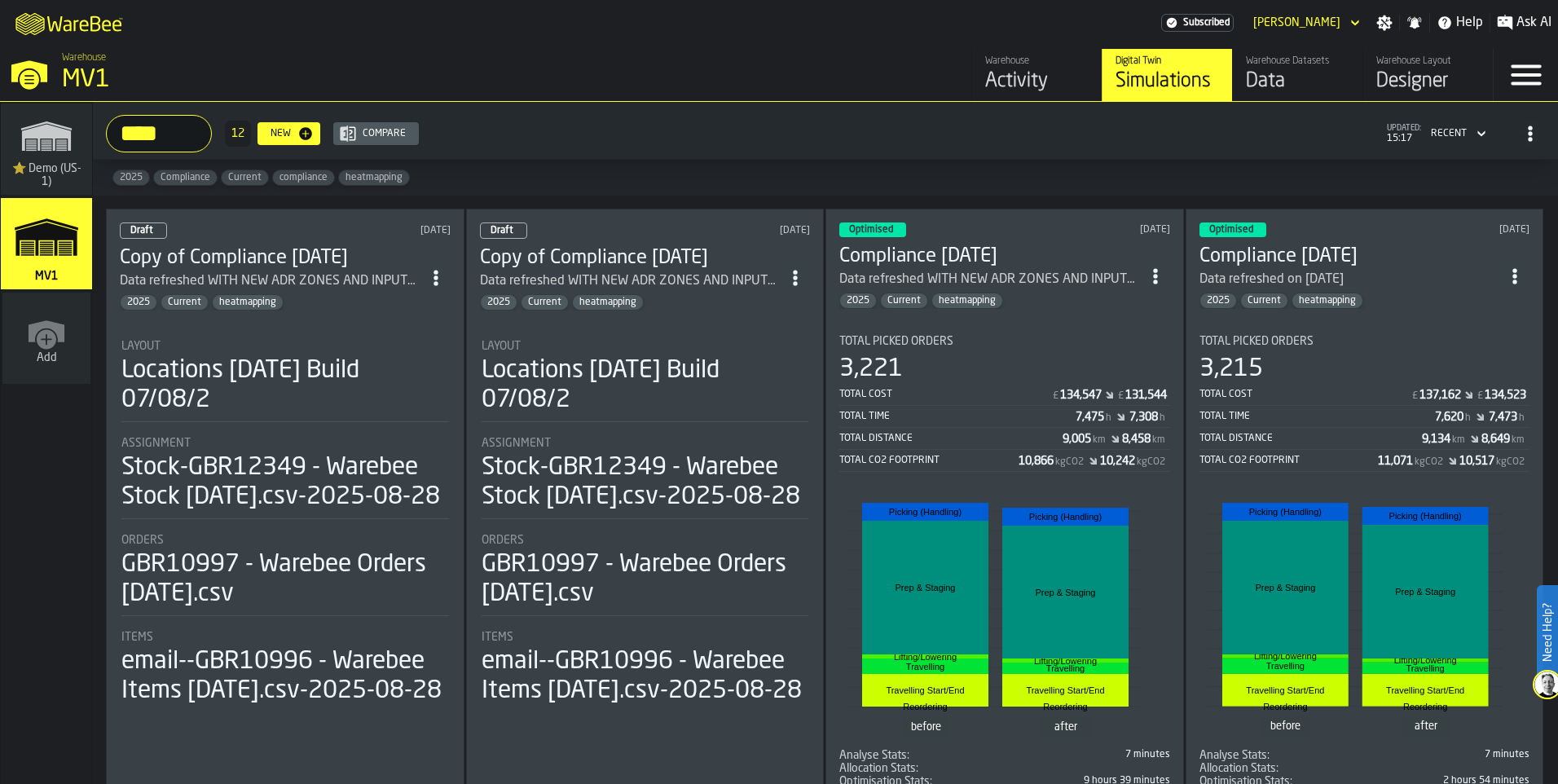
click at [1245, 95] on div "Data" at bounding box center [1297, 82] width 103 height 26
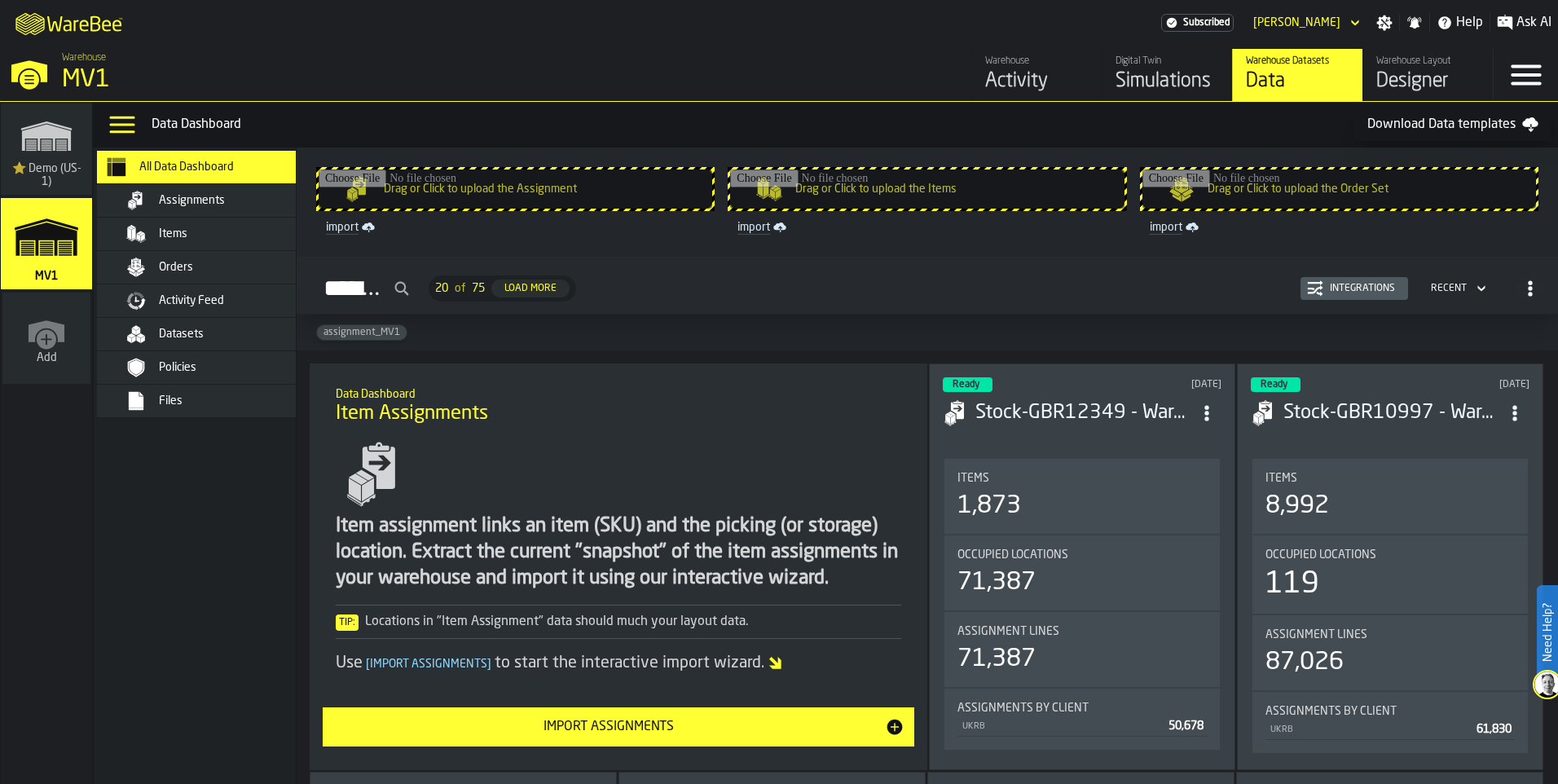
click at [289, 340] on div "Datasets" at bounding box center [239, 334] width 160 height 13
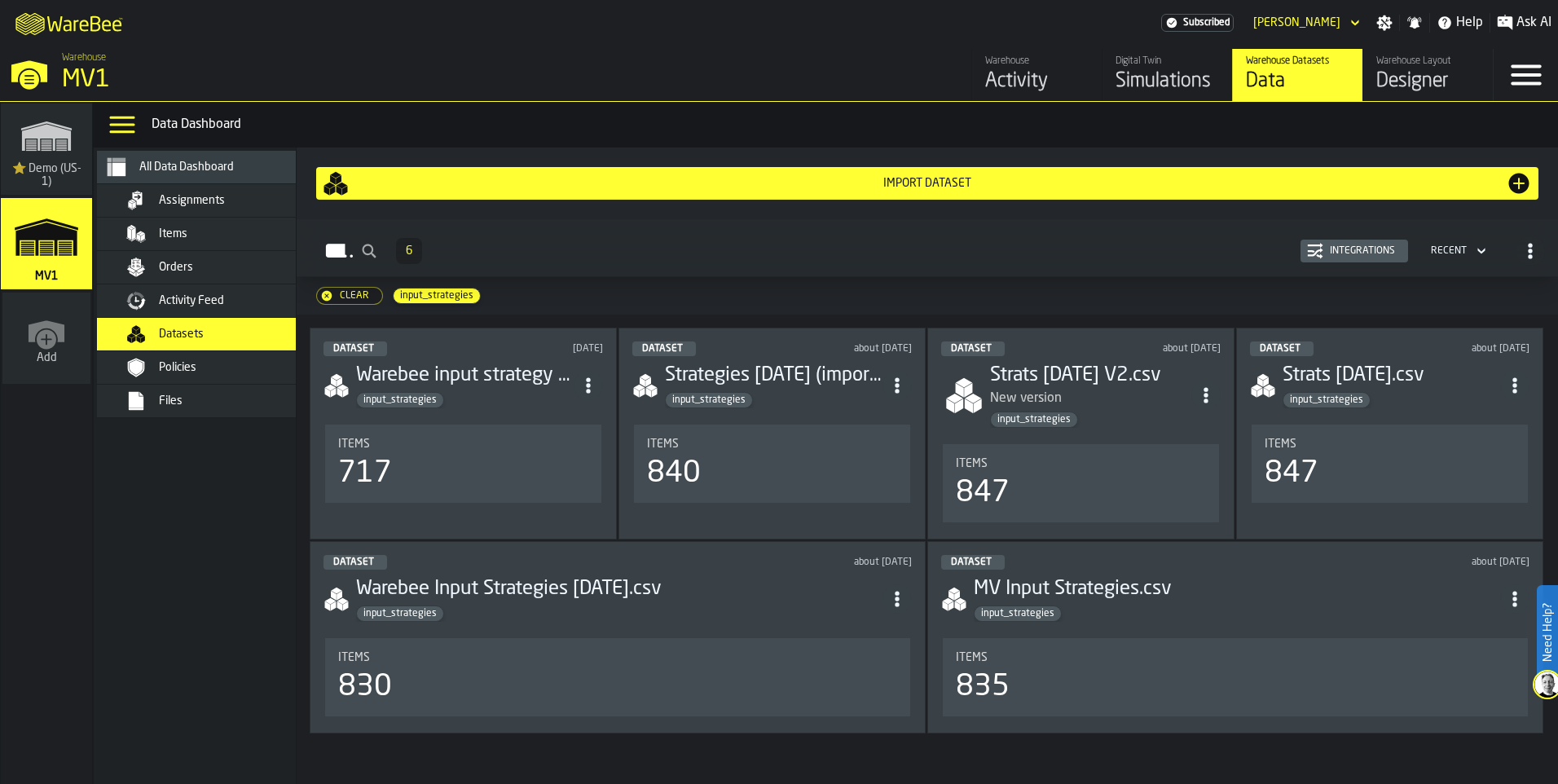
click at [900, 190] on div "Import Dataset" at bounding box center [927, 183] width 1157 height 13
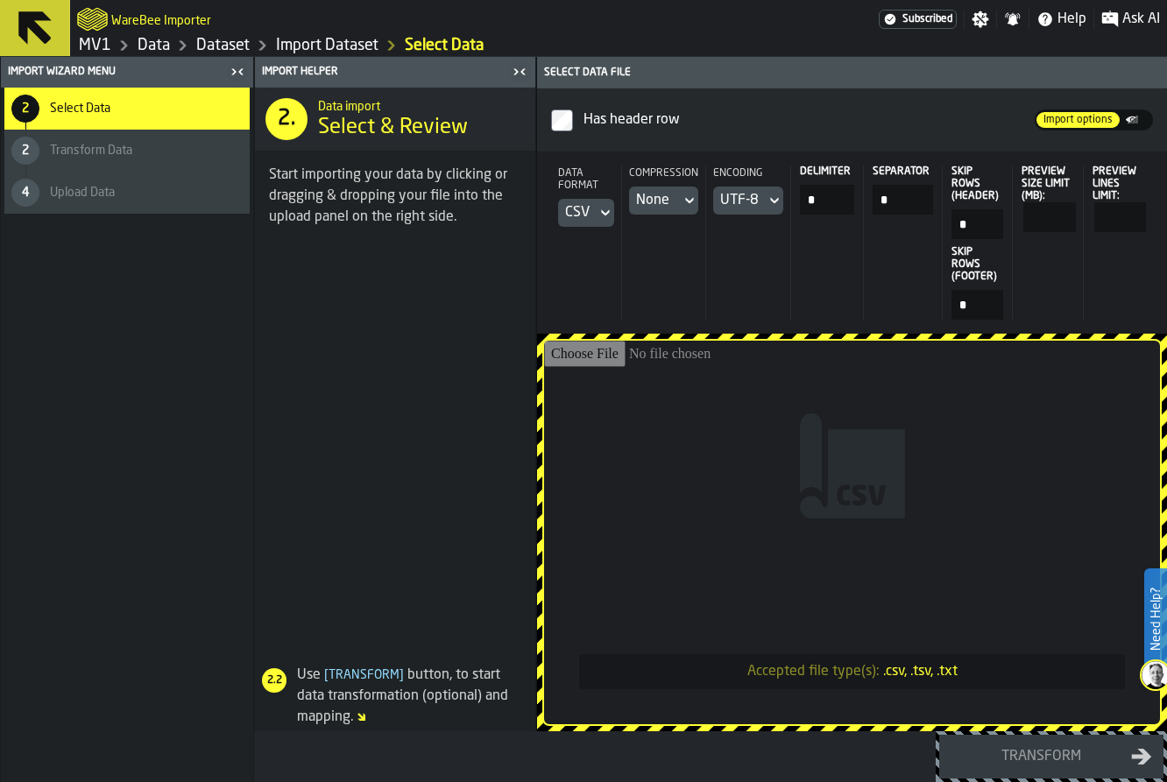
type input "**********"
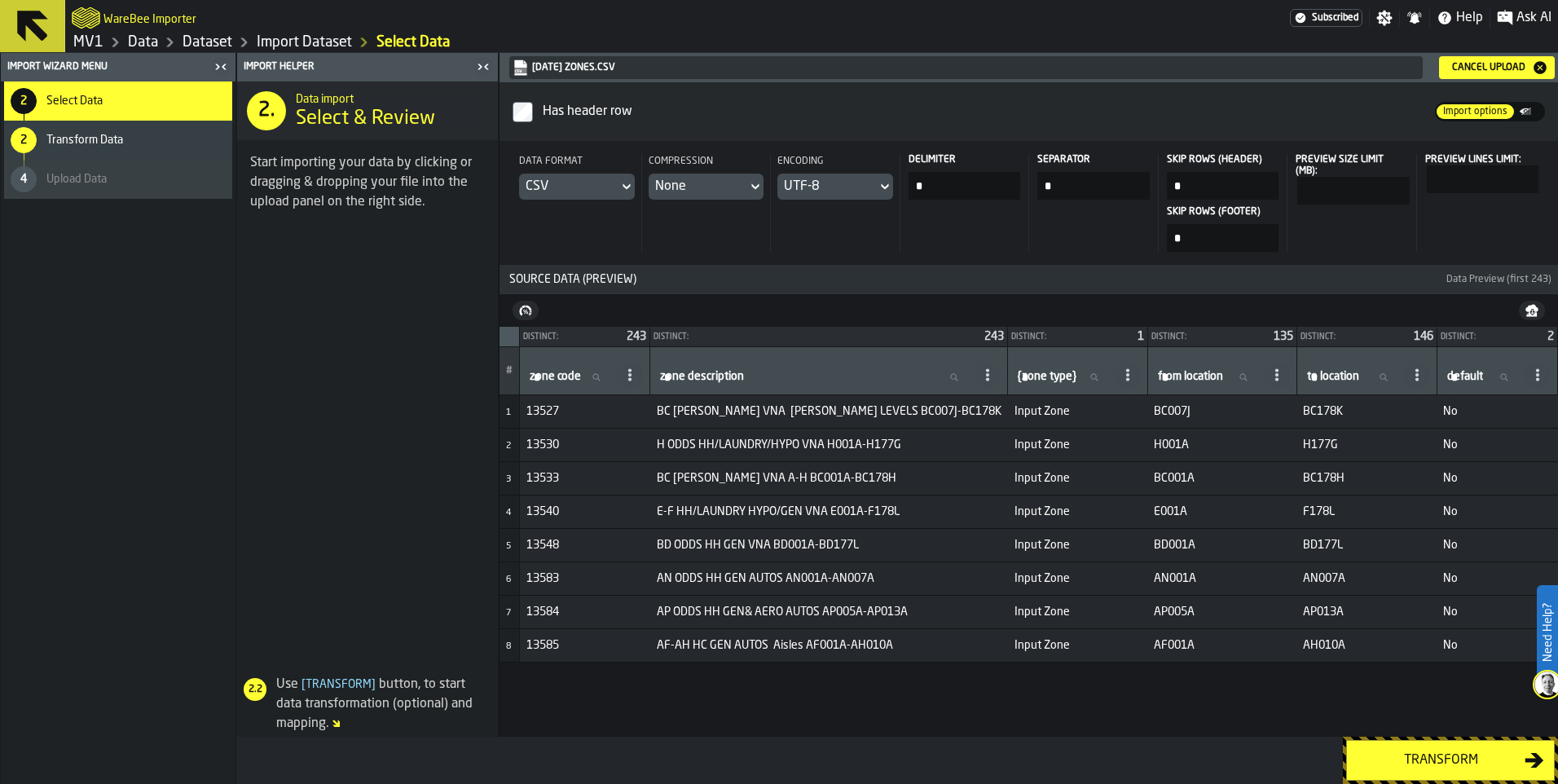
click at [1418, 751] on div "Transform" at bounding box center [1440, 760] width 167 height 20
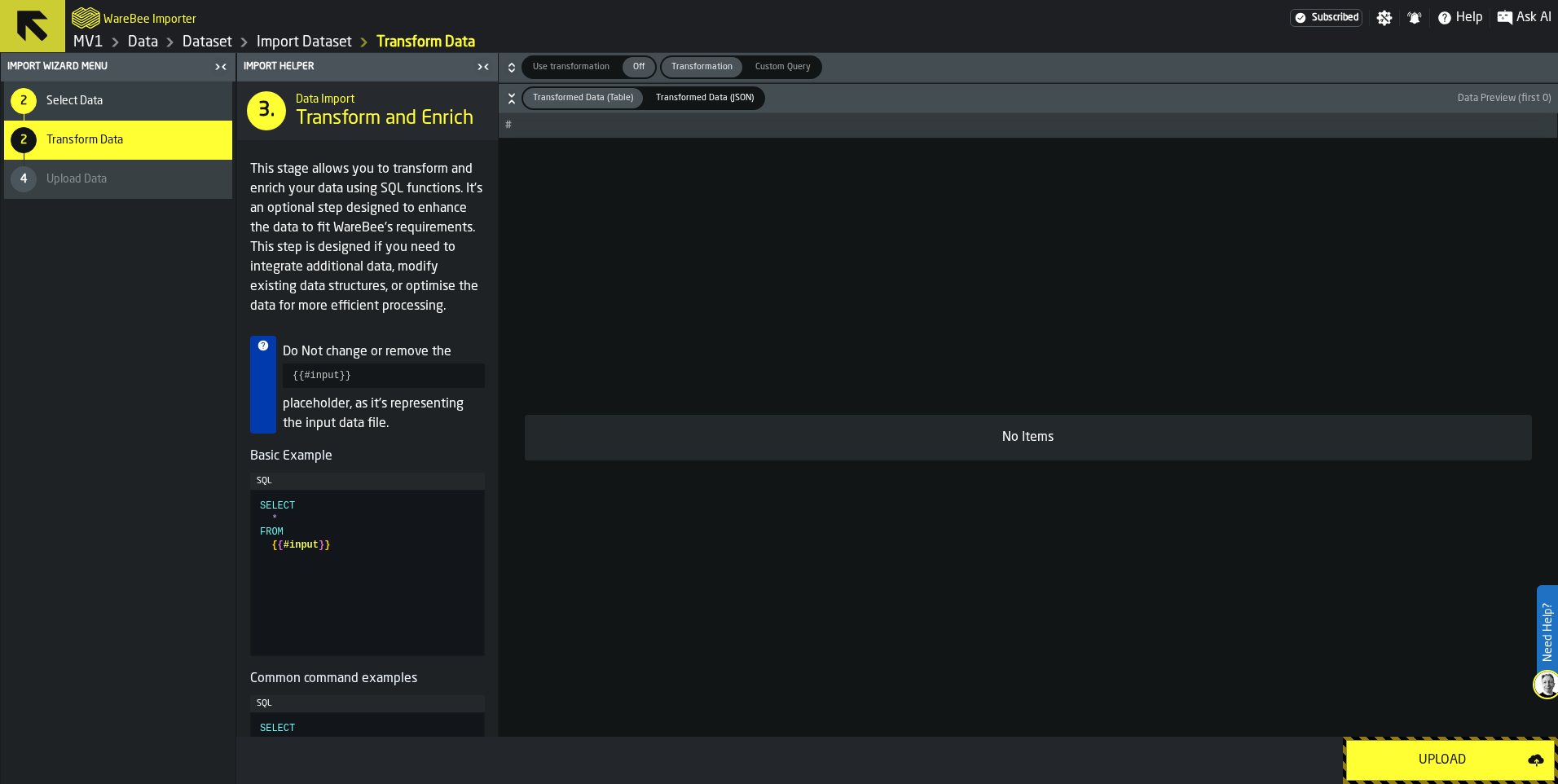
click at [1415, 753] on div "Upload" at bounding box center [1442, 760] width 171 height 20
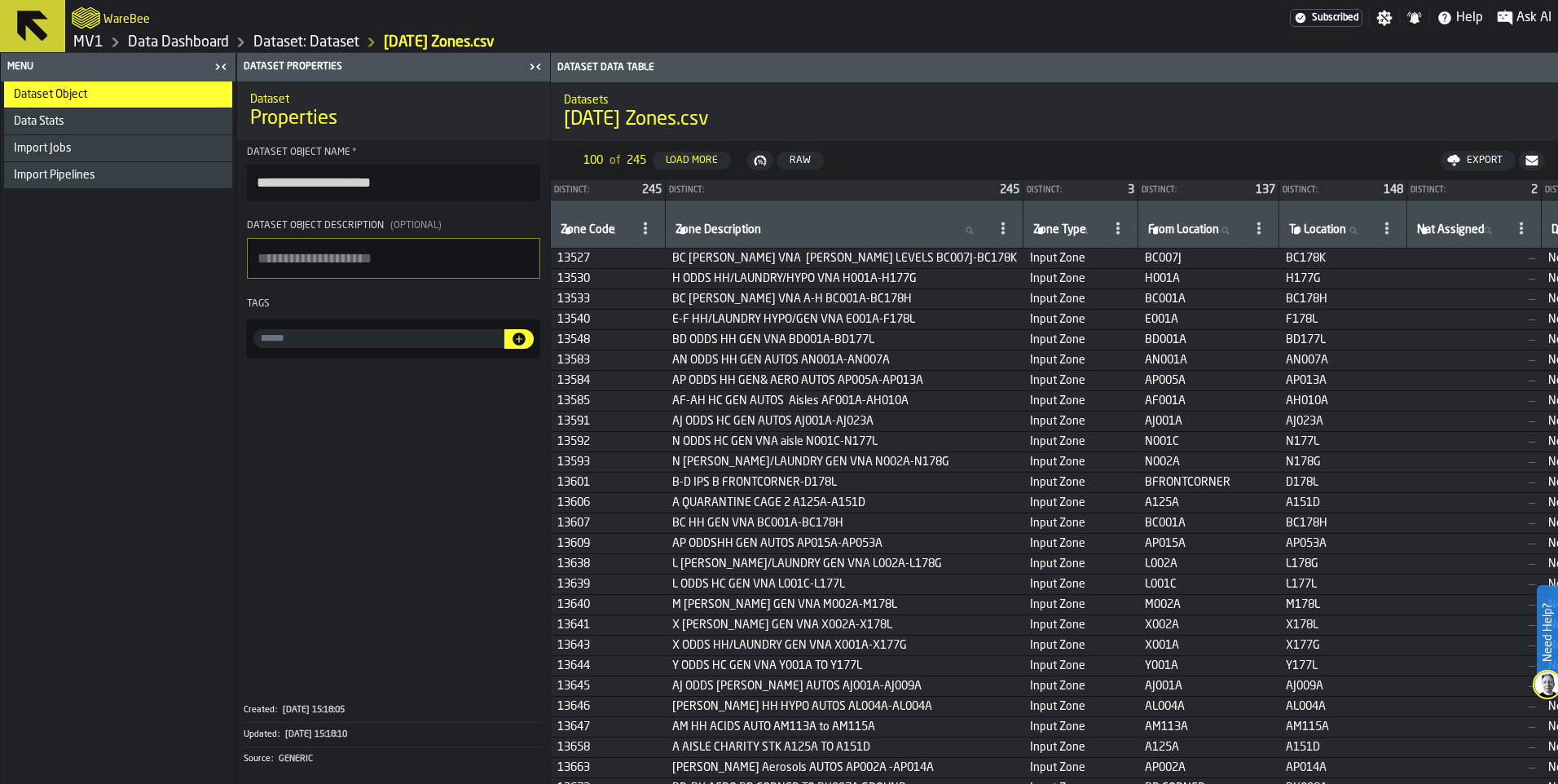
click at [415, 348] on input "input-value-" at bounding box center [379, 339] width 251 height 19
type input "*****"
click at [526, 345] on icon "button-" at bounding box center [519, 339] width 13 height 13
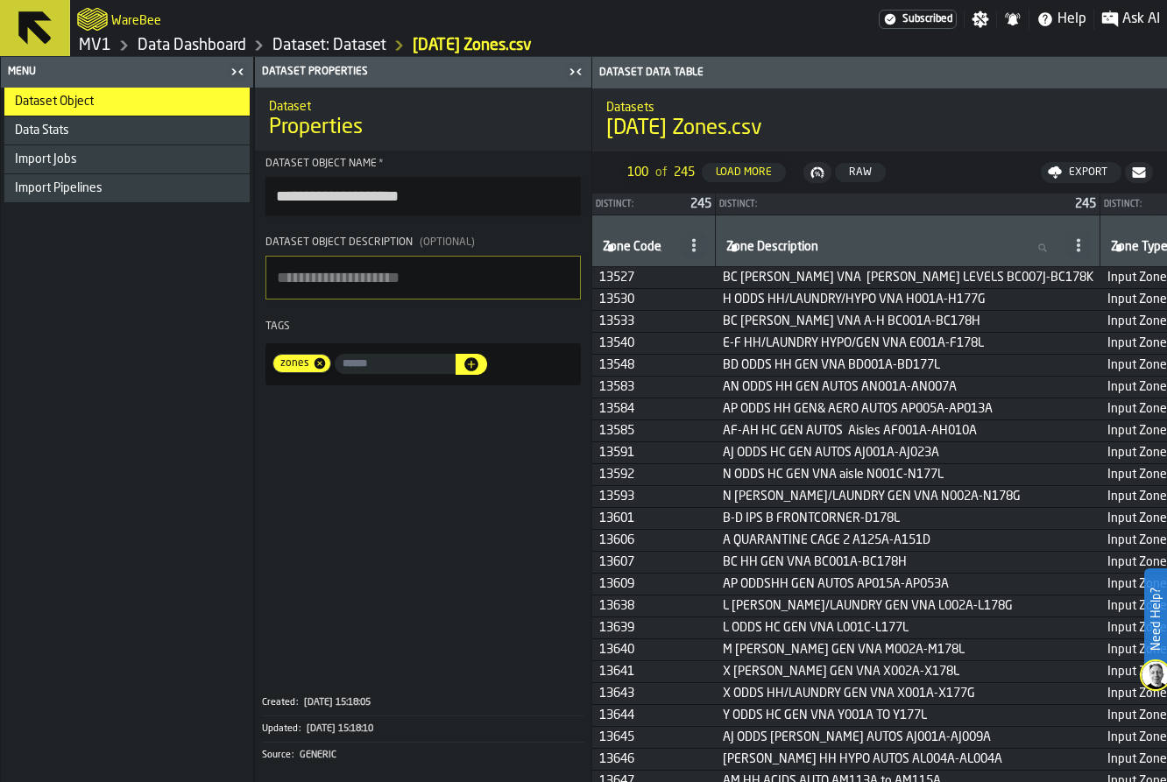
click at [376, 54] on link "Dataset: Dataset" at bounding box center [329, 45] width 114 height 19
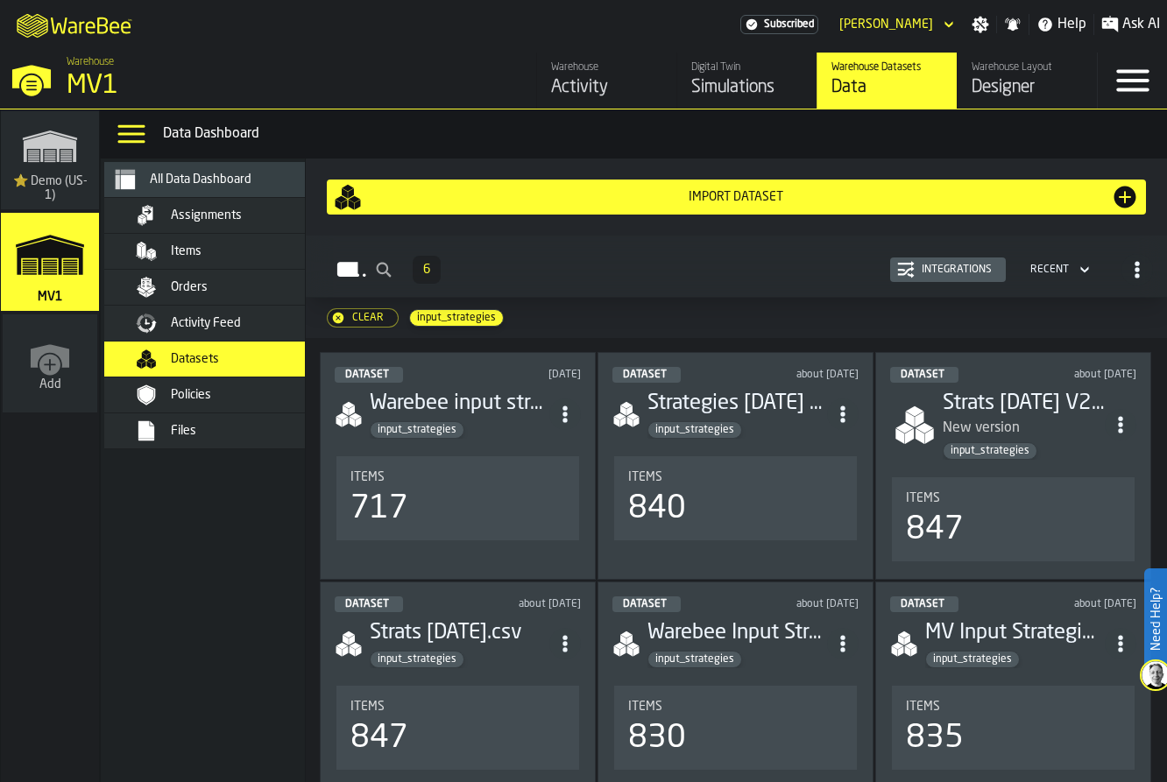
click at [747, 204] on div "Import Dataset" at bounding box center [736, 197] width 749 height 14
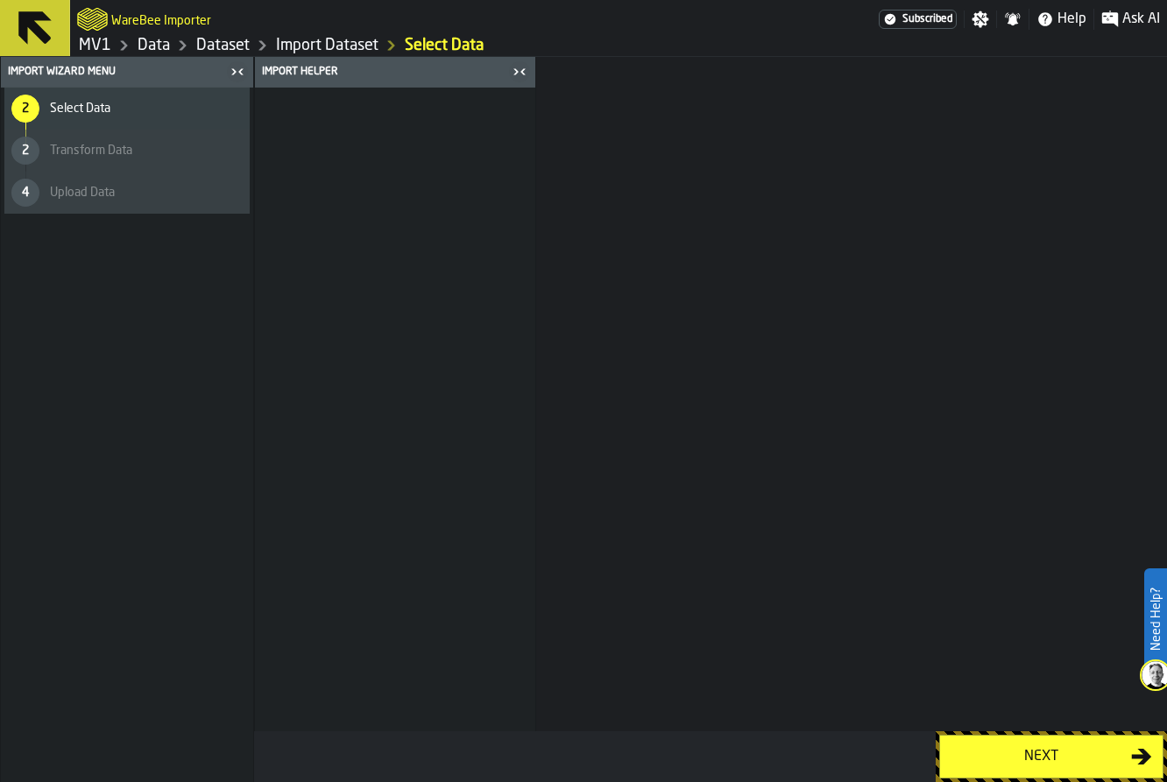
click at [968, 757] on div "Next" at bounding box center [1040, 756] width 180 height 21
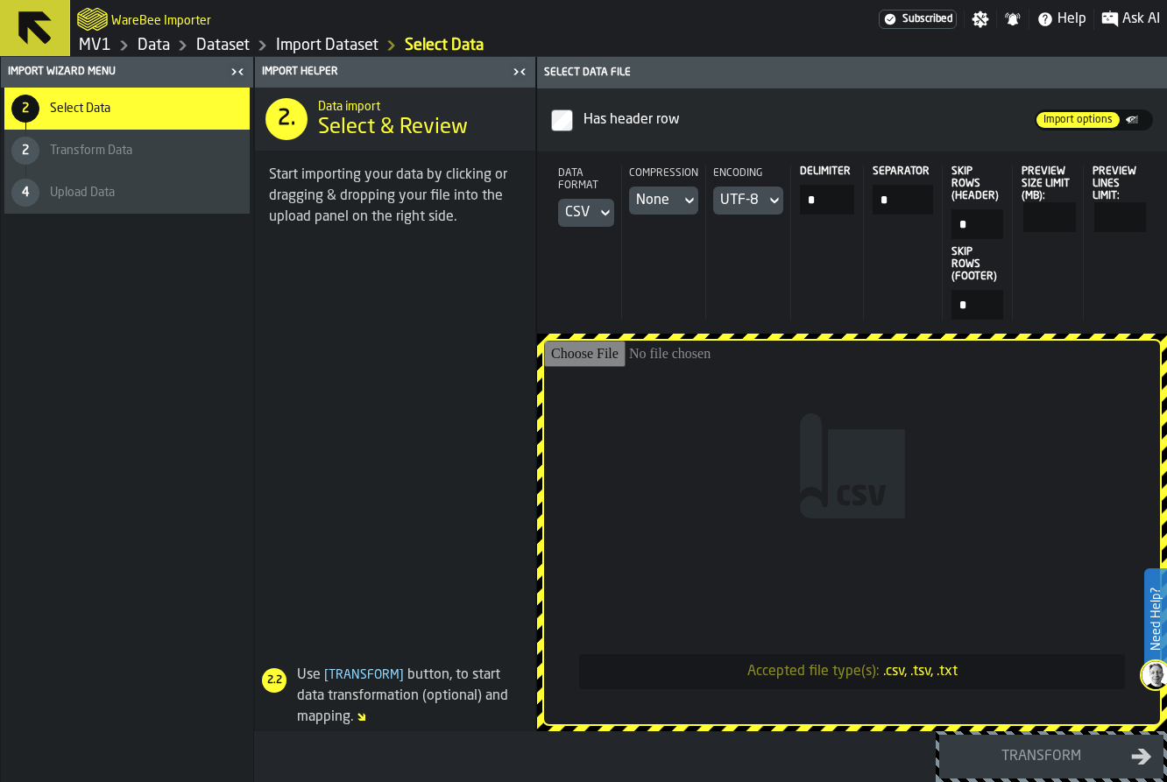
type input "**********"
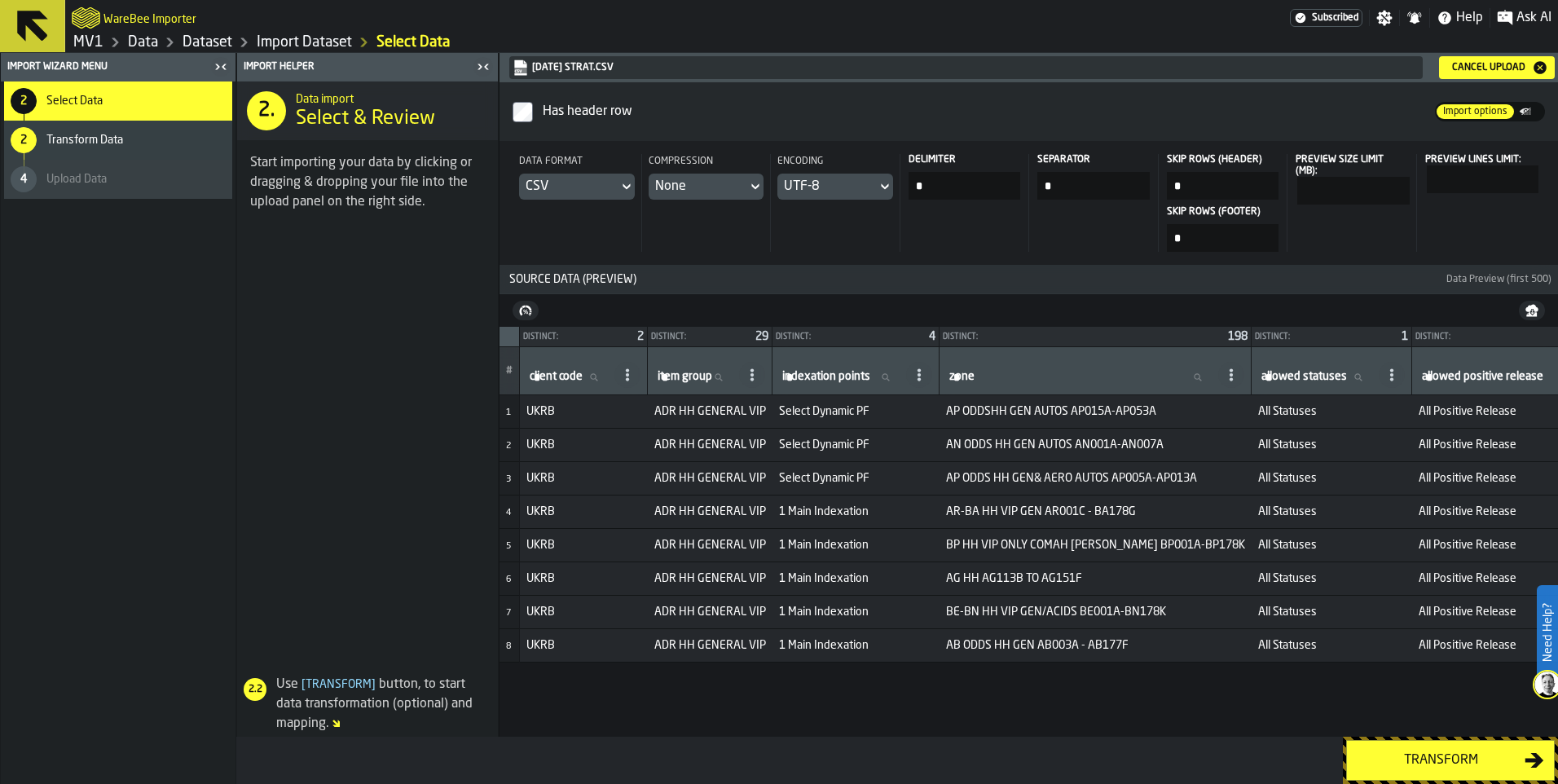
click at [1416, 767] on button "Transform" at bounding box center [1450, 760] width 208 height 41
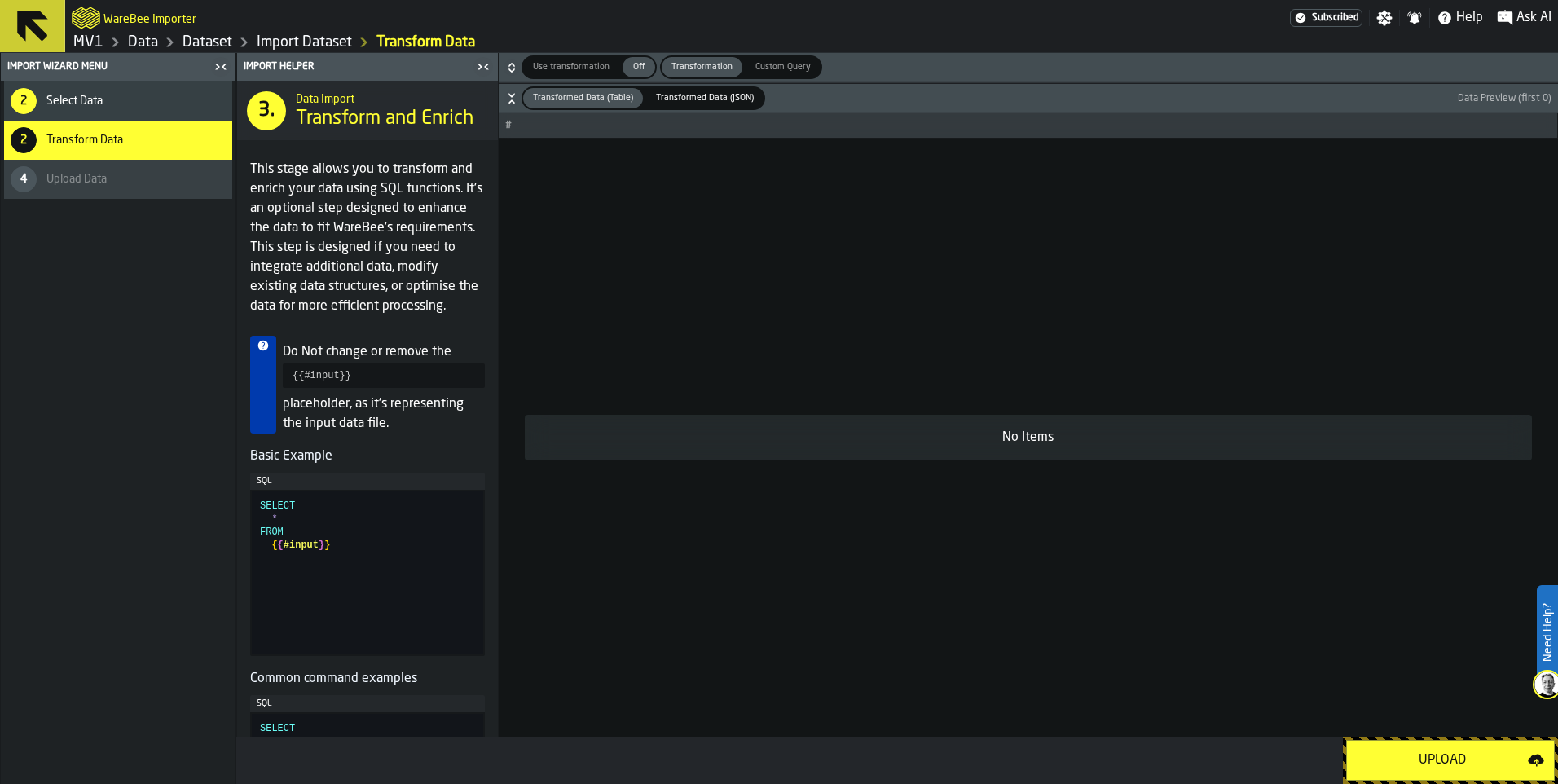
scroll to position [245, 0]
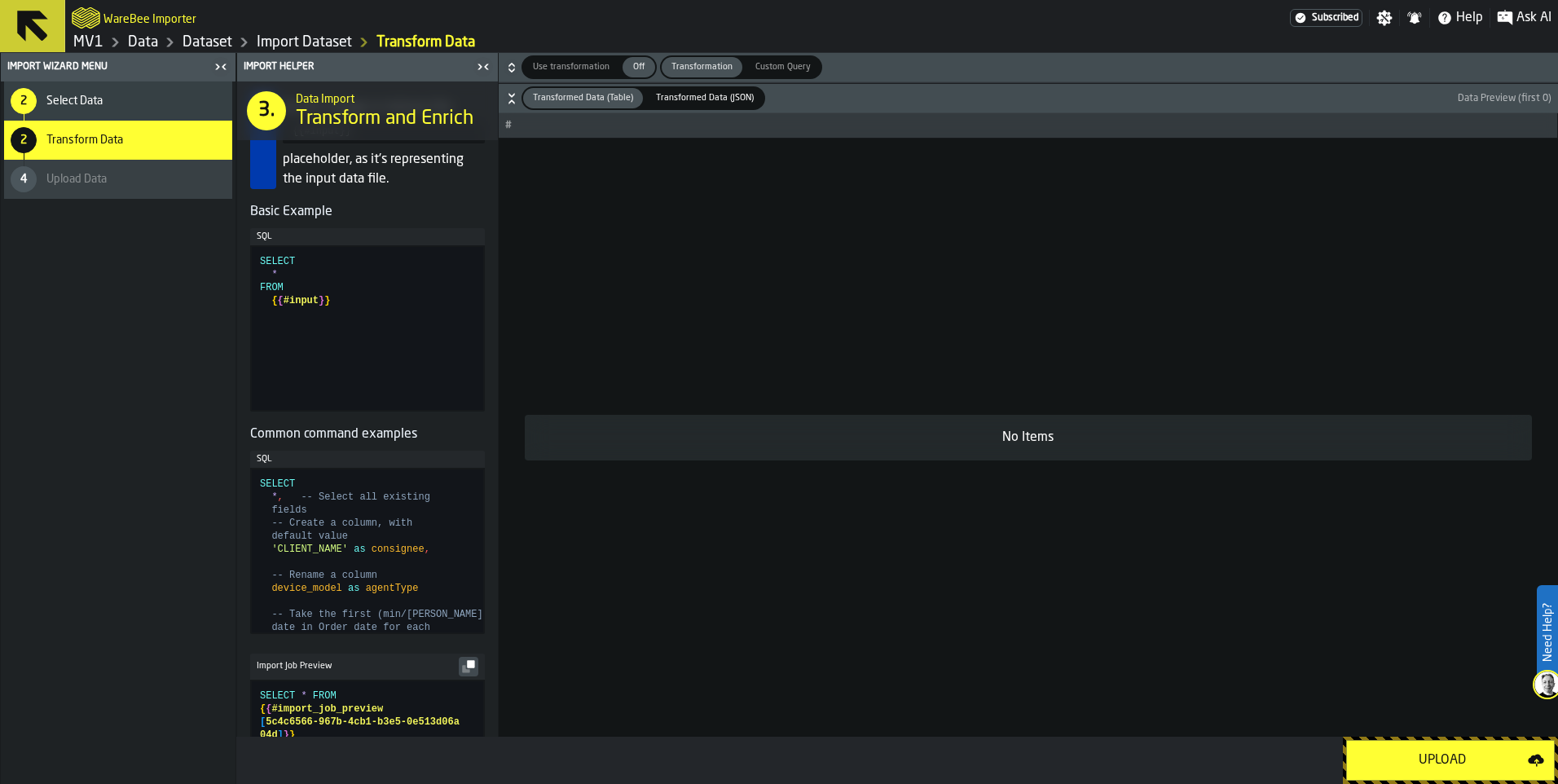
click at [1437, 758] on div "Upload" at bounding box center [1442, 760] width 171 height 20
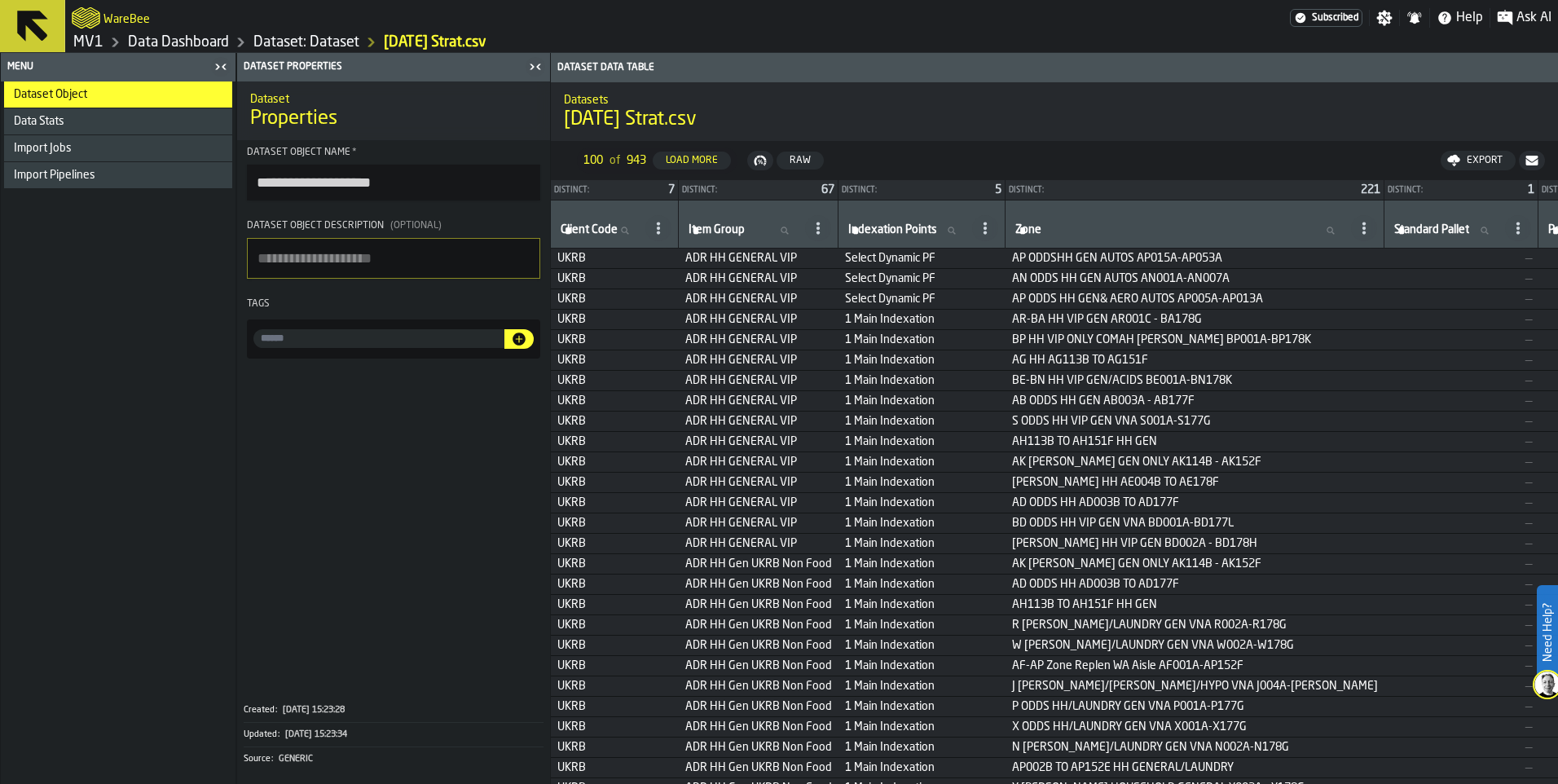
click at [415, 348] on input "input-value-" at bounding box center [379, 339] width 251 height 19
type input "*"
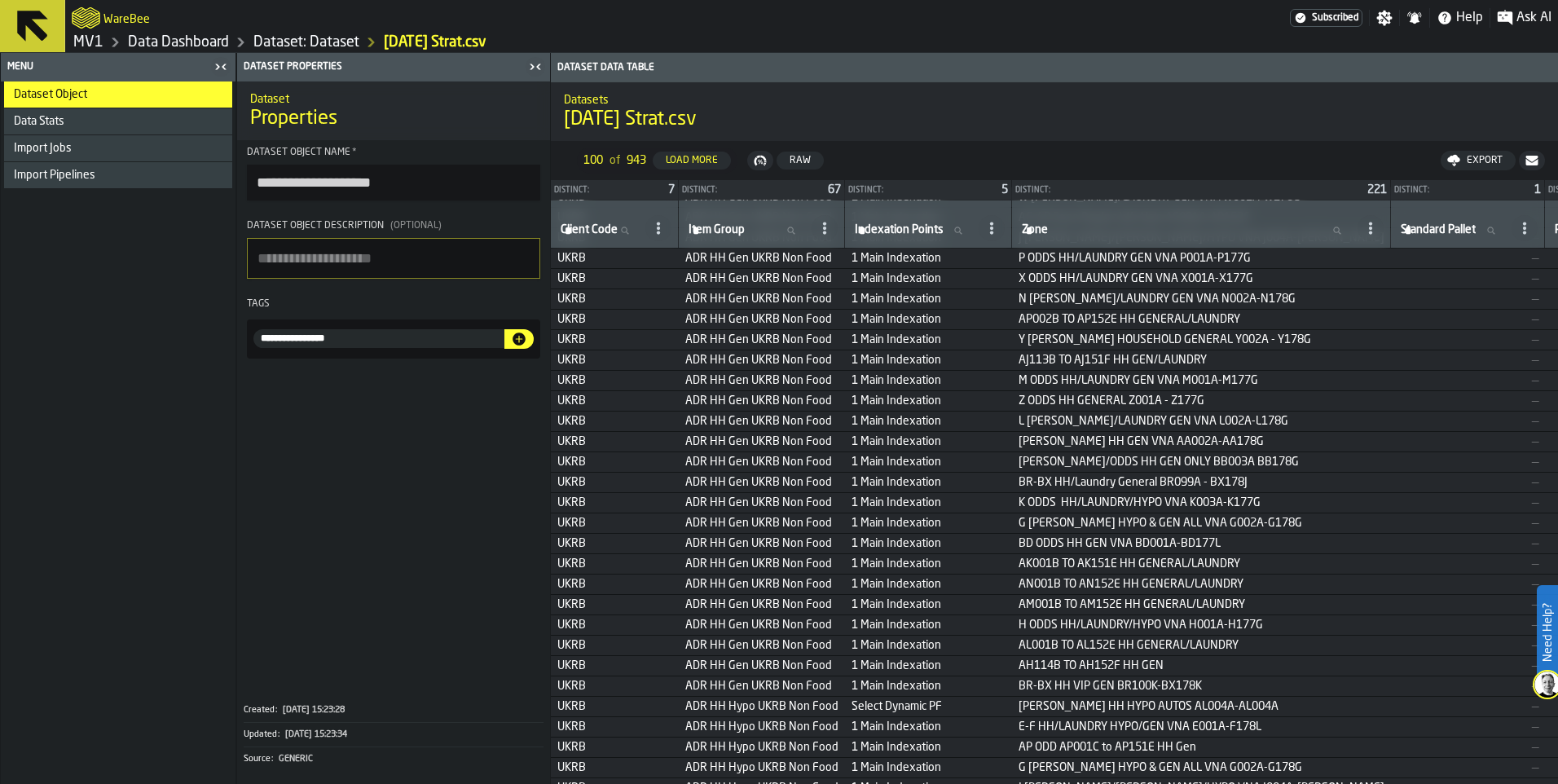
scroll to position [570, 0]
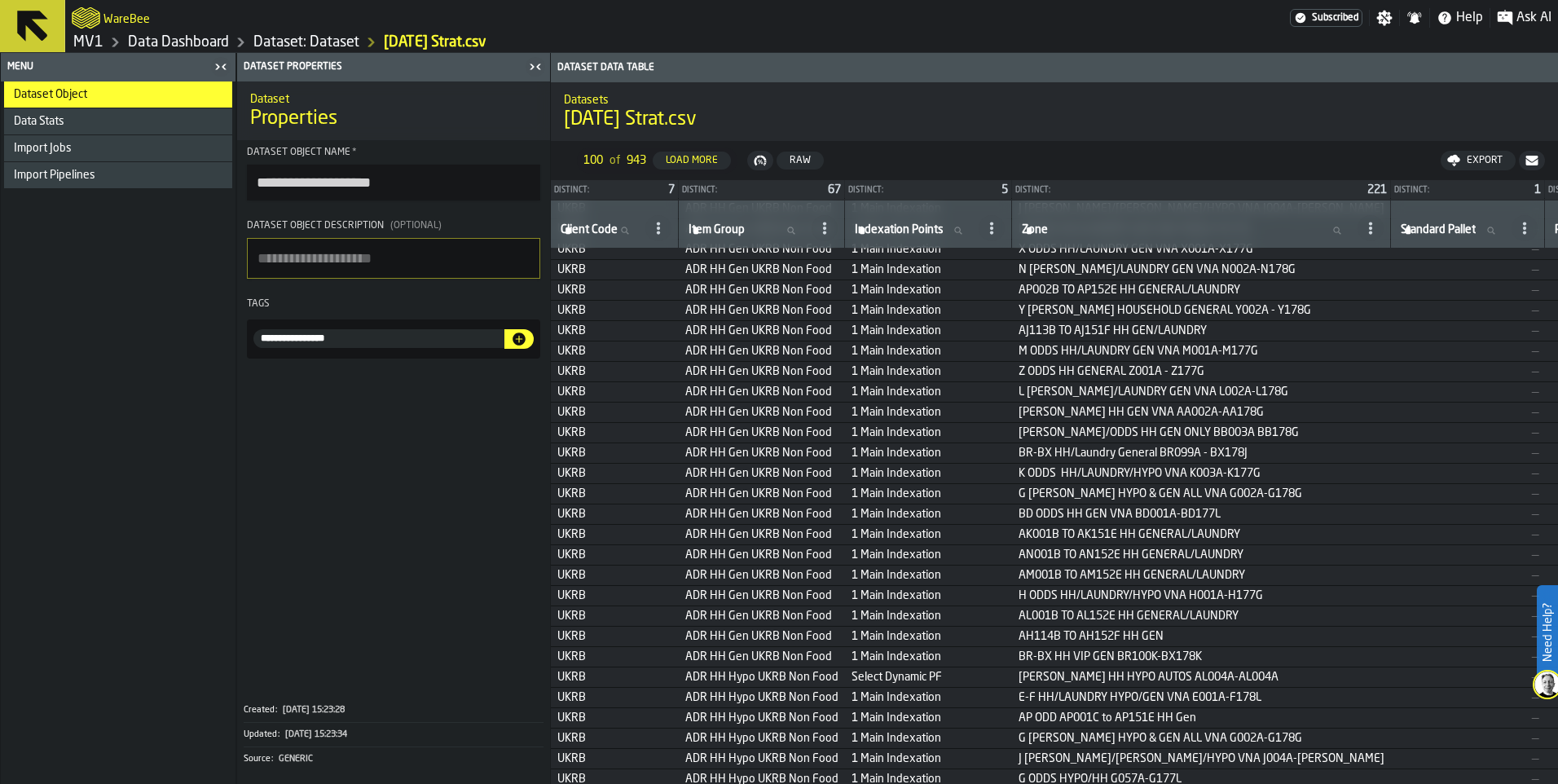
type input "**********"
click at [526, 345] on icon "button-" at bounding box center [519, 339] width 13 height 13
click at [359, 51] on link "Dataset: Dataset" at bounding box center [306, 42] width 106 height 18
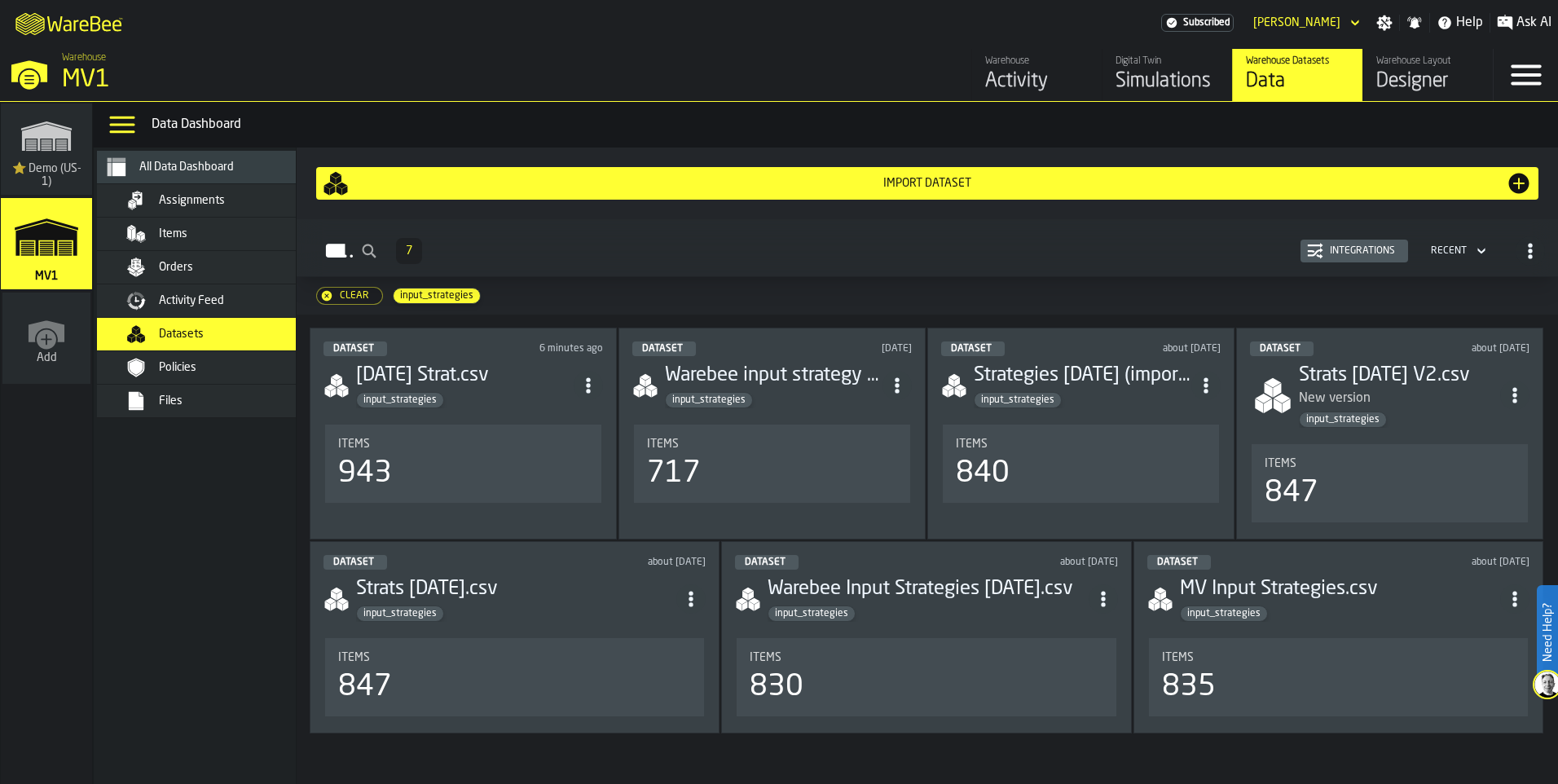
click at [941, 190] on div "Import Dataset" at bounding box center [927, 183] width 1157 height 13
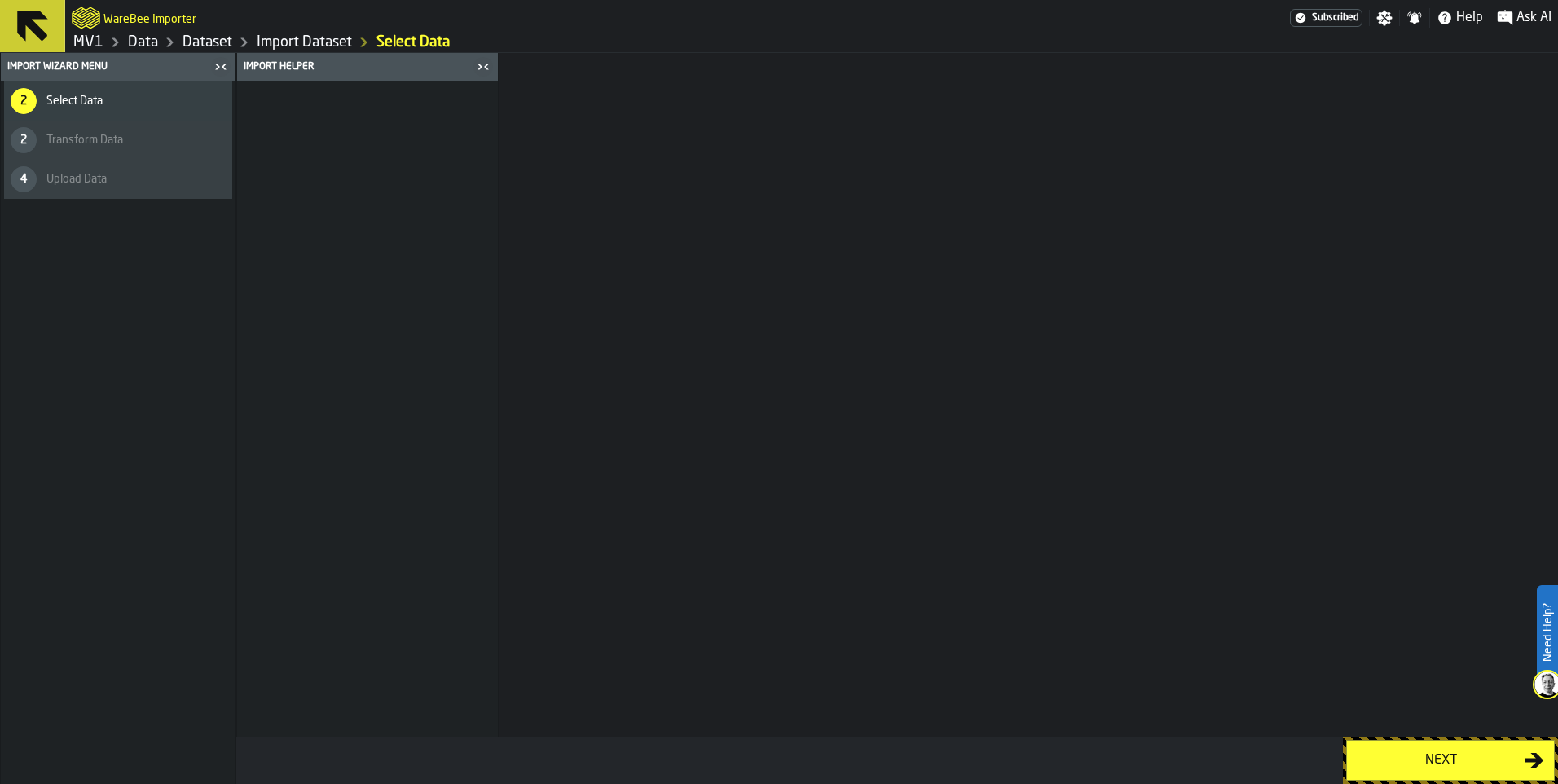
click at [1446, 755] on div "Next" at bounding box center [1440, 760] width 167 height 20
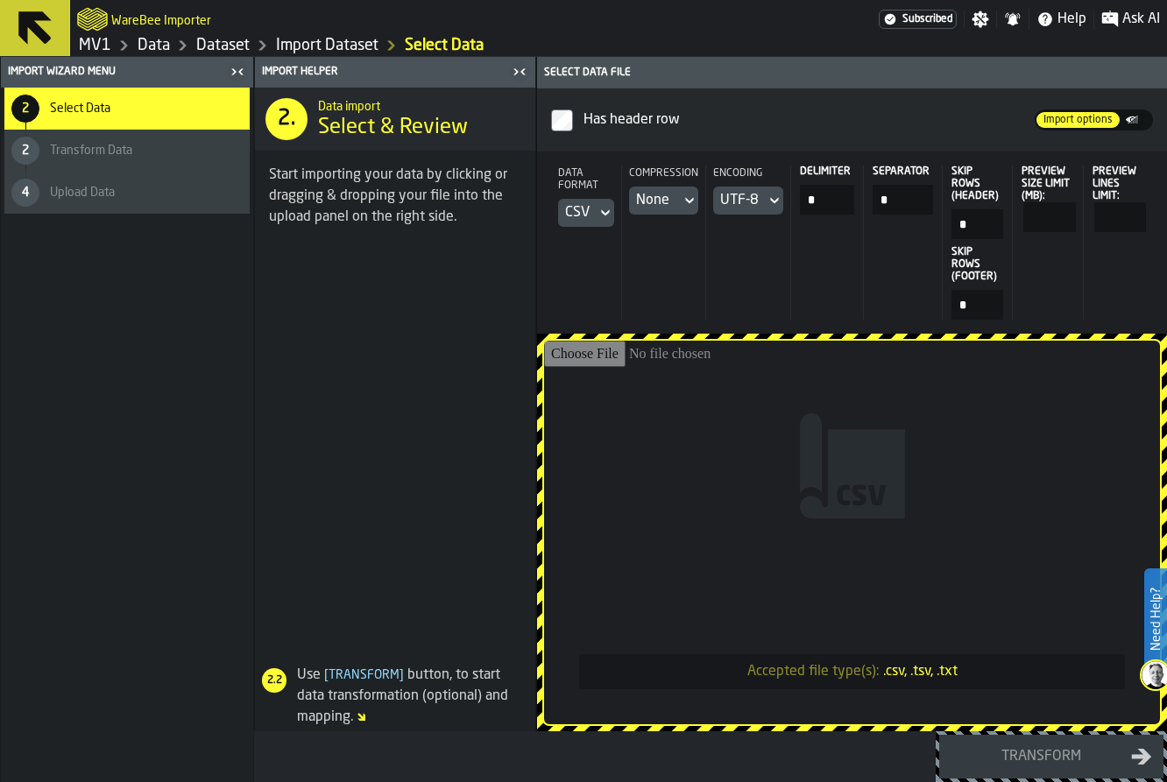
type input "**********"
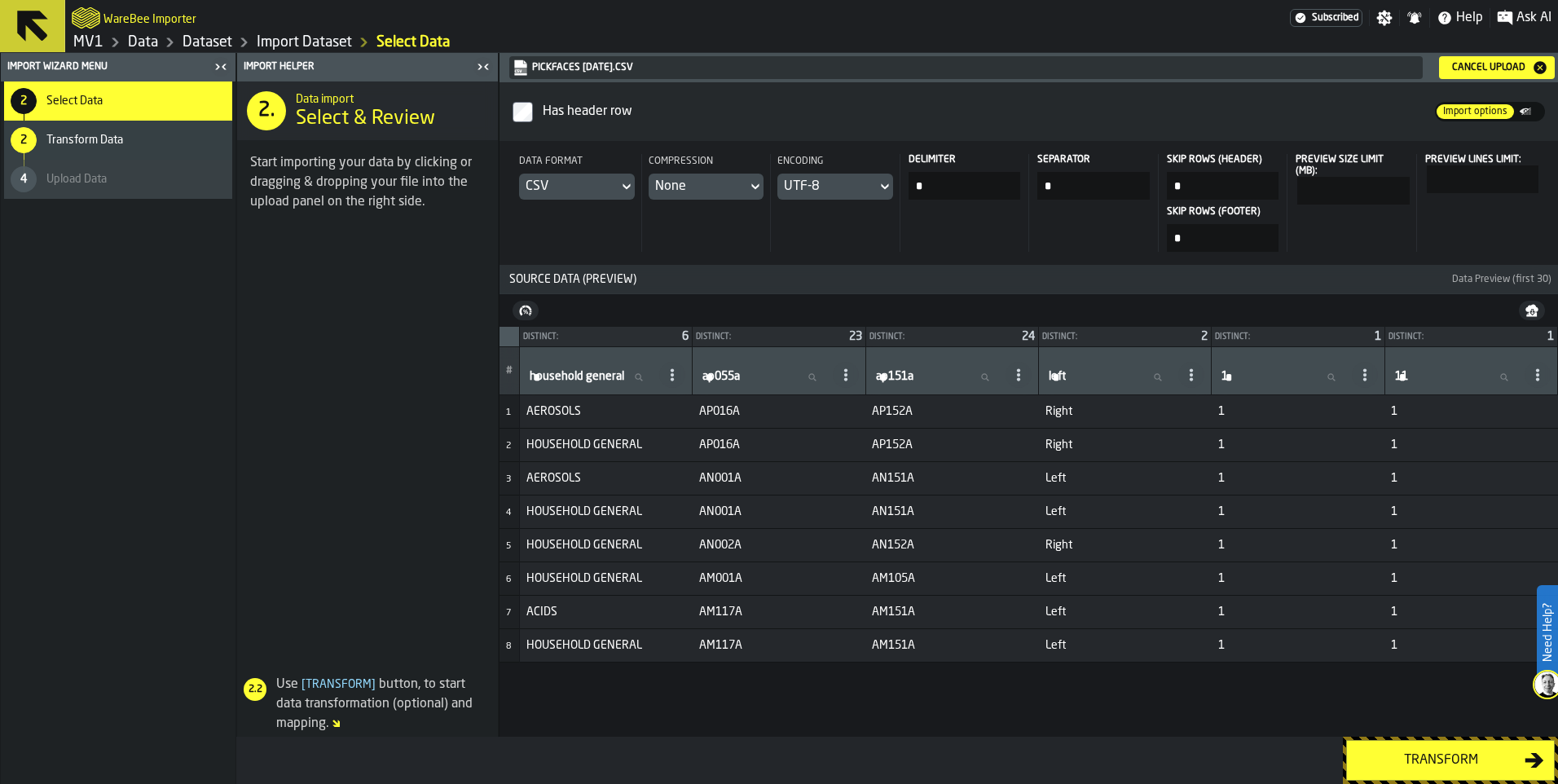
click at [1420, 752] on div "Transform" at bounding box center [1440, 760] width 167 height 20
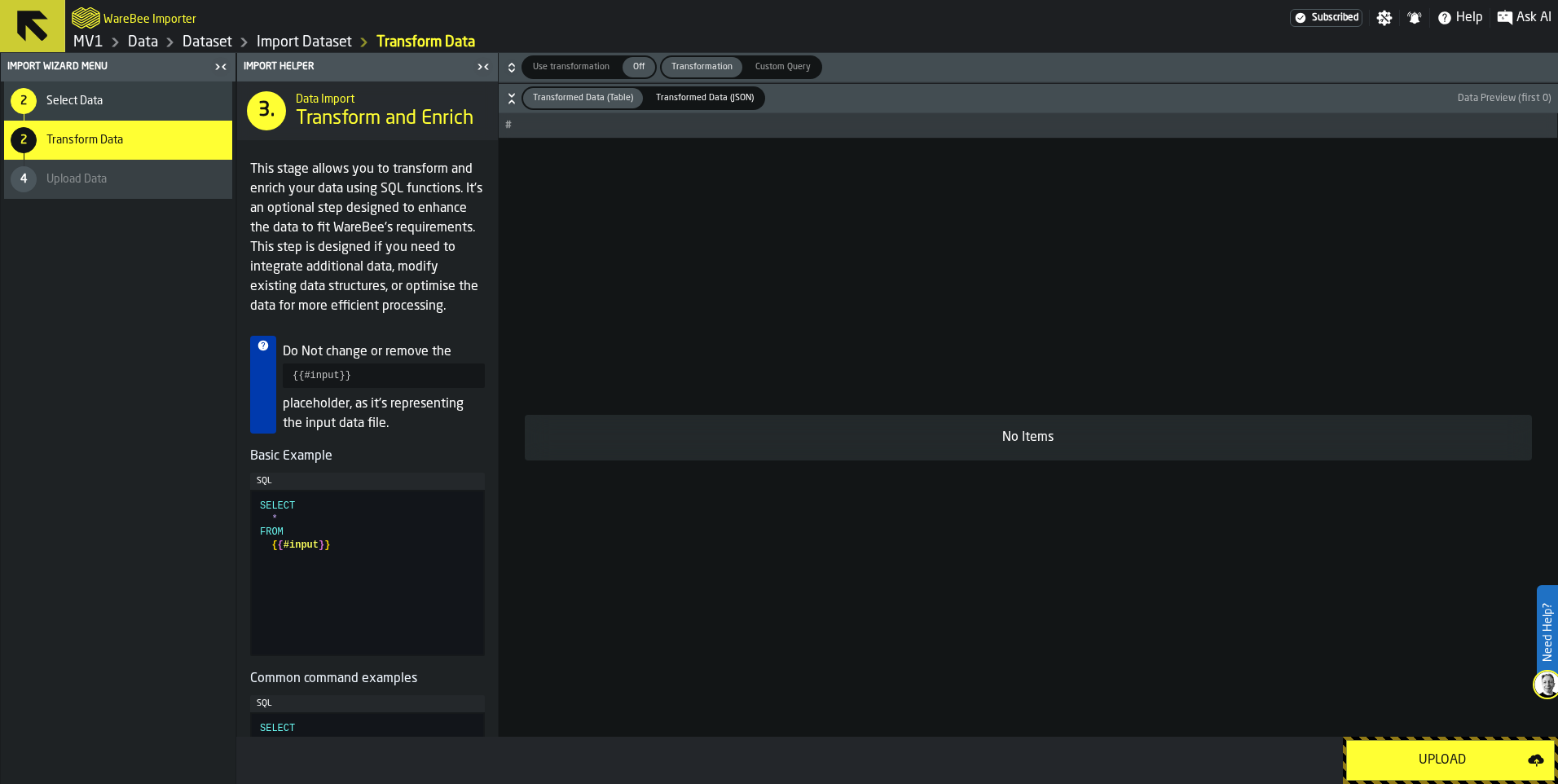
click at [1408, 751] on div "Upload" at bounding box center [1442, 760] width 171 height 20
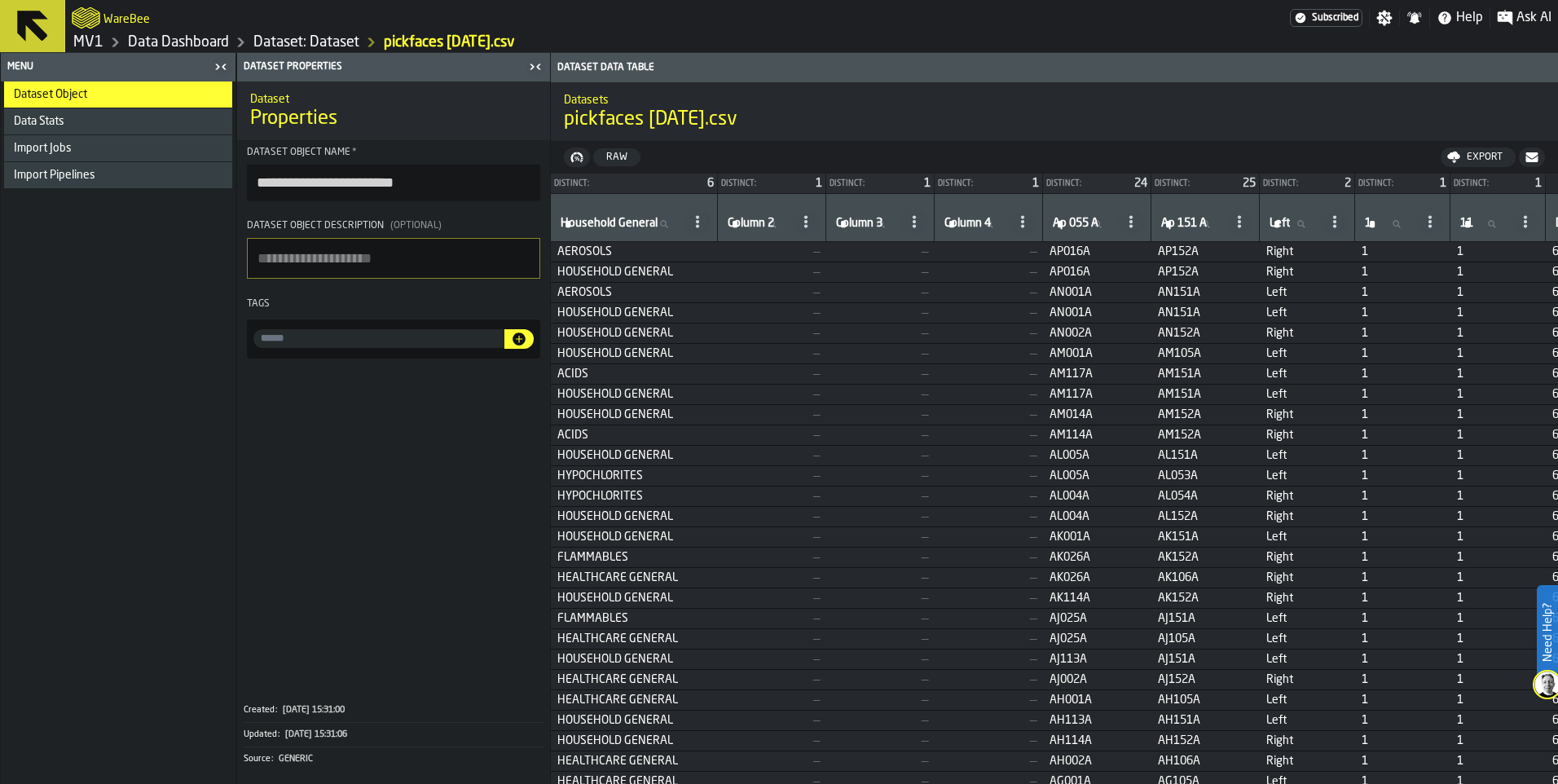
click at [415, 348] on input "input-value-" at bounding box center [379, 339] width 251 height 19
type input "**********"
click at [526, 345] on icon "button-" at bounding box center [519, 339] width 13 height 13
click at [103, 49] on link "MV1" at bounding box center [88, 42] width 30 height 18
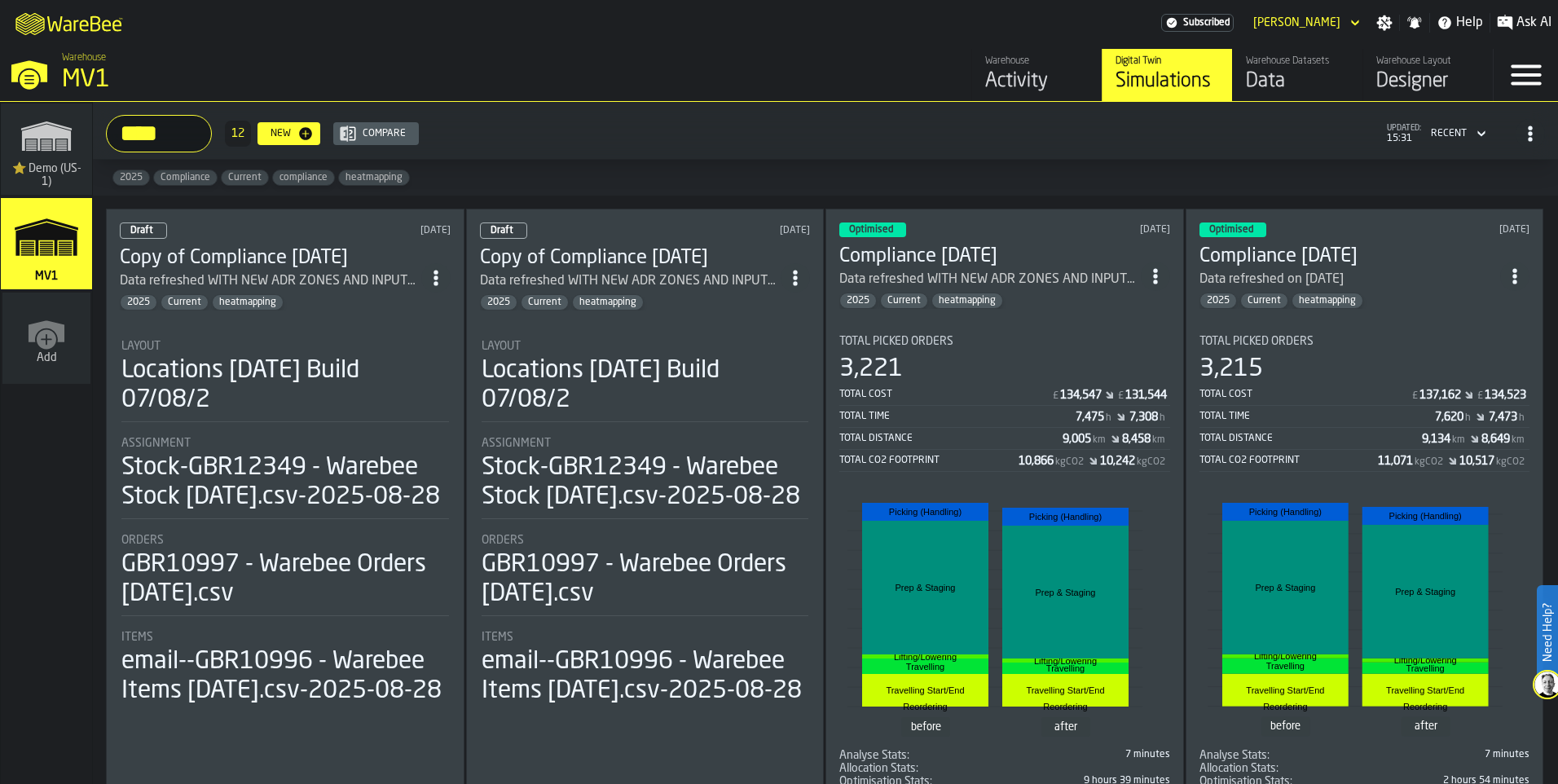
drag, startPoint x: 360, startPoint y: 173, endPoint x: 208, endPoint y: 203, distance: 154.9
click at [208, 203] on div "Hello, [PERSON_NAME] active subscription renews [DATE] **** 2025 12 New Compare…" at bounding box center [825, 442] width 1465 height 682
click at [212, 153] on input "****" at bounding box center [159, 134] width 106 height 37
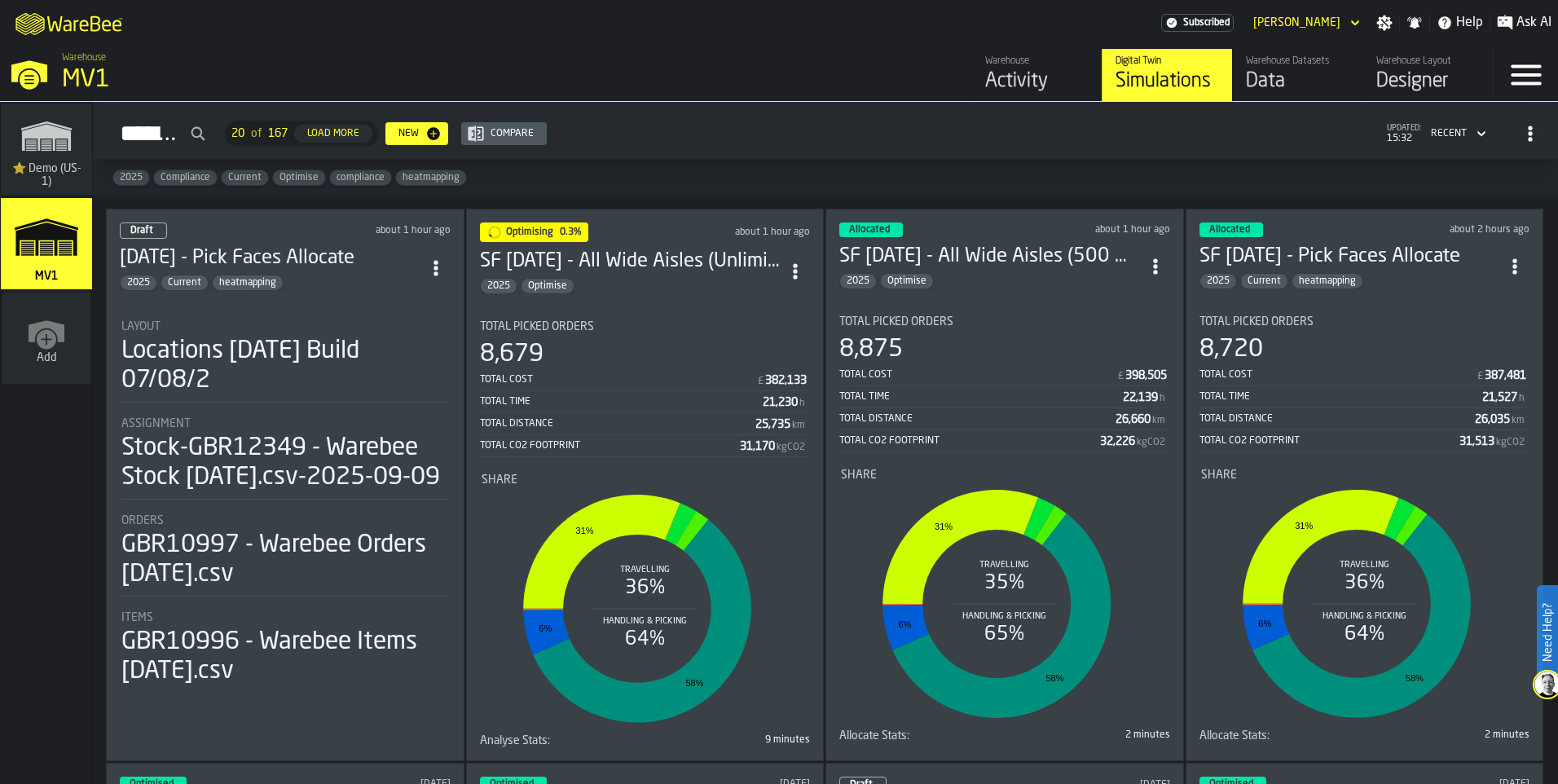
click at [347, 395] on div "Layout Locations [DATE] Build 07/08/2" at bounding box center [286, 357] width 327 height 75
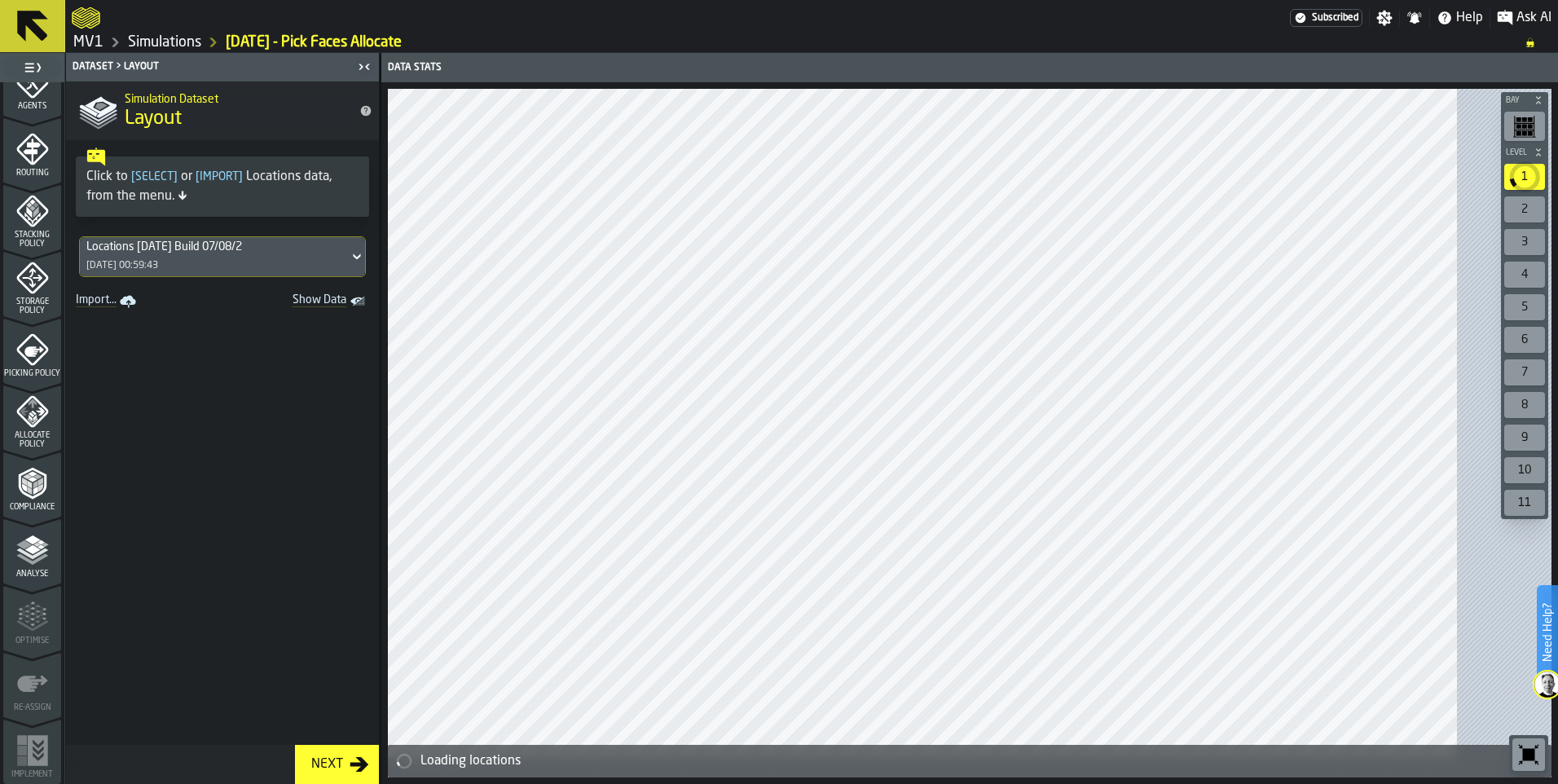
scroll to position [733, 0]
click at [37, 268] on icon "menu Storage Policy" at bounding box center [33, 278] width 20 height 20
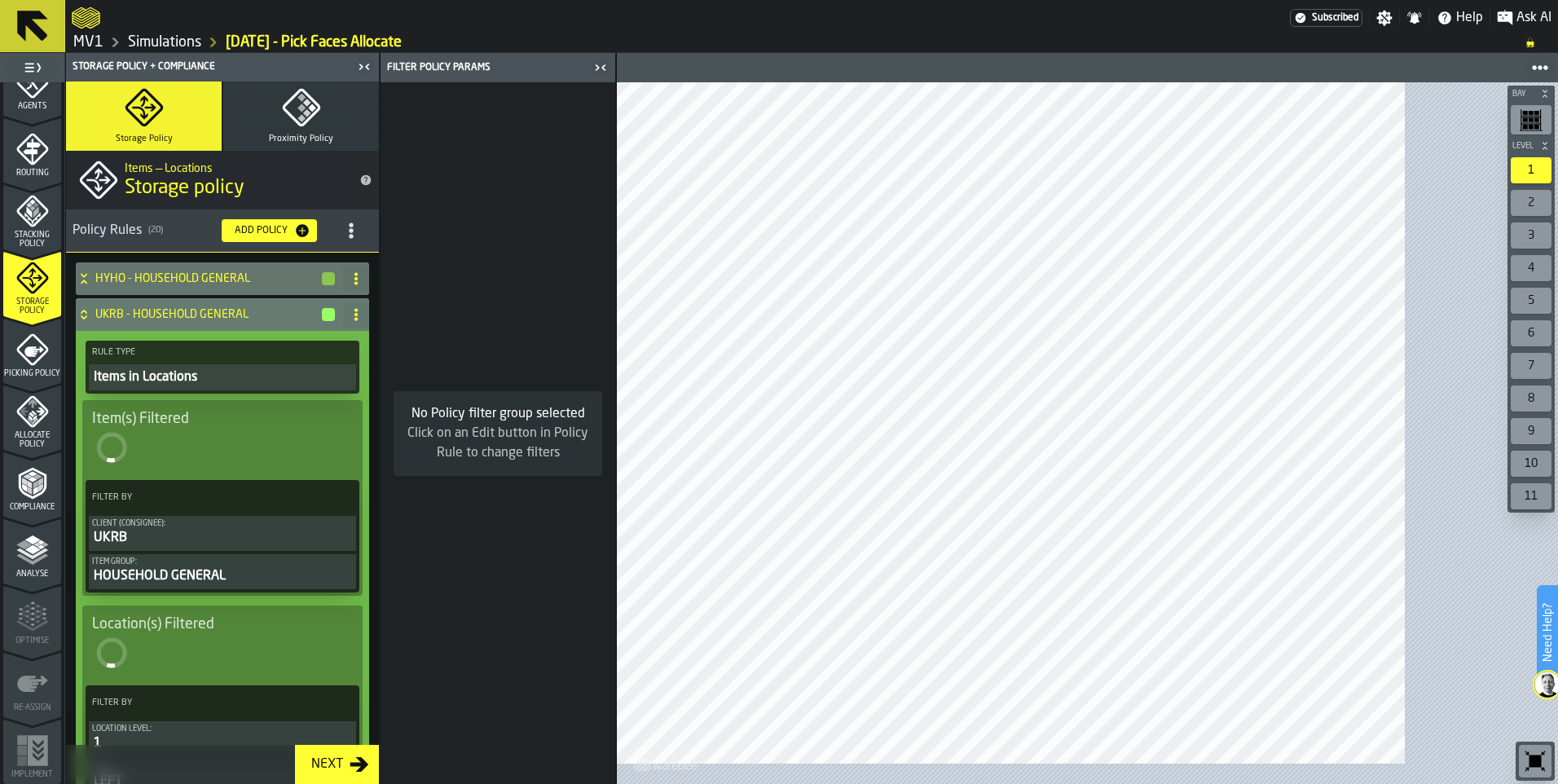
click at [353, 233] on circle "title-section-[object Object]" at bounding box center [351, 230] width 4 height 4
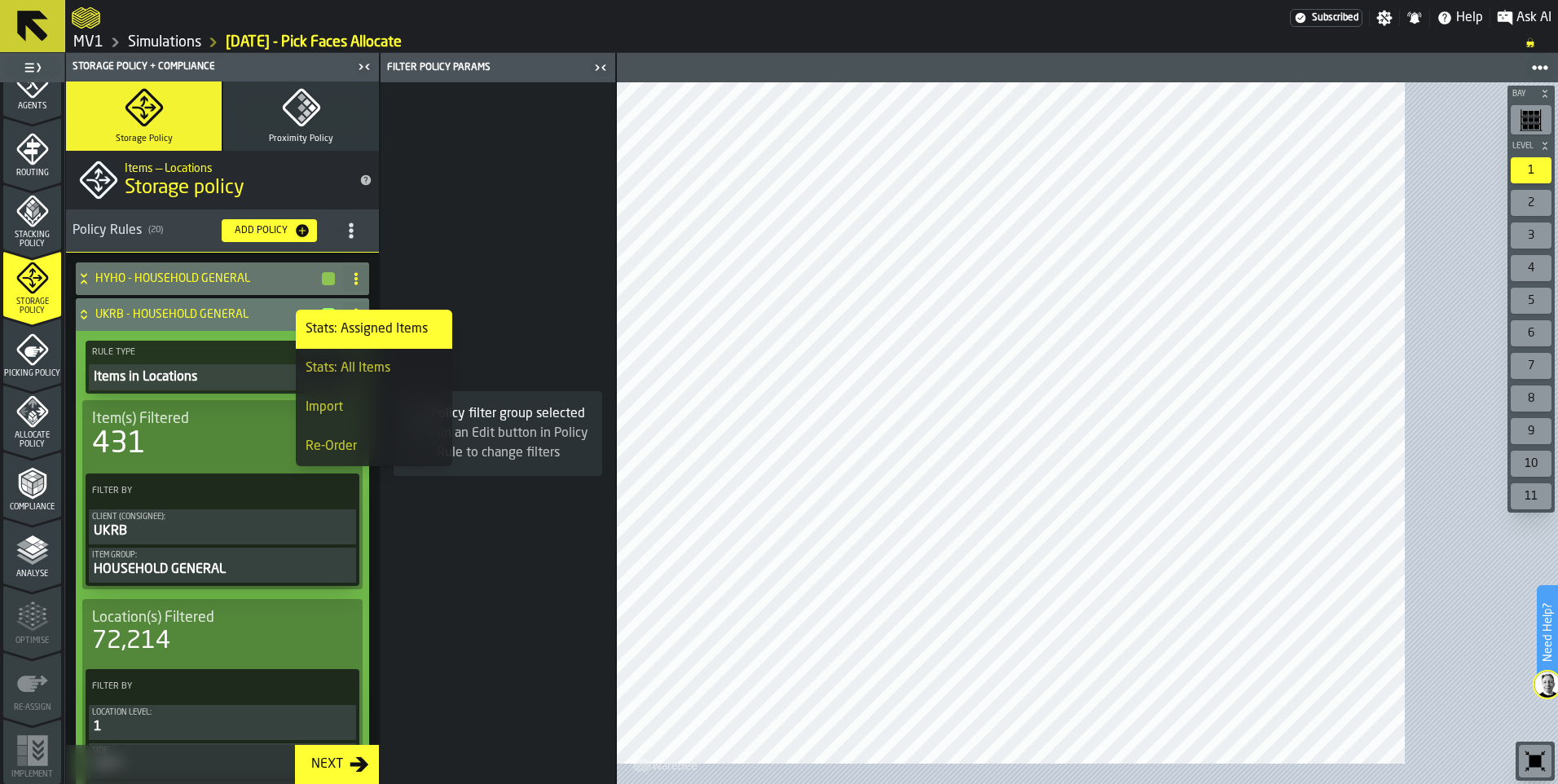
click at [379, 417] on div "Import" at bounding box center [373, 406] width 137 height 20
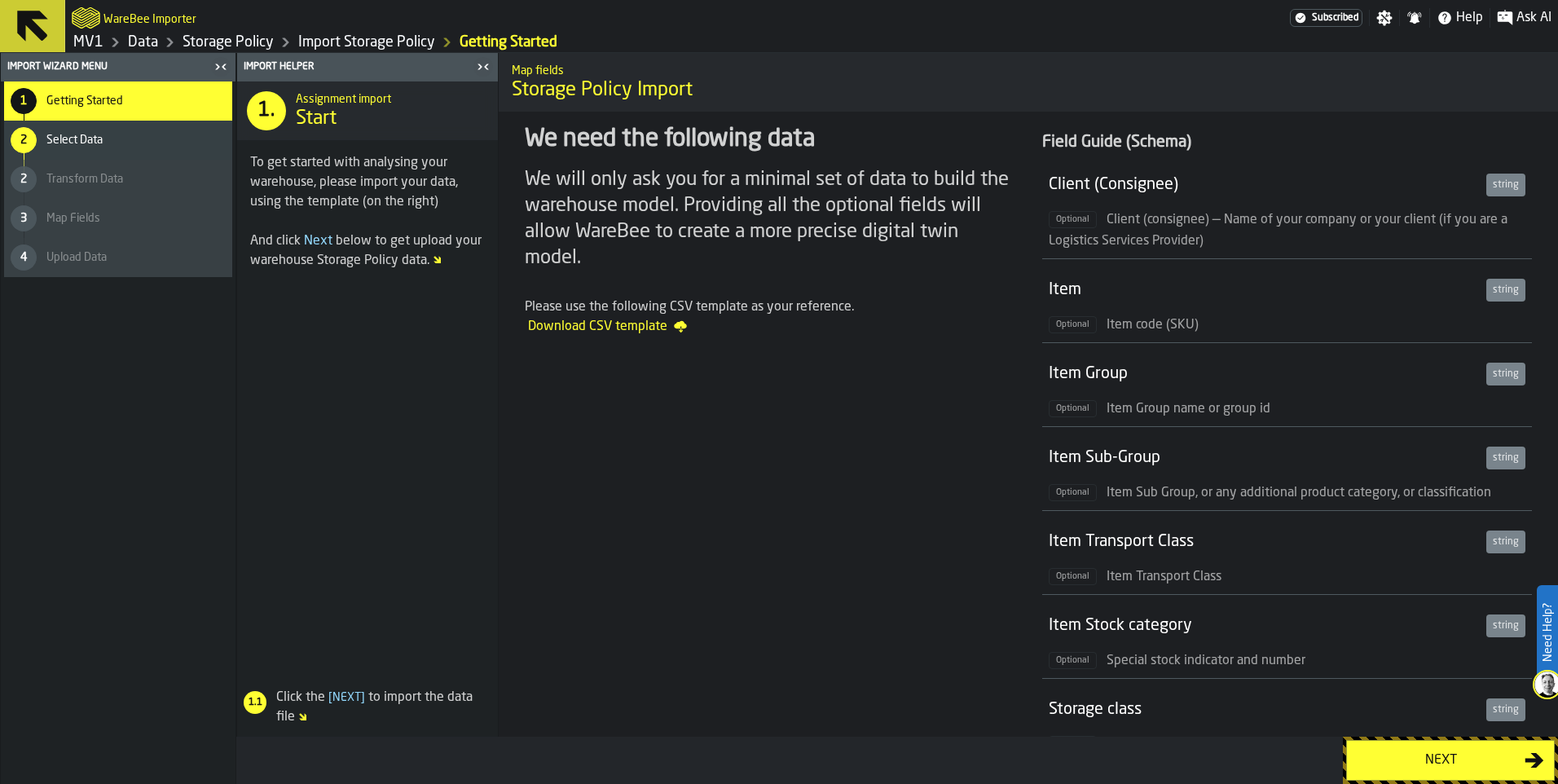
click at [1436, 761] on div "Next" at bounding box center [1440, 760] width 167 height 20
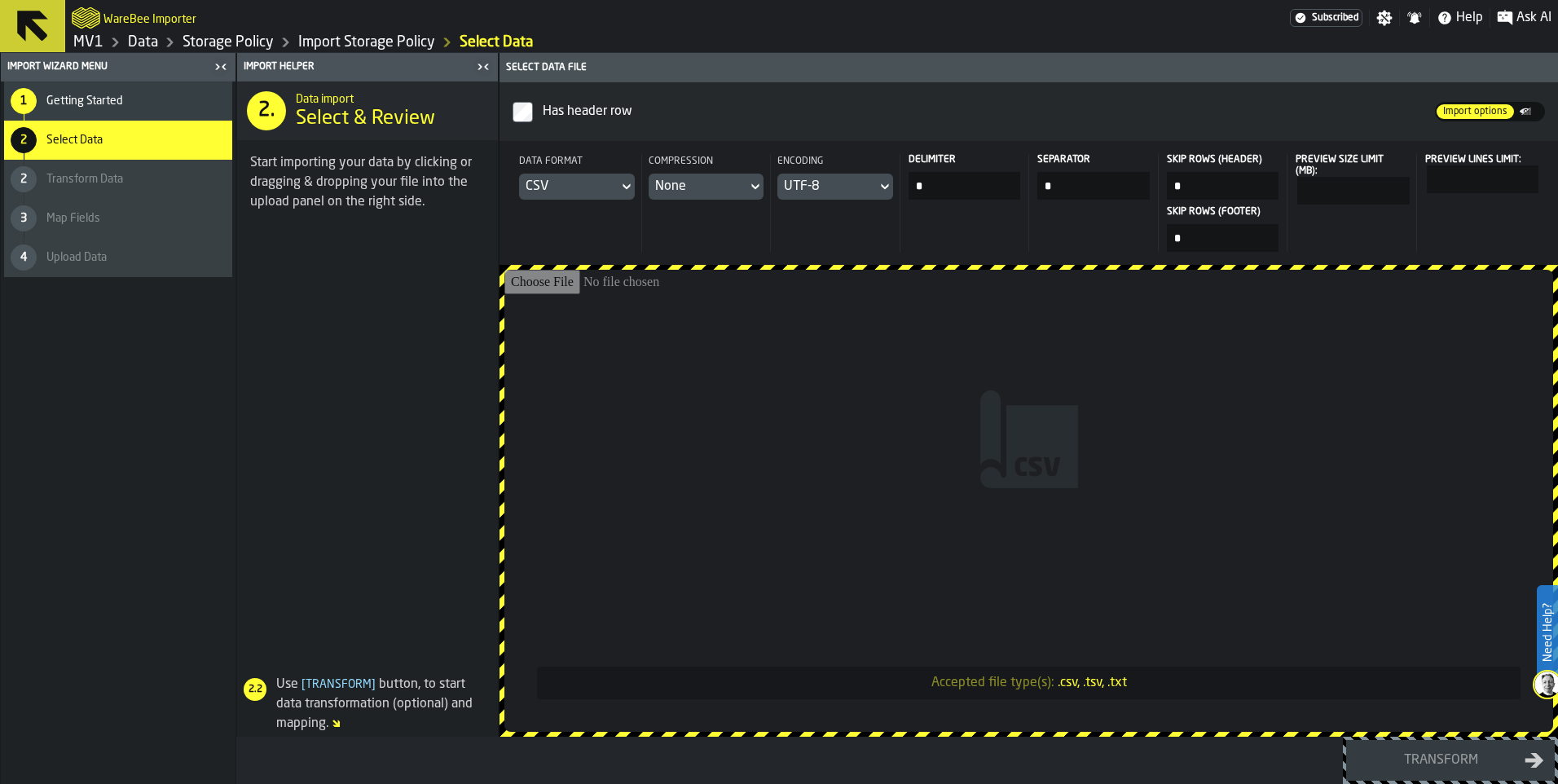
click at [619, 200] on div "CSV" at bounding box center [568, 187] width 100 height 26
click at [706, 360] on div "Dataset" at bounding box center [691, 350] width 85 height 20
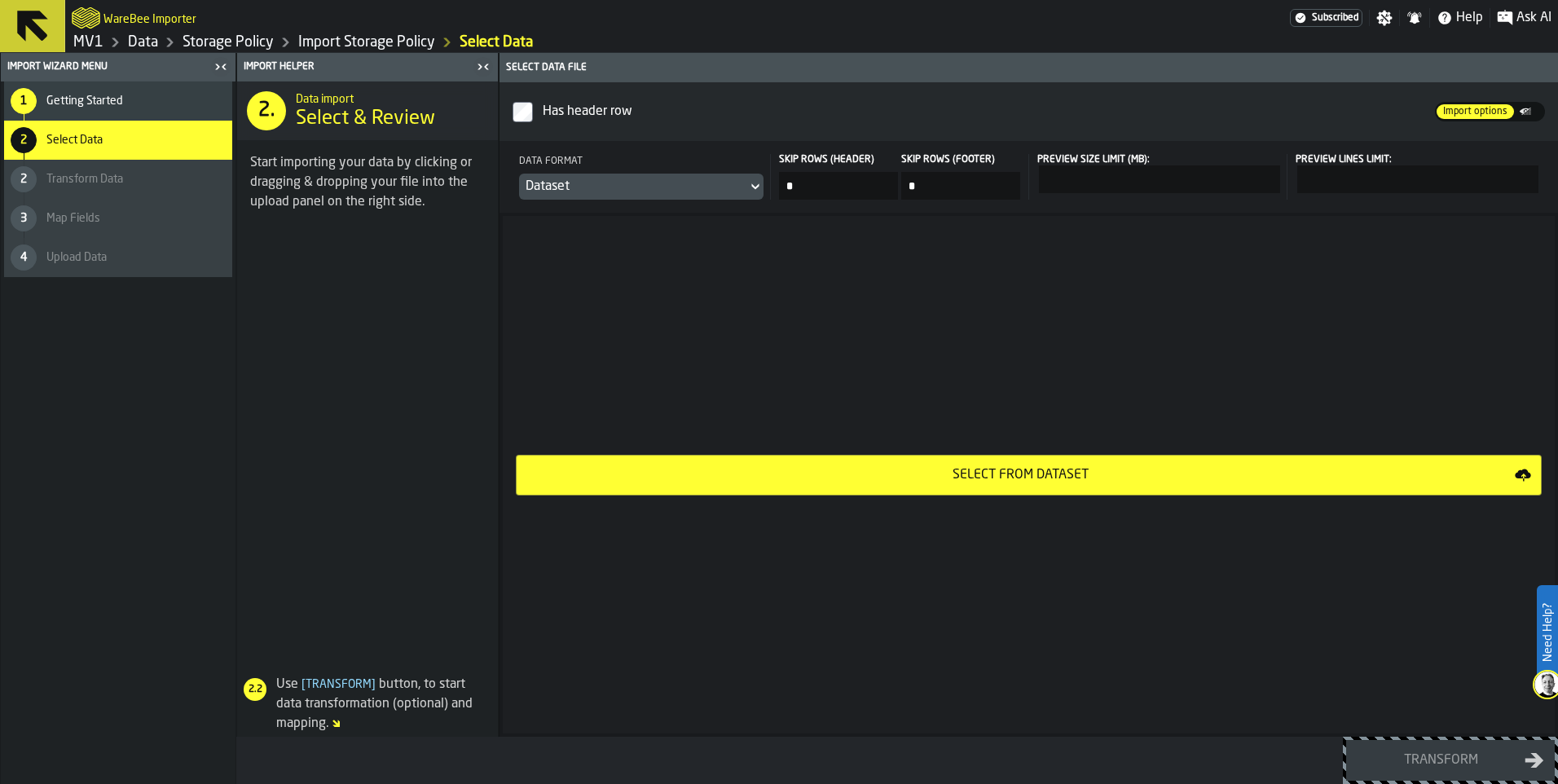
click at [1099, 485] on div "Select from Dataset" at bounding box center [1020, 474] width 988 height 20
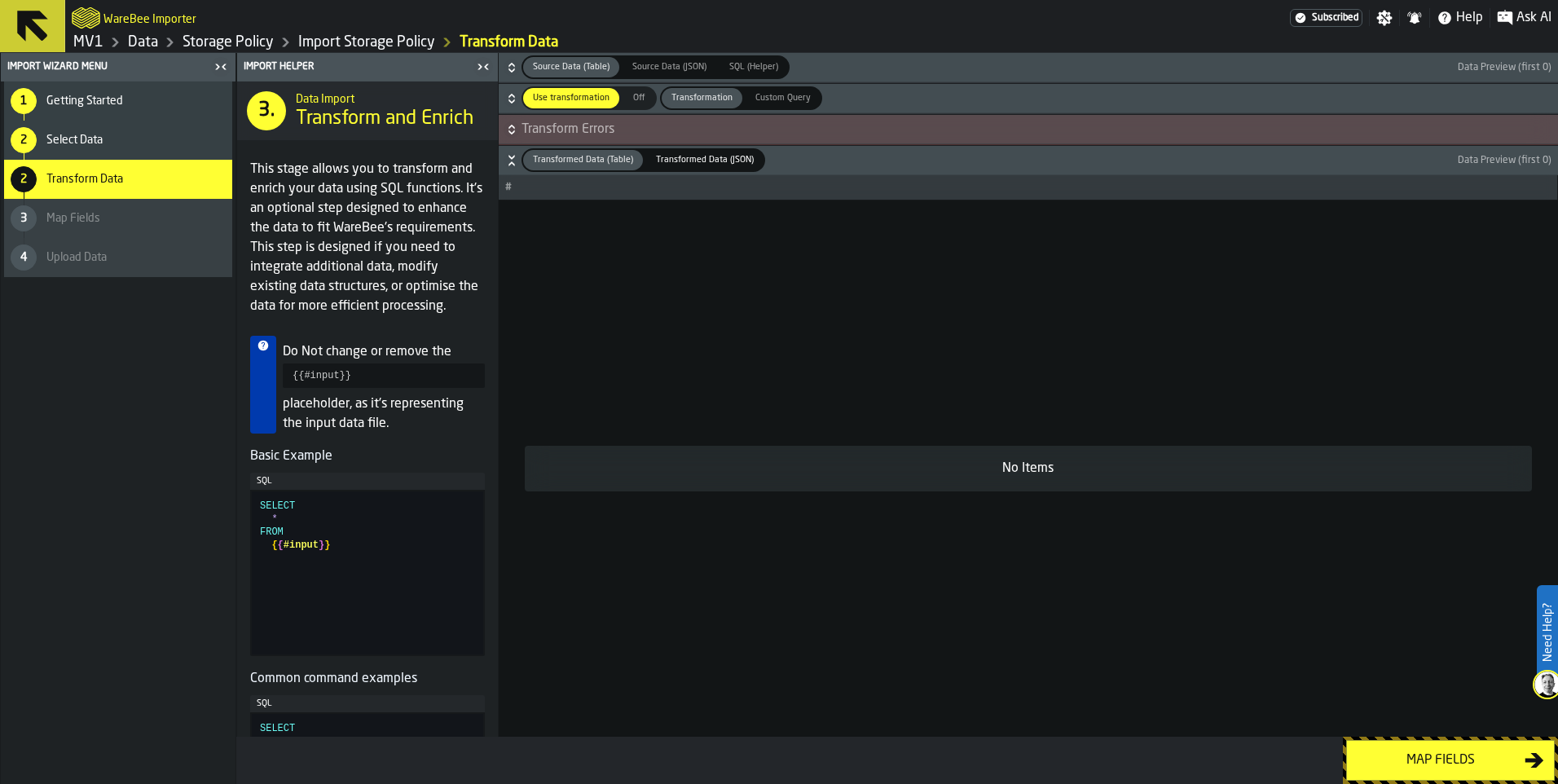
click at [514, 97] on icon "button-" at bounding box center [512, 95] width 6 height 4
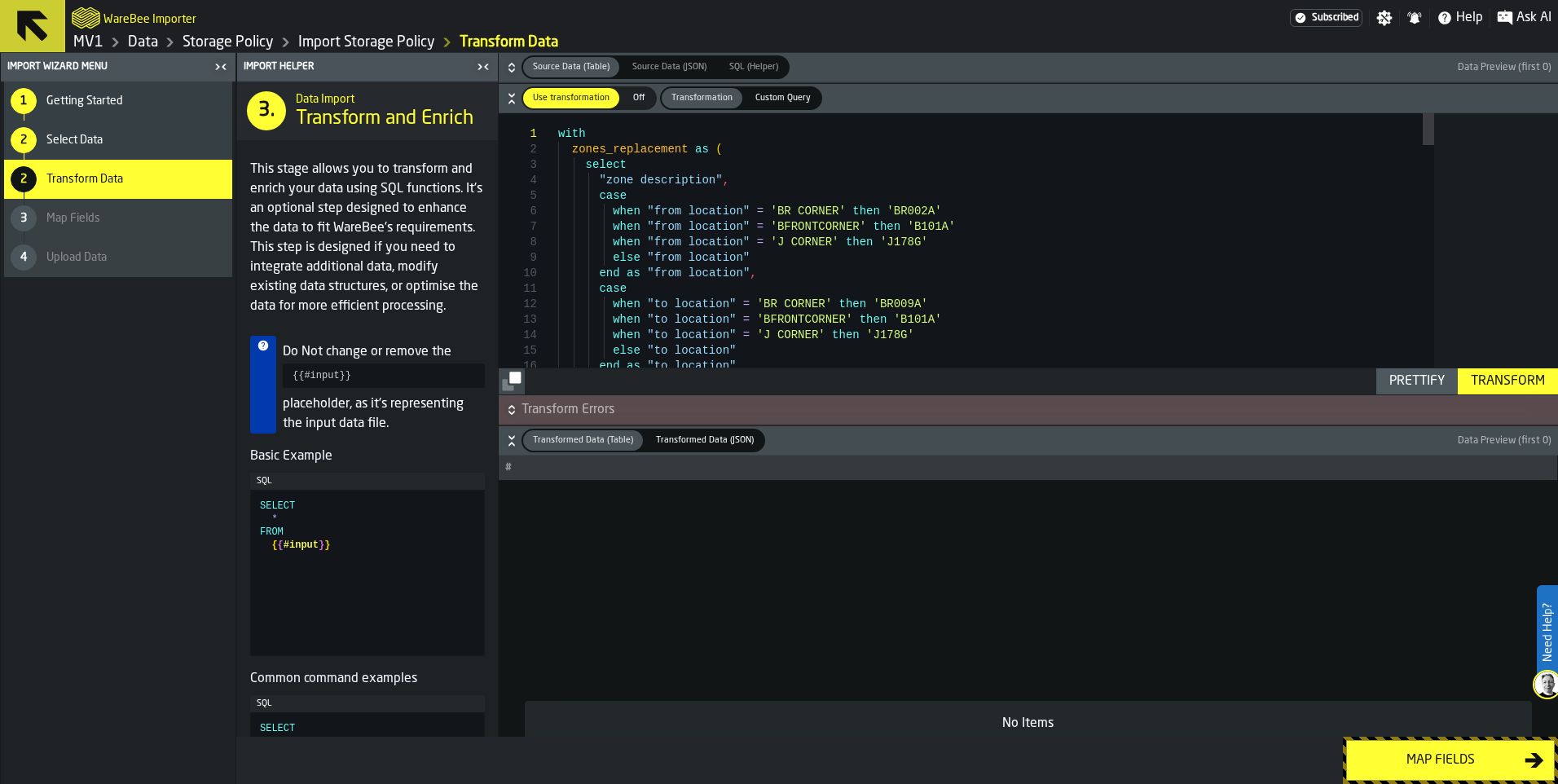
click at [514, 97] on icon "button-" at bounding box center [512, 95] width 6 height 4
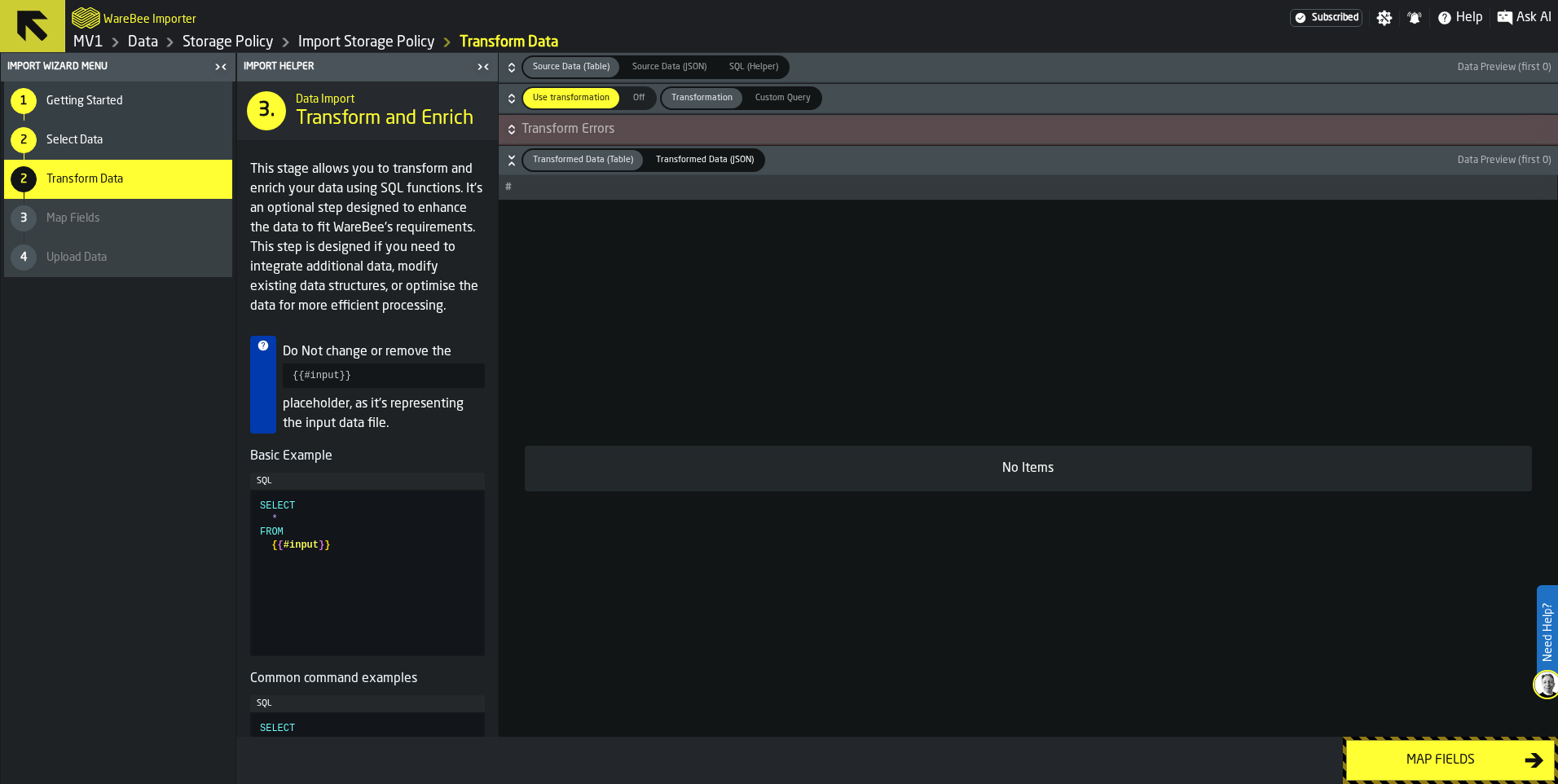
click at [514, 128] on icon "button-" at bounding box center [512, 126] width 6 height 4
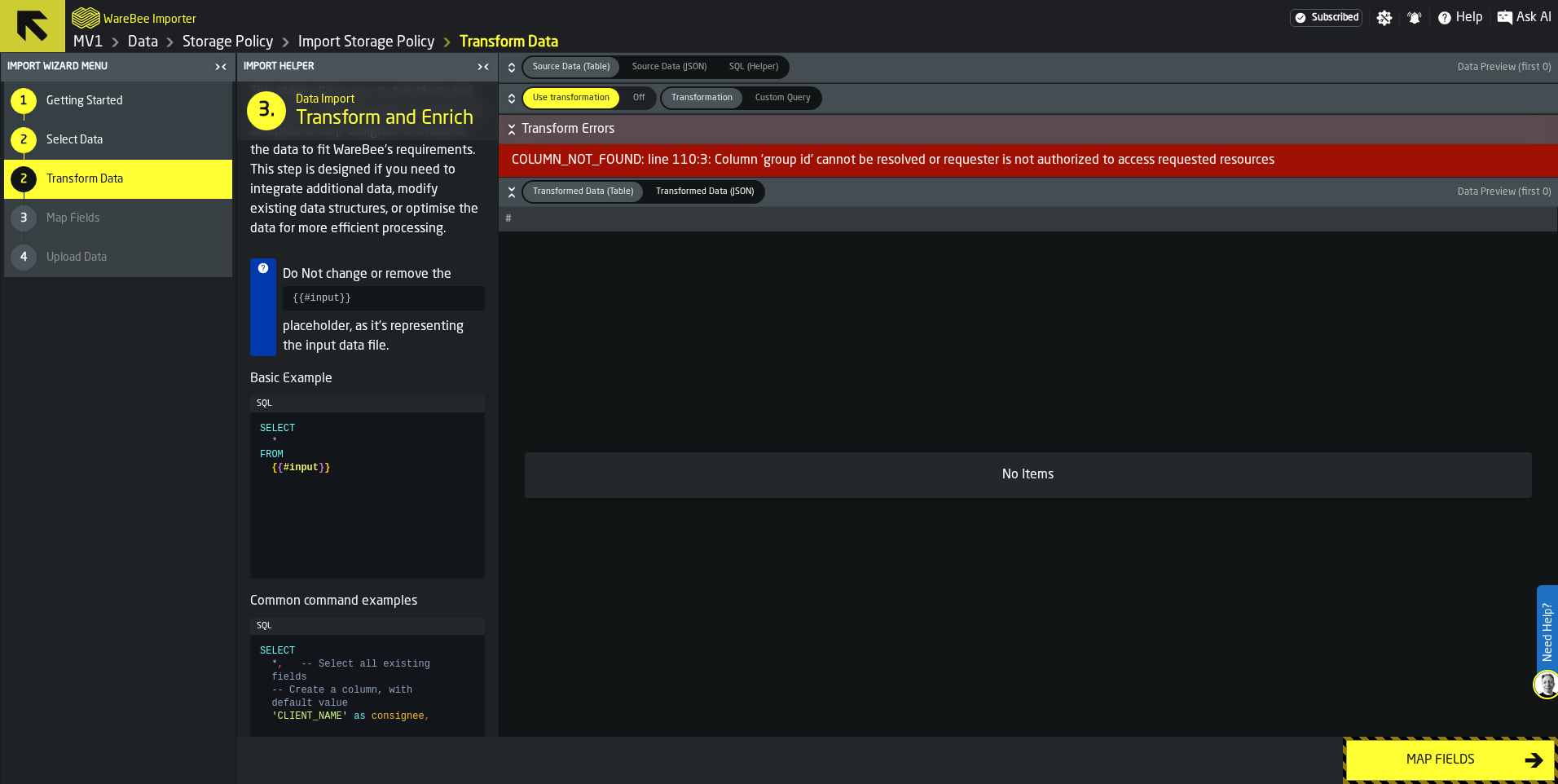
scroll to position [163, 0]
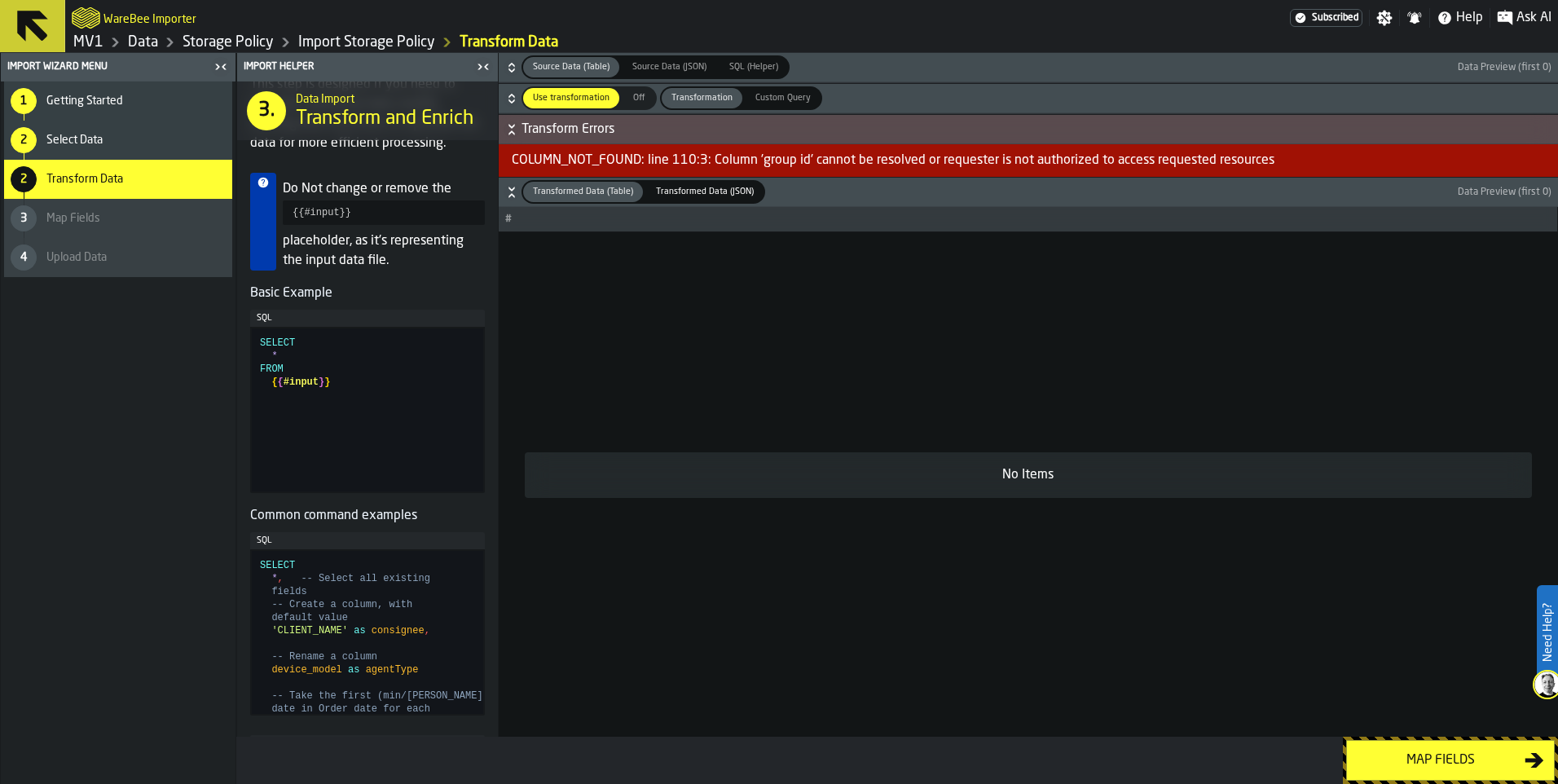
click at [103, 49] on link "MV1" at bounding box center [88, 42] width 30 height 18
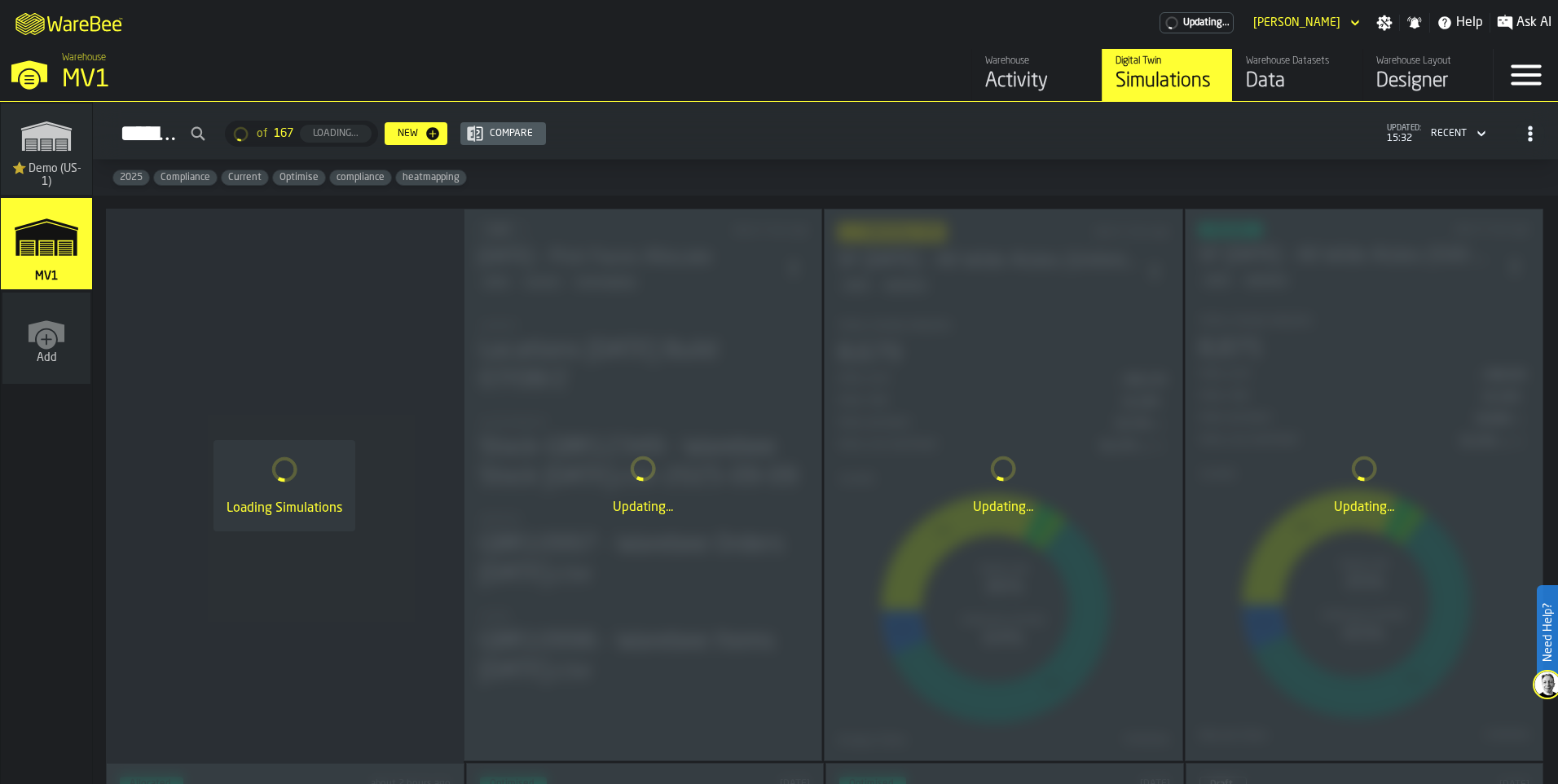
click at [1245, 95] on div "Data" at bounding box center [1297, 82] width 103 height 26
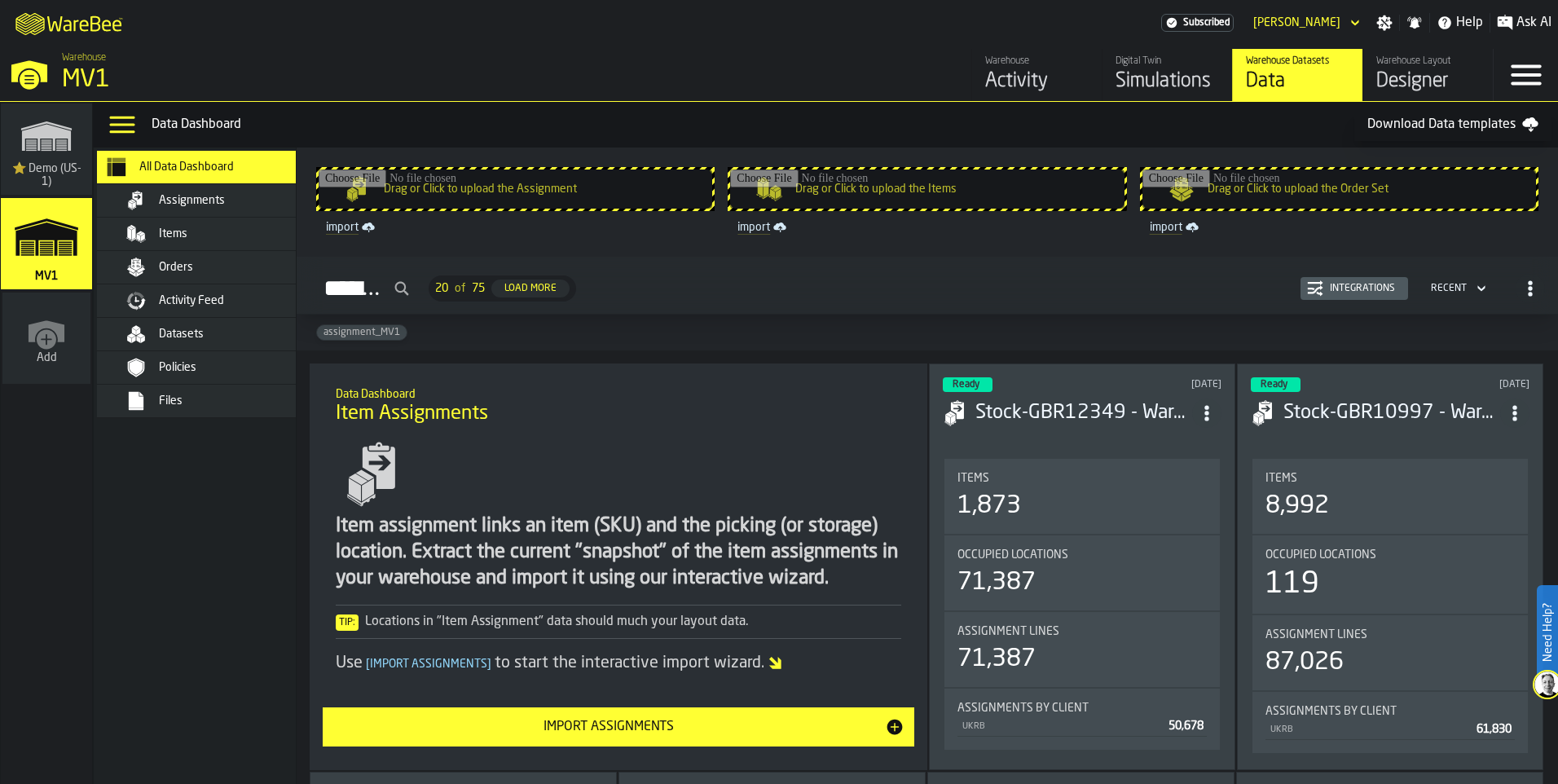
click at [269, 340] on div "Datasets" at bounding box center [239, 334] width 160 height 13
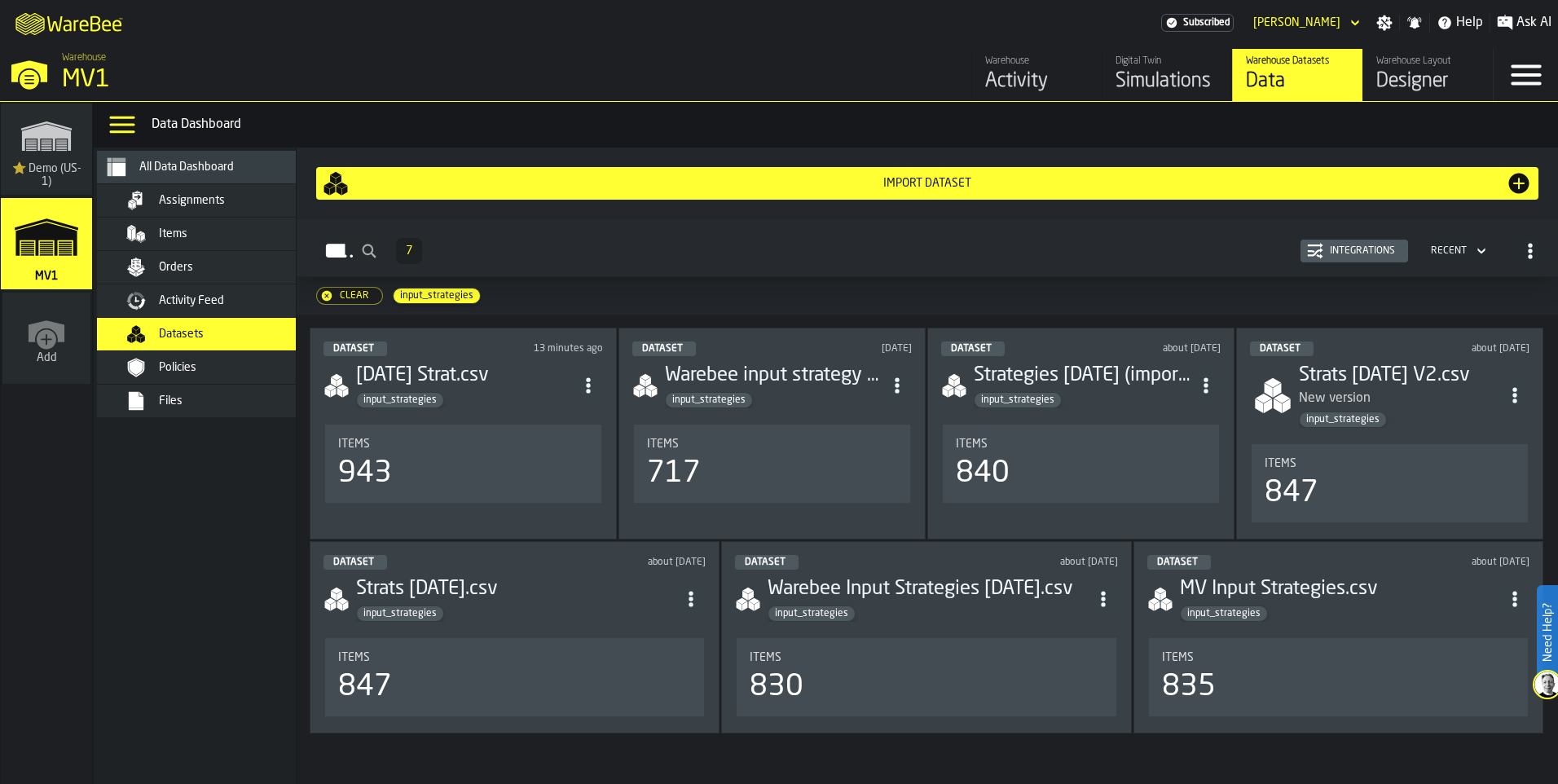
click at [967, 190] on div "Import Dataset" at bounding box center [927, 183] width 1157 height 13
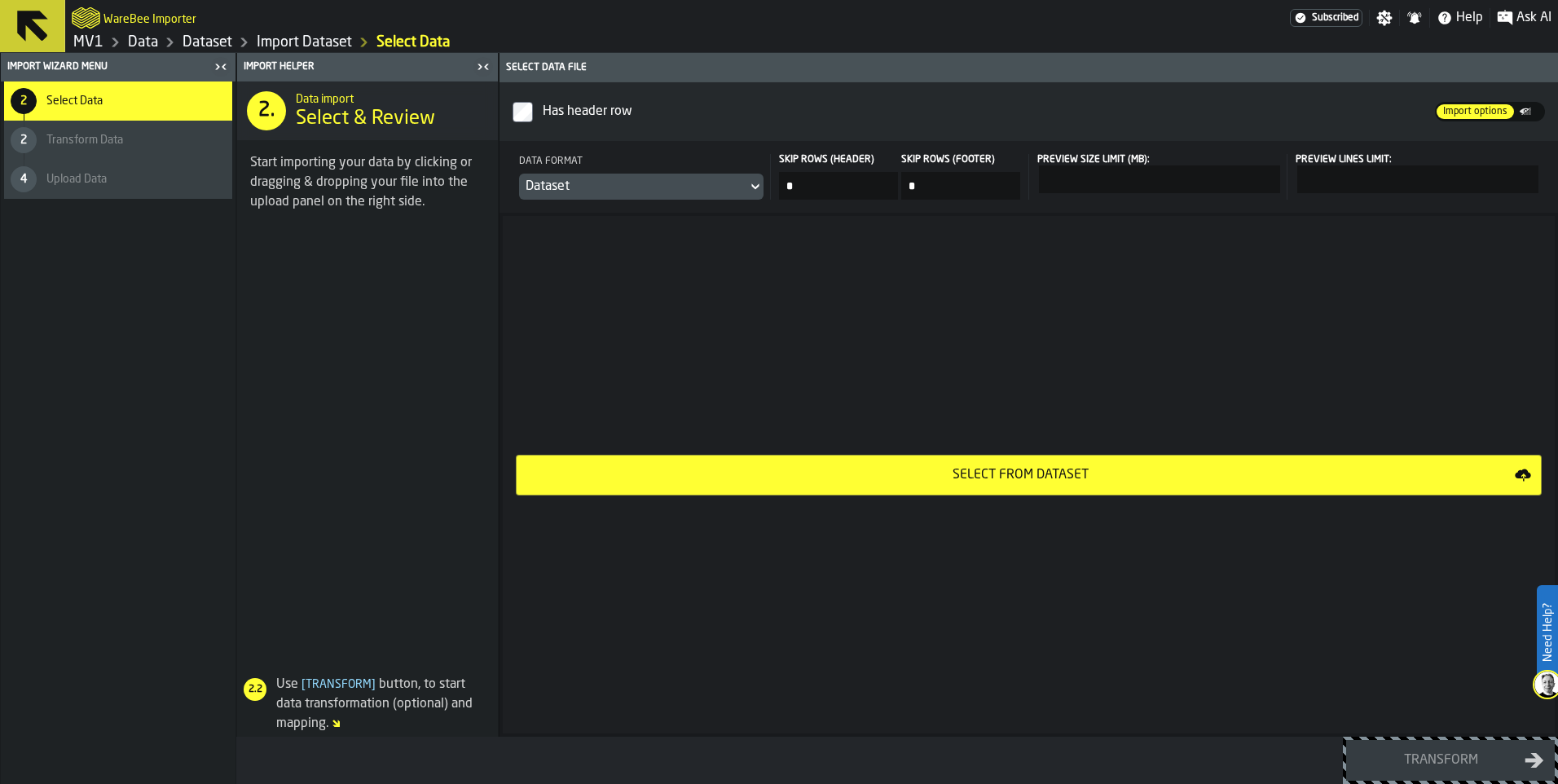
click at [1090, 485] on div "Select from Dataset" at bounding box center [1020, 474] width 988 height 20
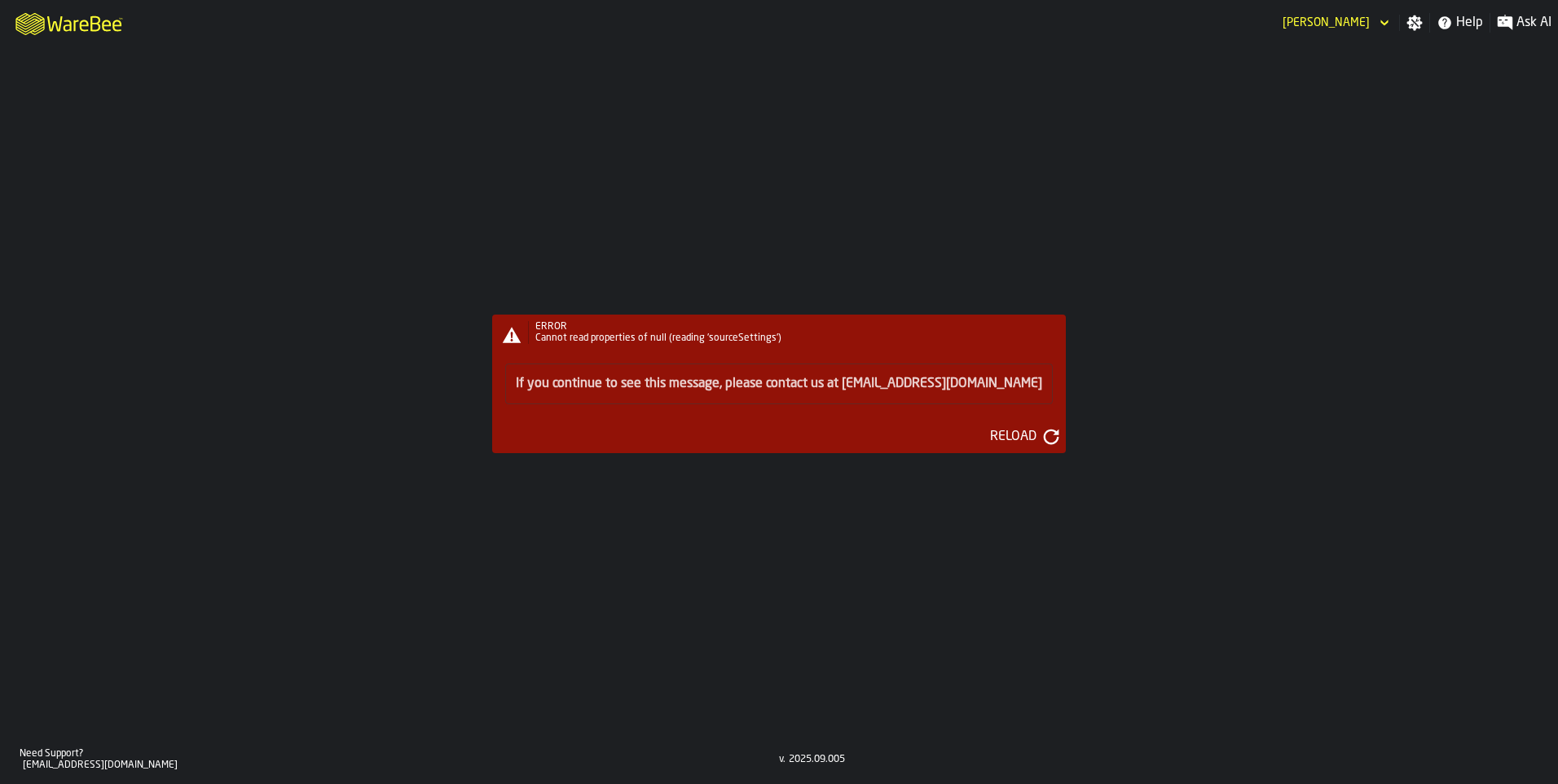
click at [1032, 446] on div "Reload" at bounding box center [1013, 436] width 60 height 20
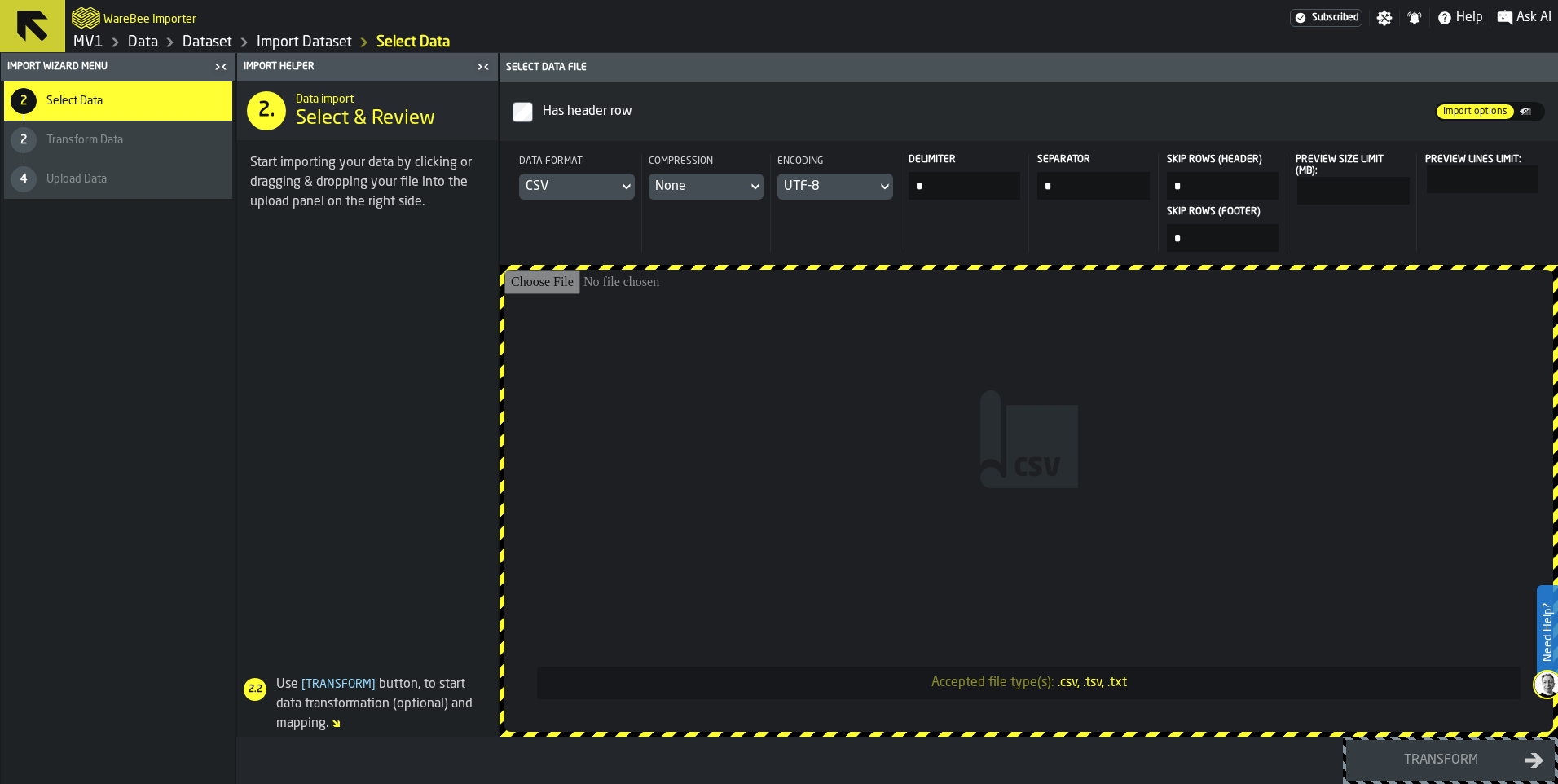
click at [1116, 542] on input "Accepted file type(s): .csv, .tsv, .txt" at bounding box center [1028, 500] width 1048 height 462
type input "**********"
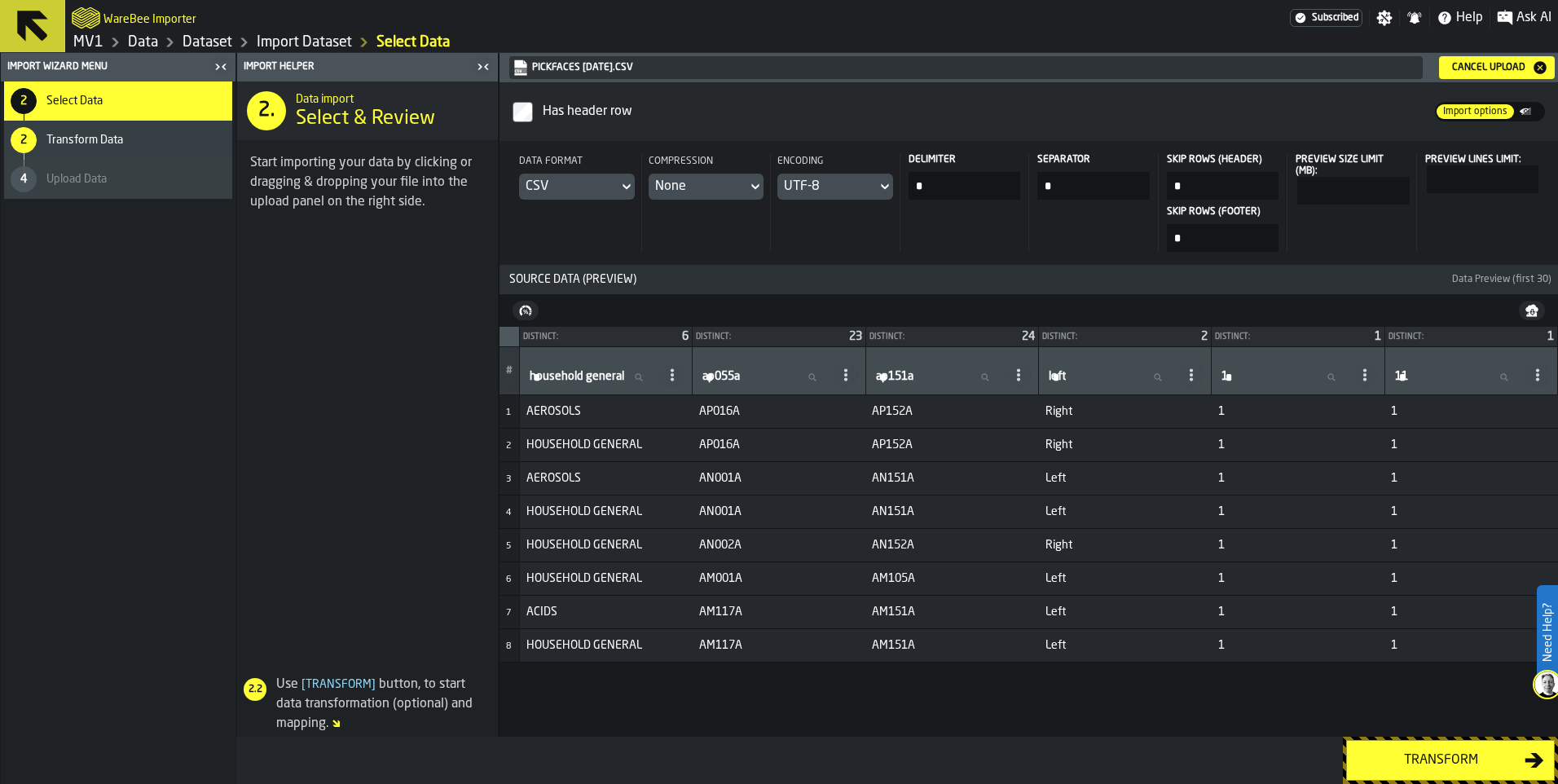
click at [1421, 760] on div "Transform" at bounding box center [1440, 760] width 167 height 20
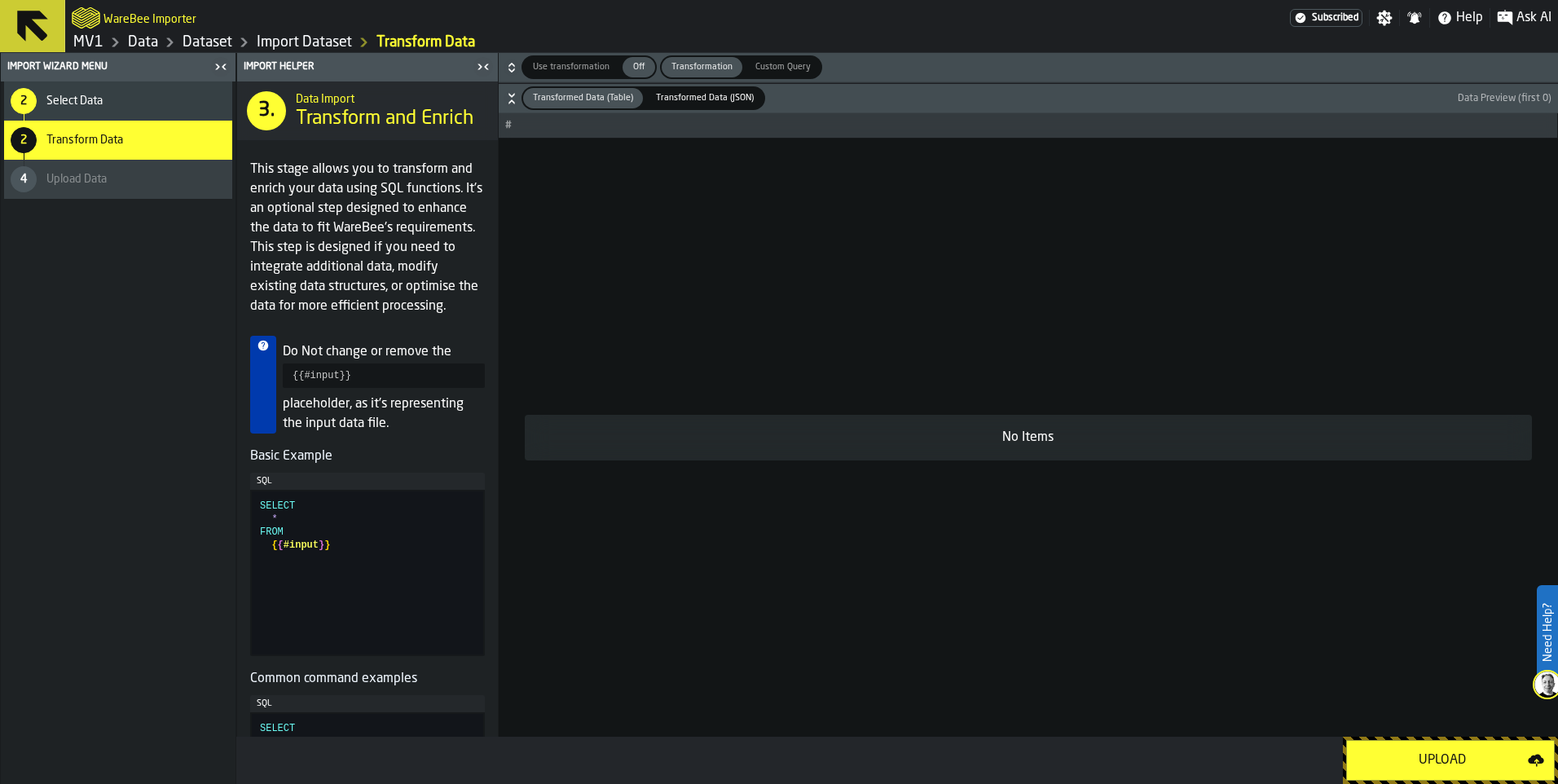
click at [1421, 760] on div "Upload" at bounding box center [1442, 760] width 171 height 20
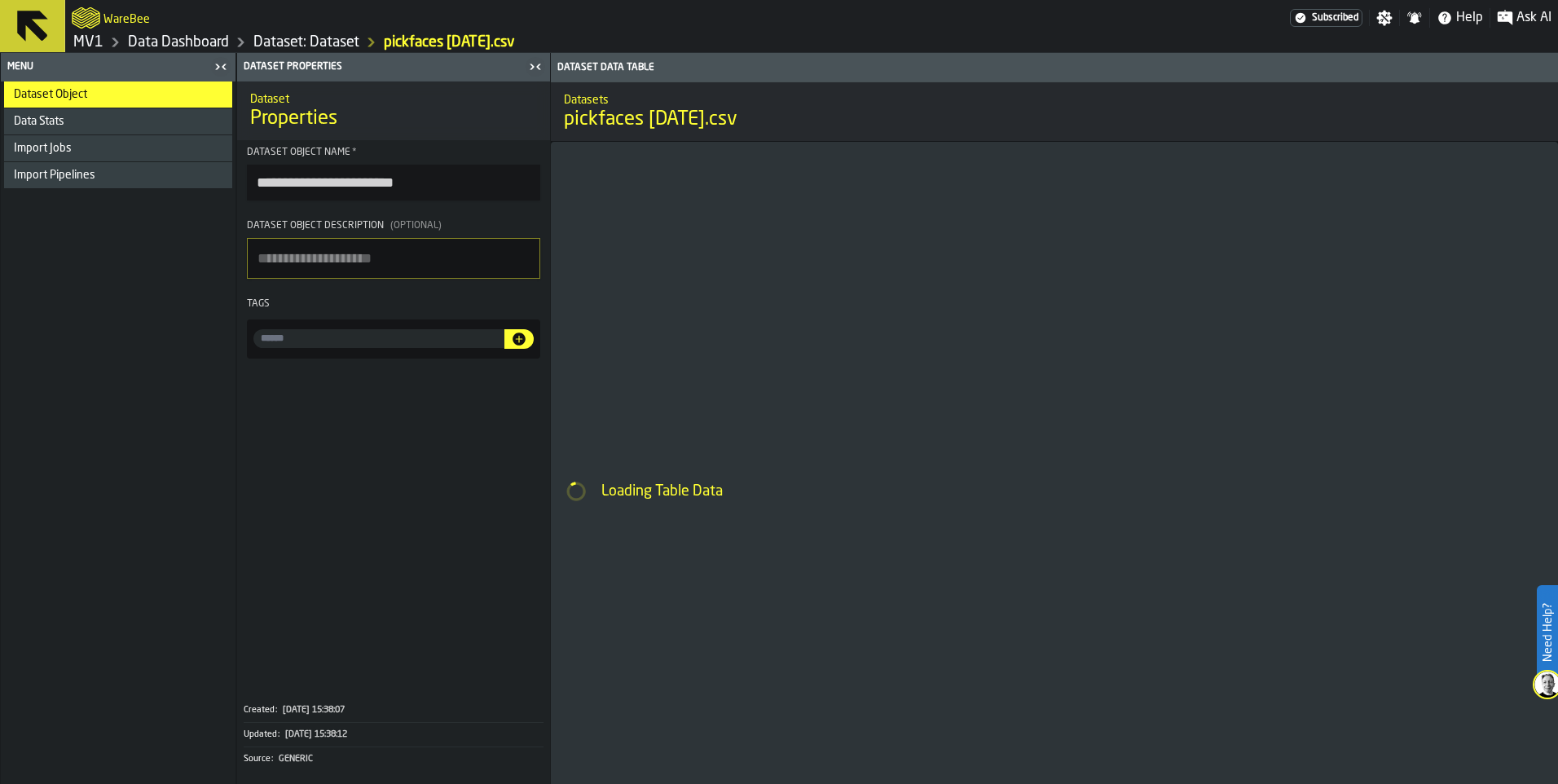
click at [476, 348] on input "input-value-" at bounding box center [379, 339] width 251 height 19
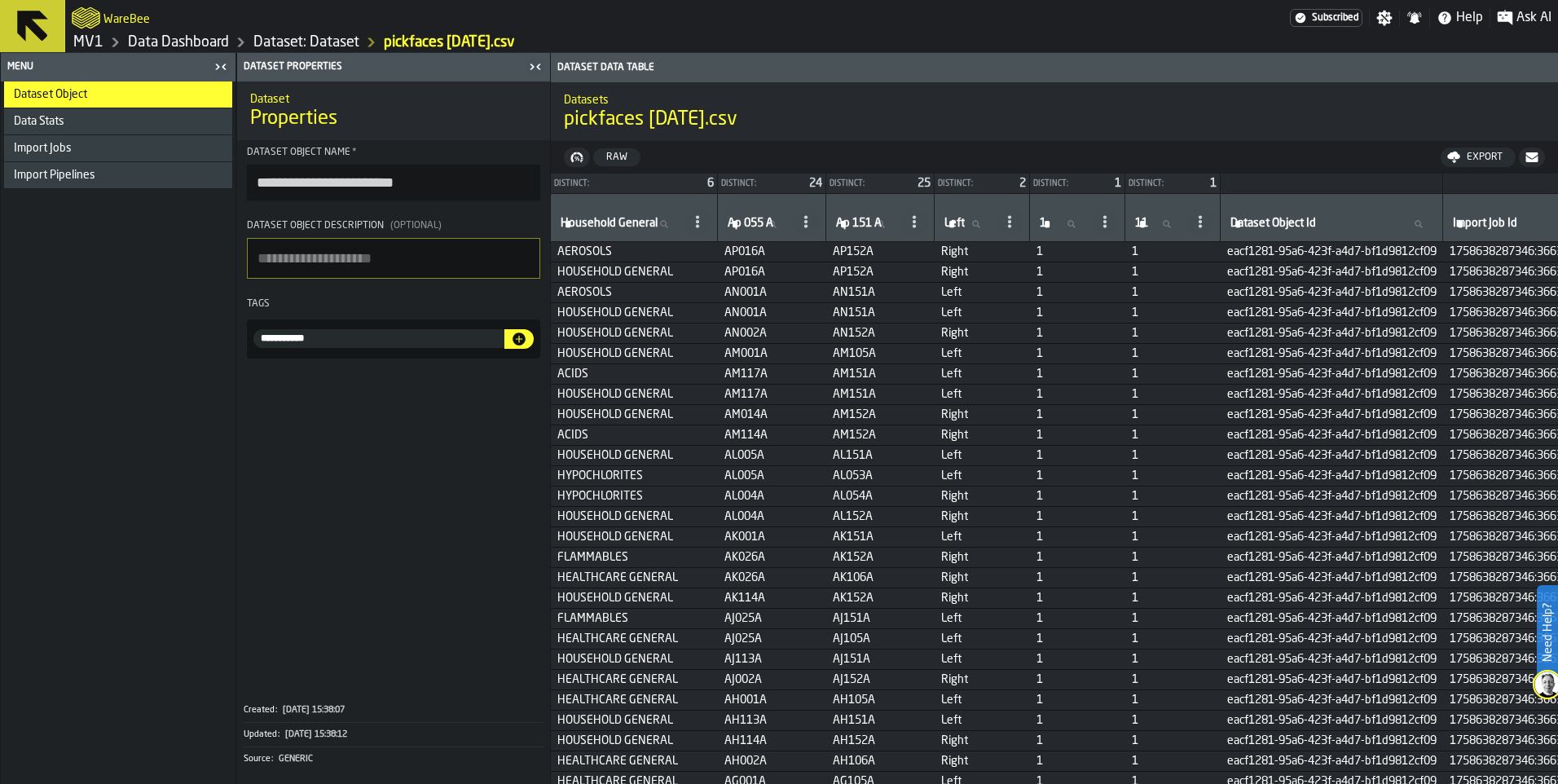
type input "**********"
click at [526, 345] on icon "button-" at bounding box center [519, 339] width 13 height 13
click at [359, 44] on link "Dataset: Dataset" at bounding box center [306, 42] width 106 height 18
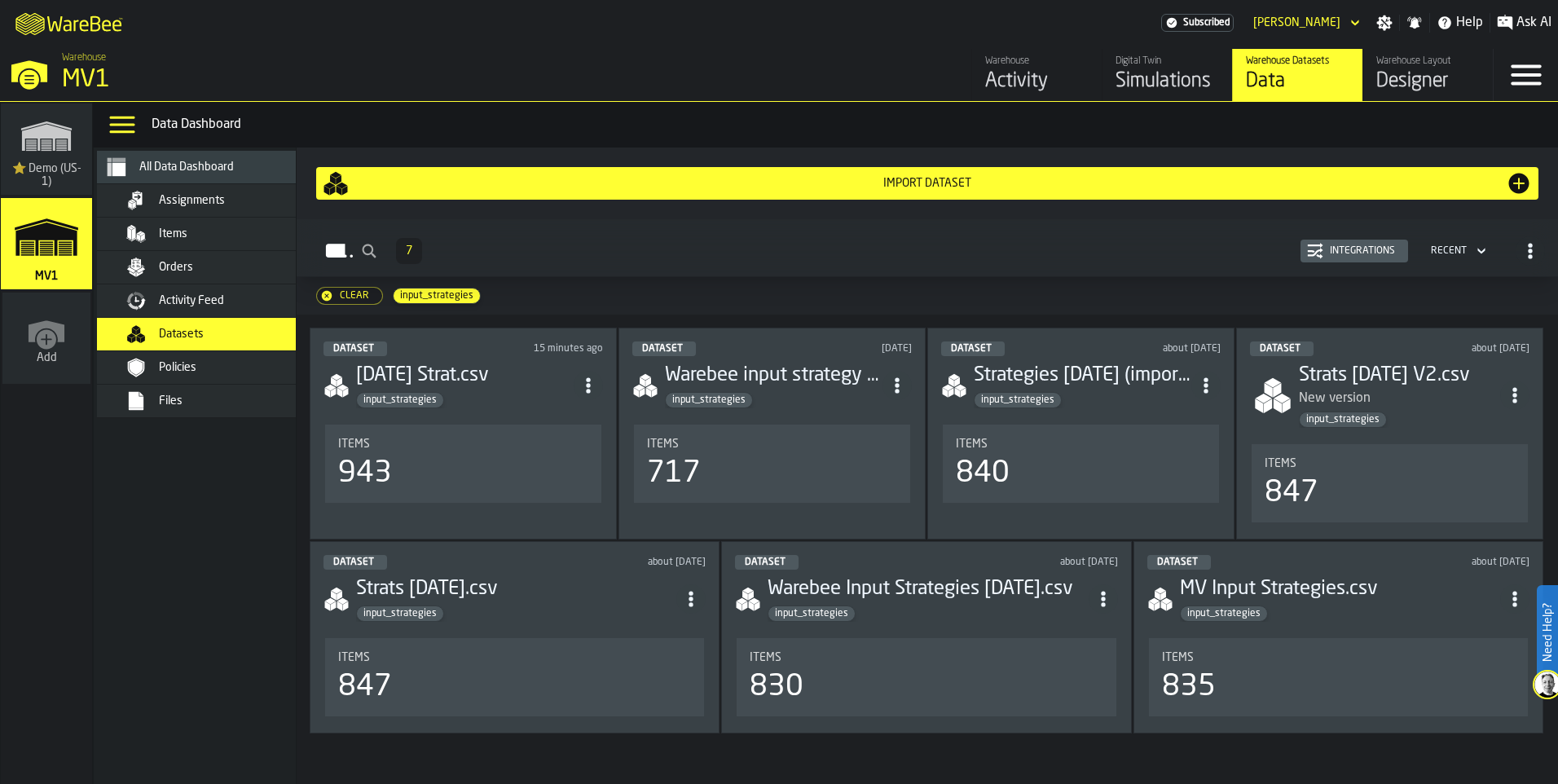
click at [942, 190] on div "Import Dataset" at bounding box center [927, 183] width 1157 height 13
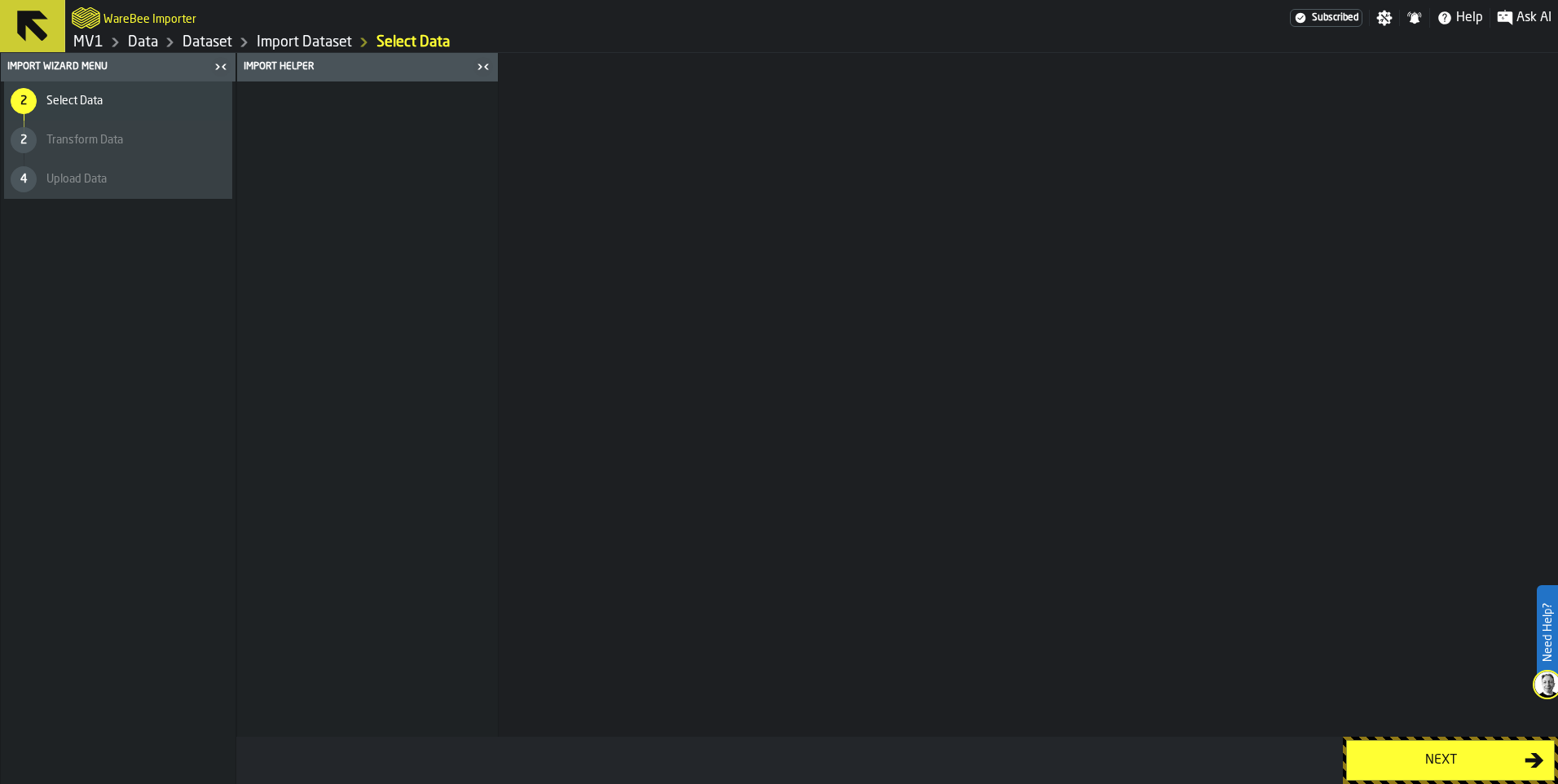
click at [1406, 751] on div "Next" at bounding box center [1440, 760] width 167 height 20
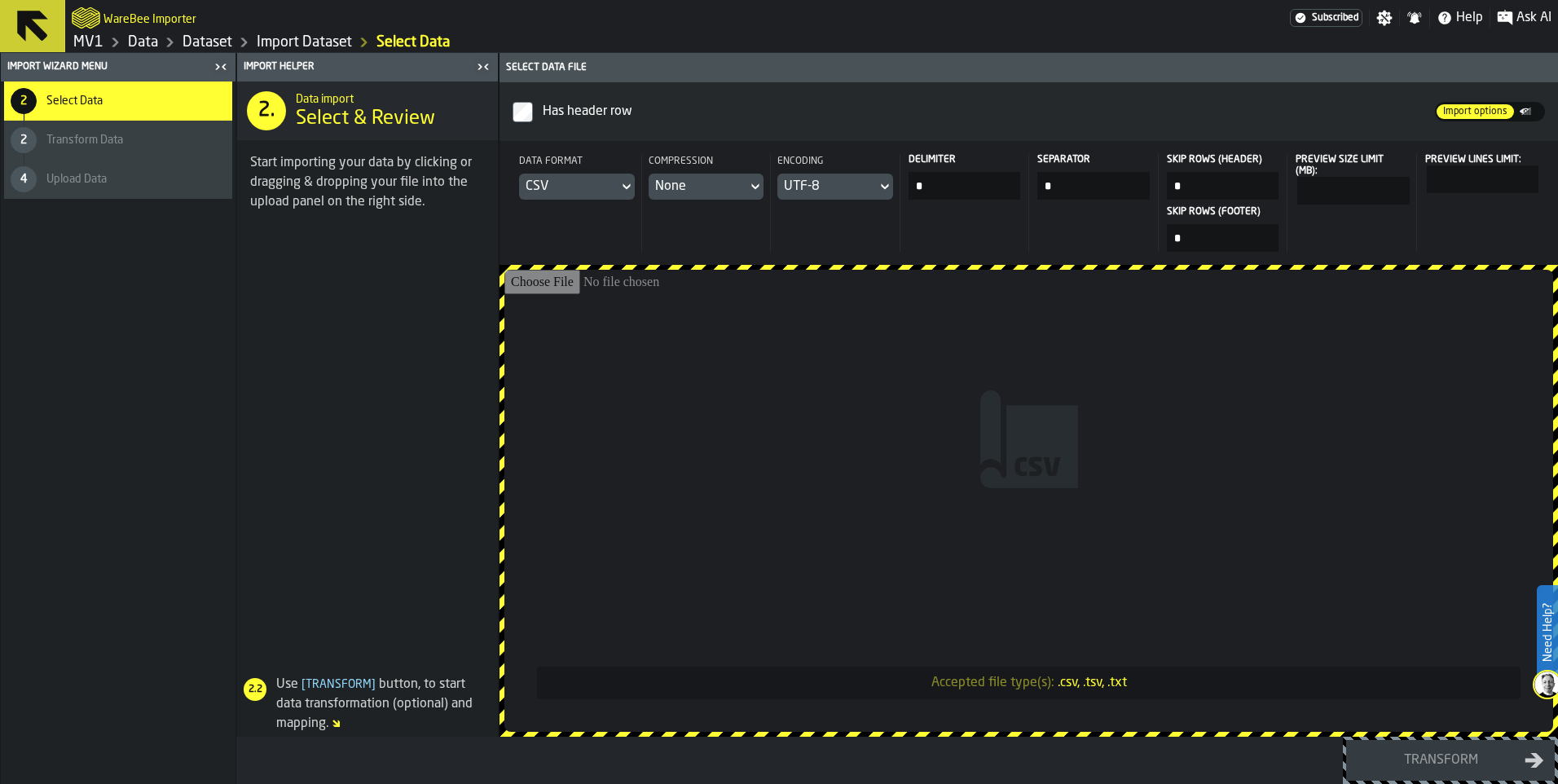
click at [1092, 509] on input "Accepted file type(s): .csv, .tsv, .txt" at bounding box center [1028, 500] width 1048 height 462
type input "**********"
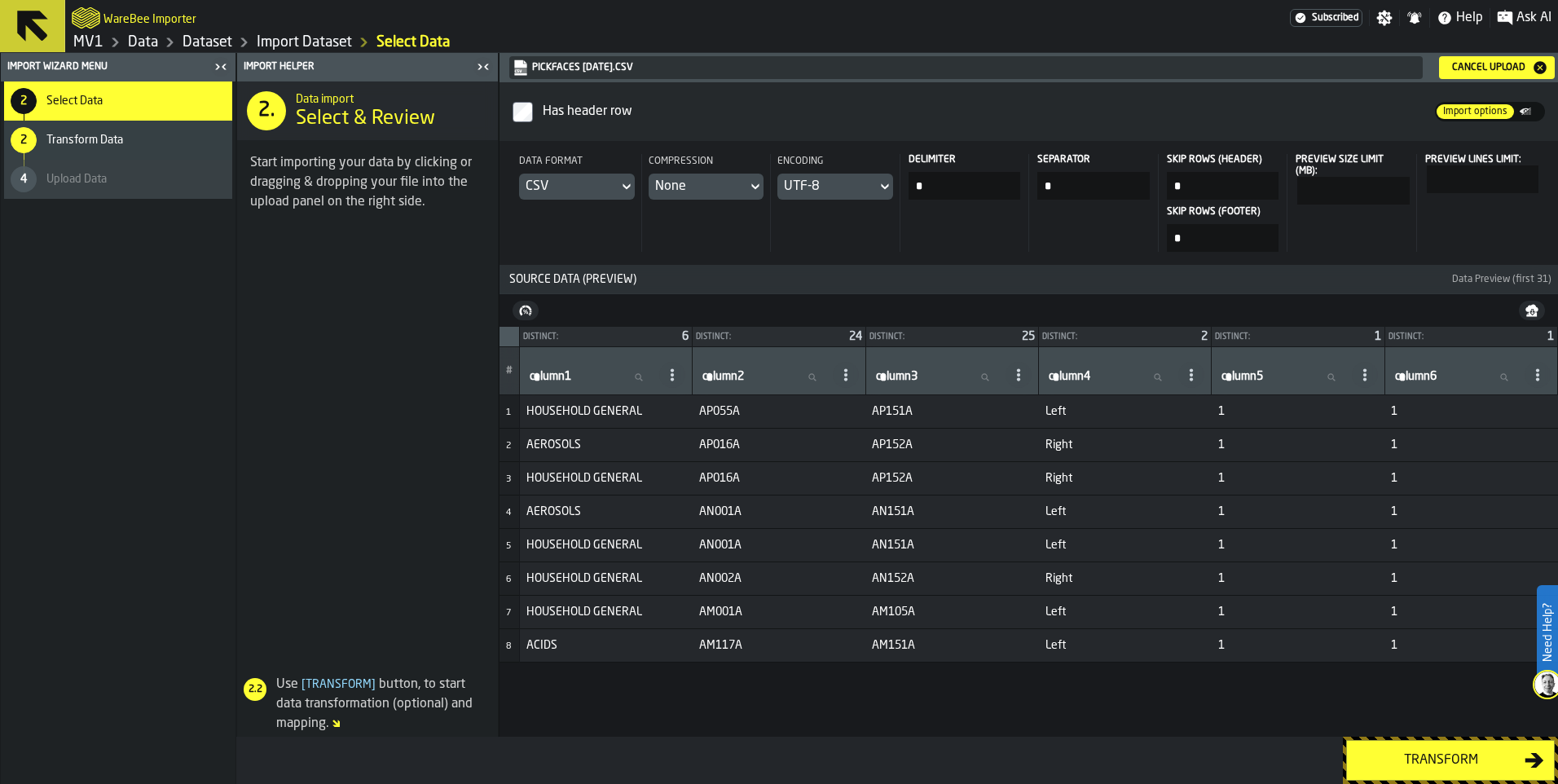
click at [1409, 758] on div "Transform" at bounding box center [1440, 760] width 167 height 20
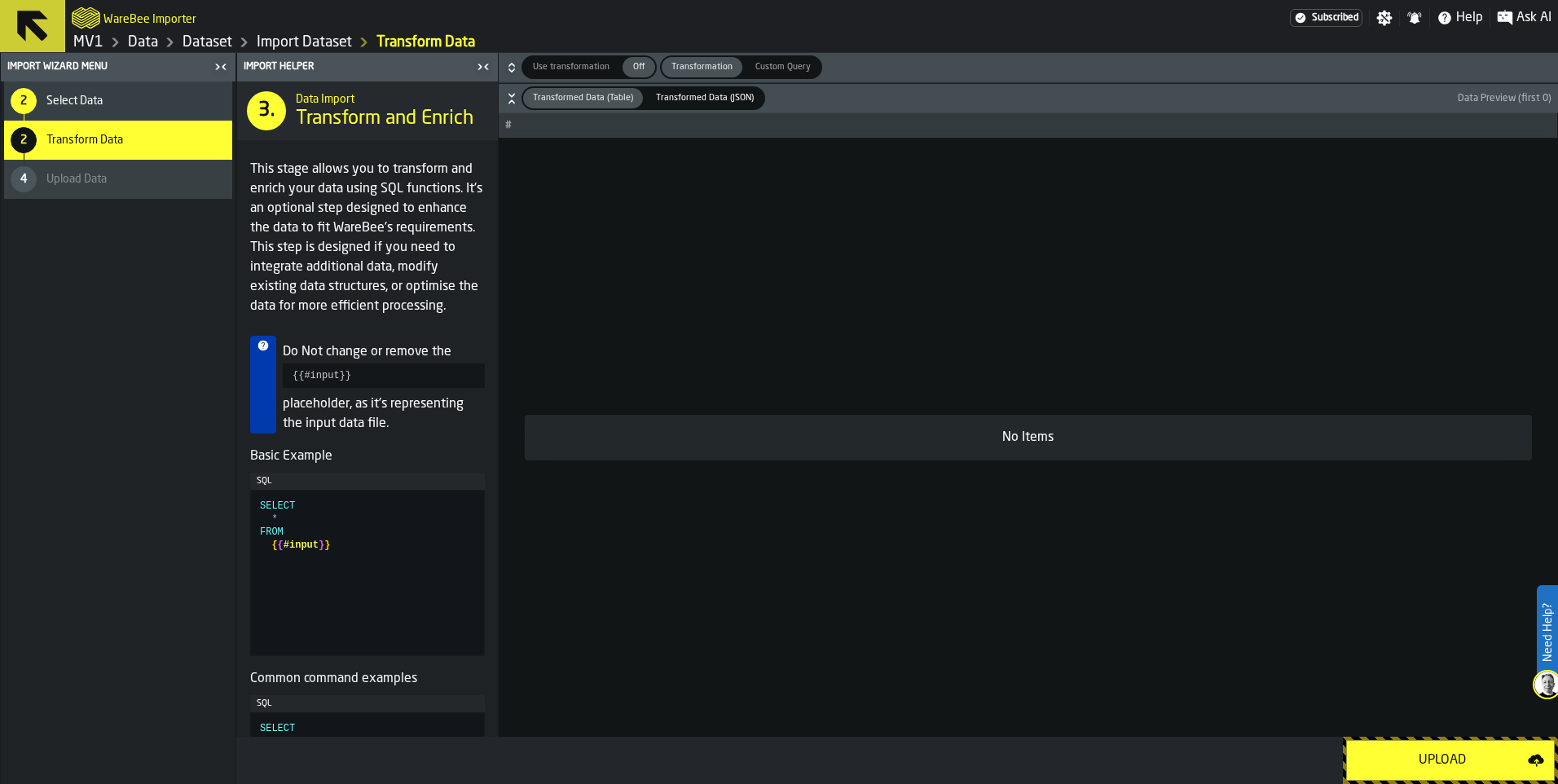
click at [1409, 758] on div "Upload" at bounding box center [1442, 760] width 171 height 20
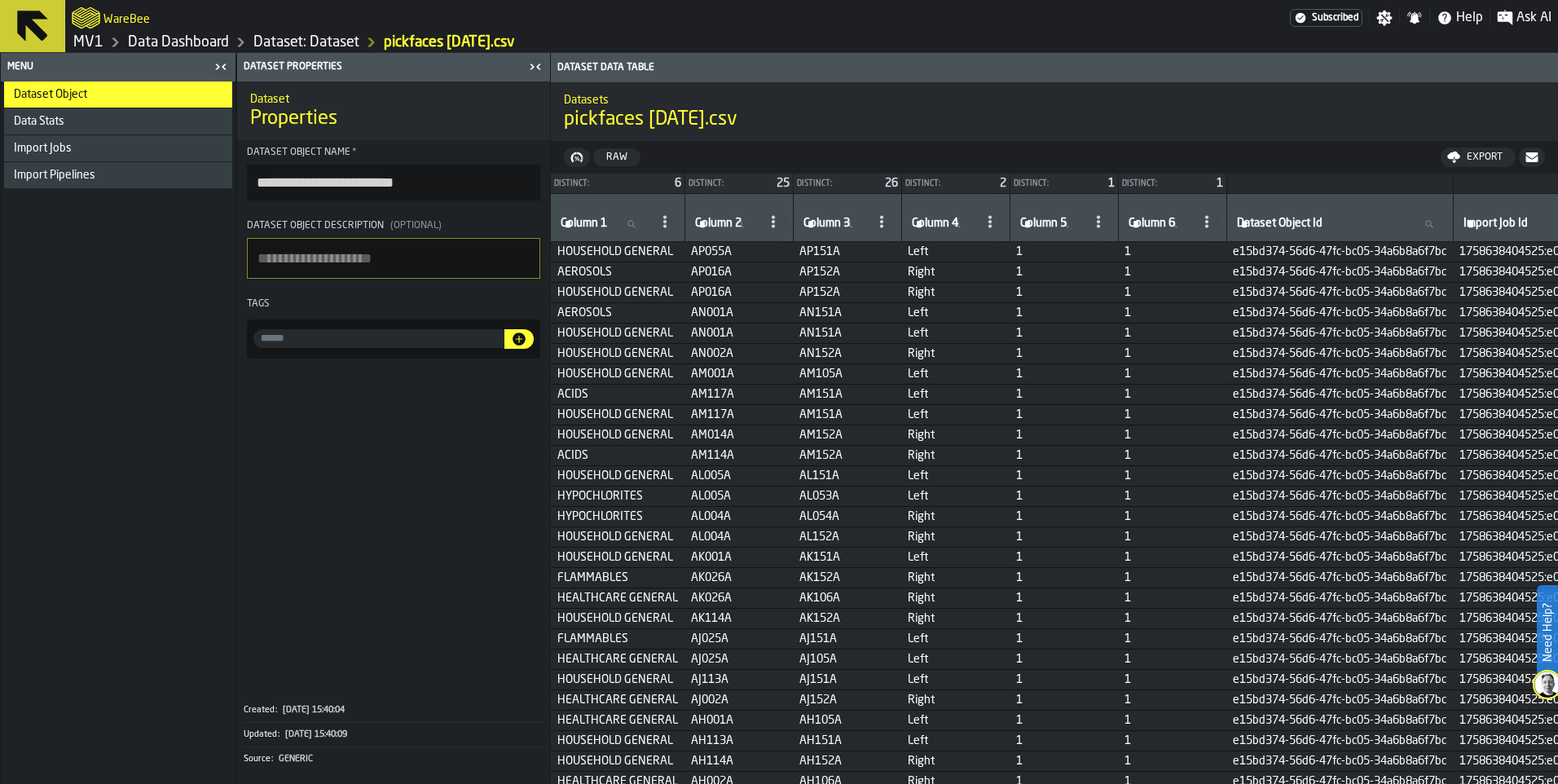
click at [480, 348] on input "input-value-" at bounding box center [379, 339] width 251 height 19
type input "**********"
click at [526, 345] on icon "button-" at bounding box center [519, 339] width 13 height 13
click at [103, 51] on link "MV1" at bounding box center [88, 42] width 30 height 18
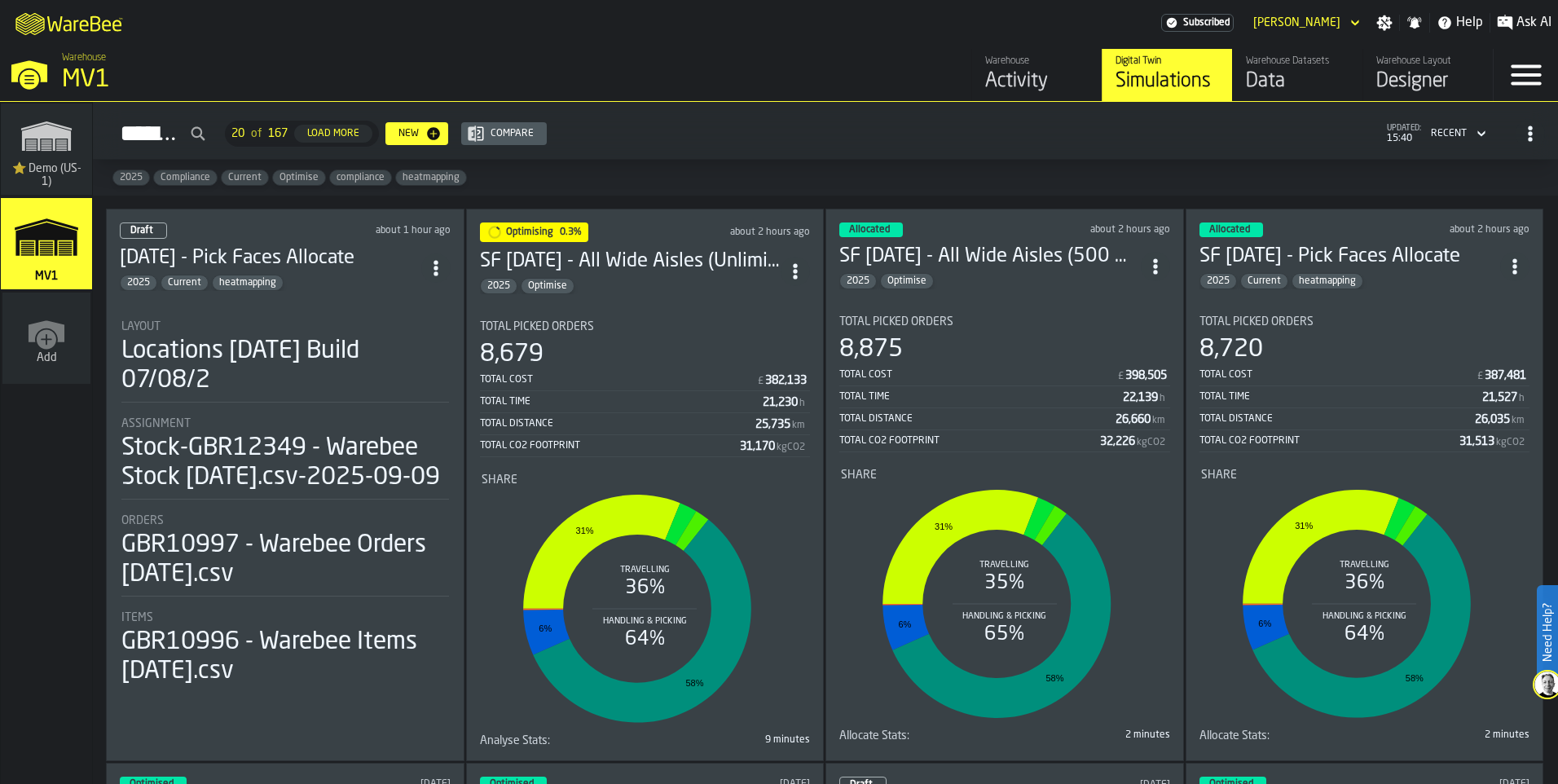
click at [313, 400] on li "Layout Locations 2024-07-15 Build 07/08/2 Assignment Stock-GBR12349 - Warebee S…" at bounding box center [286, 496] width 331 height 382
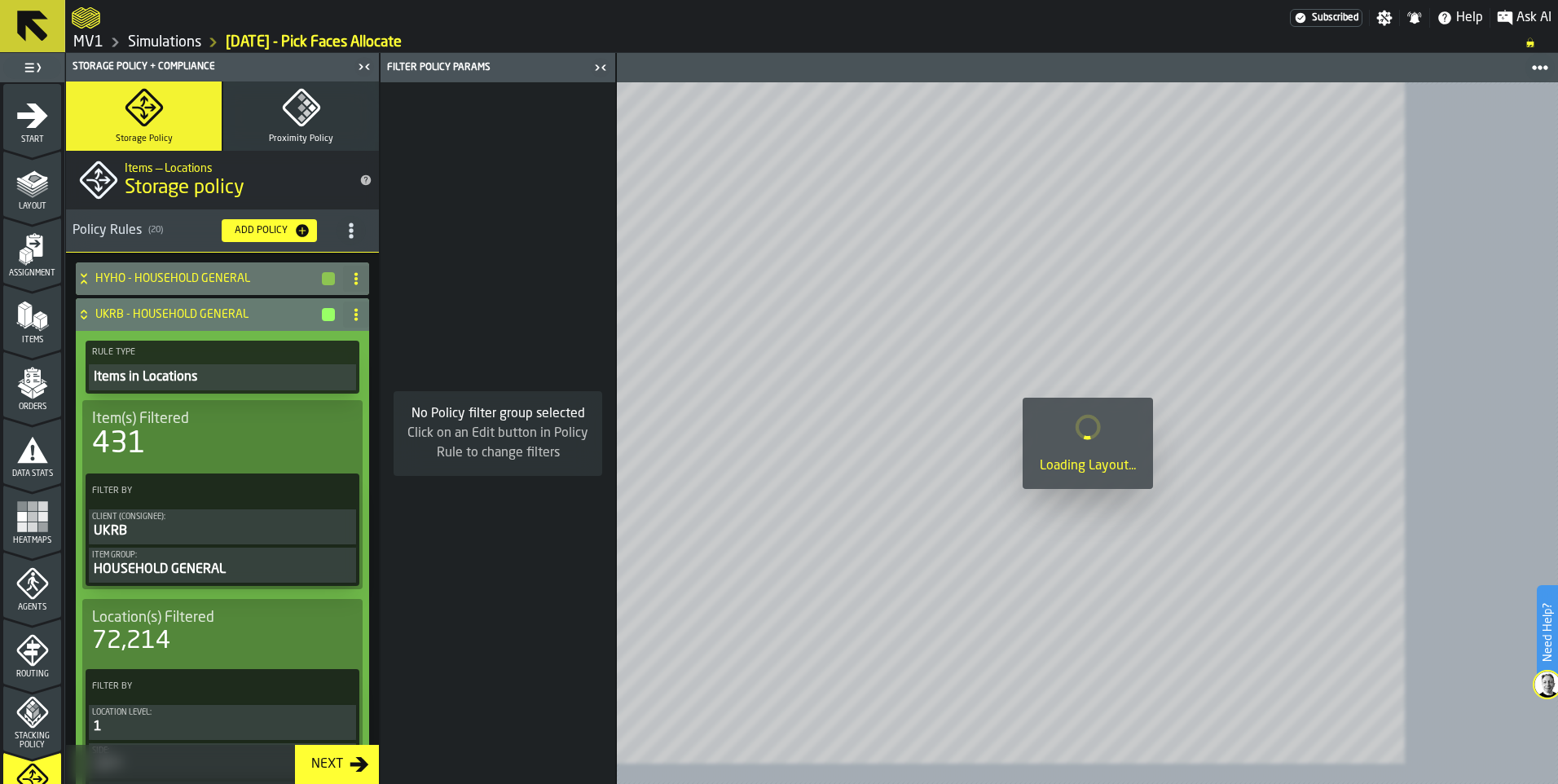
click at [359, 239] on icon "title-section-[object Object]" at bounding box center [352, 231] width 17 height 17
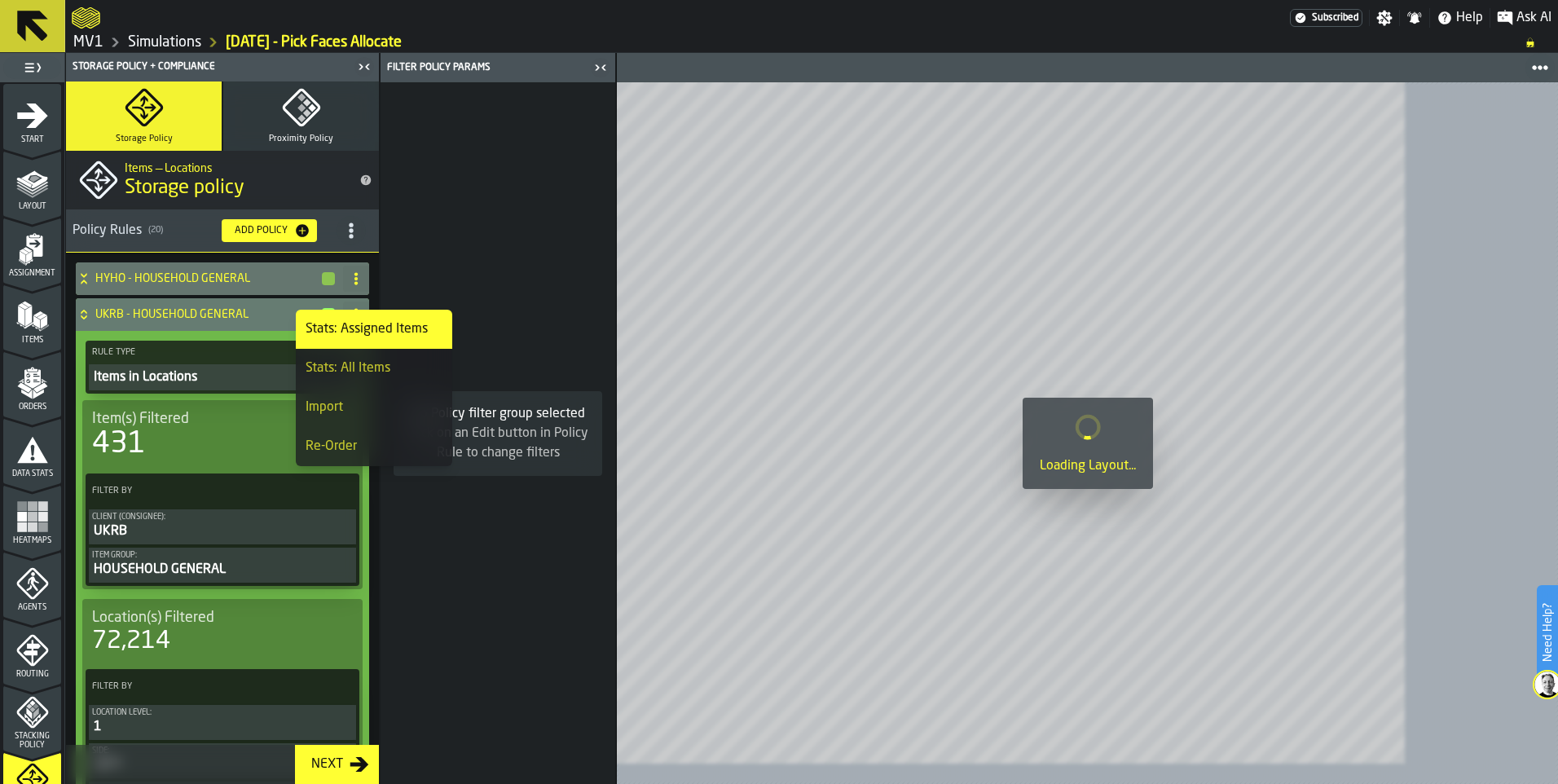
click at [417, 427] on li "Import" at bounding box center [374, 407] width 156 height 39
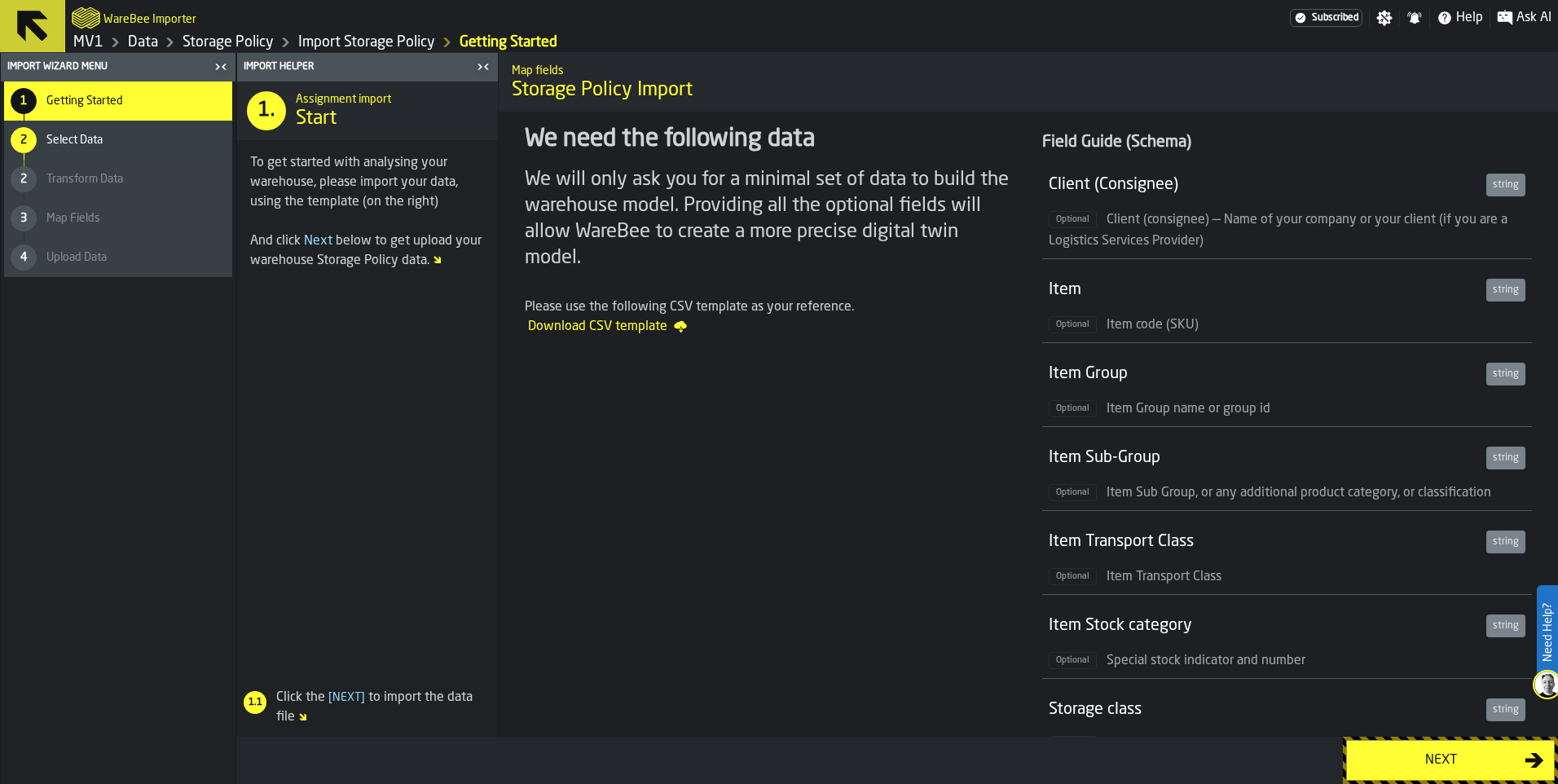
click at [1381, 759] on div "Next" at bounding box center [1440, 760] width 167 height 20
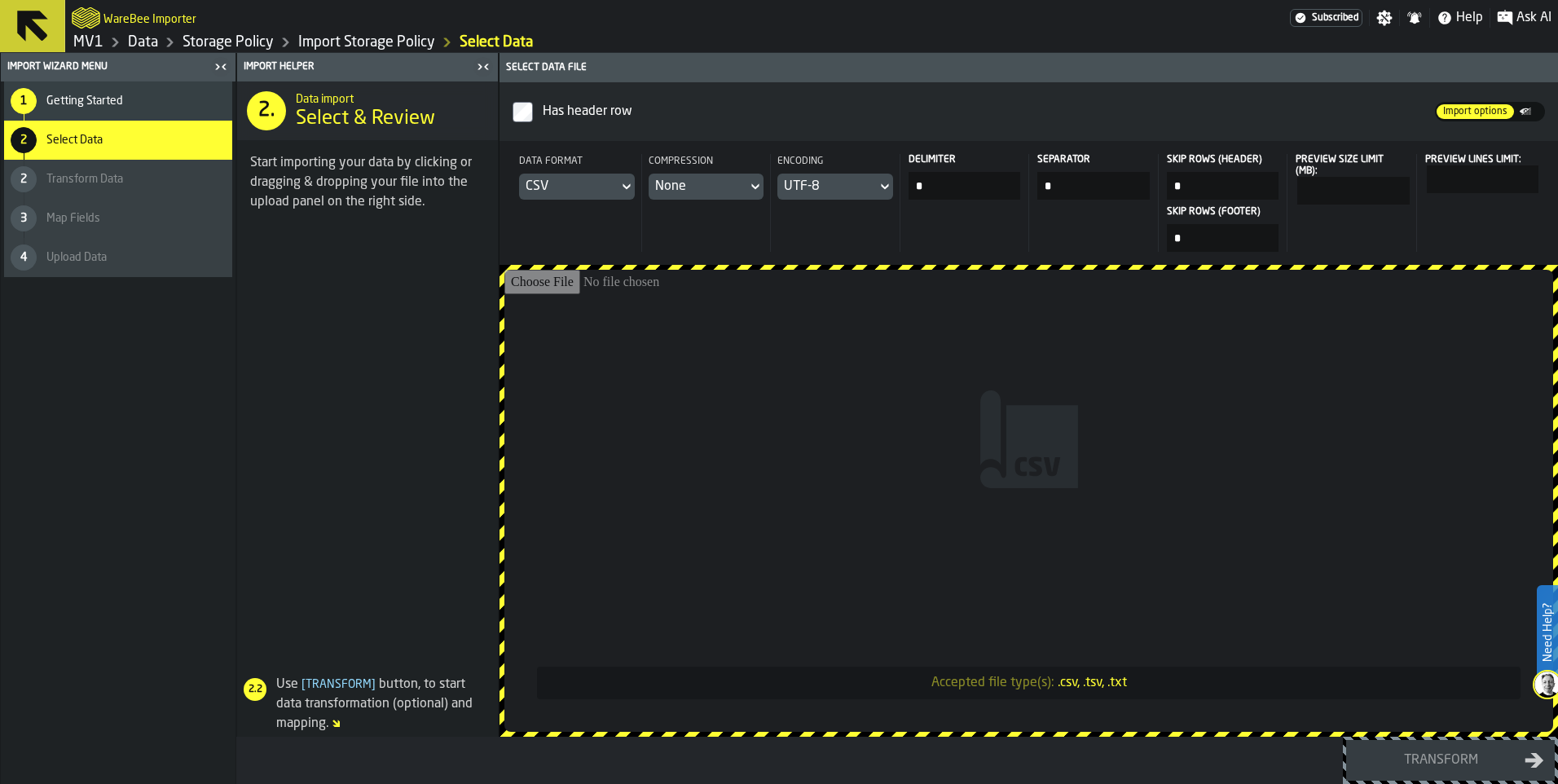
click at [634, 196] on icon at bounding box center [627, 186] width 17 height 20
click at [715, 360] on div "Dataset" at bounding box center [691, 350] width 85 height 20
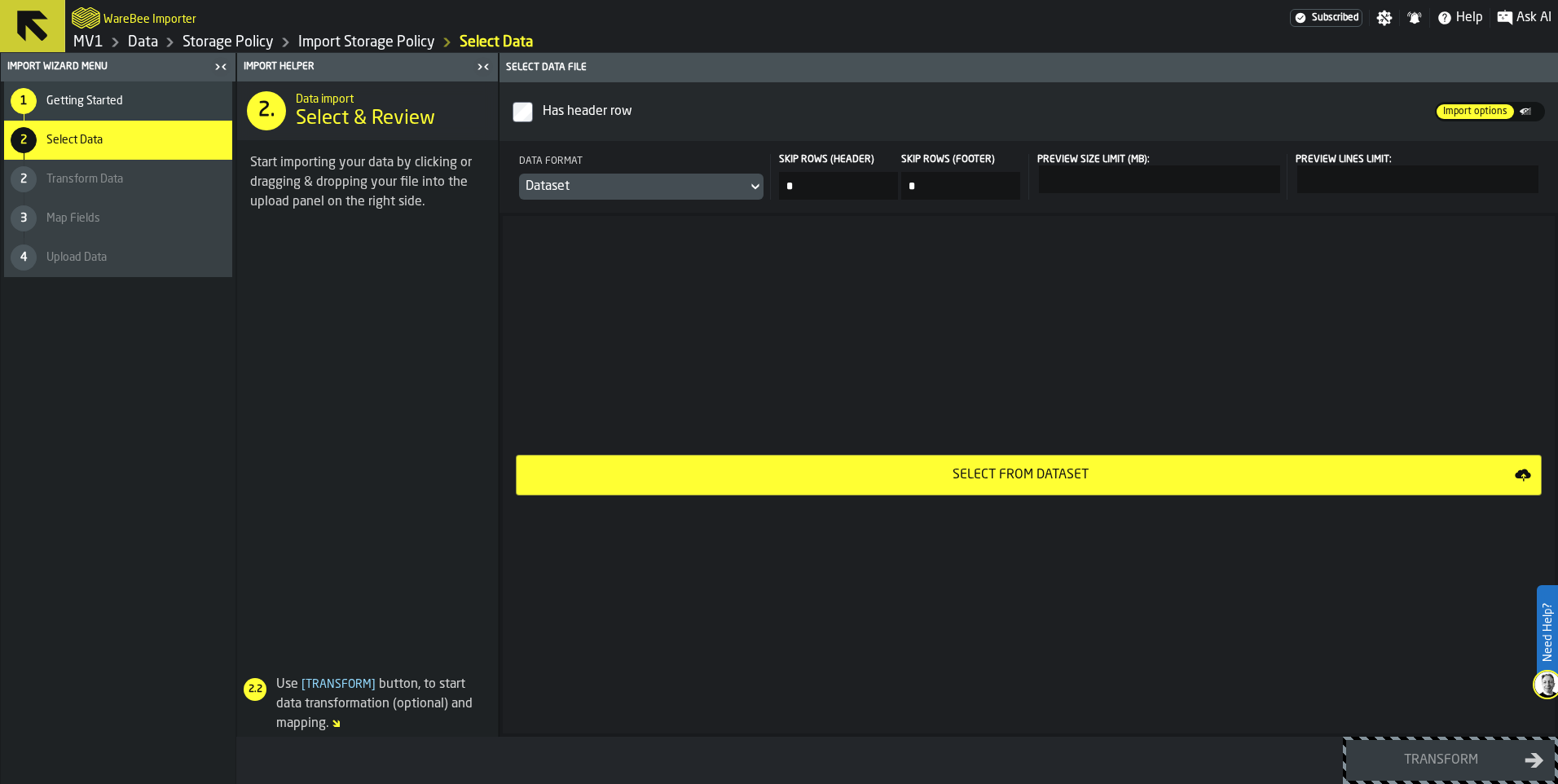
click at [1098, 485] on div "Select from Dataset" at bounding box center [1020, 474] width 988 height 20
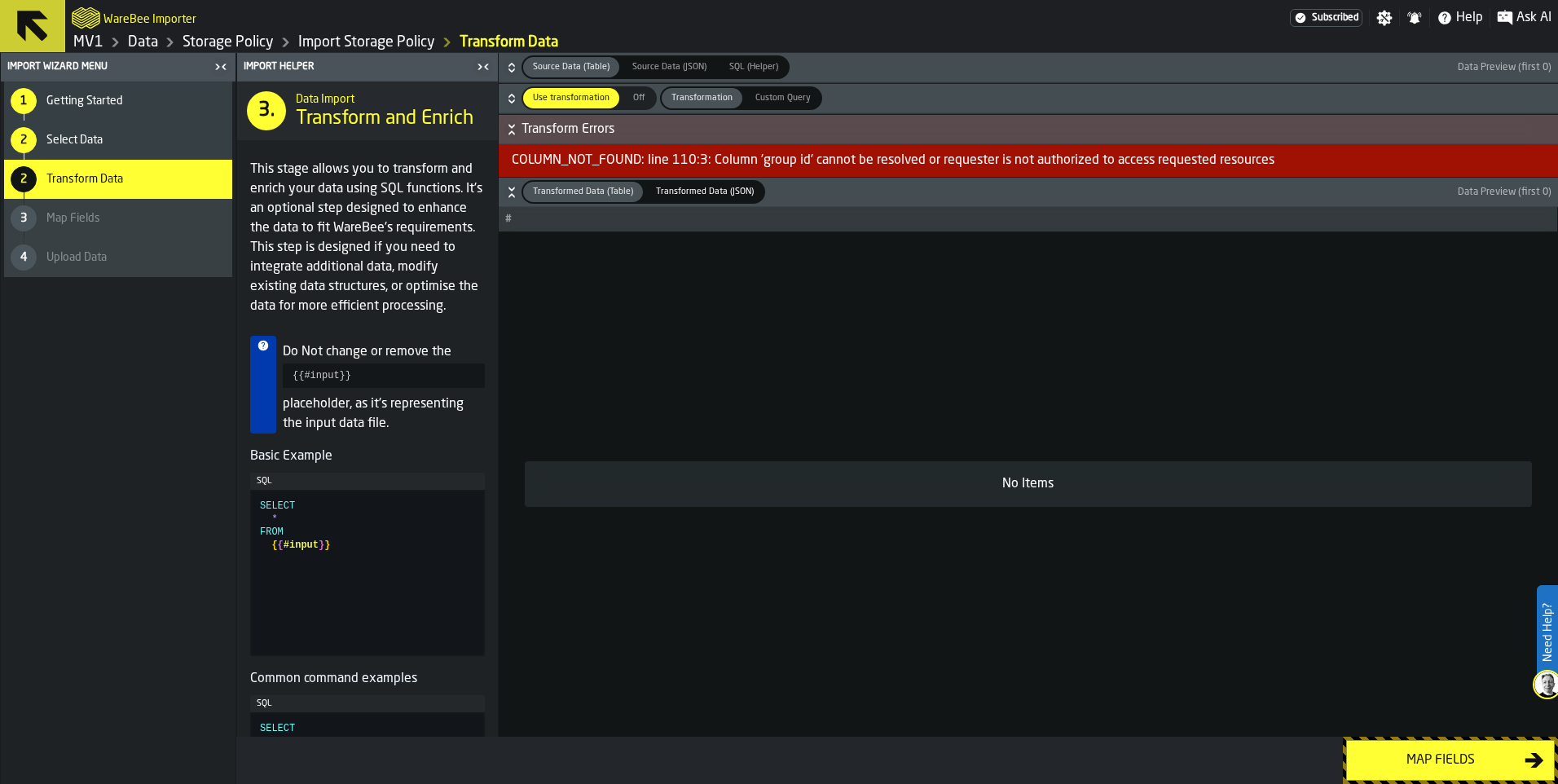
click at [520, 200] on icon "button-" at bounding box center [512, 193] width 17 height 17
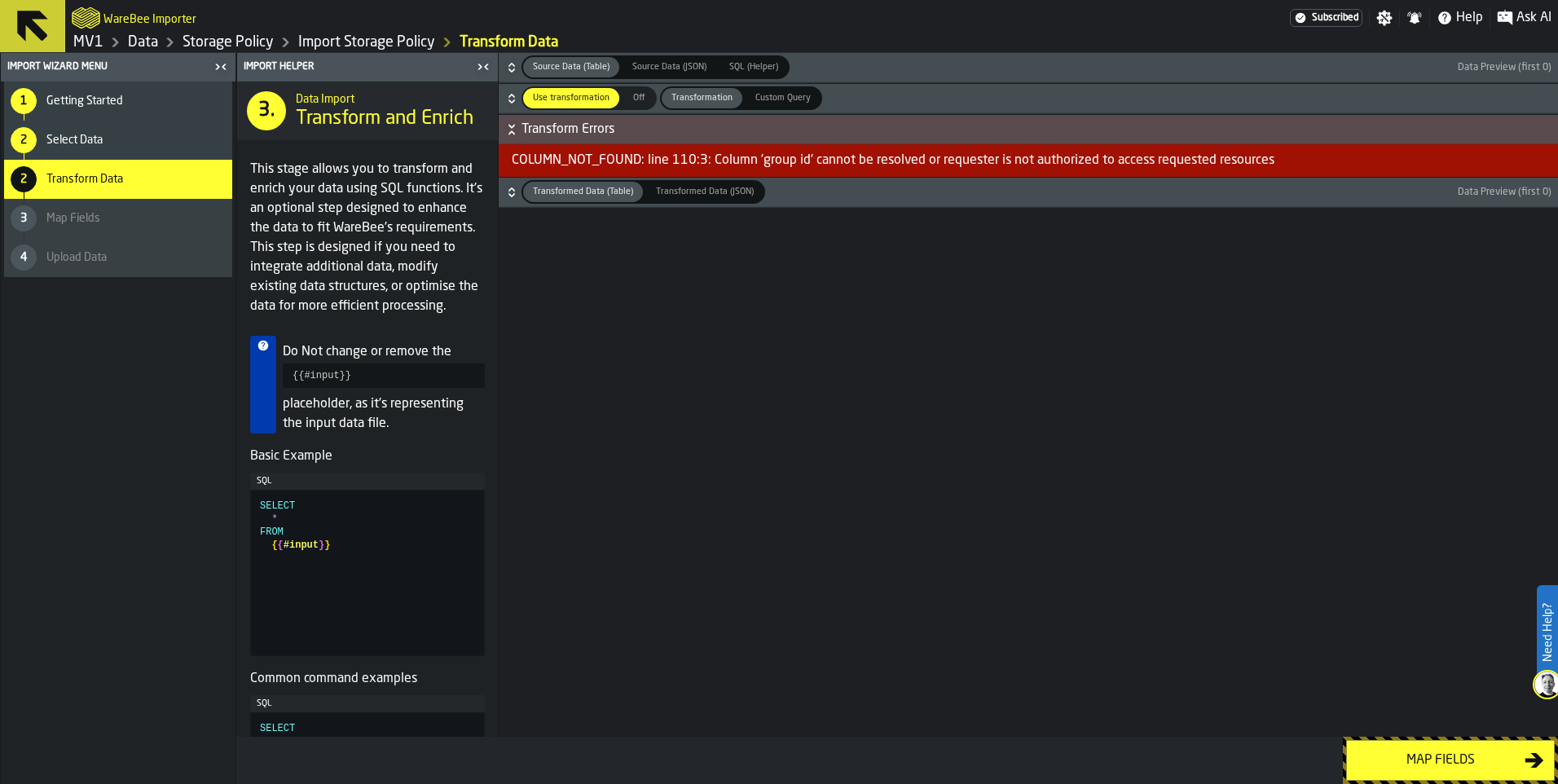
click at [520, 200] on icon "button-" at bounding box center [512, 193] width 17 height 17
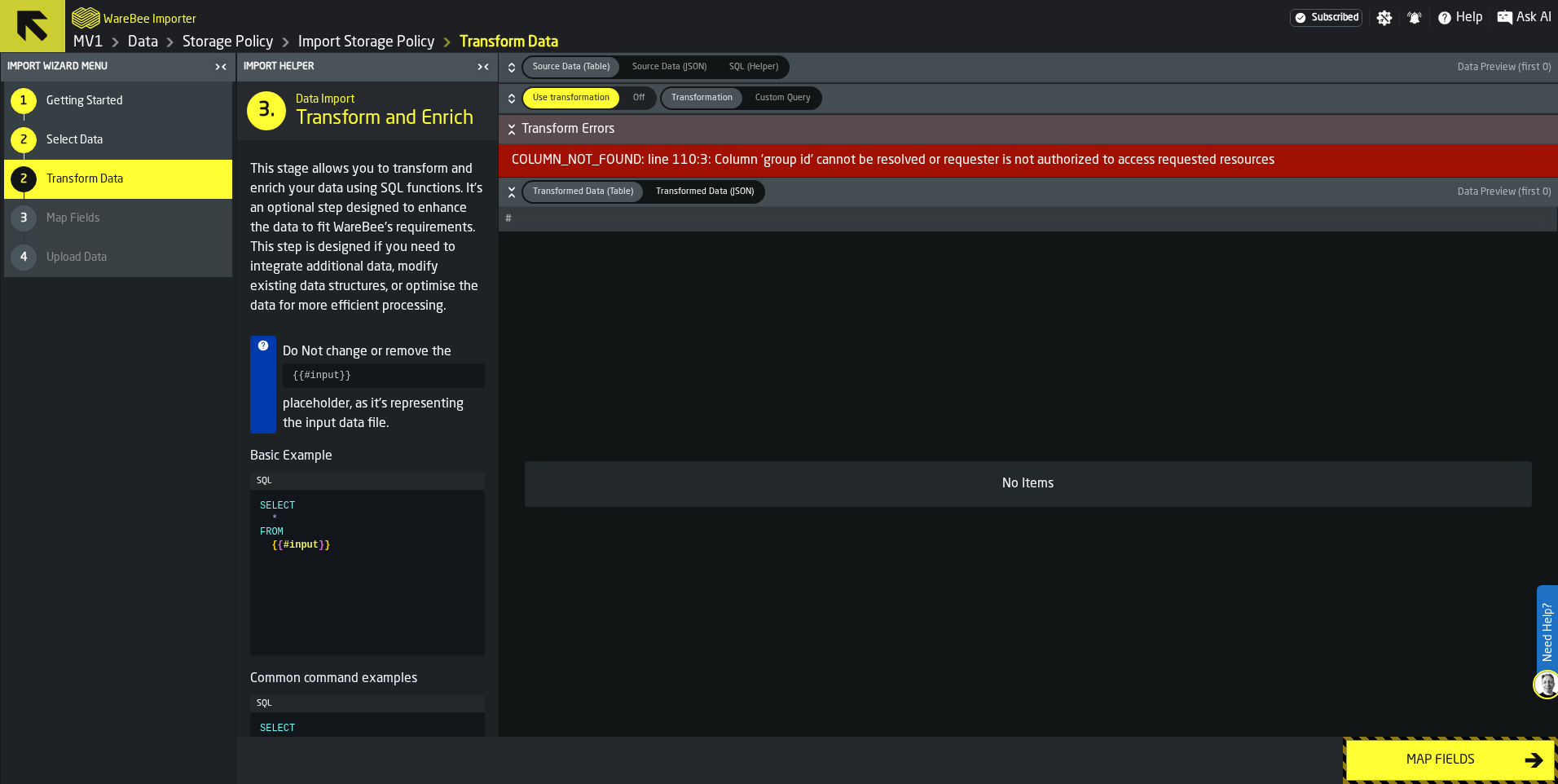
click at [520, 107] on icon "button-" at bounding box center [512, 99] width 17 height 17
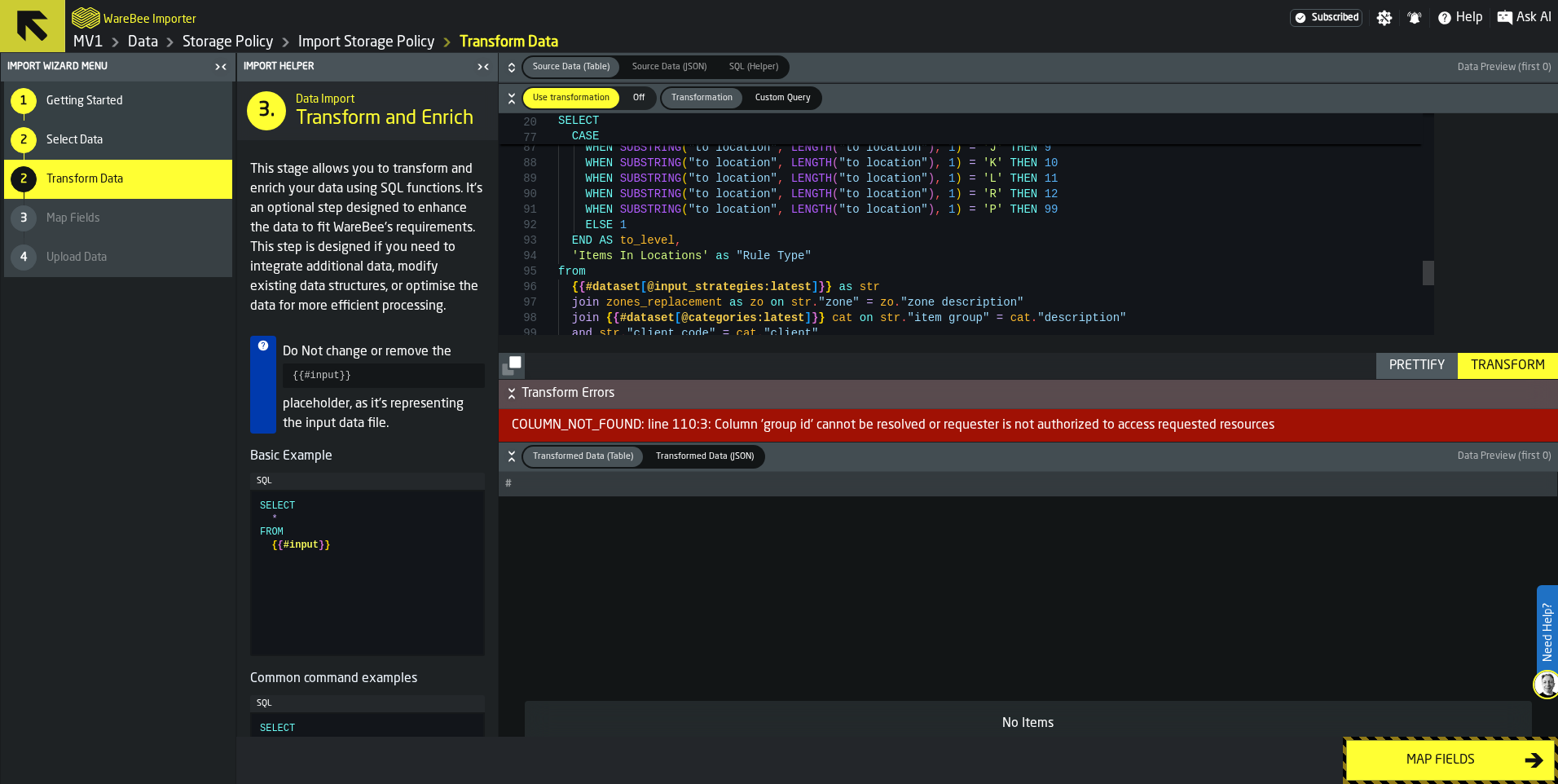
click at [520, 107] on icon "button-" at bounding box center [512, 99] width 17 height 17
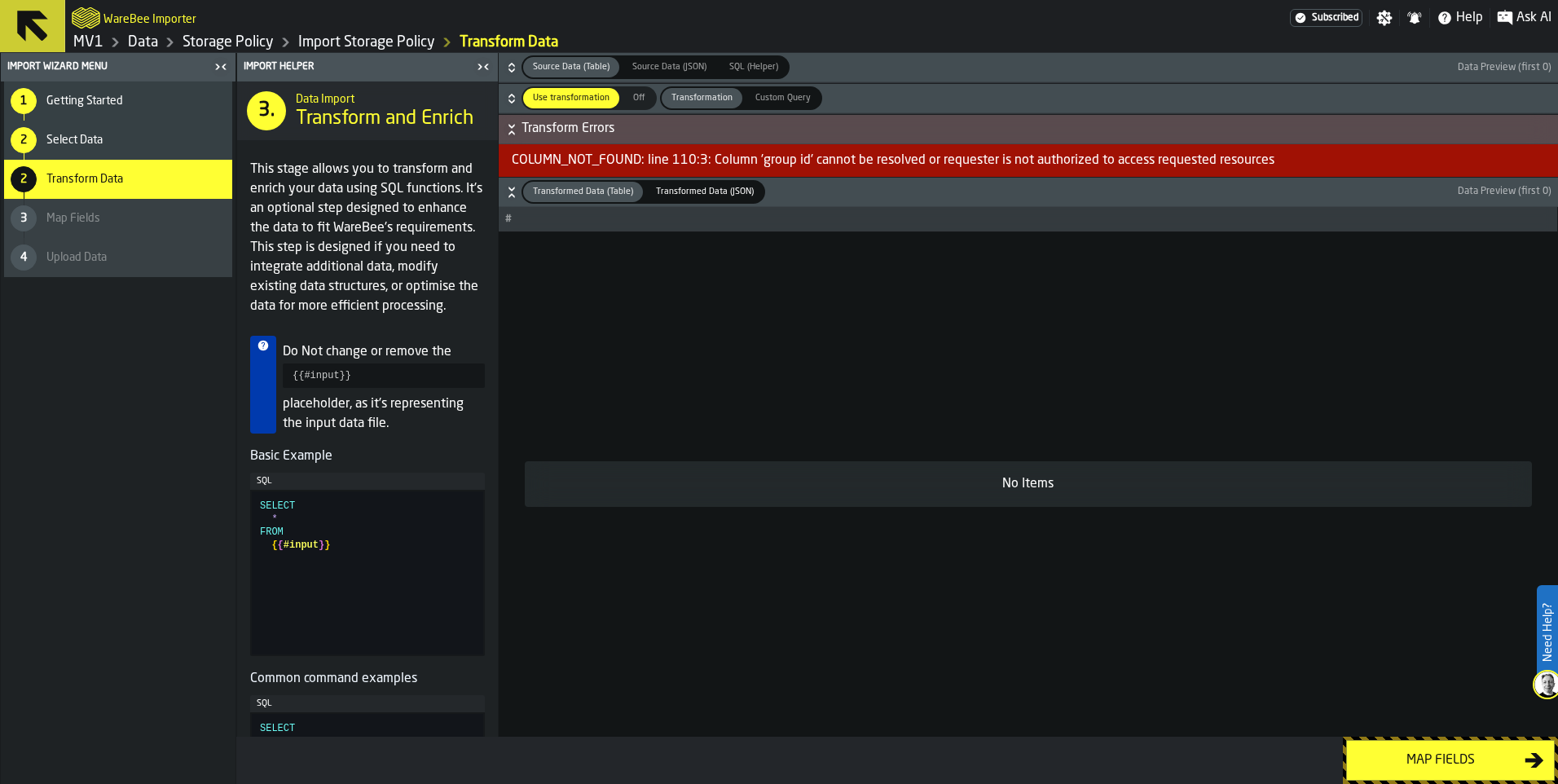
click at [520, 75] on icon "button-" at bounding box center [512, 68] width 17 height 17
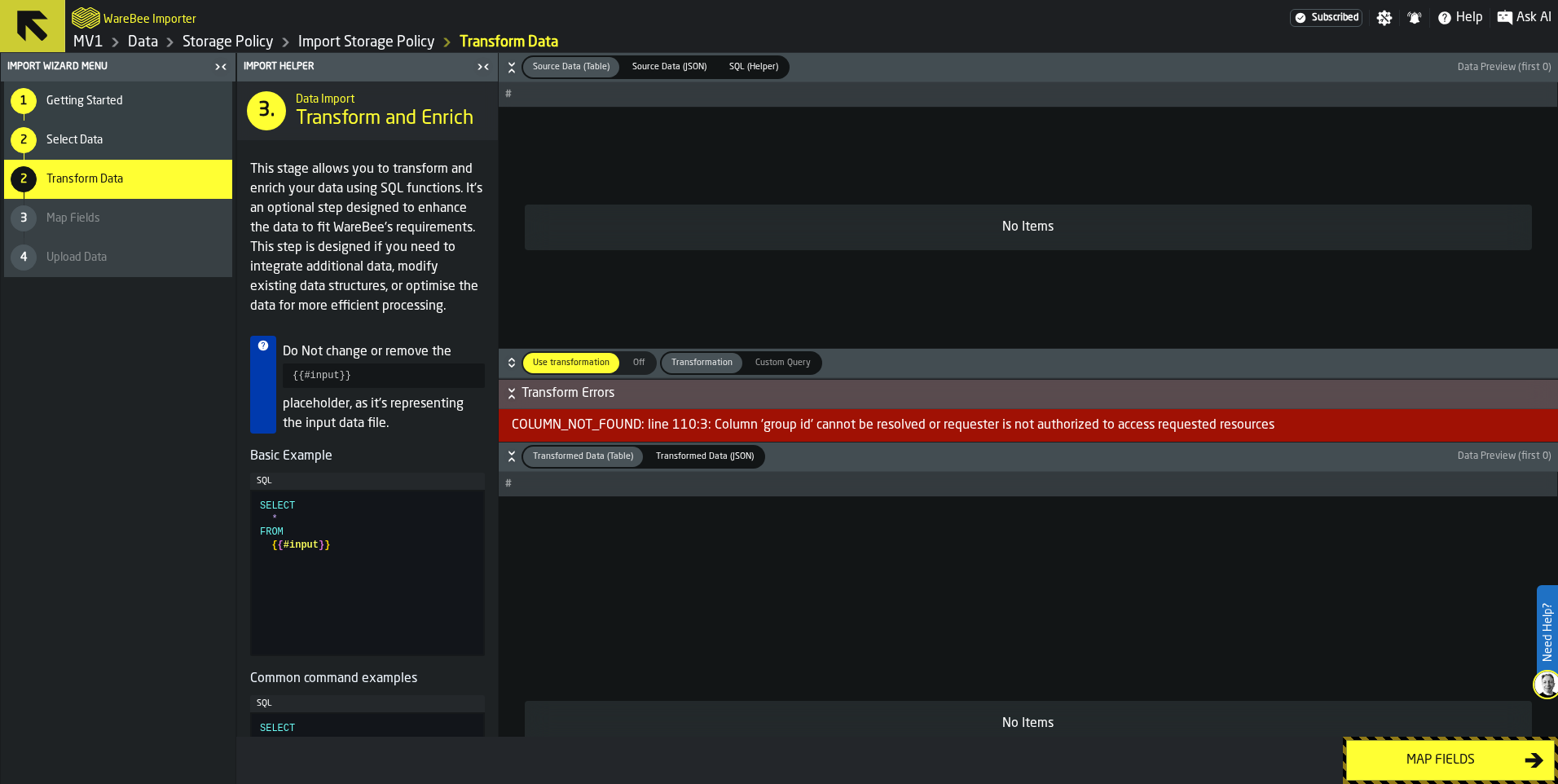
click at [520, 75] on icon "button-" at bounding box center [512, 68] width 17 height 17
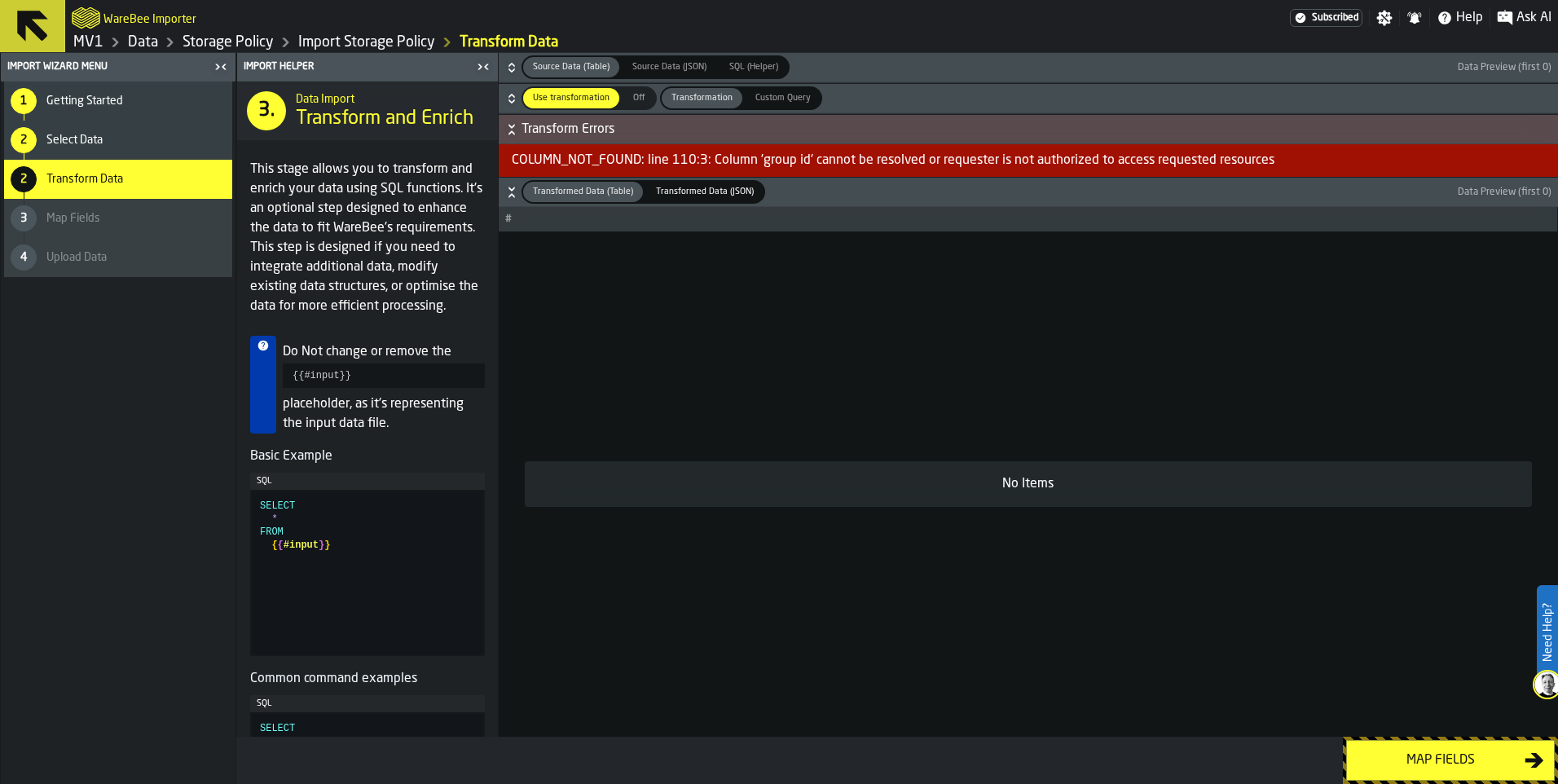
scroll to position [163, 0]
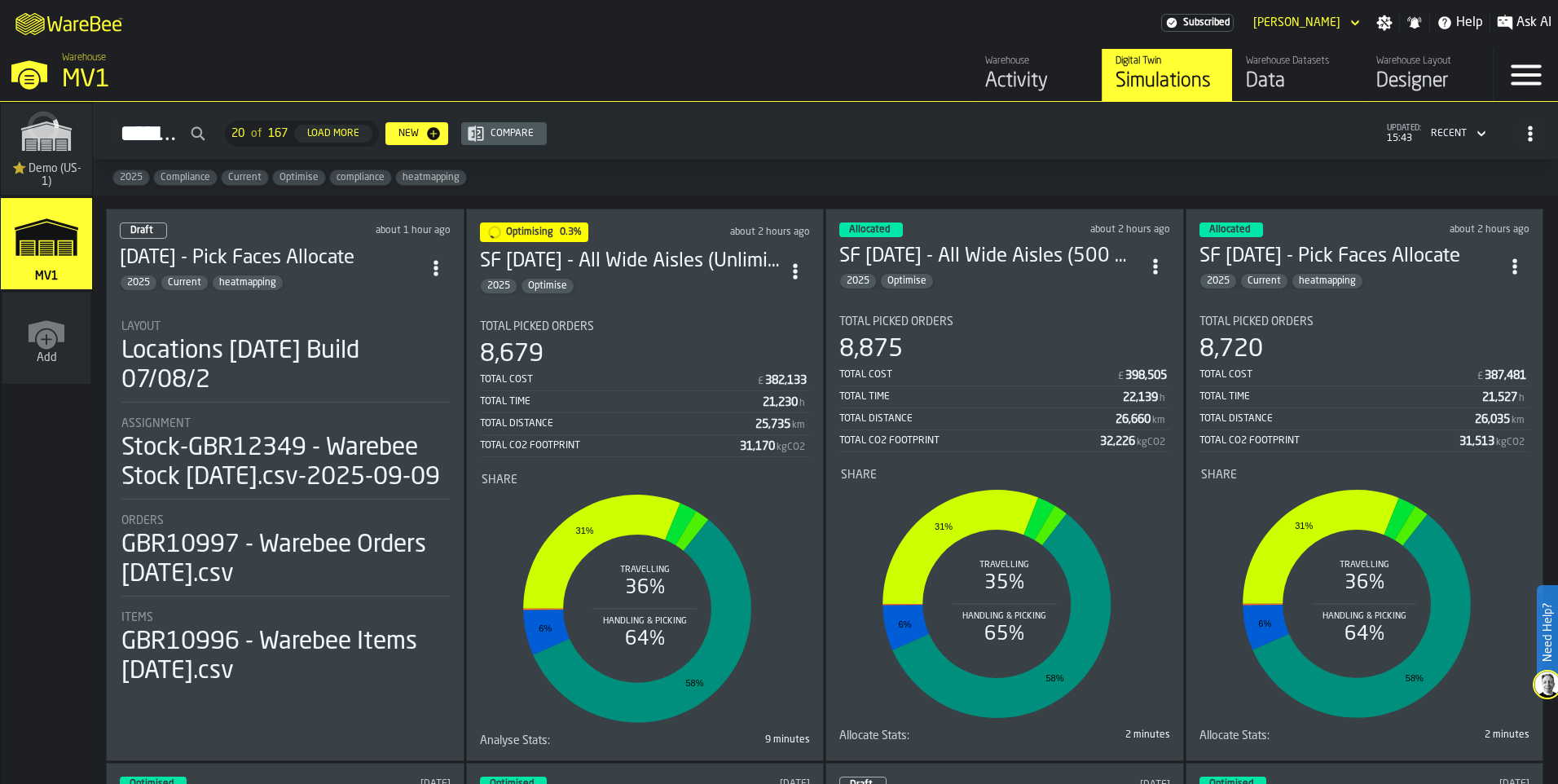
click at [345, 368] on div "Draft about 1 hour ago [DATE] - Pick Faces Allocate 2025 Current heatmapping La…" at bounding box center [285, 485] width 358 height 552
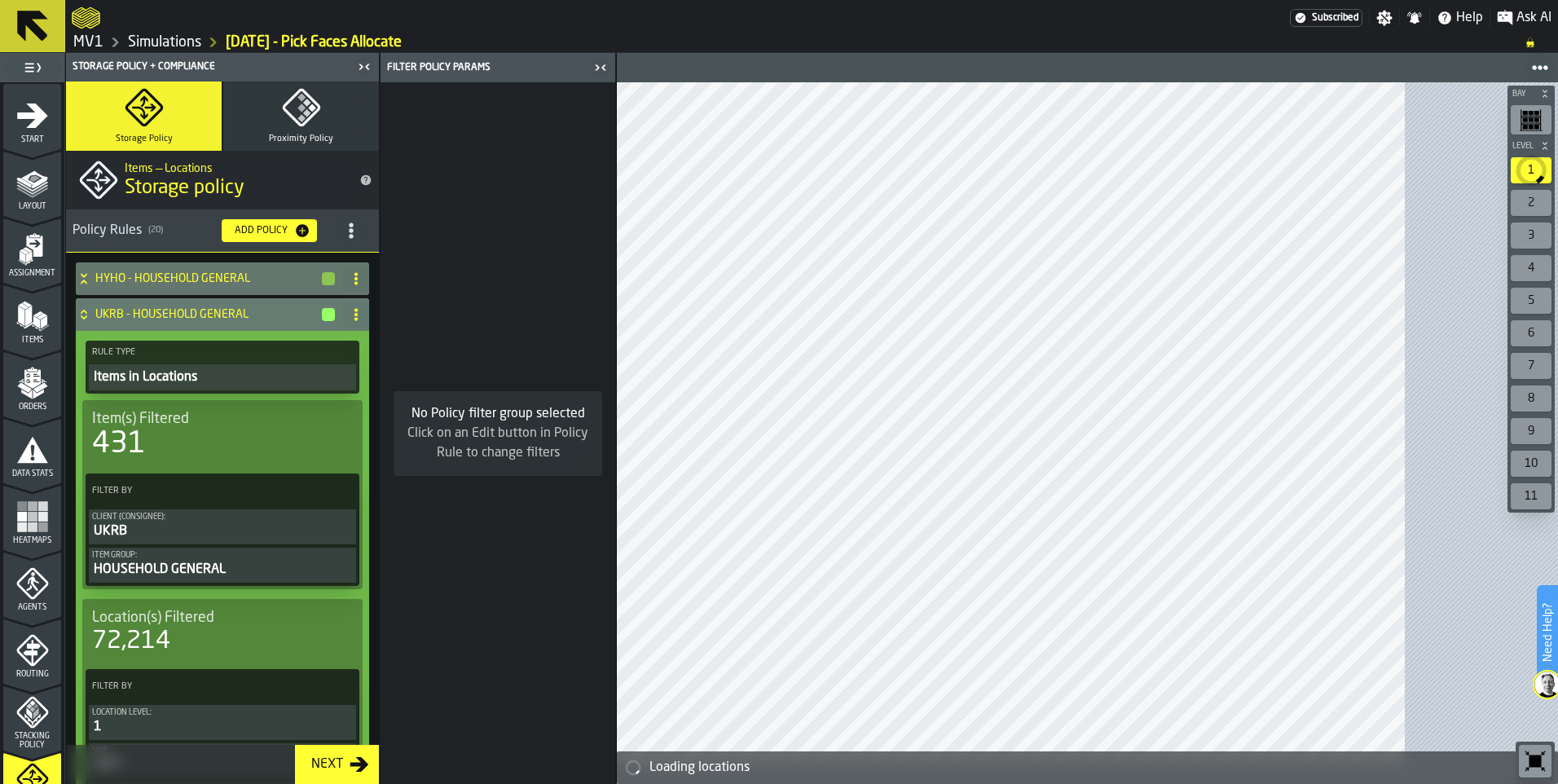
click at [359, 239] on icon "title-section-[object Object]" at bounding box center [352, 231] width 17 height 17
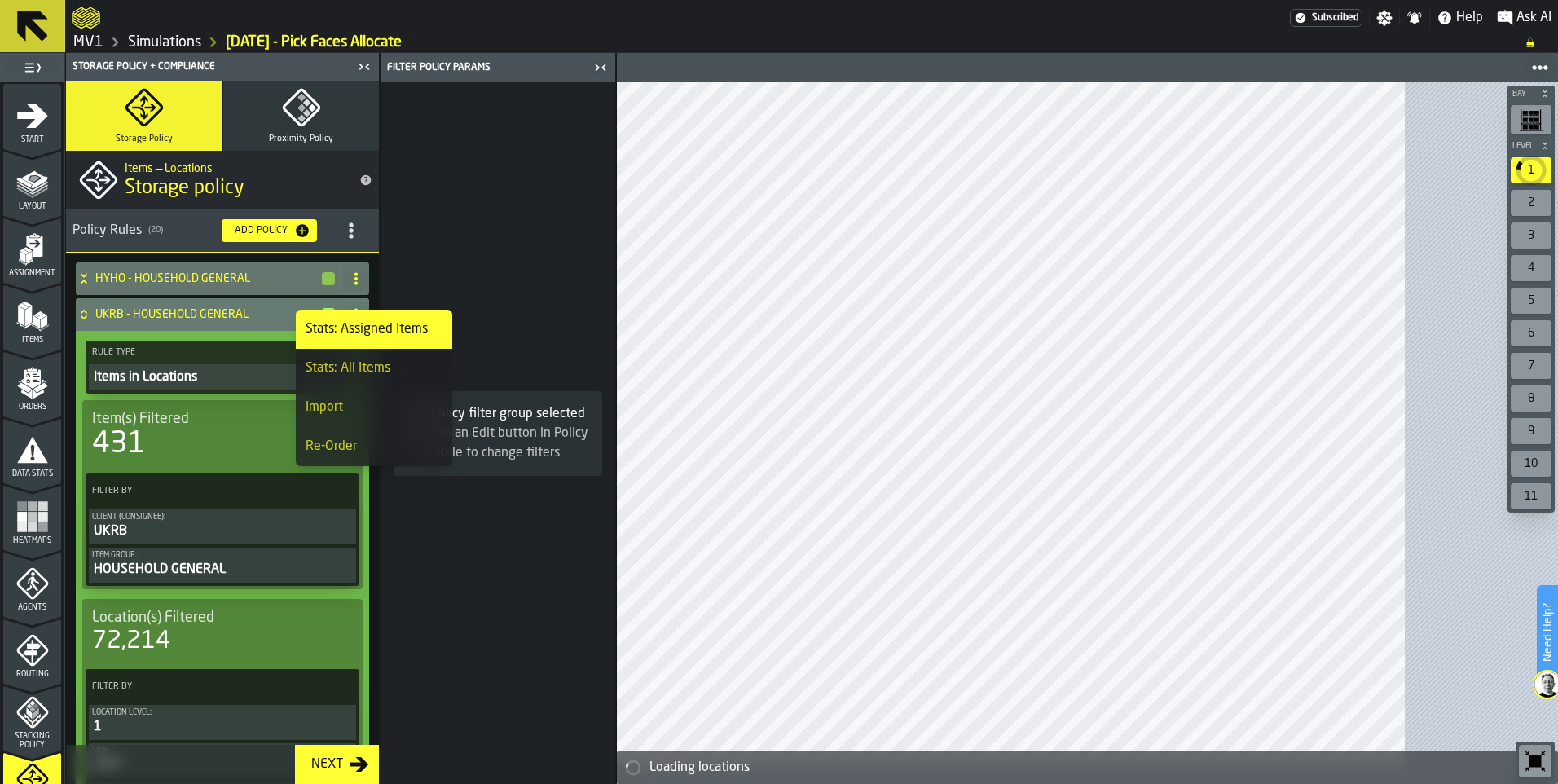
click at [404, 417] on div "Import" at bounding box center [373, 406] width 137 height 20
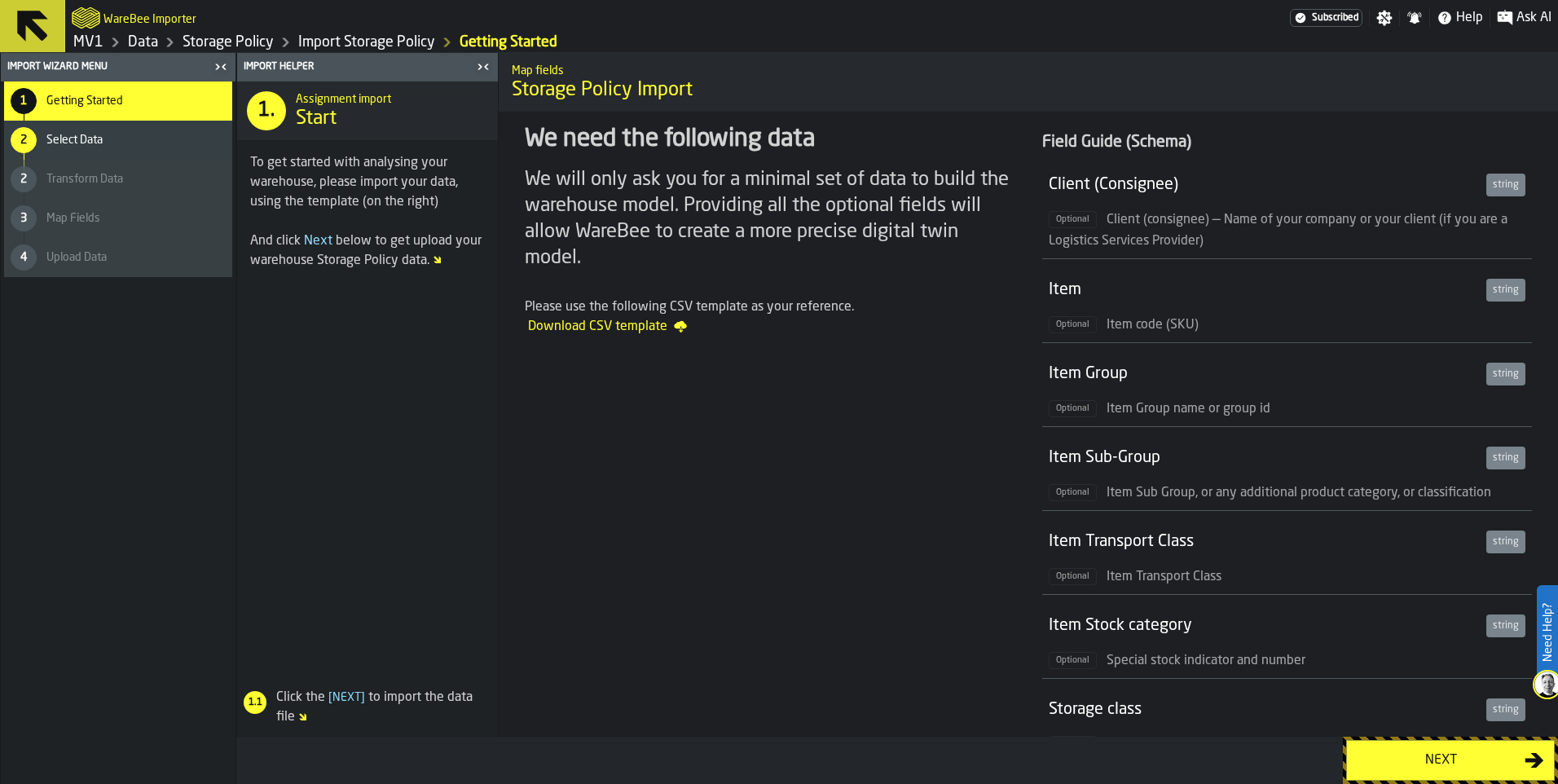
click at [1398, 752] on div "Next" at bounding box center [1440, 760] width 167 height 20
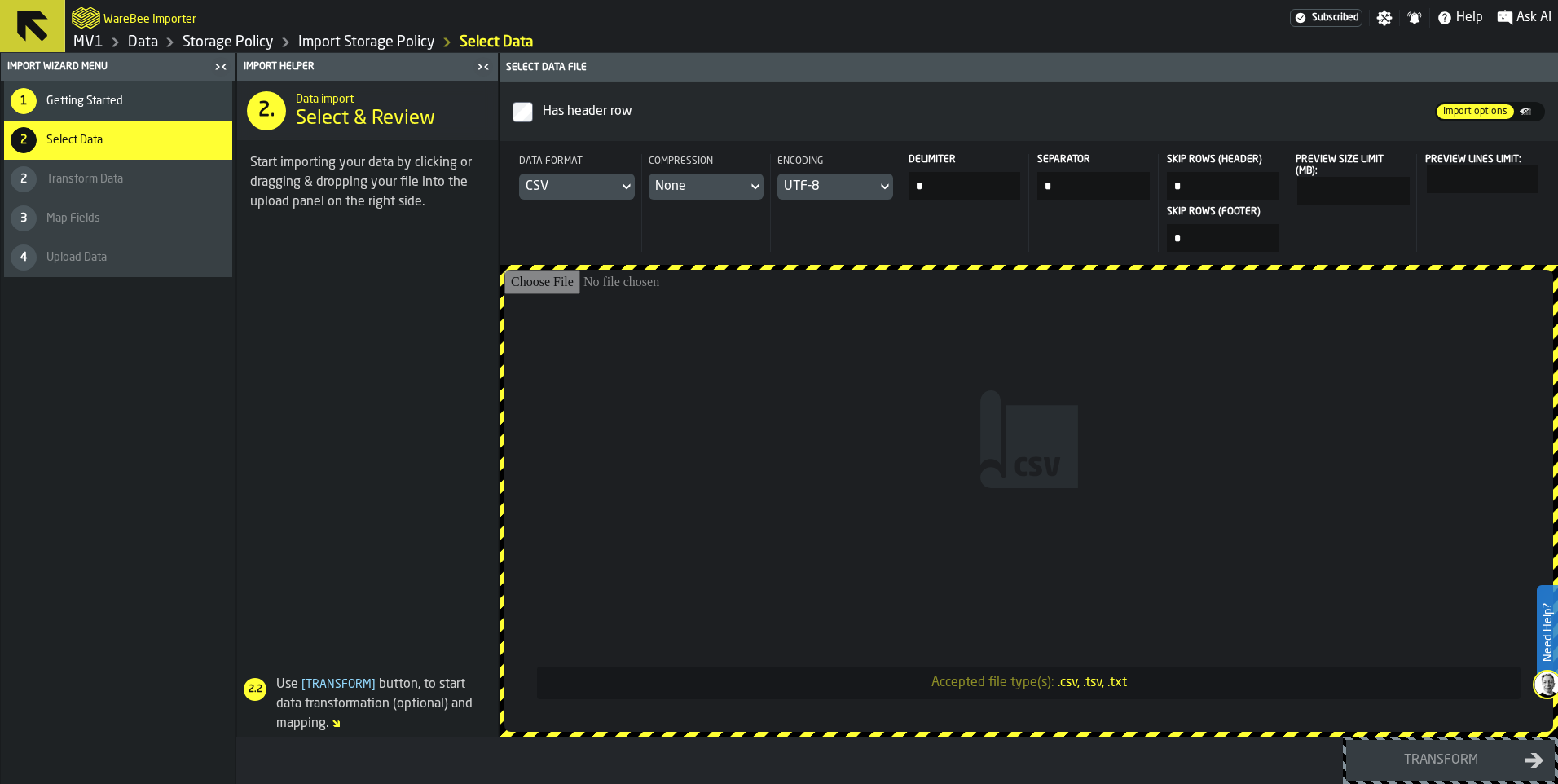
click at [634, 196] on icon at bounding box center [627, 186] width 17 height 20
click at [712, 360] on div "Dataset" at bounding box center [691, 350] width 85 height 20
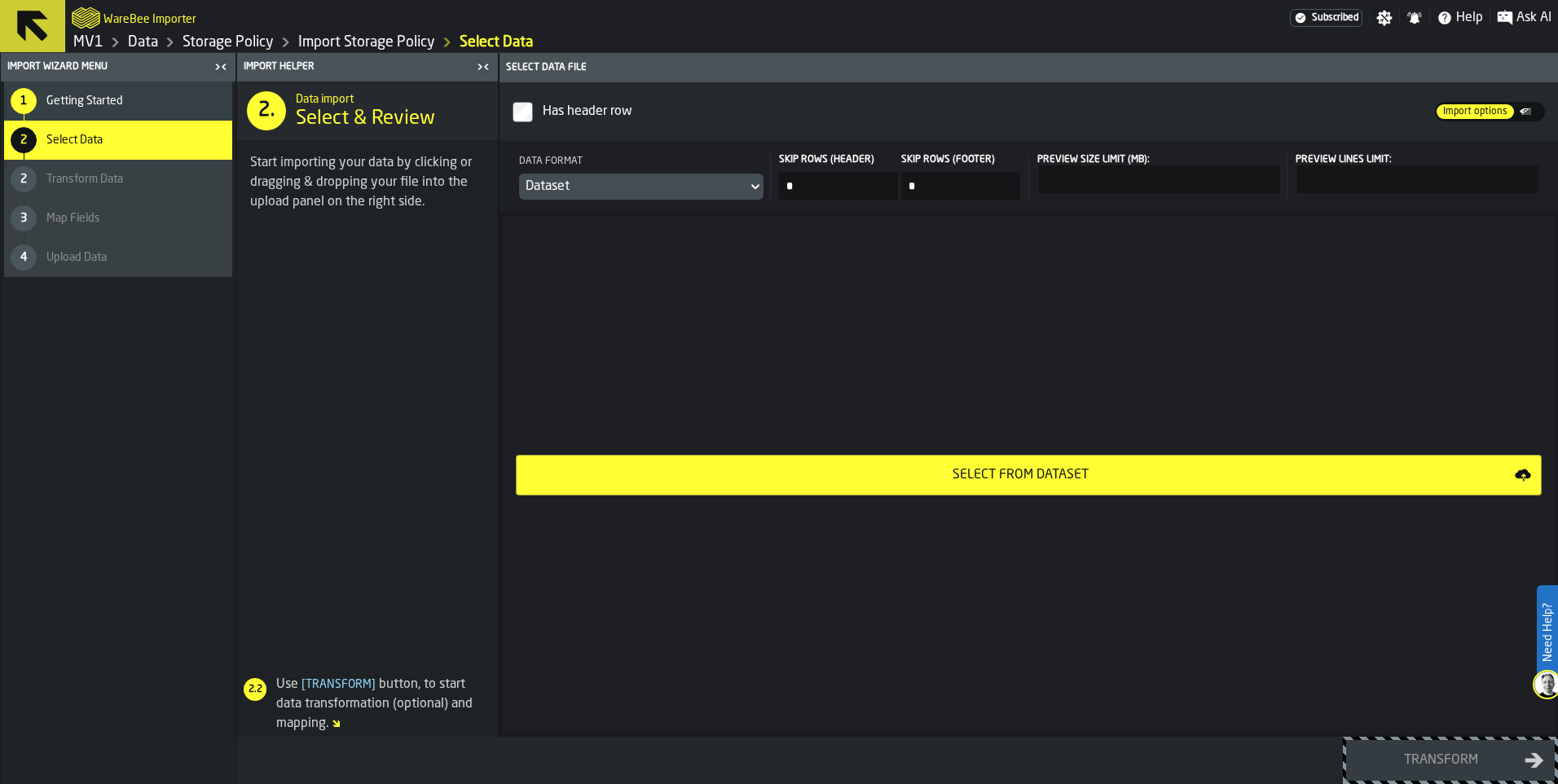
click at [1086, 485] on div "Select from Dataset" at bounding box center [1020, 474] width 988 height 20
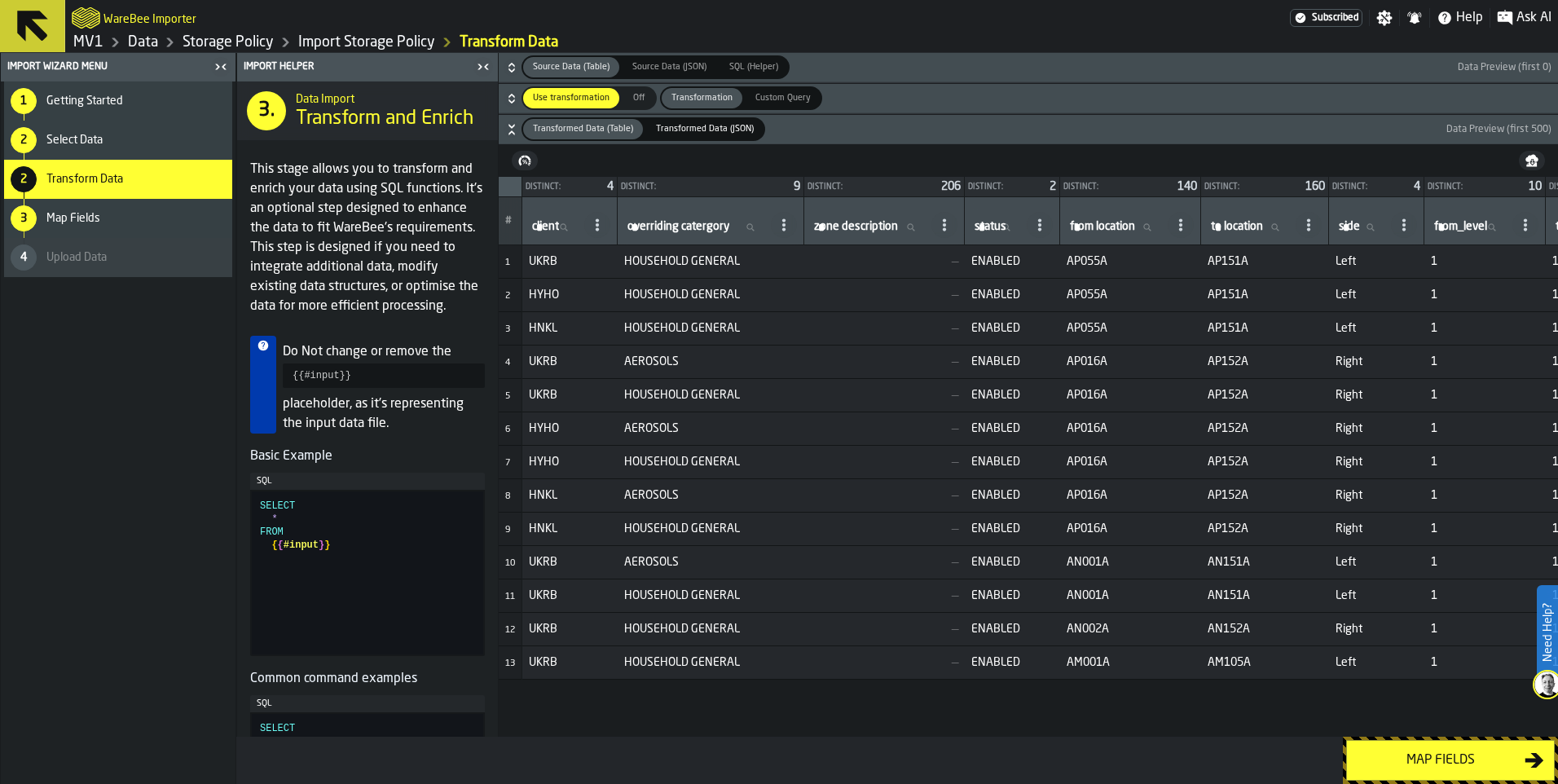
click at [1421, 760] on div "Map fields" at bounding box center [1440, 760] width 167 height 20
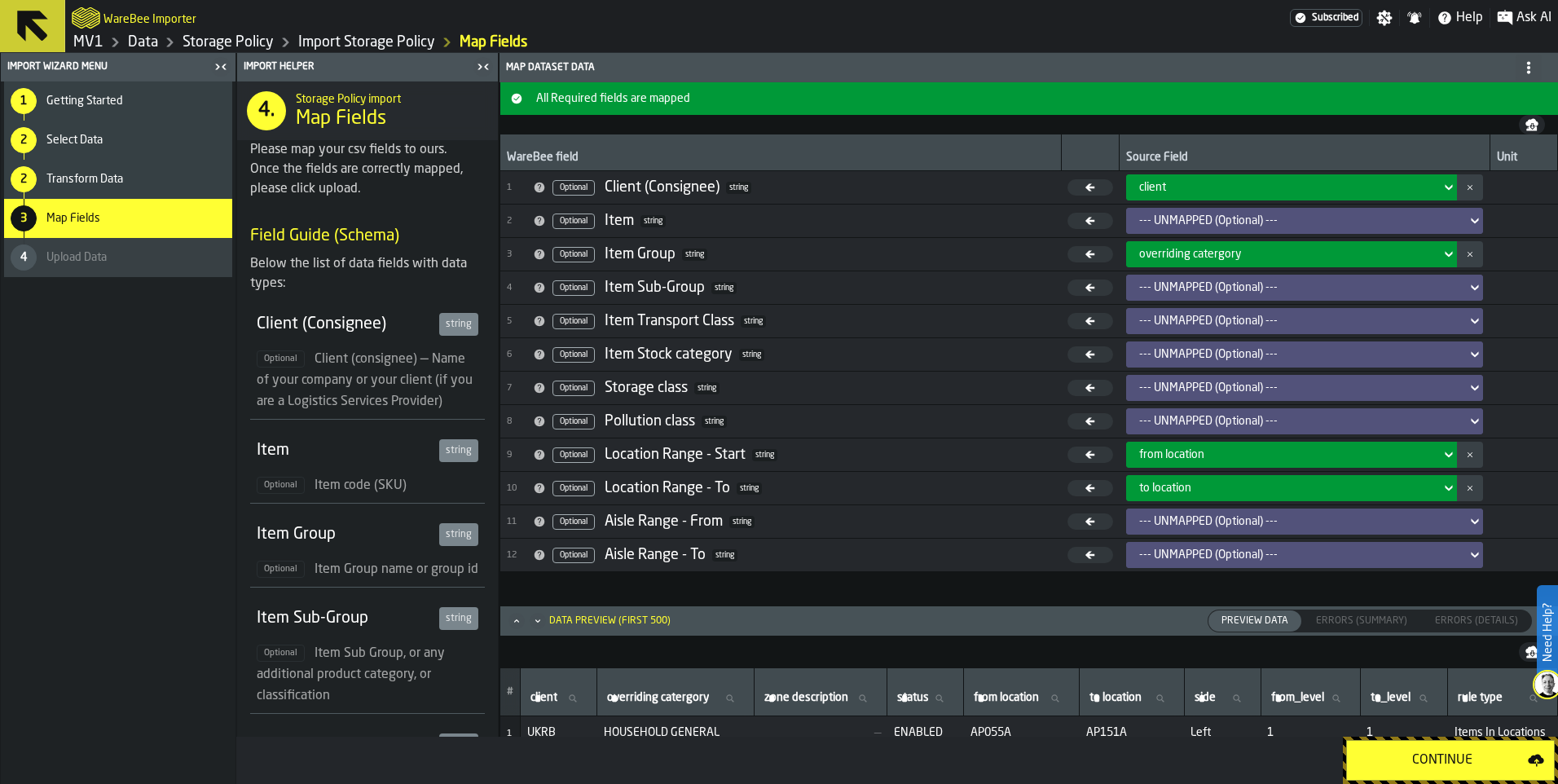
click at [1421, 760] on div "Continue" at bounding box center [1442, 760] width 171 height 20
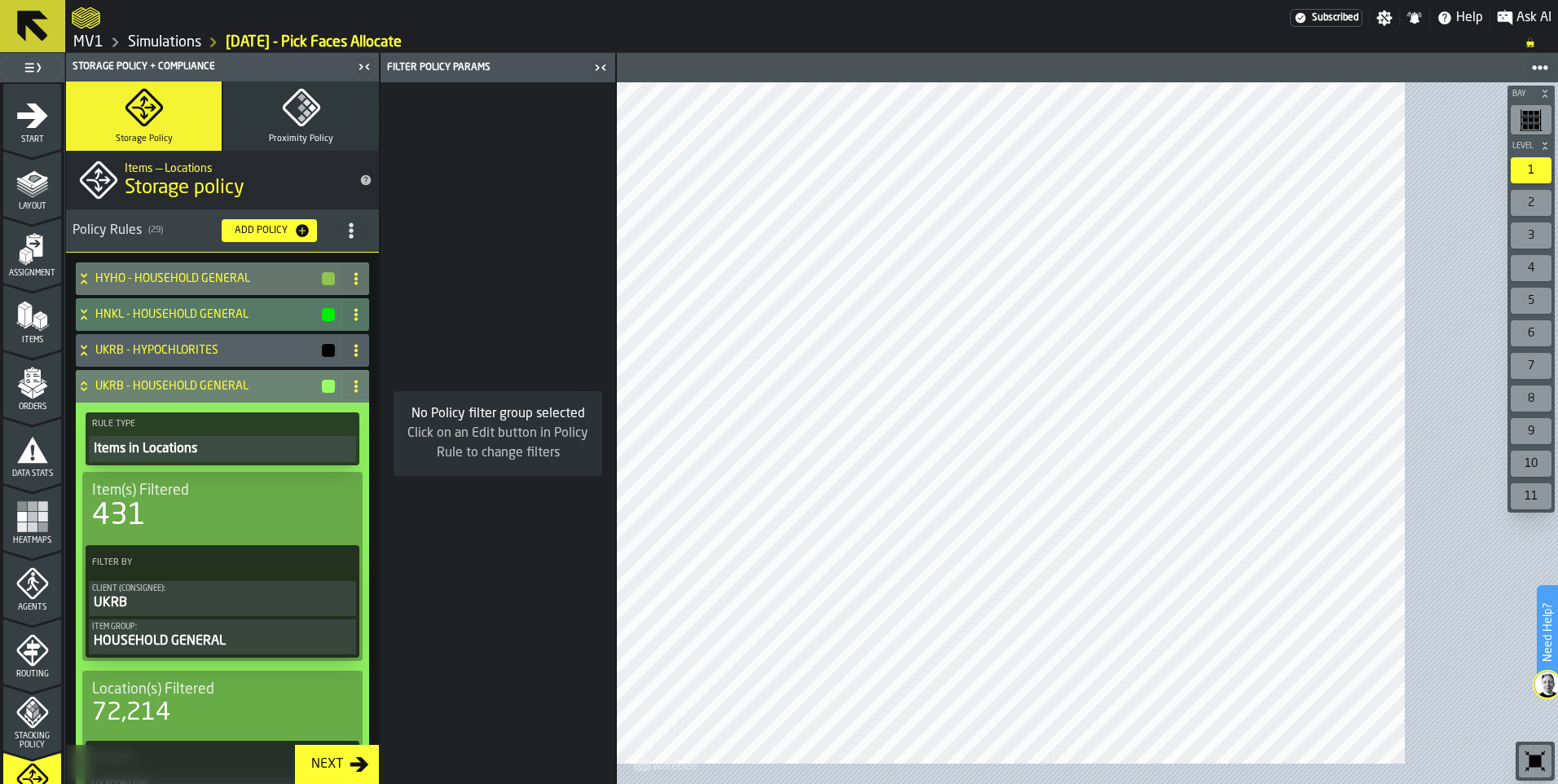
click at [92, 392] on icon at bounding box center [84, 386] width 17 height 13
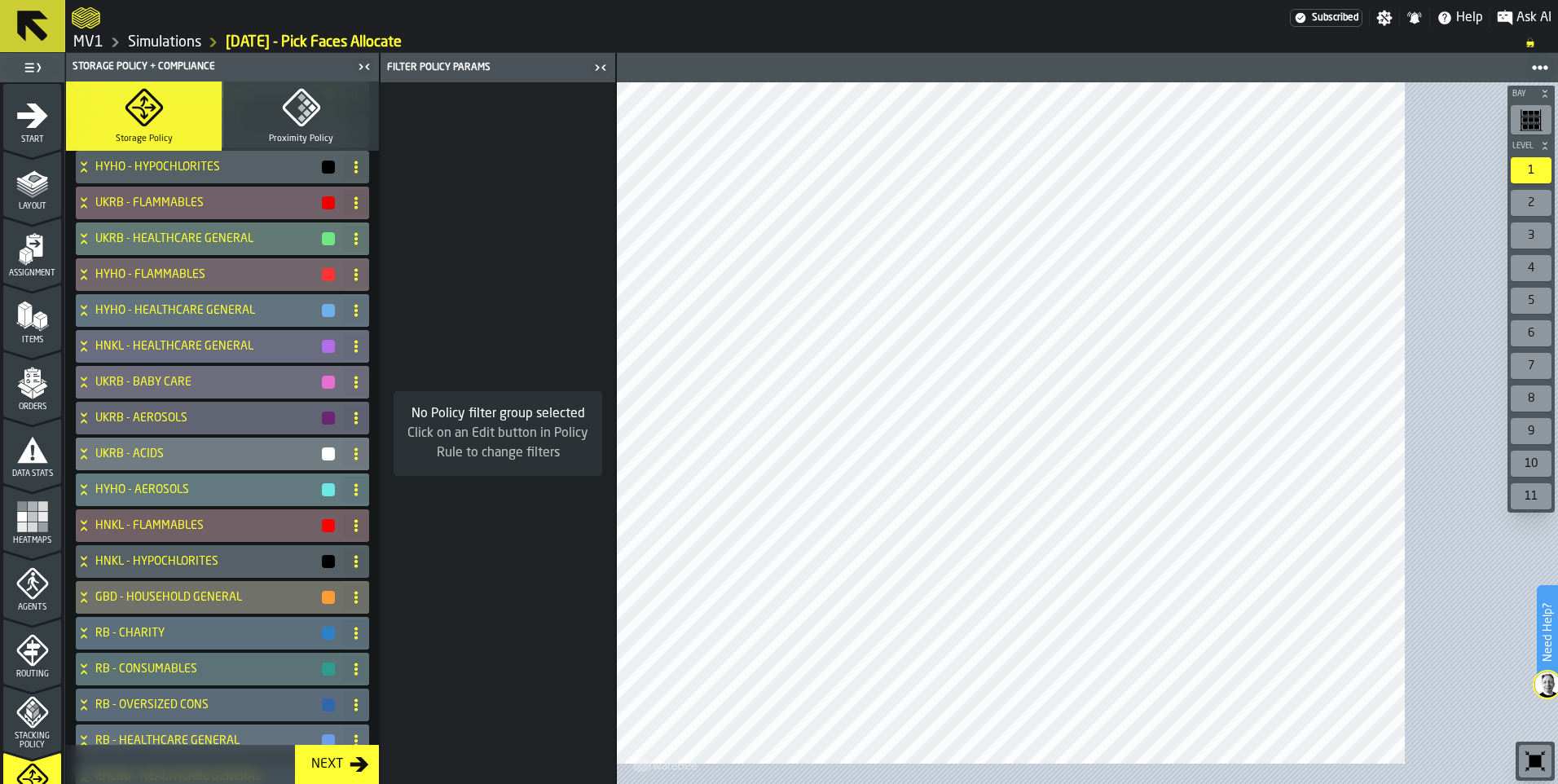
scroll to position [257, 0]
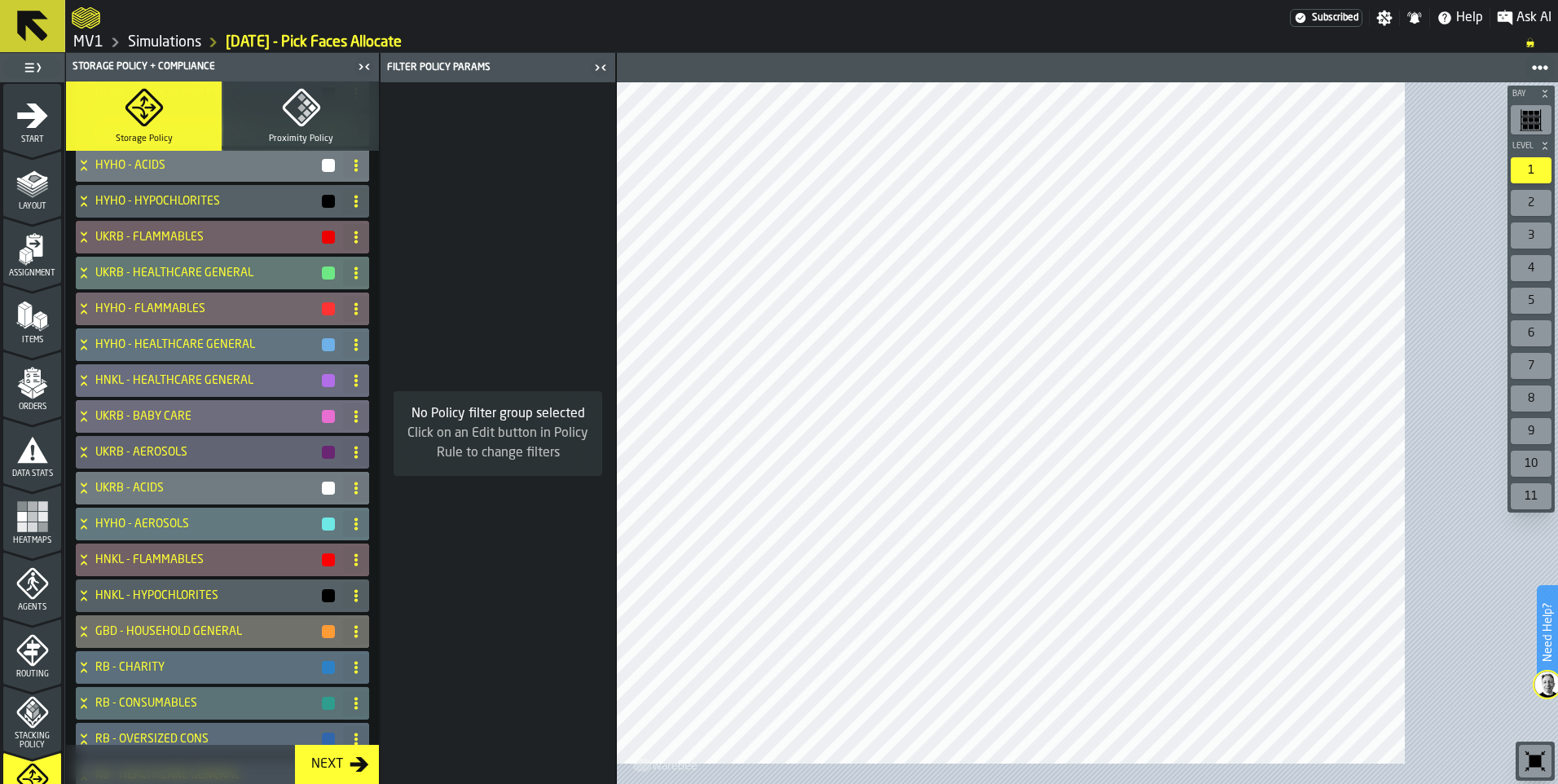
click at [92, 136] on icon at bounding box center [84, 129] width 17 height 13
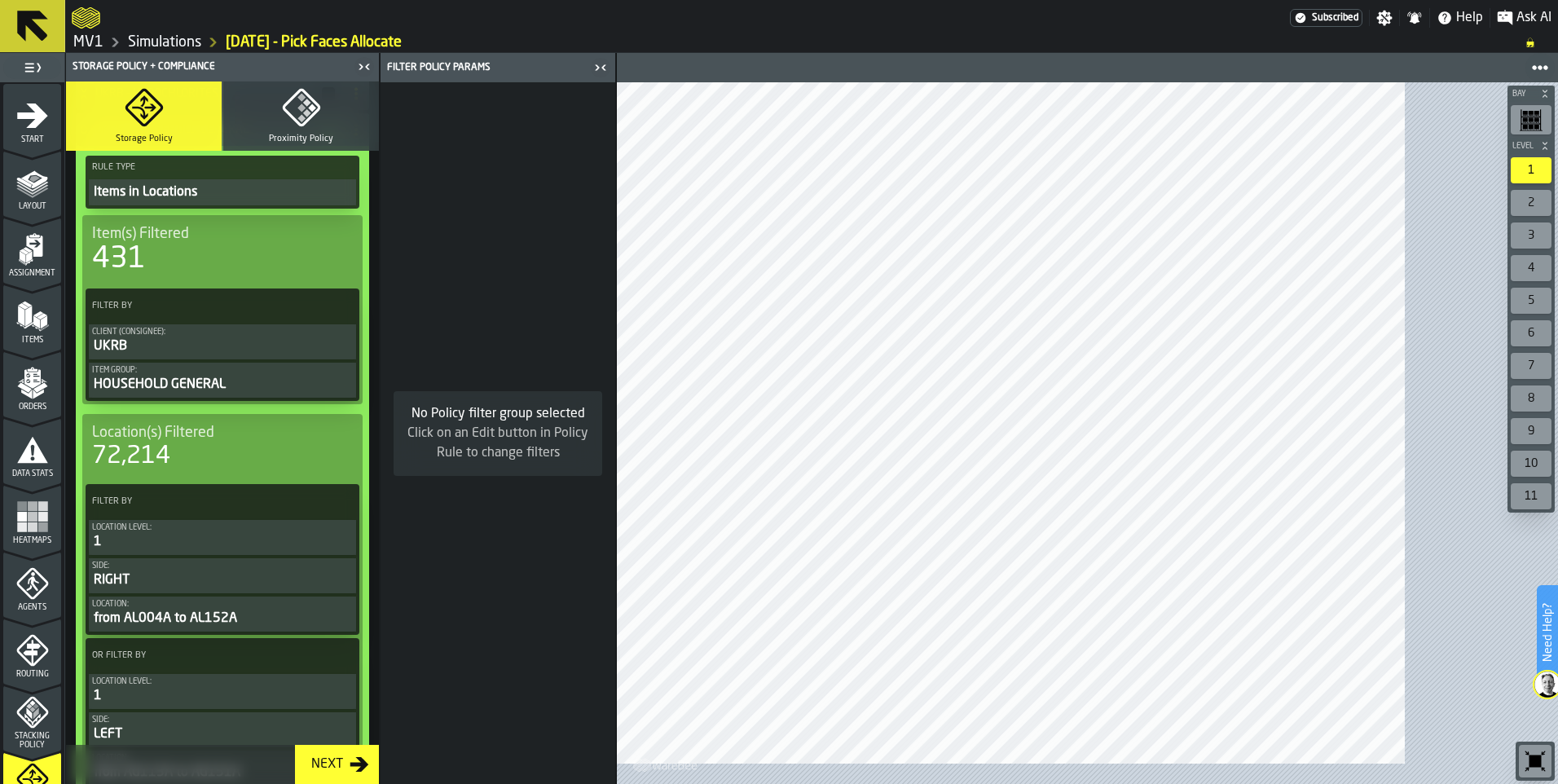
click at [92, 136] on icon at bounding box center [84, 129] width 17 height 13
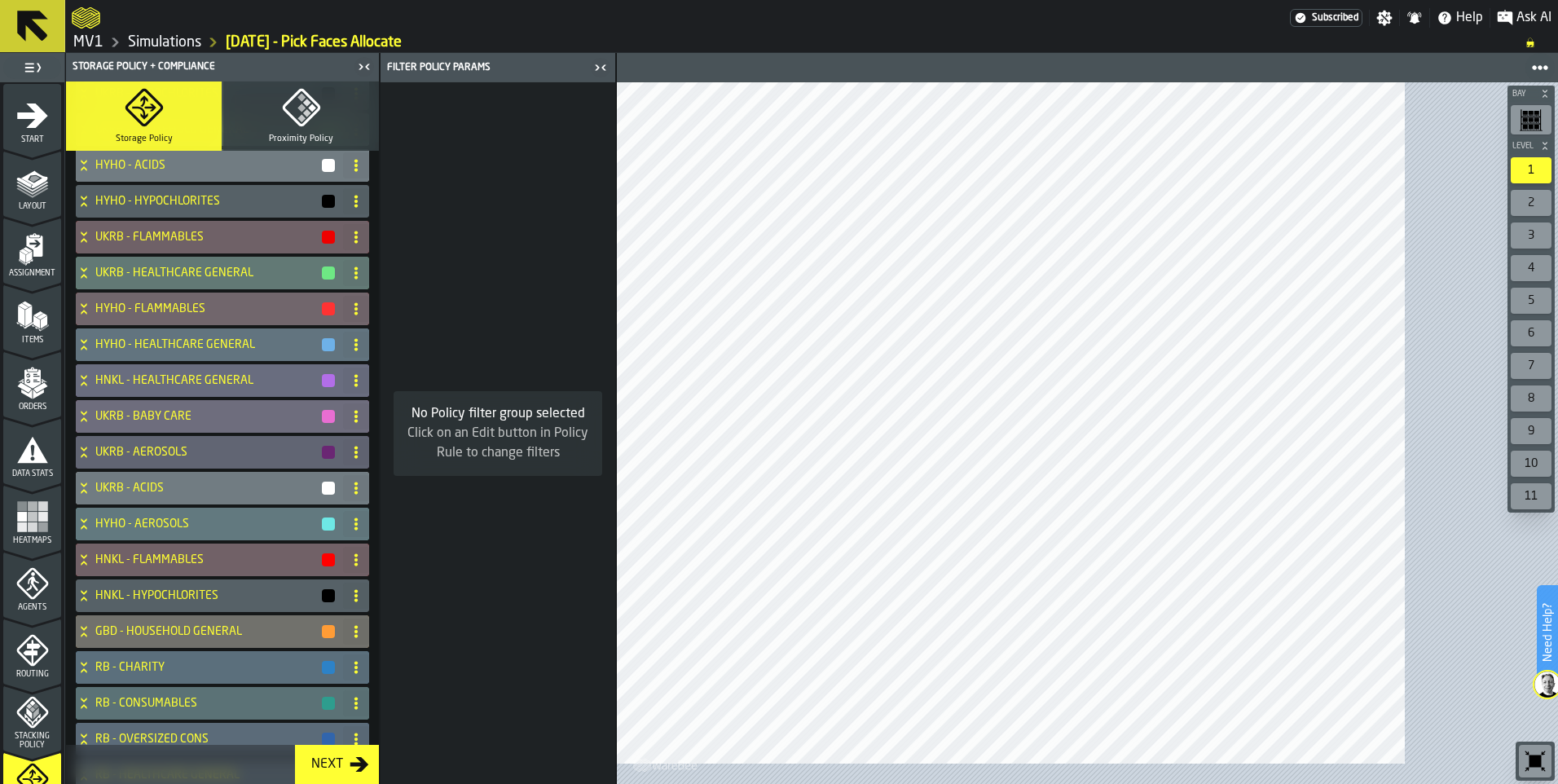
drag, startPoint x: 467, startPoint y: 261, endPoint x: 465, endPoint y: 194, distance: 67.0
click at [379, 194] on div "HYHO - HOUSEHOLD GENERAL HNKL - HOUSEHOLD GENERAL UKRB - HYPOCHLORITES UKRB - H…" at bounding box center [222, 525] width 313 height 1059
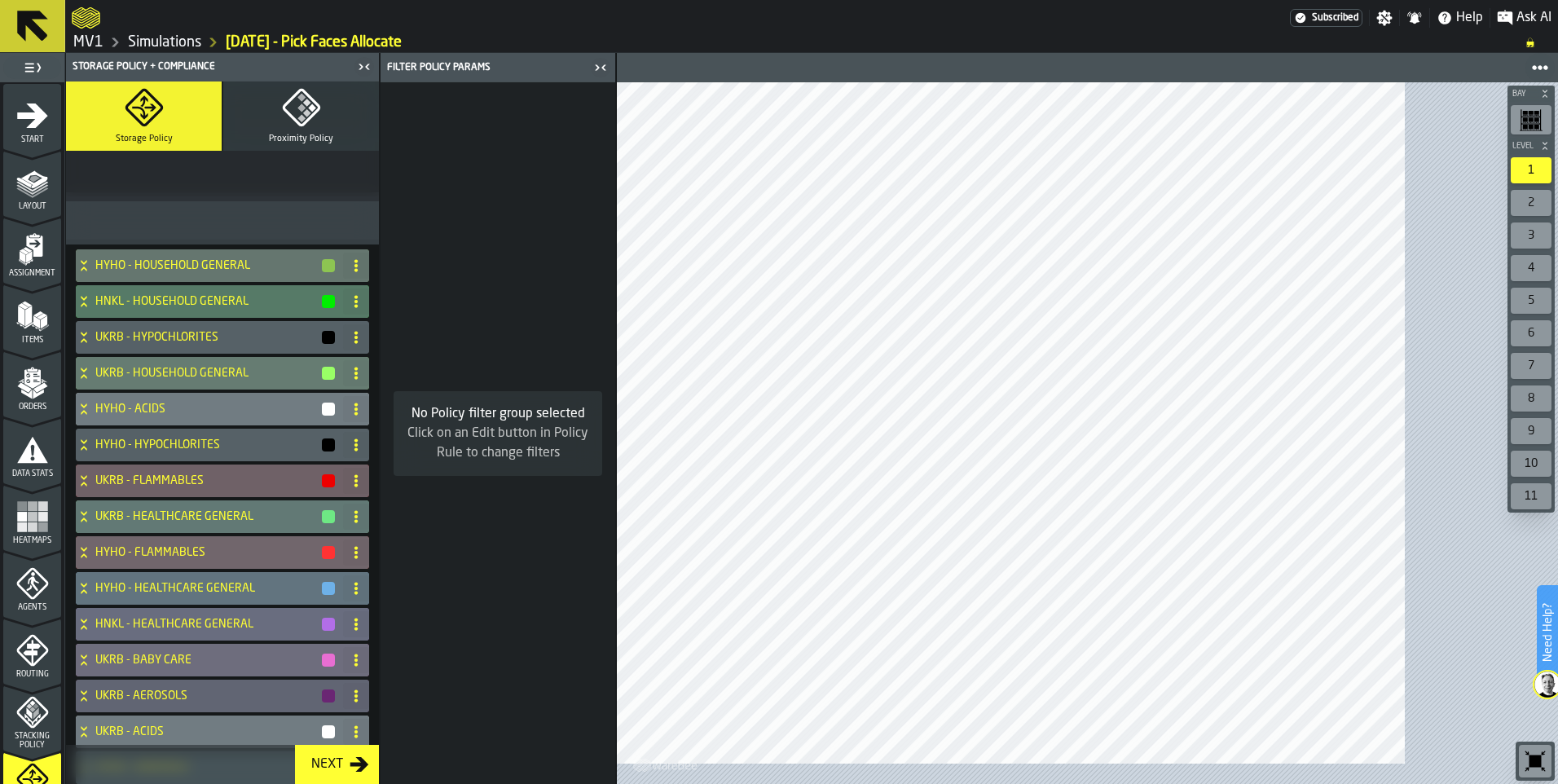
scroll to position [0, 0]
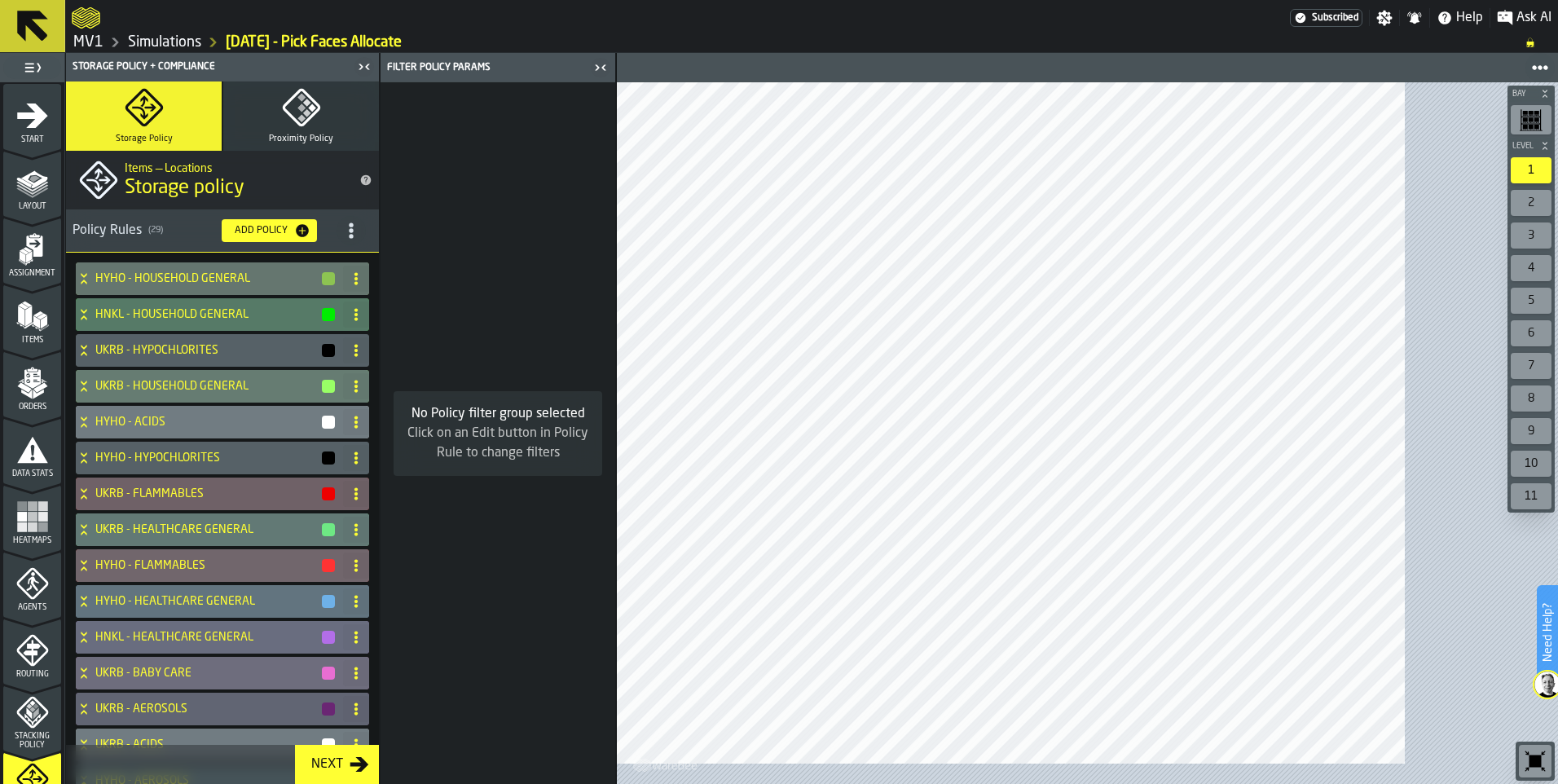
click at [359, 239] on icon "title-section-[object Object]" at bounding box center [352, 231] width 17 height 17
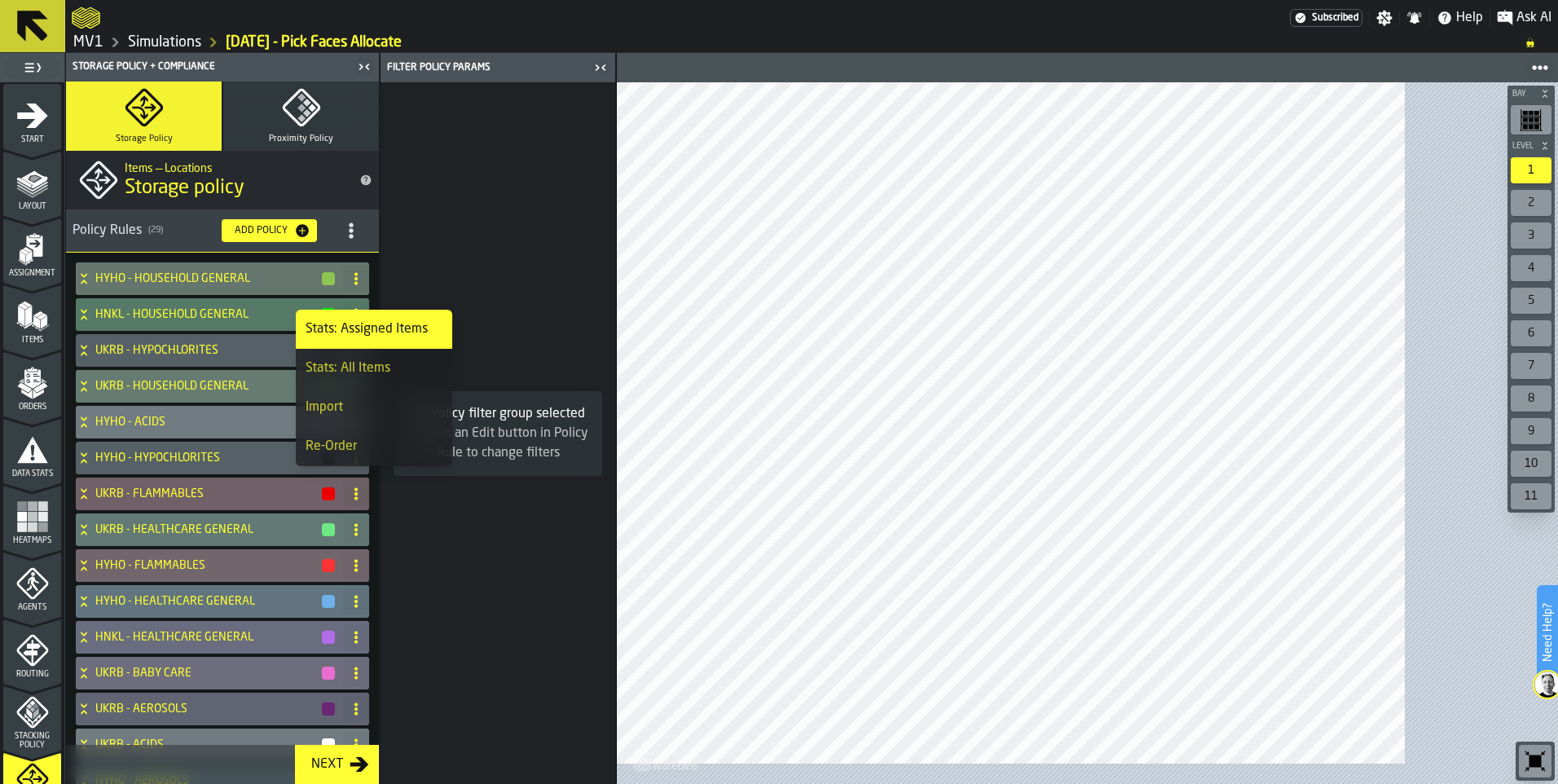
click at [359, 239] on icon "title-section-[object Object]" at bounding box center [352, 231] width 17 height 17
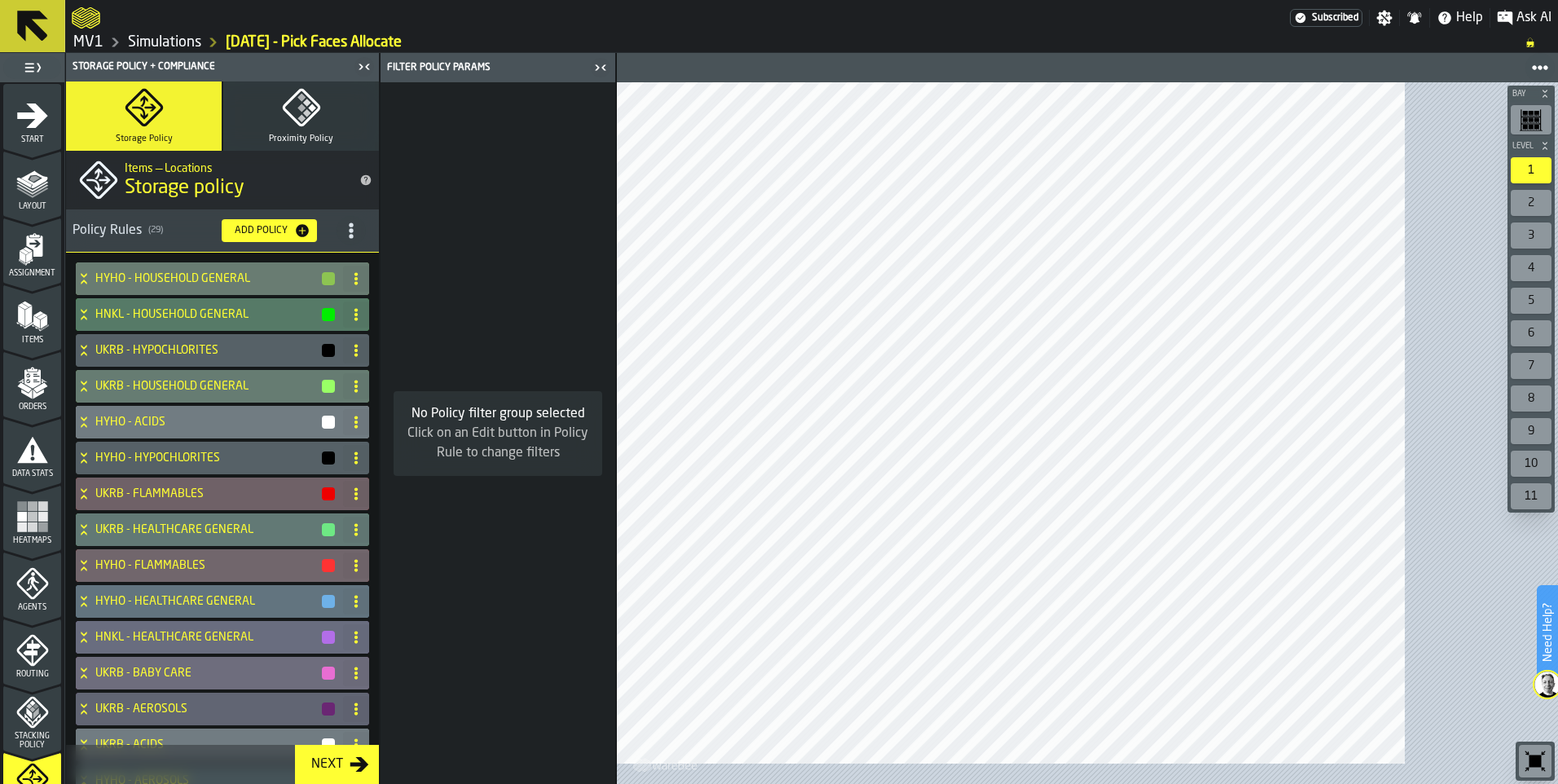
click at [92, 286] on icon at bounding box center [84, 279] width 17 height 13
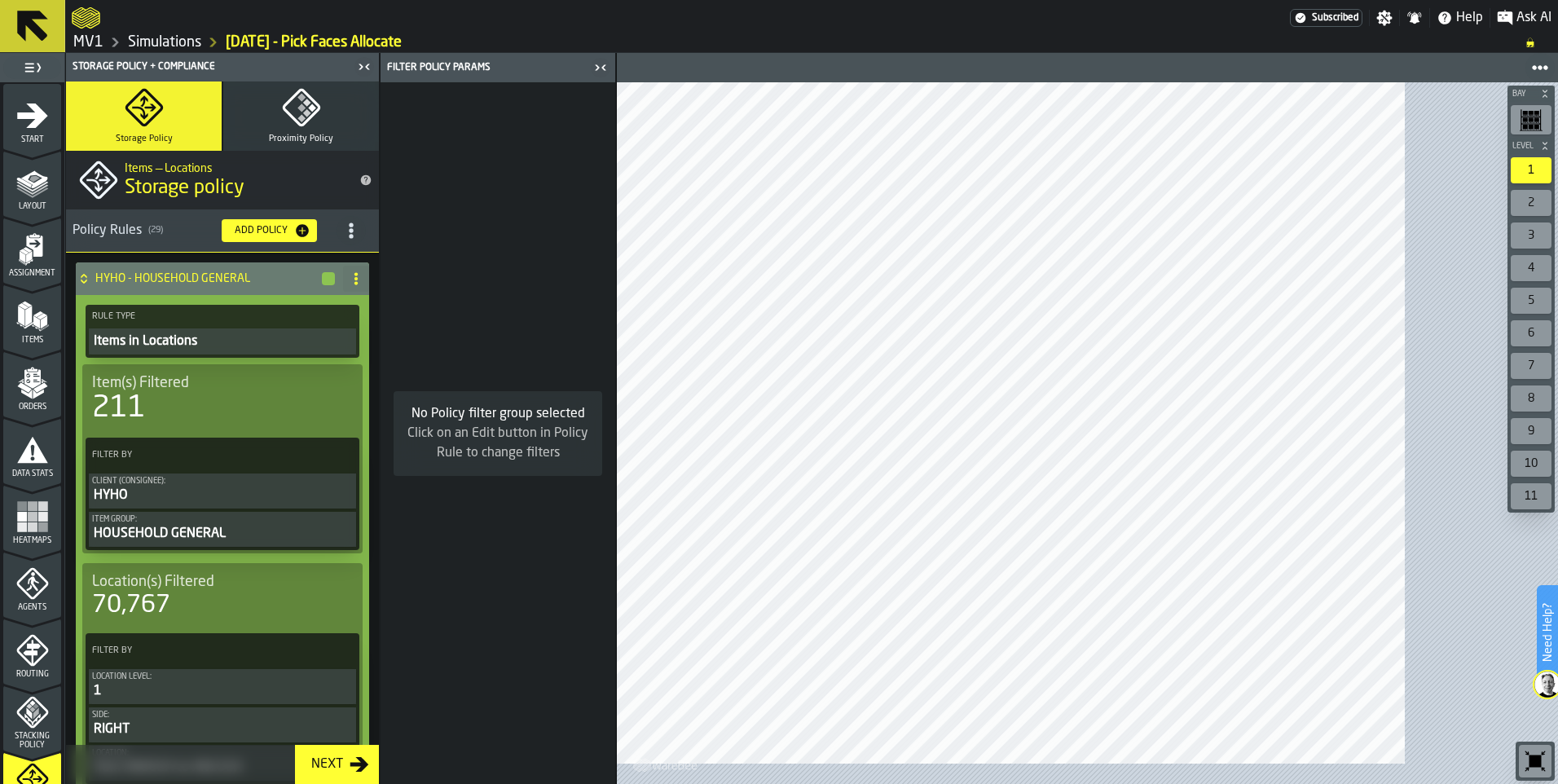
click at [92, 286] on icon at bounding box center [84, 279] width 17 height 13
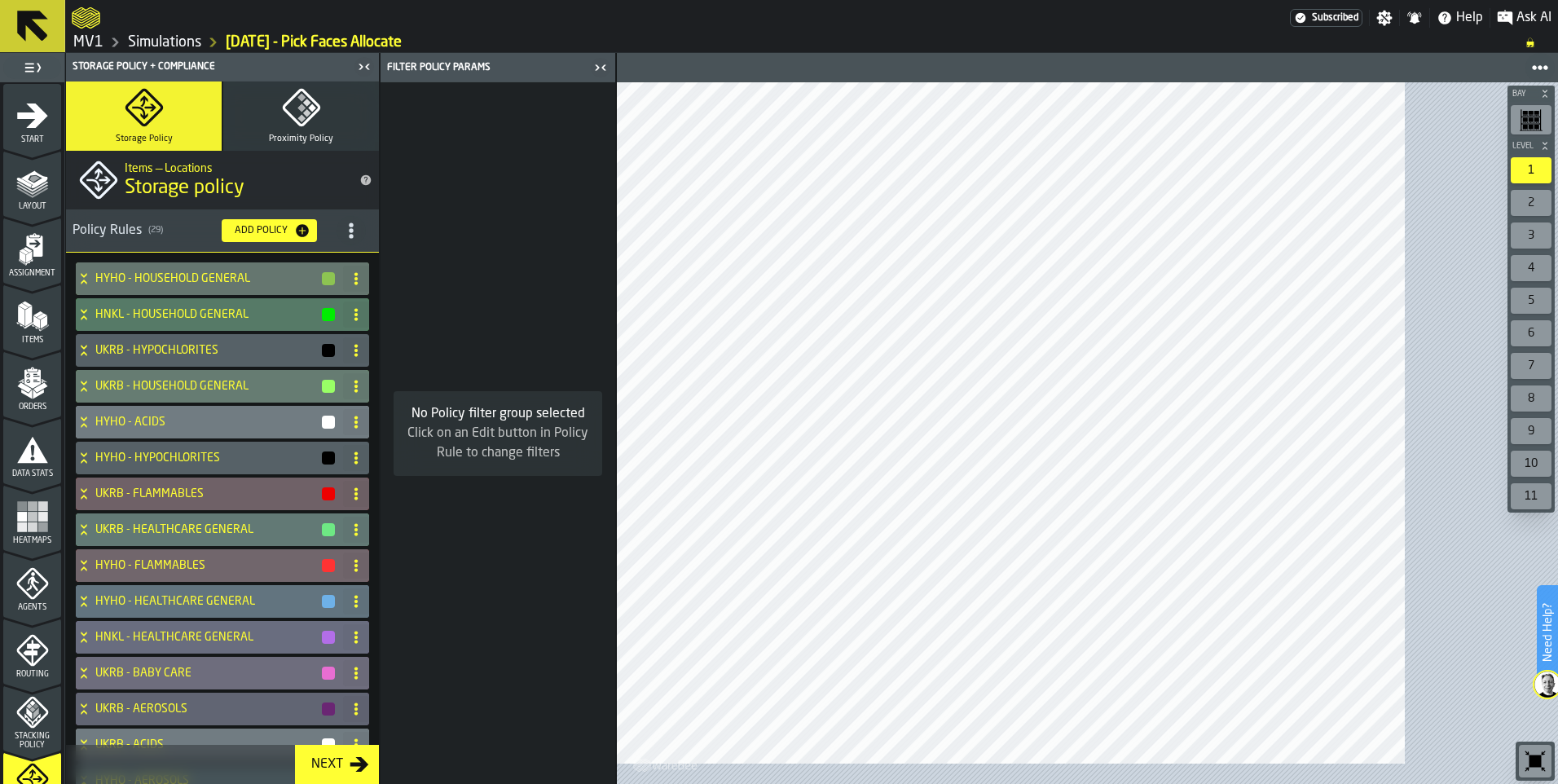
click at [47, 211] on span "Layout" at bounding box center [33, 206] width 58 height 9
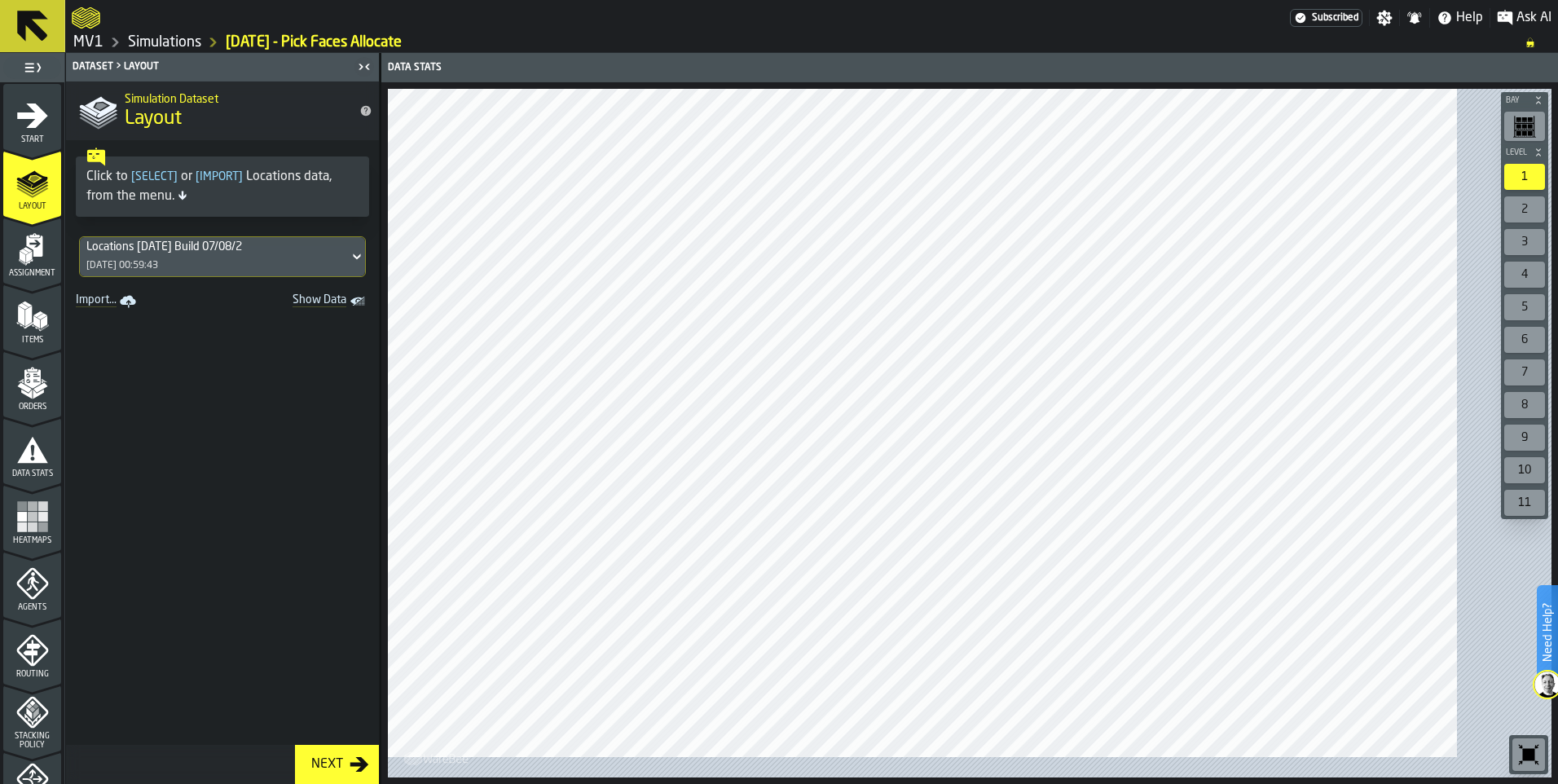
click at [39, 257] on icon "menu Assignment" at bounding box center [34, 246] width 17 height 21
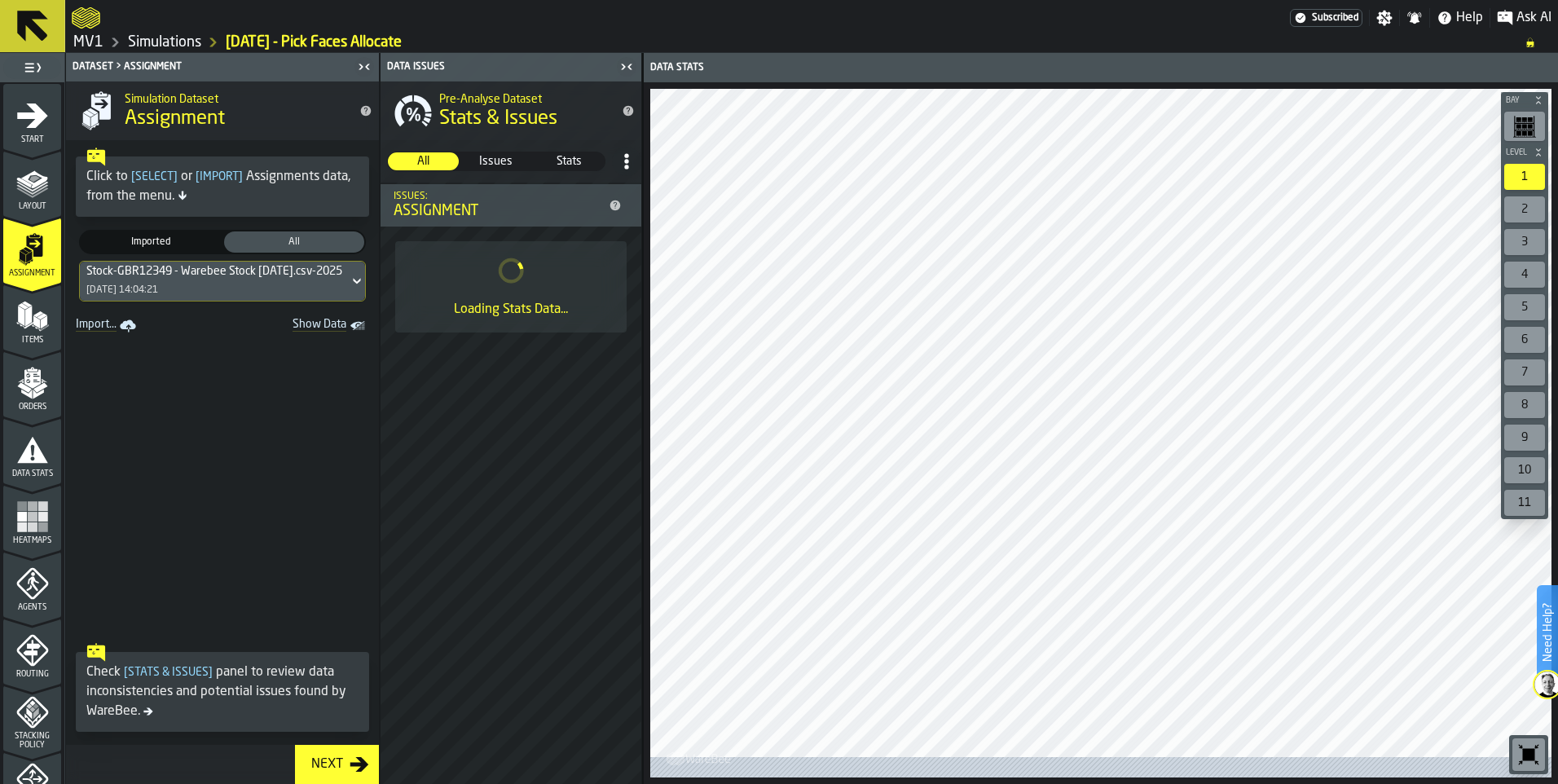
click at [30, 332] on icon "menu Items" at bounding box center [33, 315] width 33 height 33
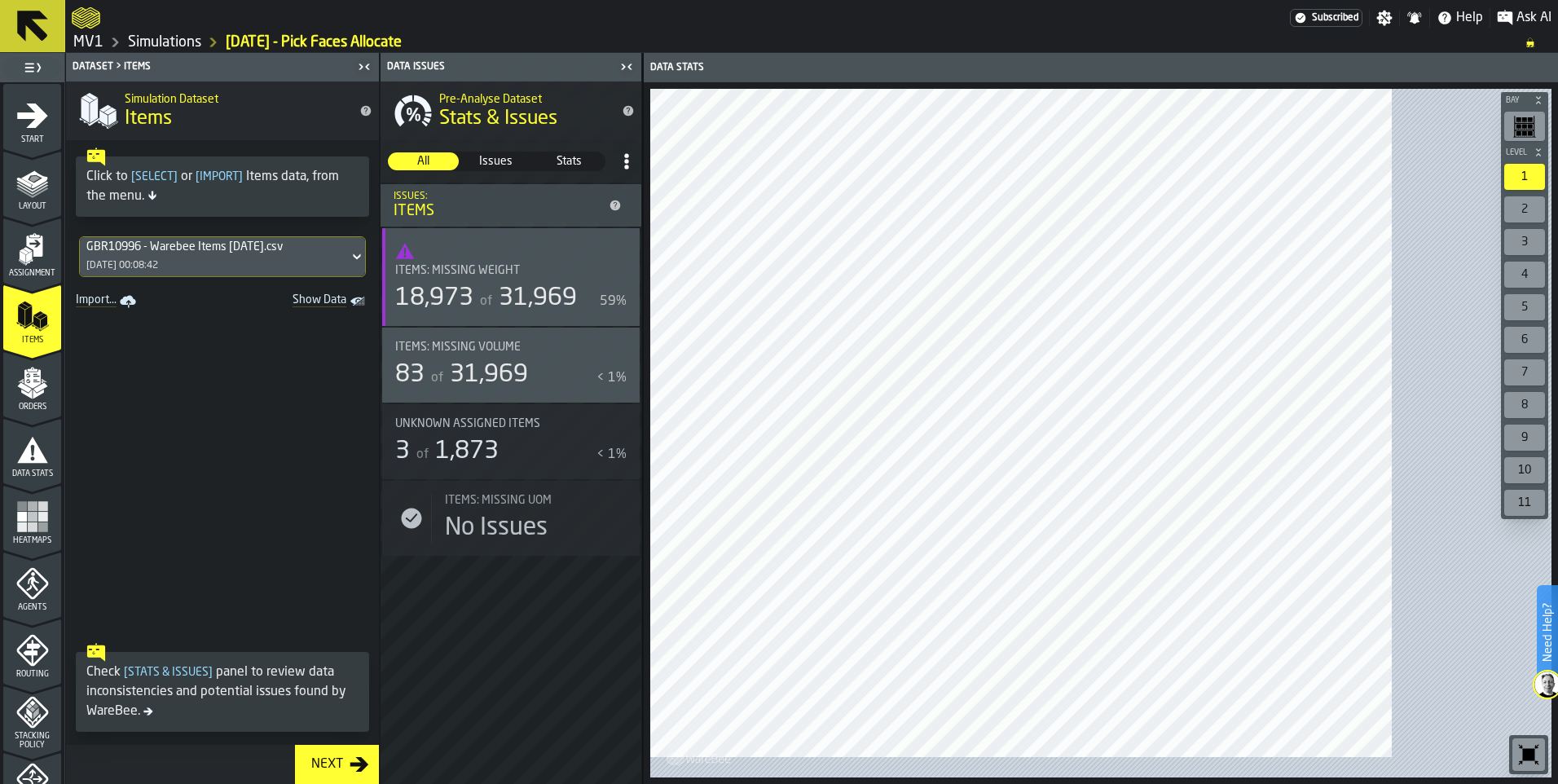
click at [604, 169] on span "Stats" at bounding box center [569, 162] width 69 height 17
click at [458, 169] on span "All" at bounding box center [423, 162] width 69 height 17
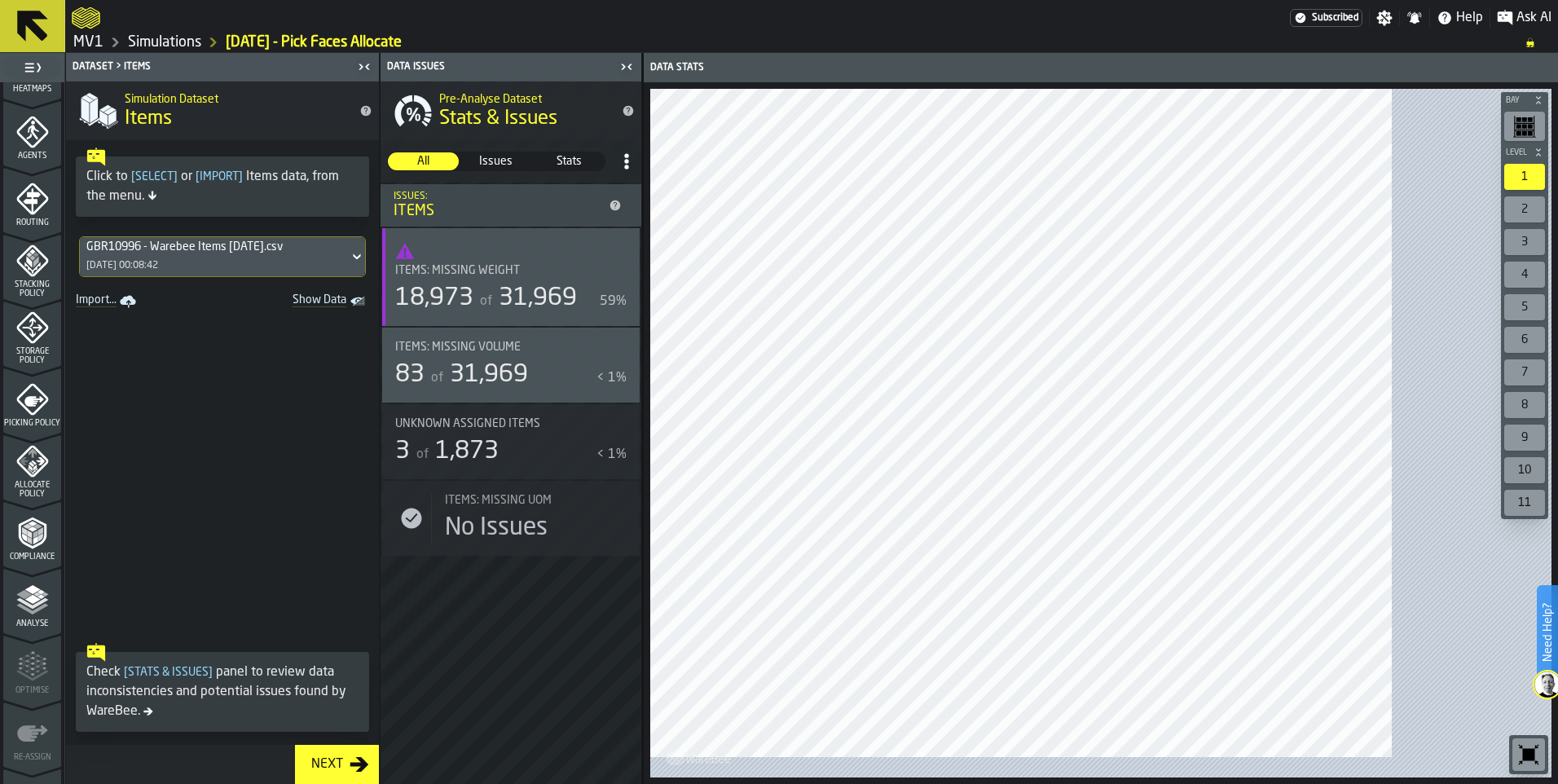
scroll to position [570, 0]
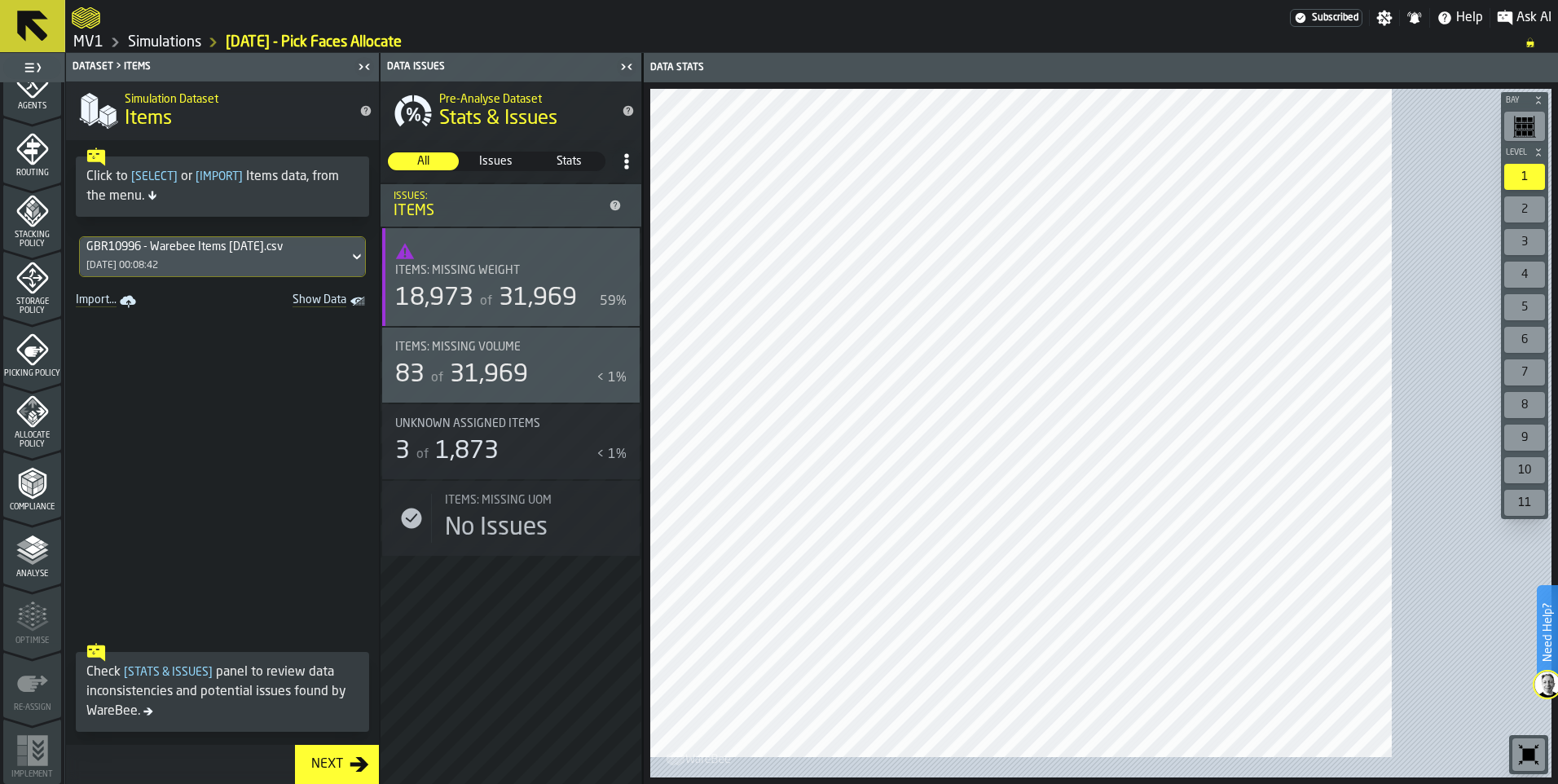
click at [49, 499] on icon "menu Compliance" at bounding box center [33, 483] width 33 height 33
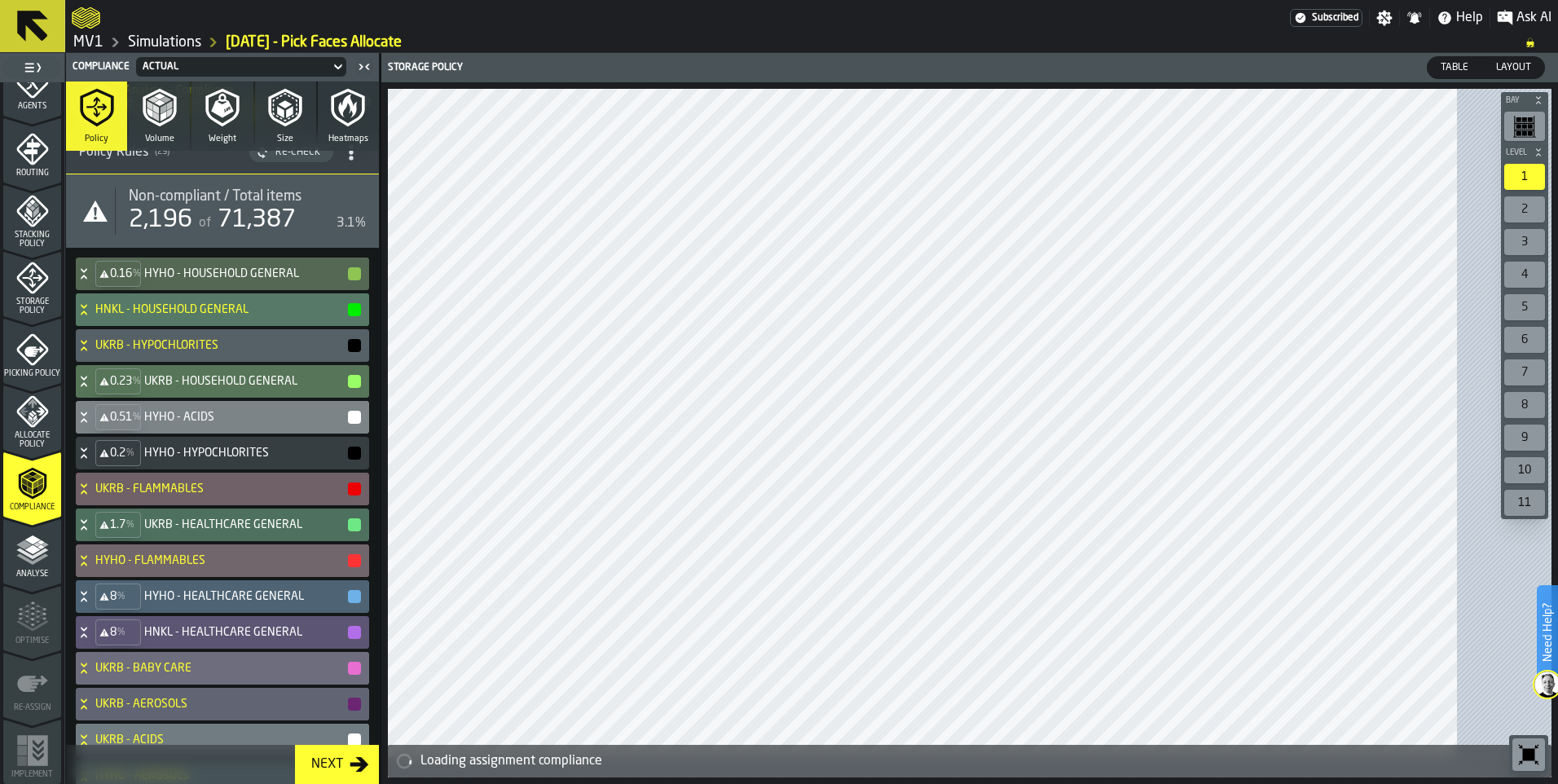
scroll to position [0, 0]
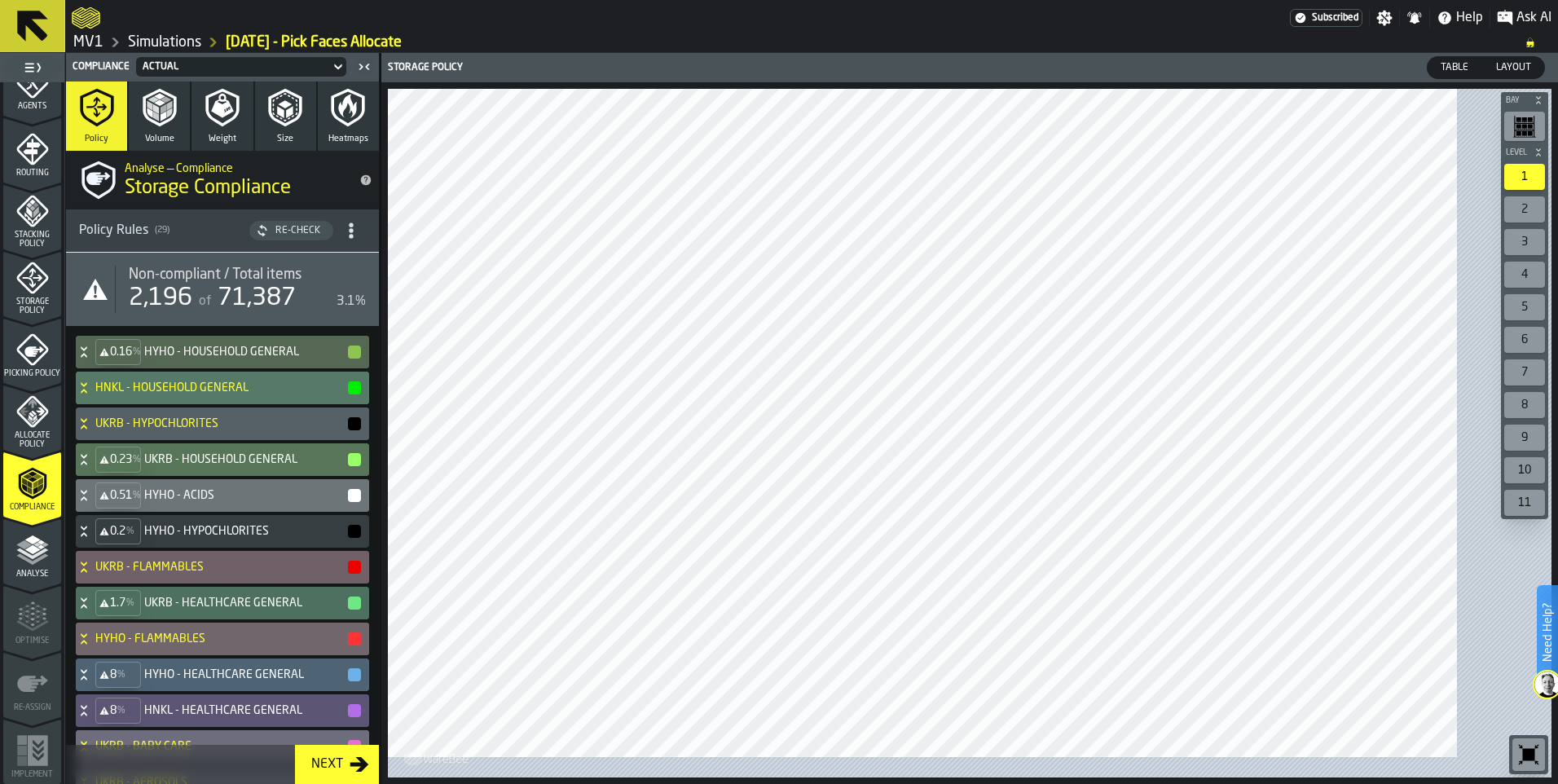
click at [326, 236] on div "Re-Check" at bounding box center [298, 231] width 58 height 11
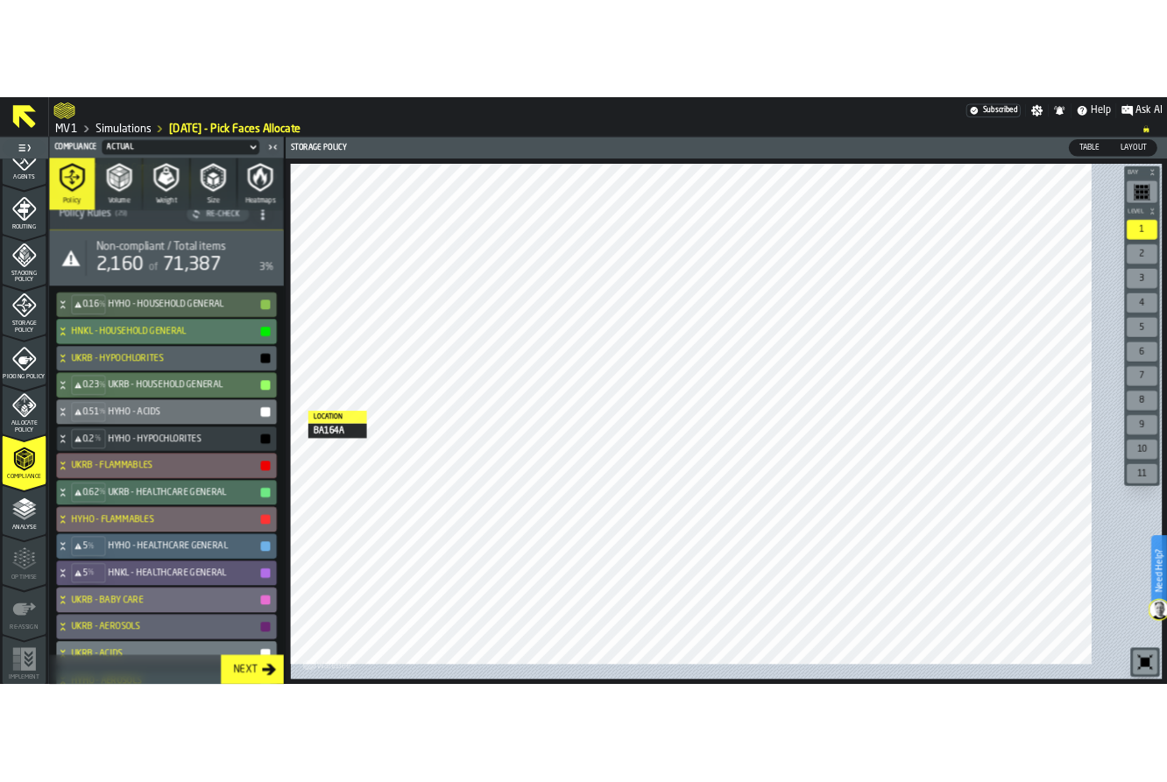
scroll to position [75, 0]
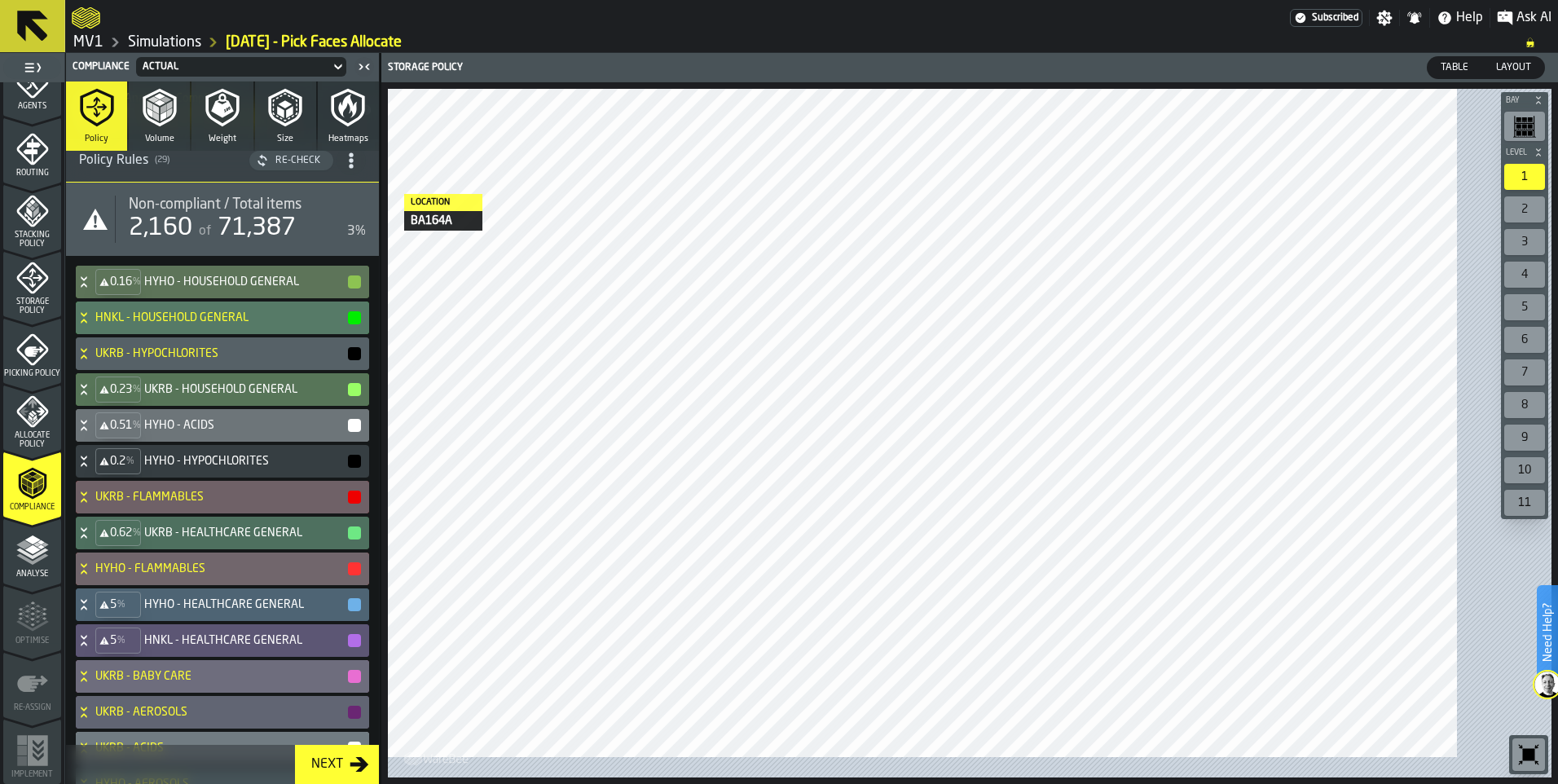
click at [92, 288] on icon at bounding box center [84, 282] width 17 height 13
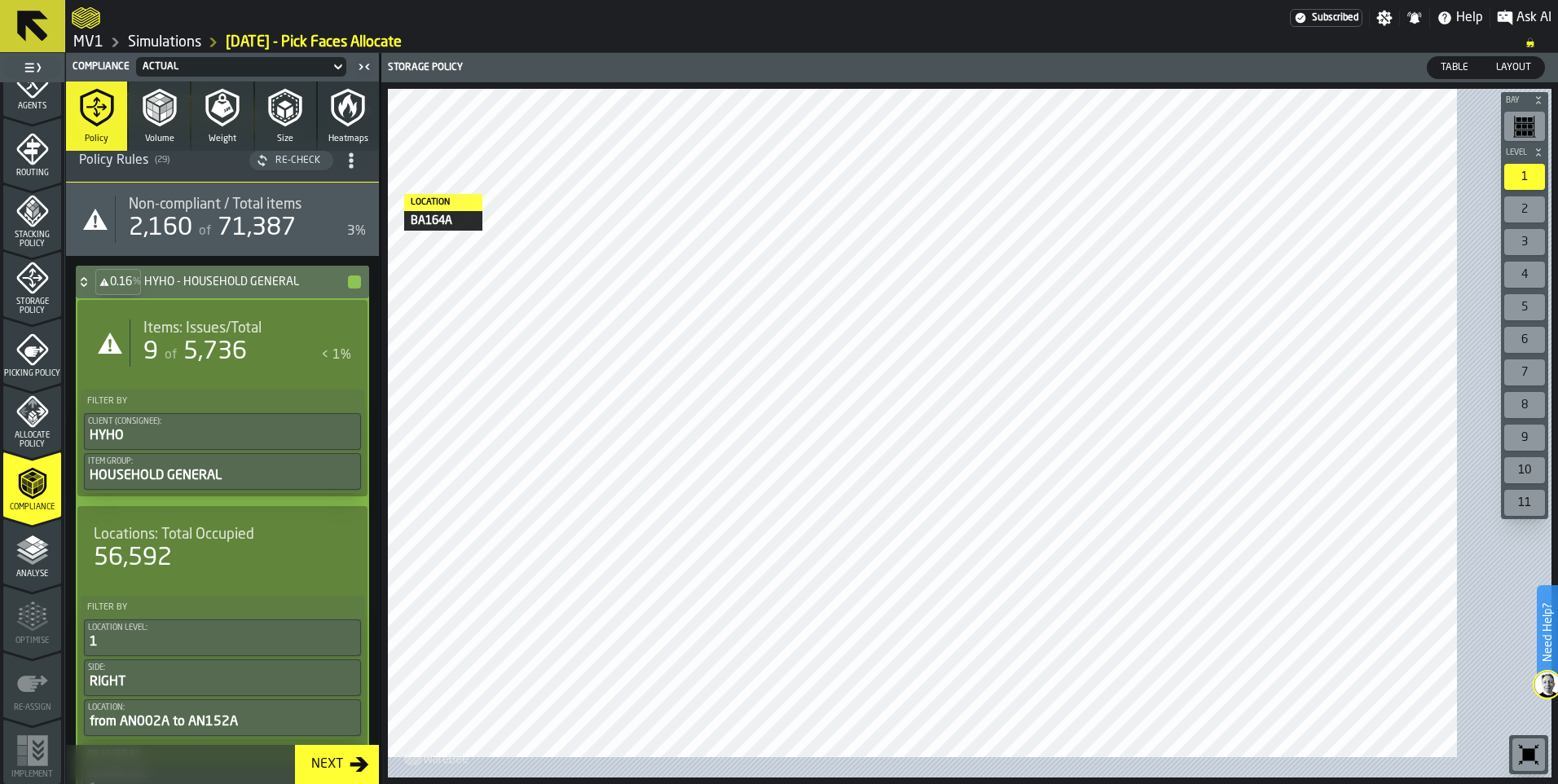
click at [246, 365] on span "5,736" at bounding box center [215, 352] width 63 height 24
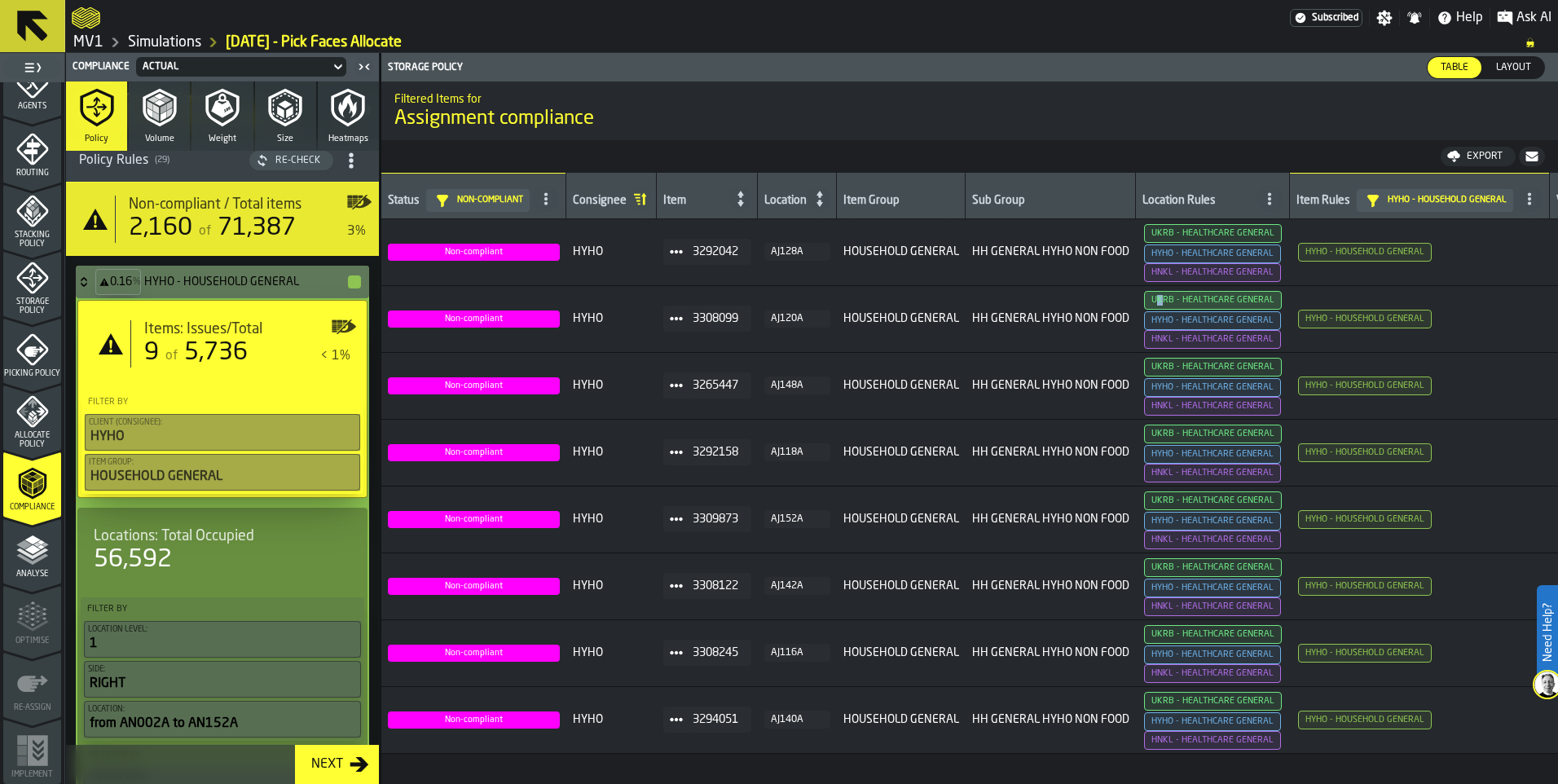
click at [1282, 310] on span "UKRB - HEALTHCARE GENERAL" at bounding box center [1213, 300] width 138 height 19
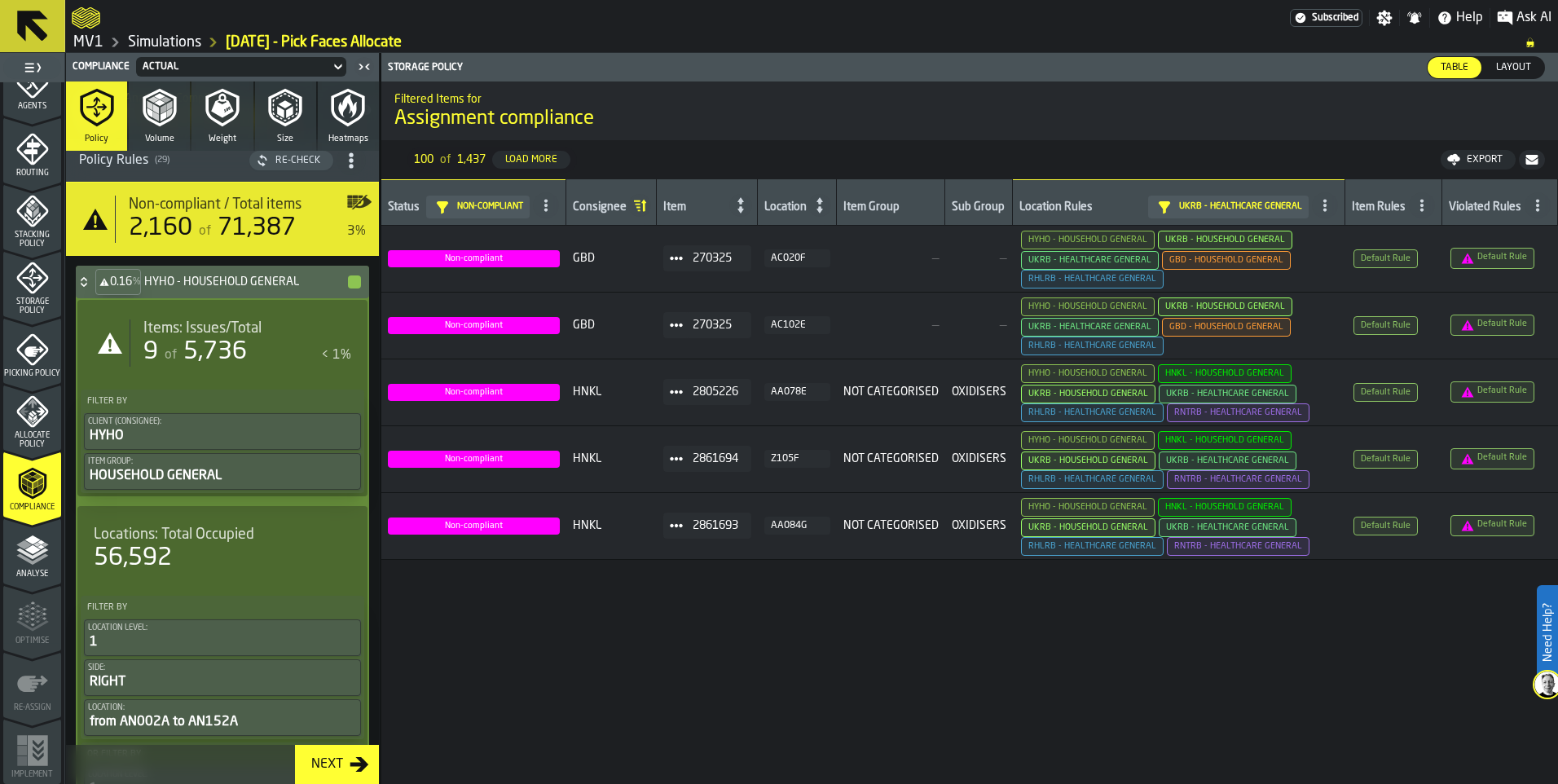
click at [0, 0] on icon at bounding box center [0, 0] width 0 height 0
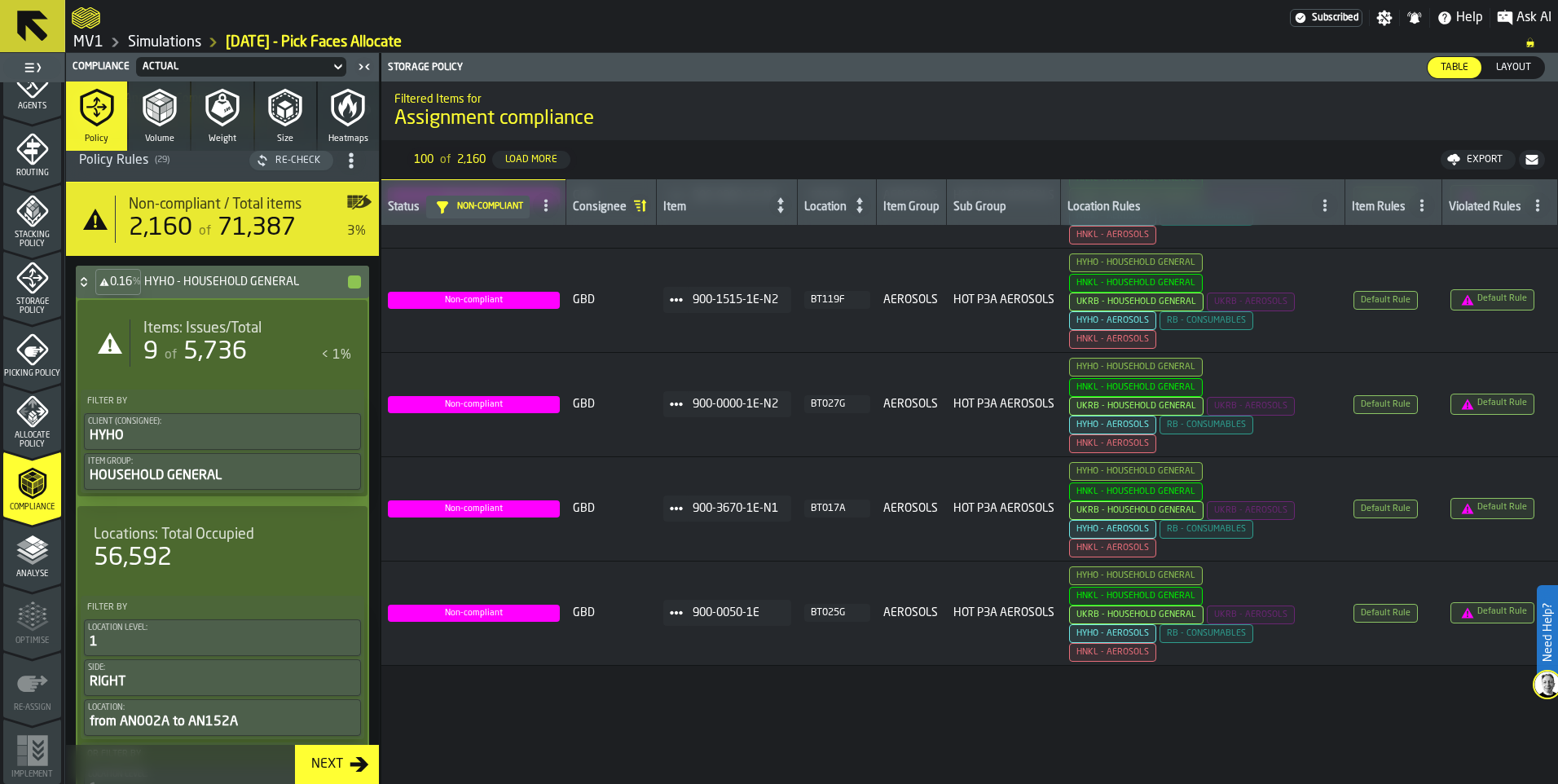
scroll to position [0, 0]
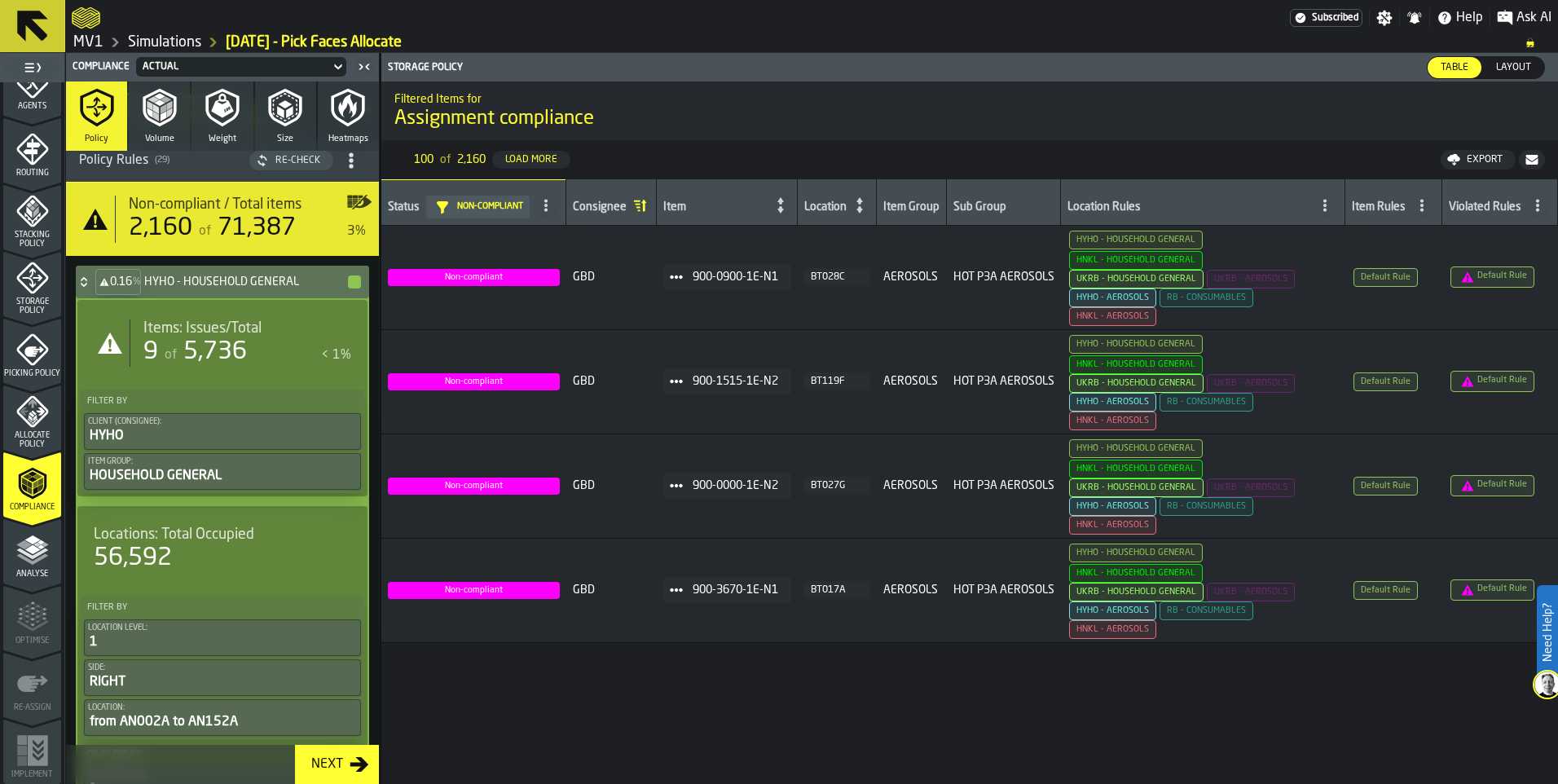
click at [246, 365] on span "5,736" at bounding box center [215, 352] width 63 height 24
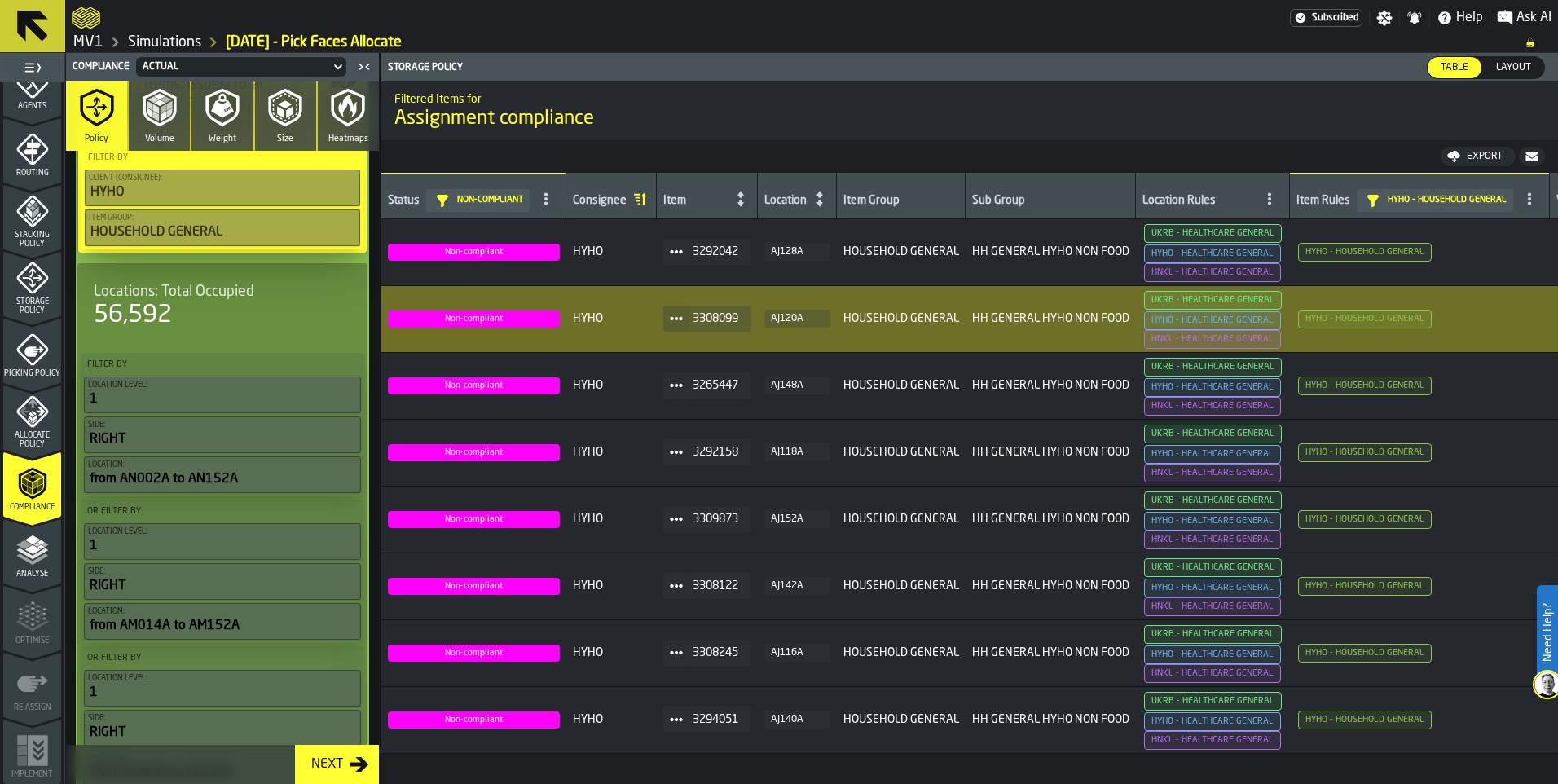
click at [247, 121] on span "5,736" at bounding box center [216, 108] width 63 height 24
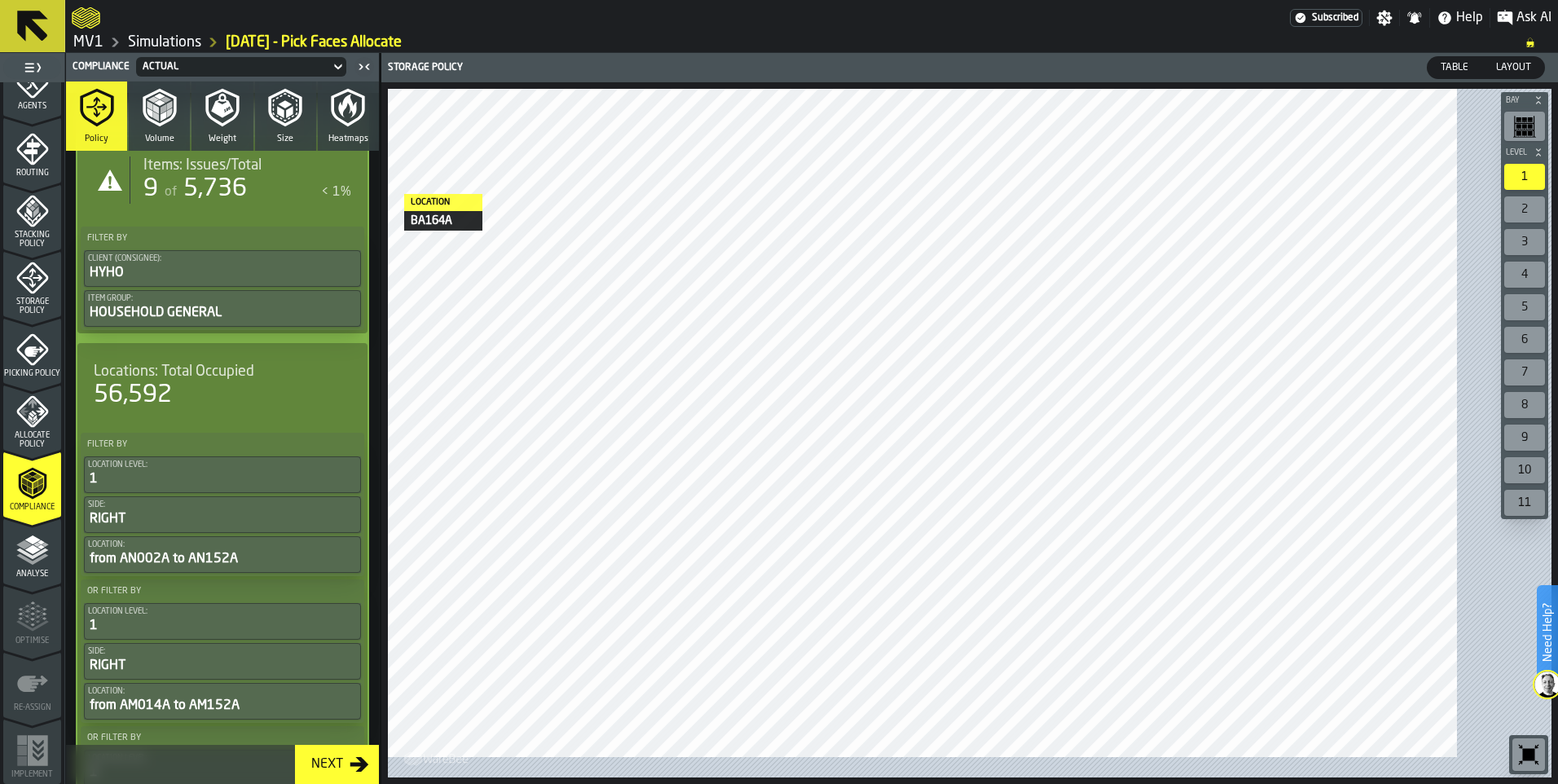
scroll to position [70, 0]
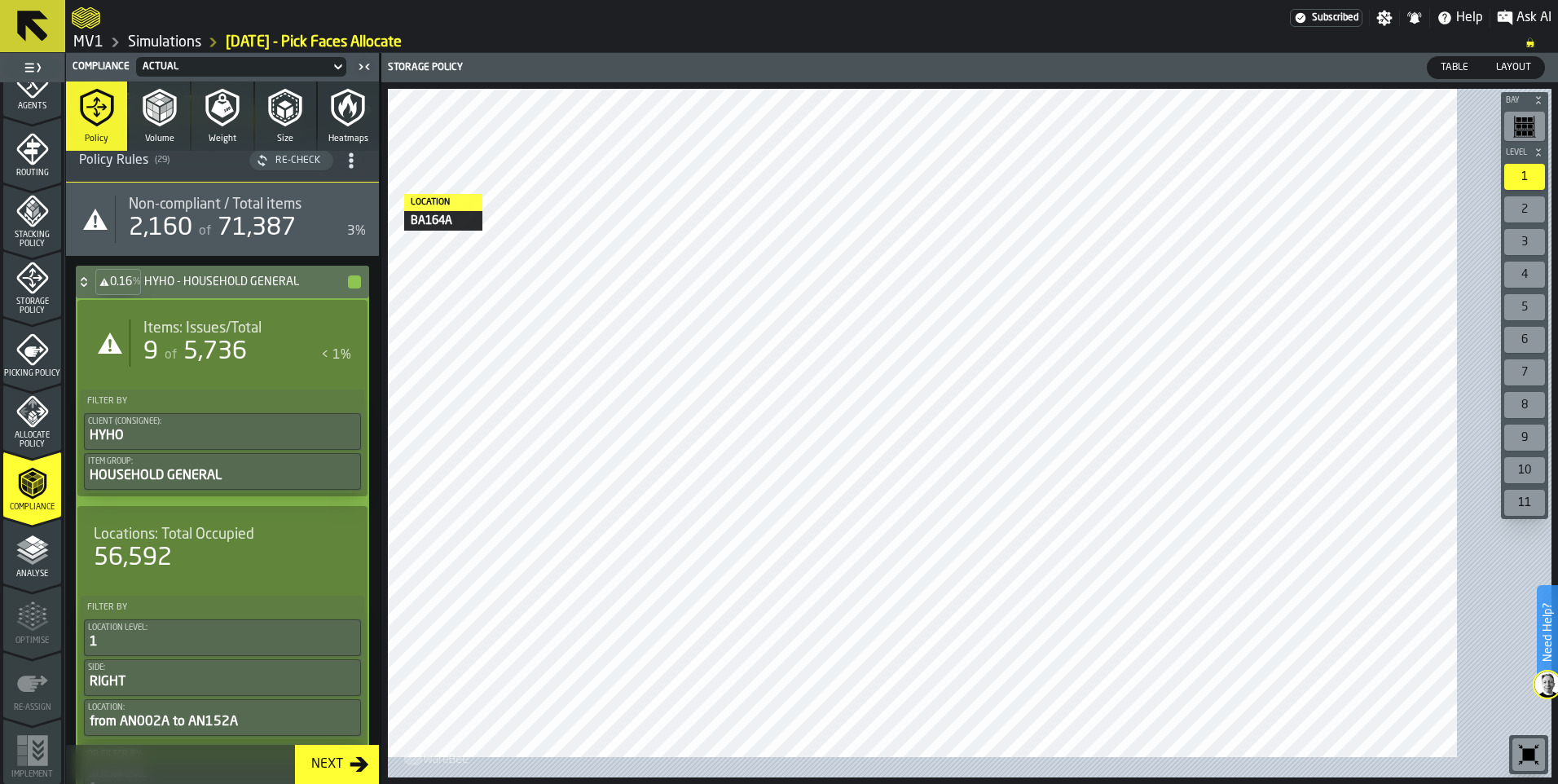
click at [87, 281] on icon at bounding box center [84, 279] width 6 height 4
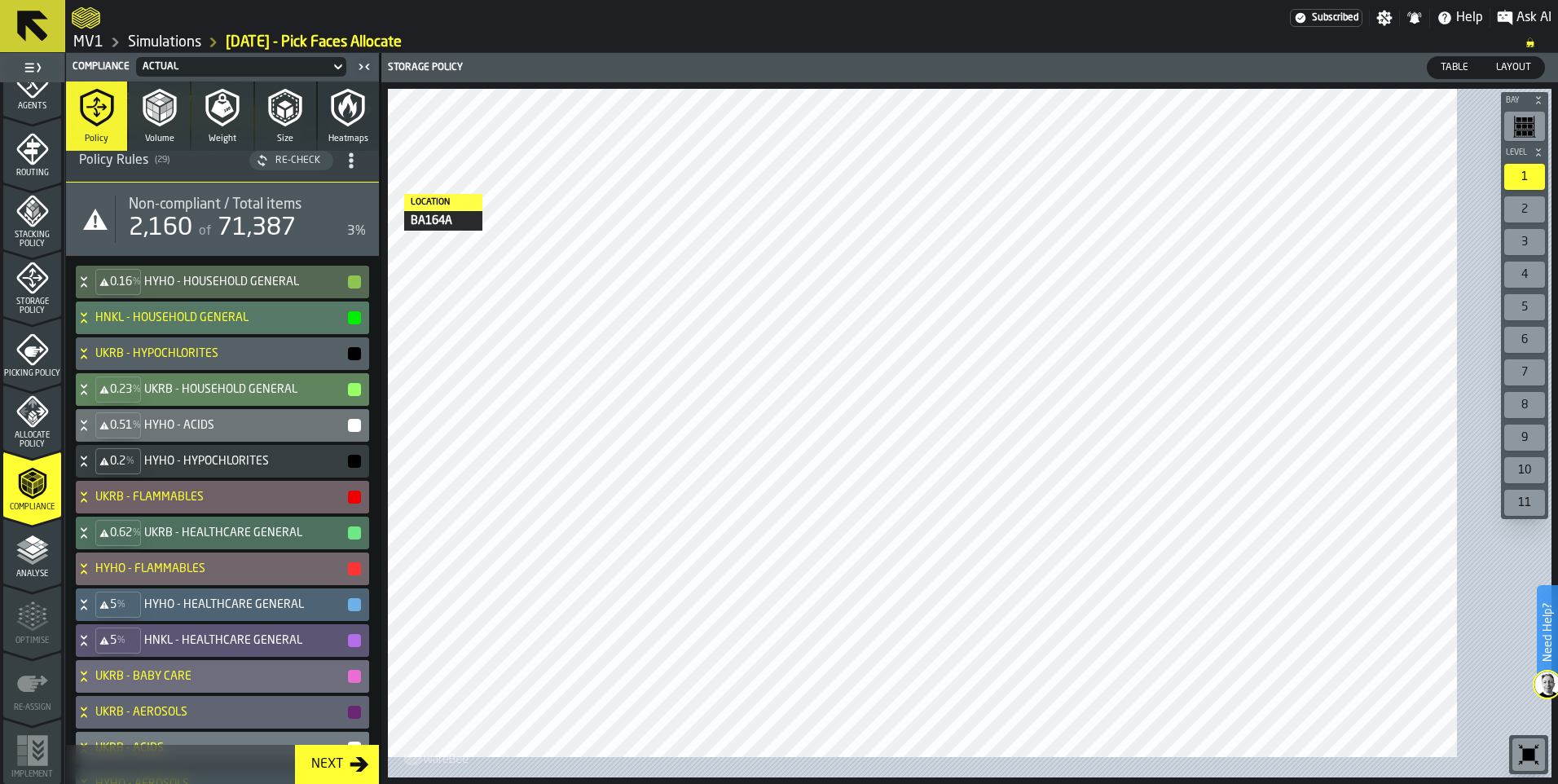
click at [120, 403] on div "0.23 %" at bounding box center [117, 390] width 46 height 26
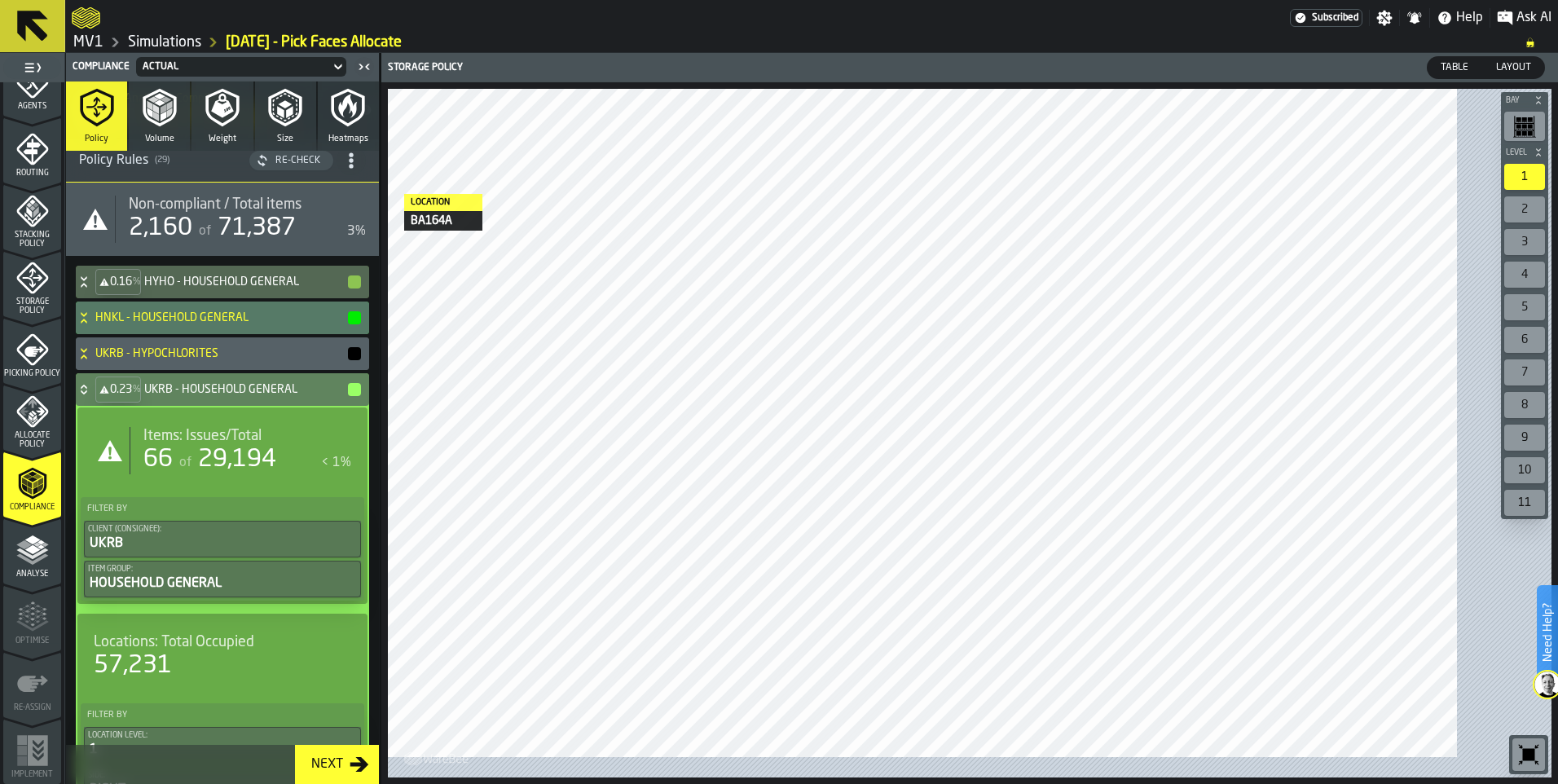
click at [92, 396] on icon at bounding box center [84, 390] width 17 height 13
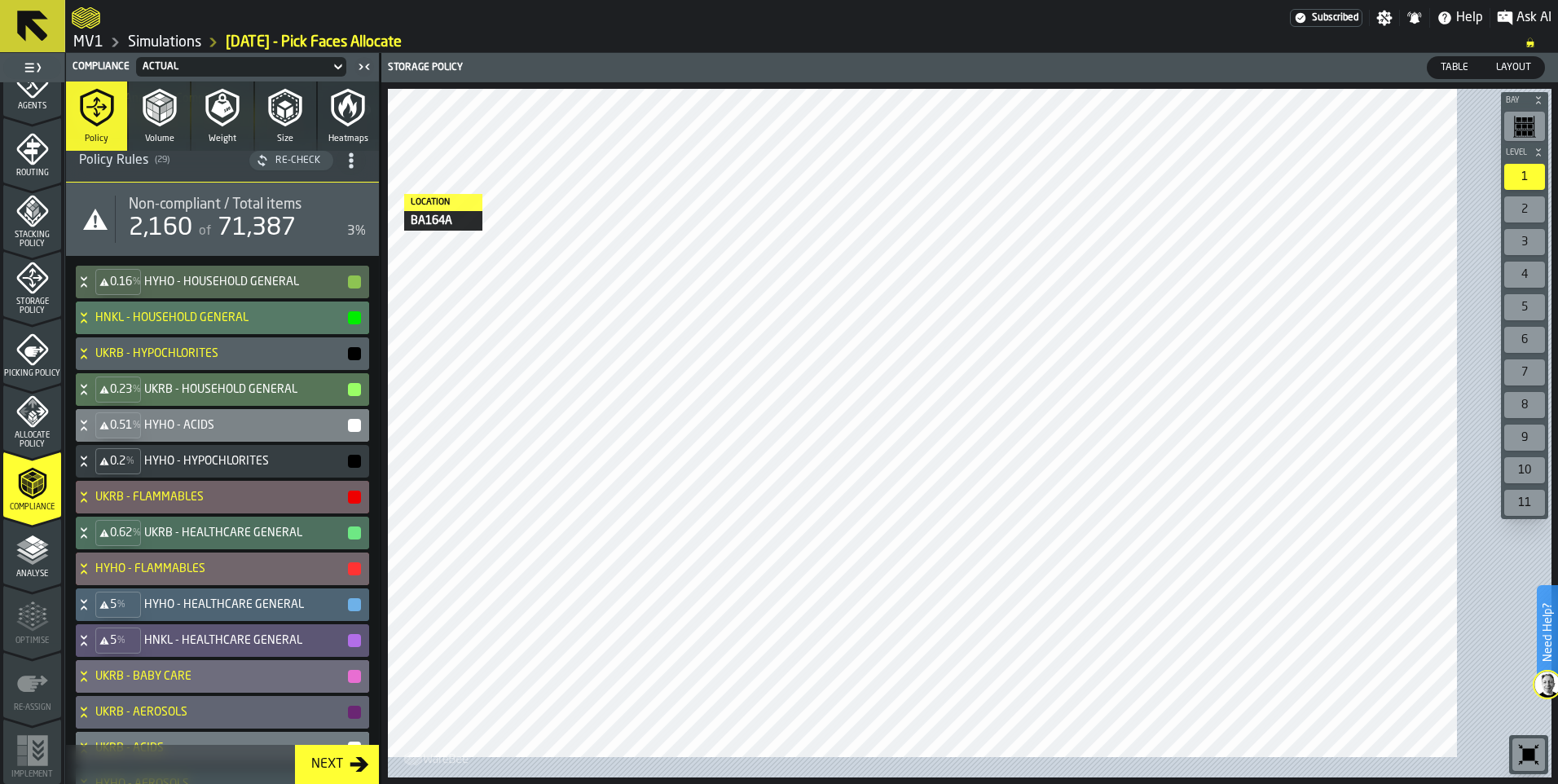
click at [92, 432] on icon at bounding box center [84, 425] width 17 height 13
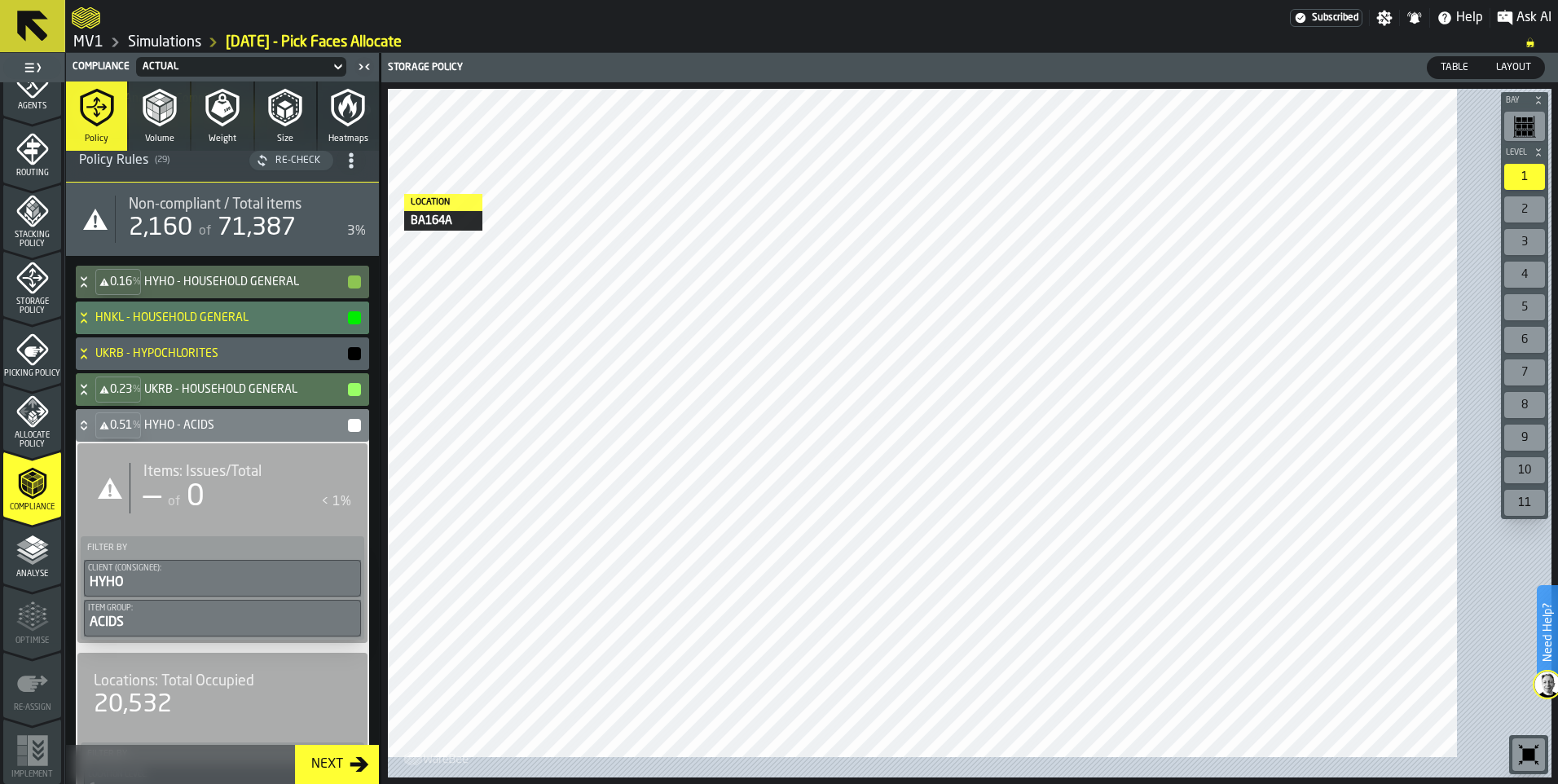
click at [92, 432] on icon at bounding box center [84, 425] width 17 height 13
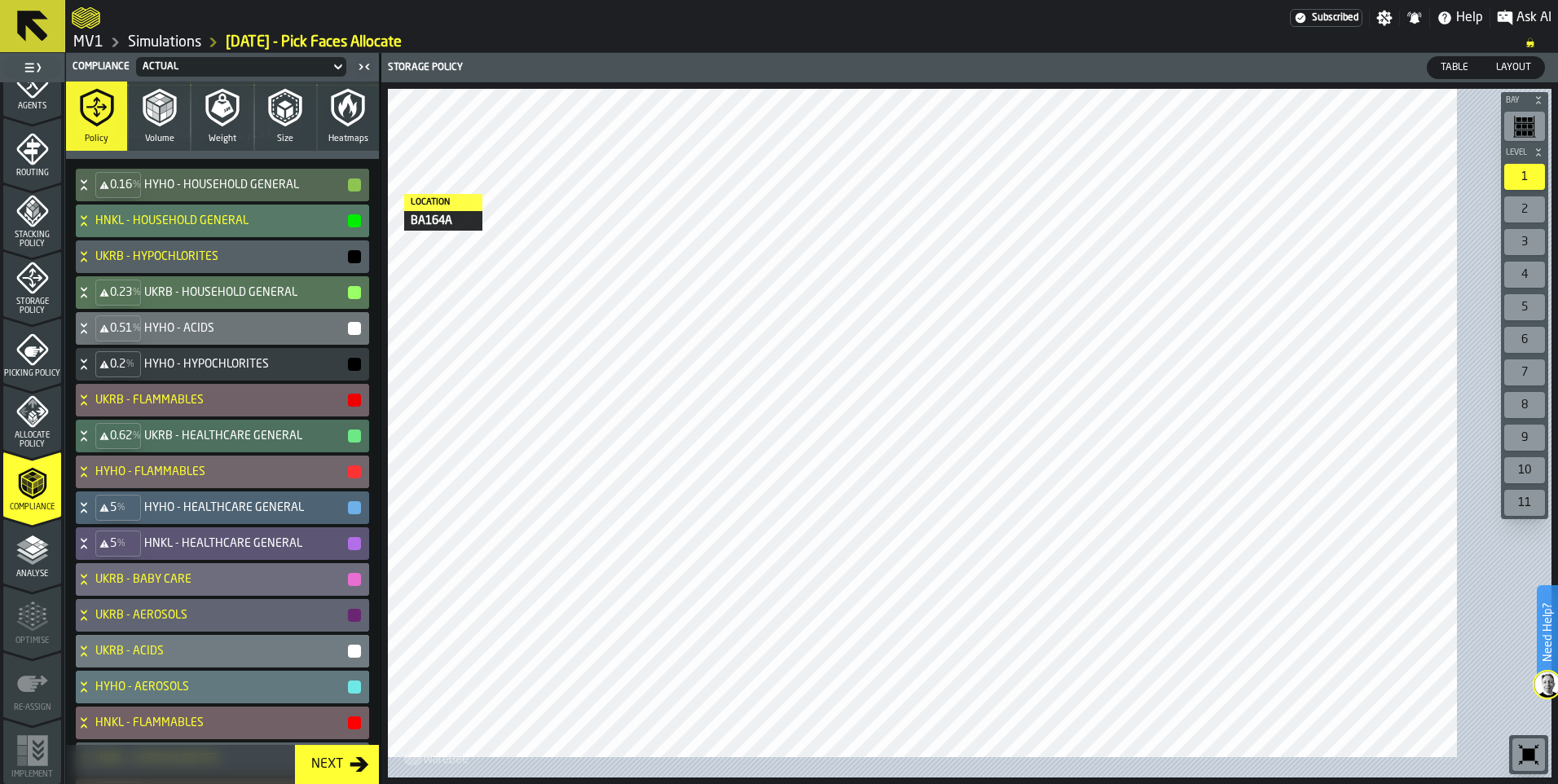
scroll to position [233, 0]
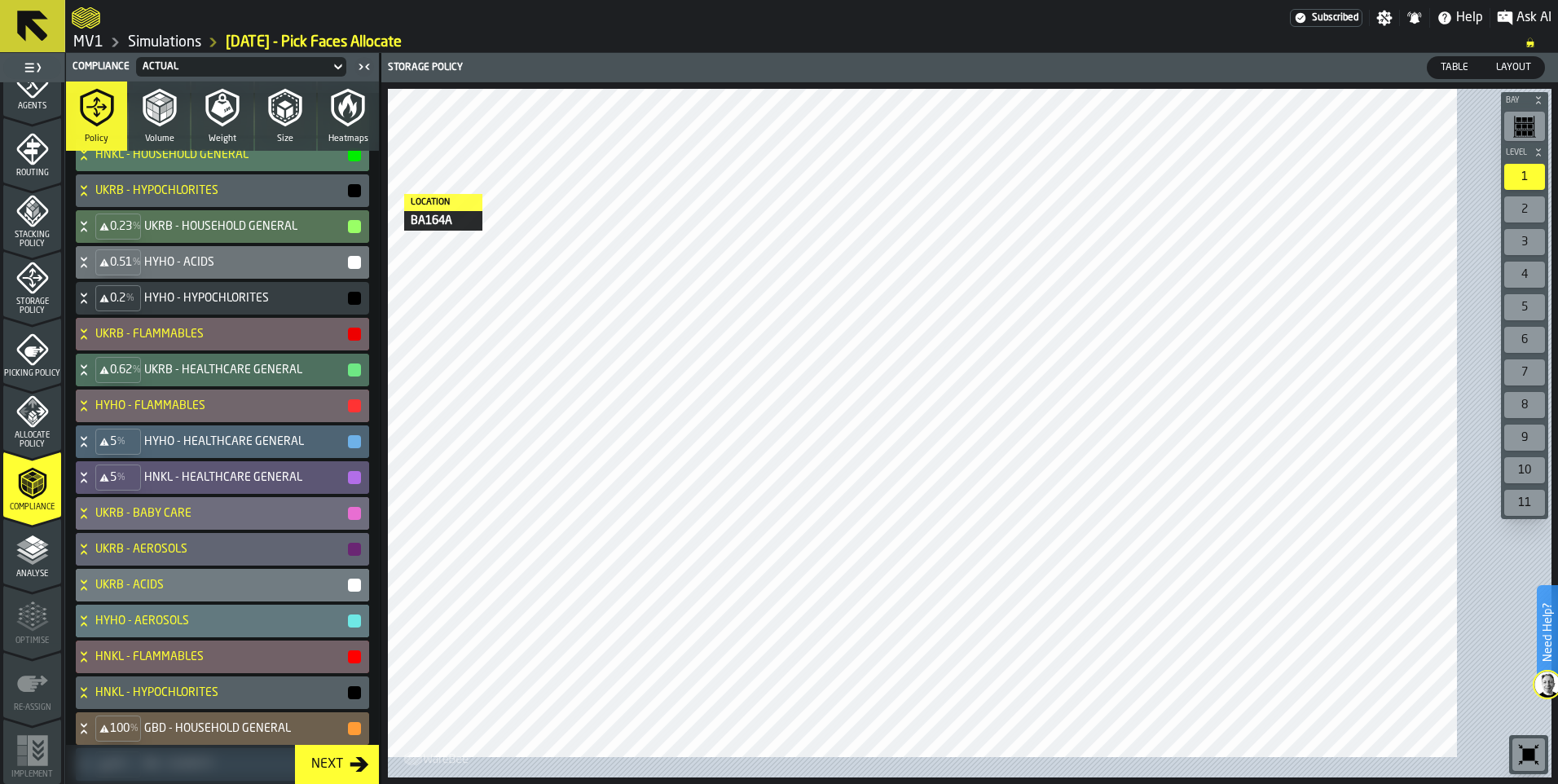
click at [92, 305] on icon at bounding box center [84, 299] width 17 height 13
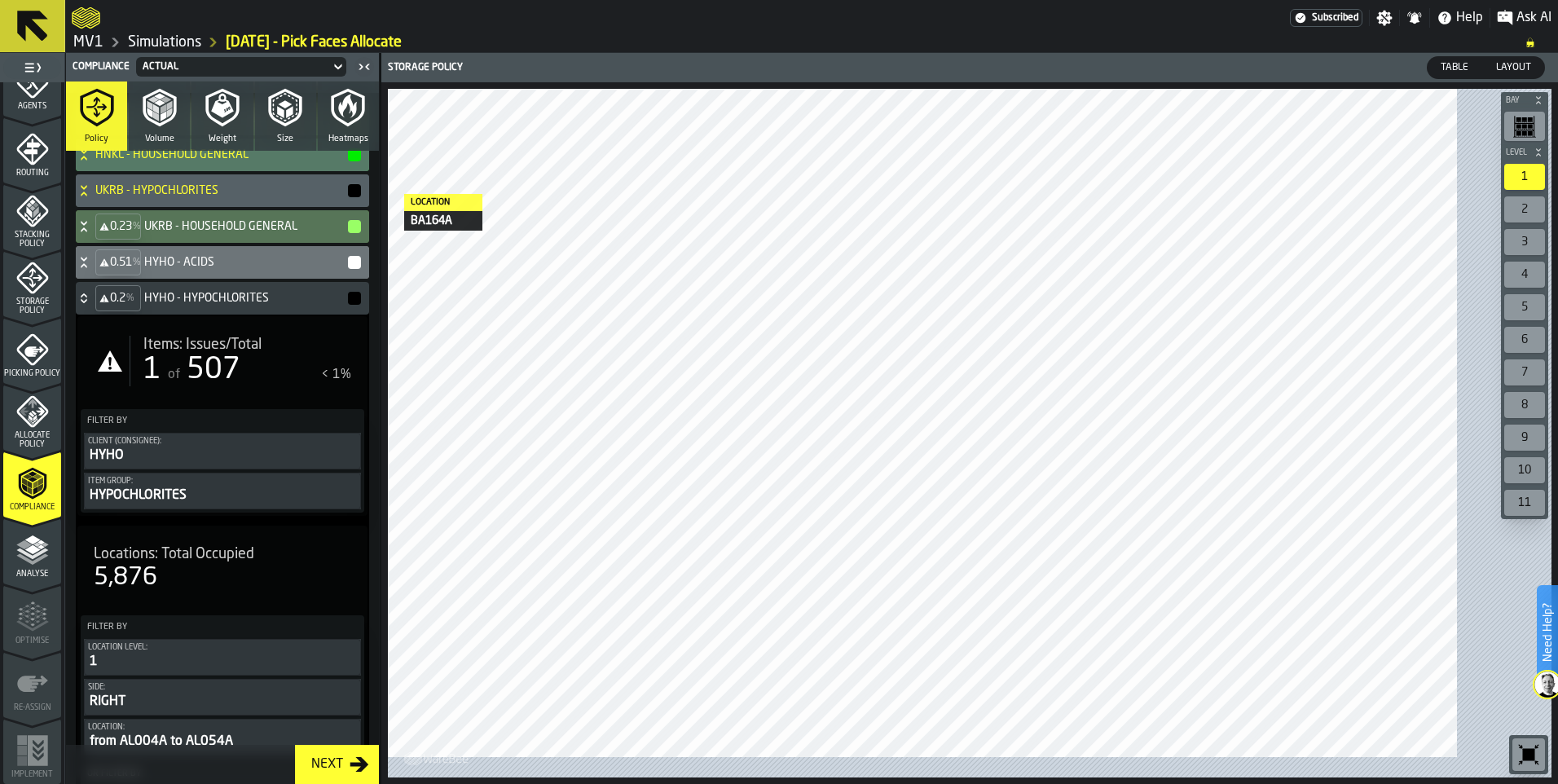
click at [92, 305] on icon at bounding box center [84, 299] width 17 height 13
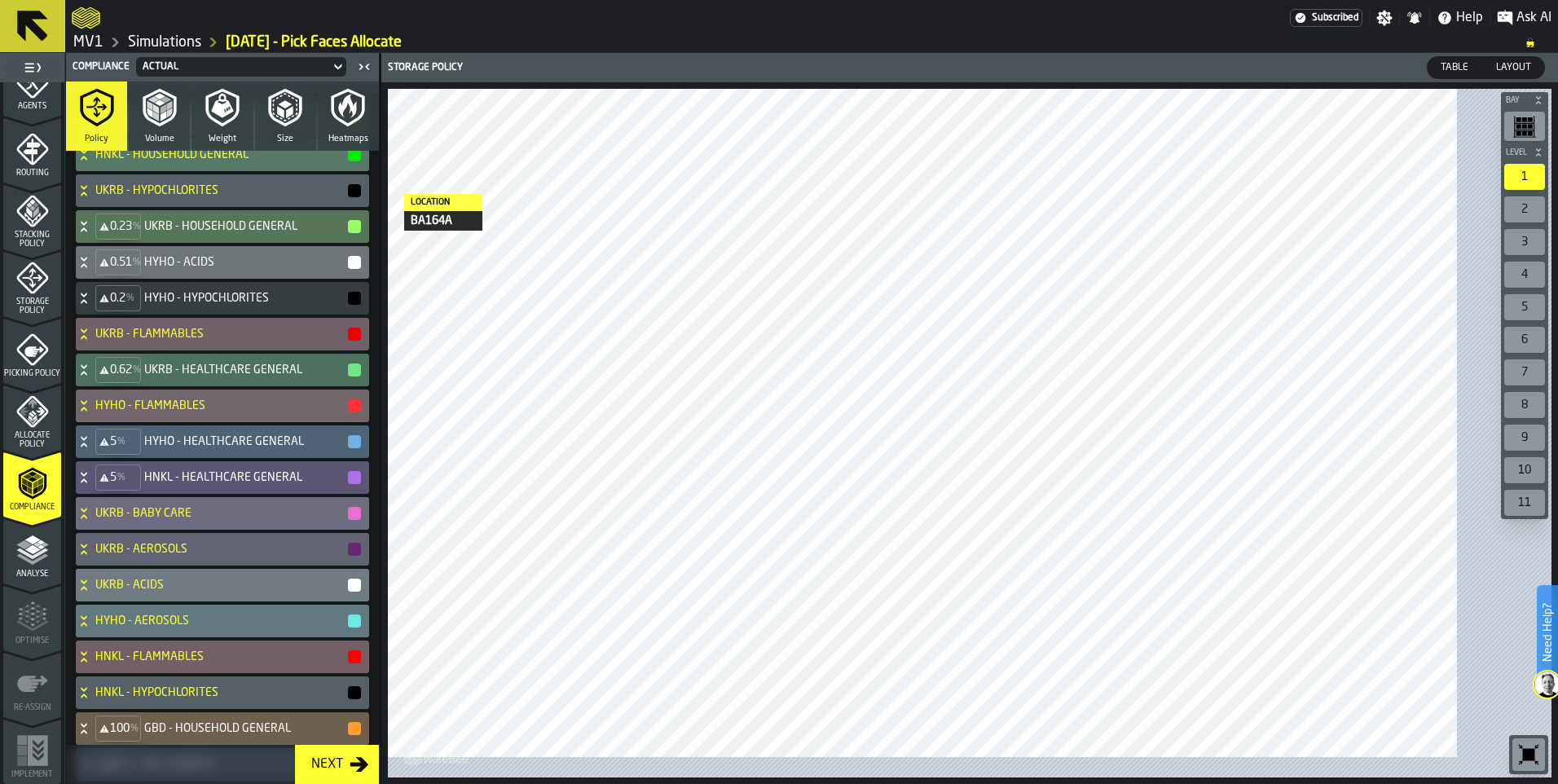
click at [92, 305] on icon at bounding box center [84, 299] width 17 height 13
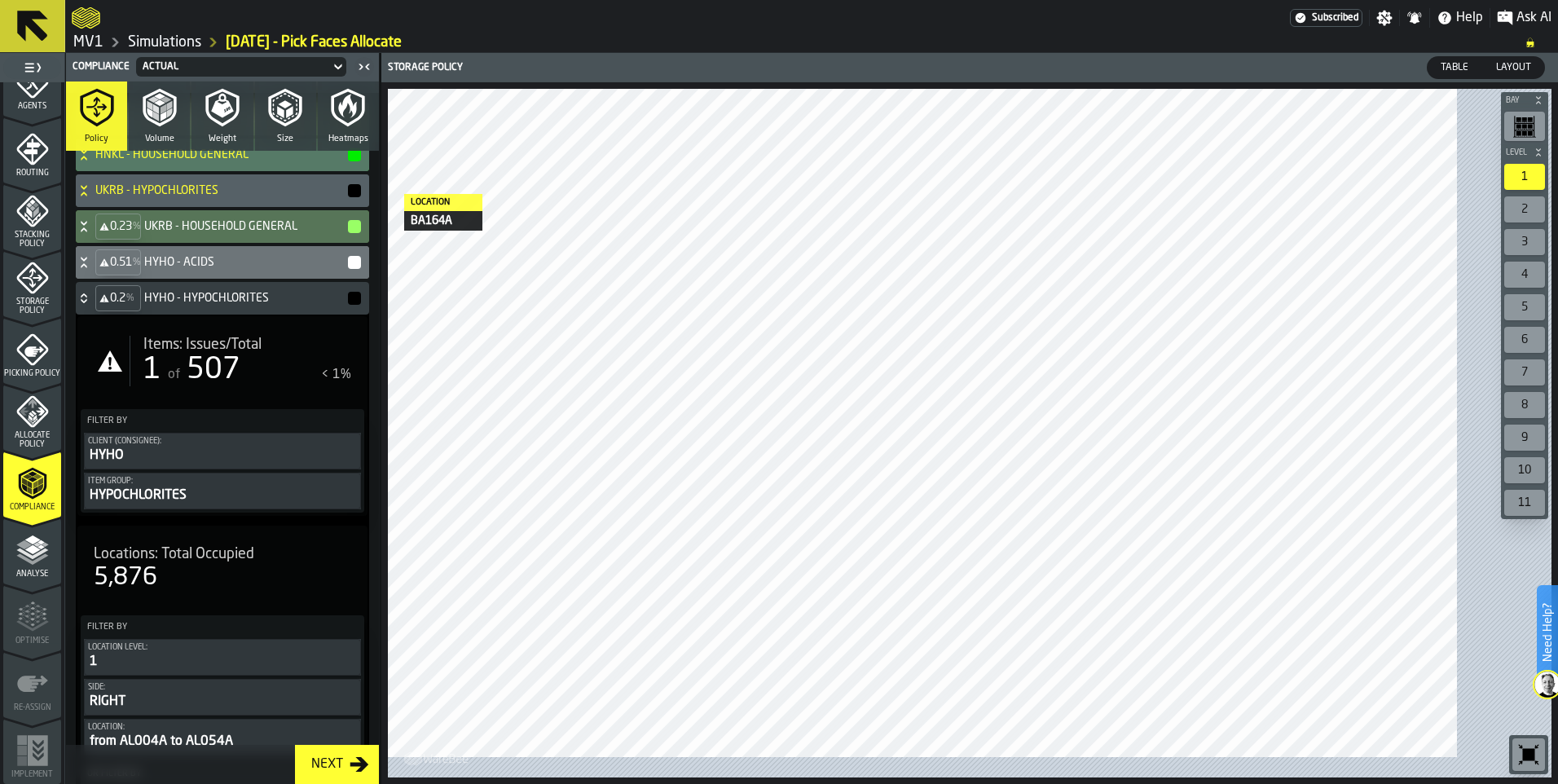
click at [232, 386] on div "of 507" at bounding box center [202, 369] width 75 height 33
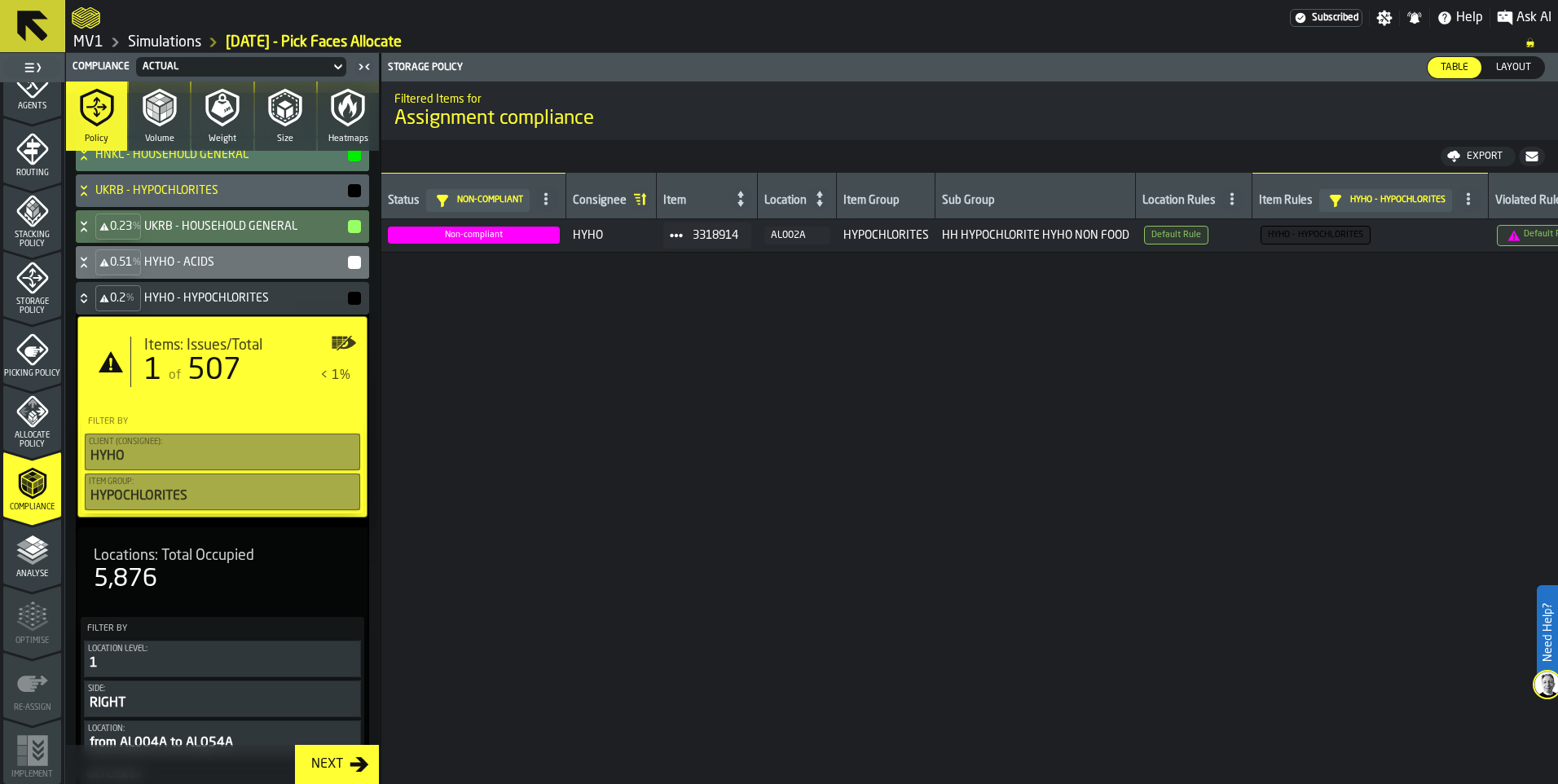
click at [231, 387] on div "of 507" at bounding box center [203, 370] width 75 height 33
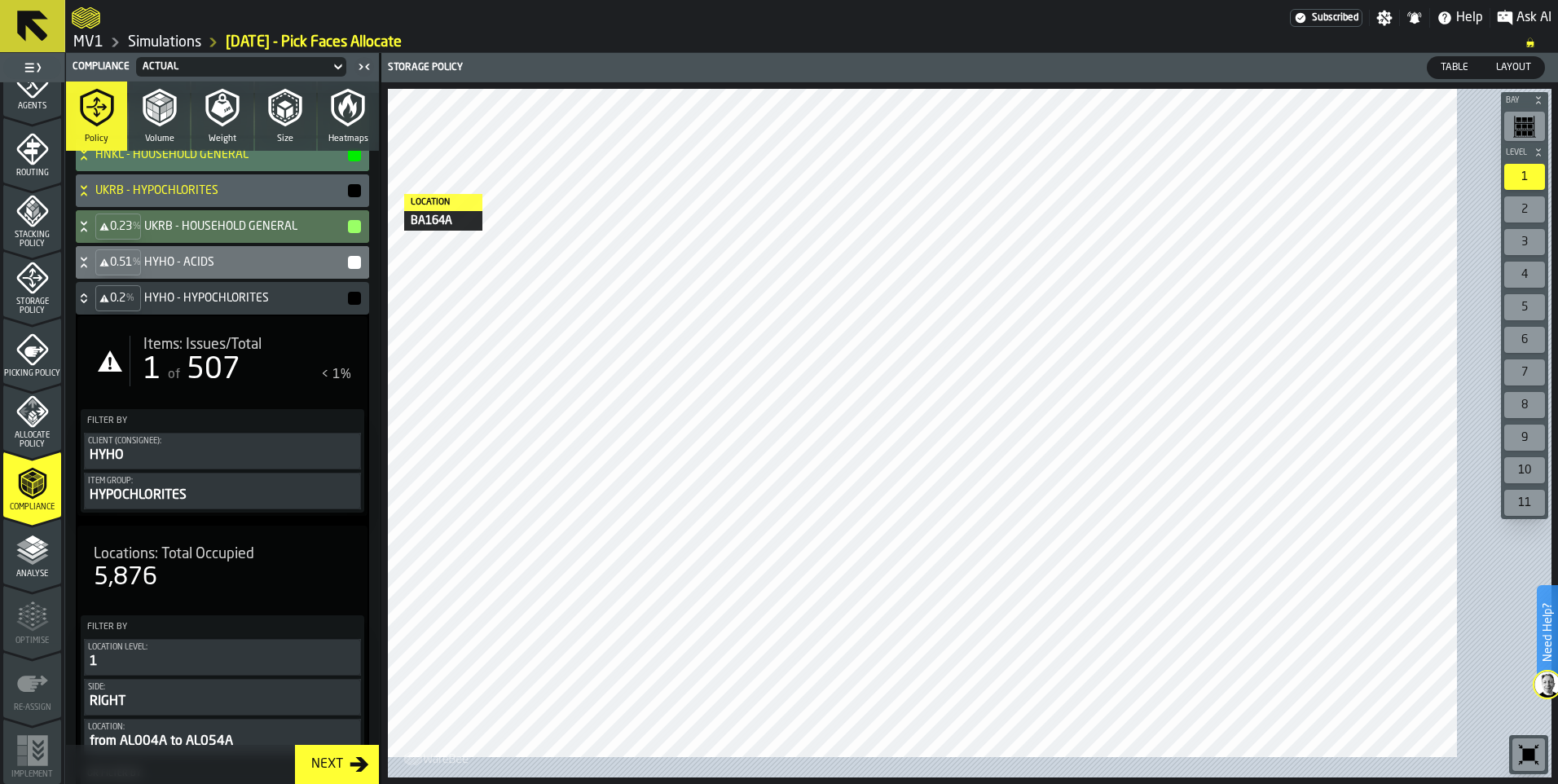
click at [232, 305] on h4 "HYHO - HYPOCHLORITES" at bounding box center [245, 299] width 202 height 13
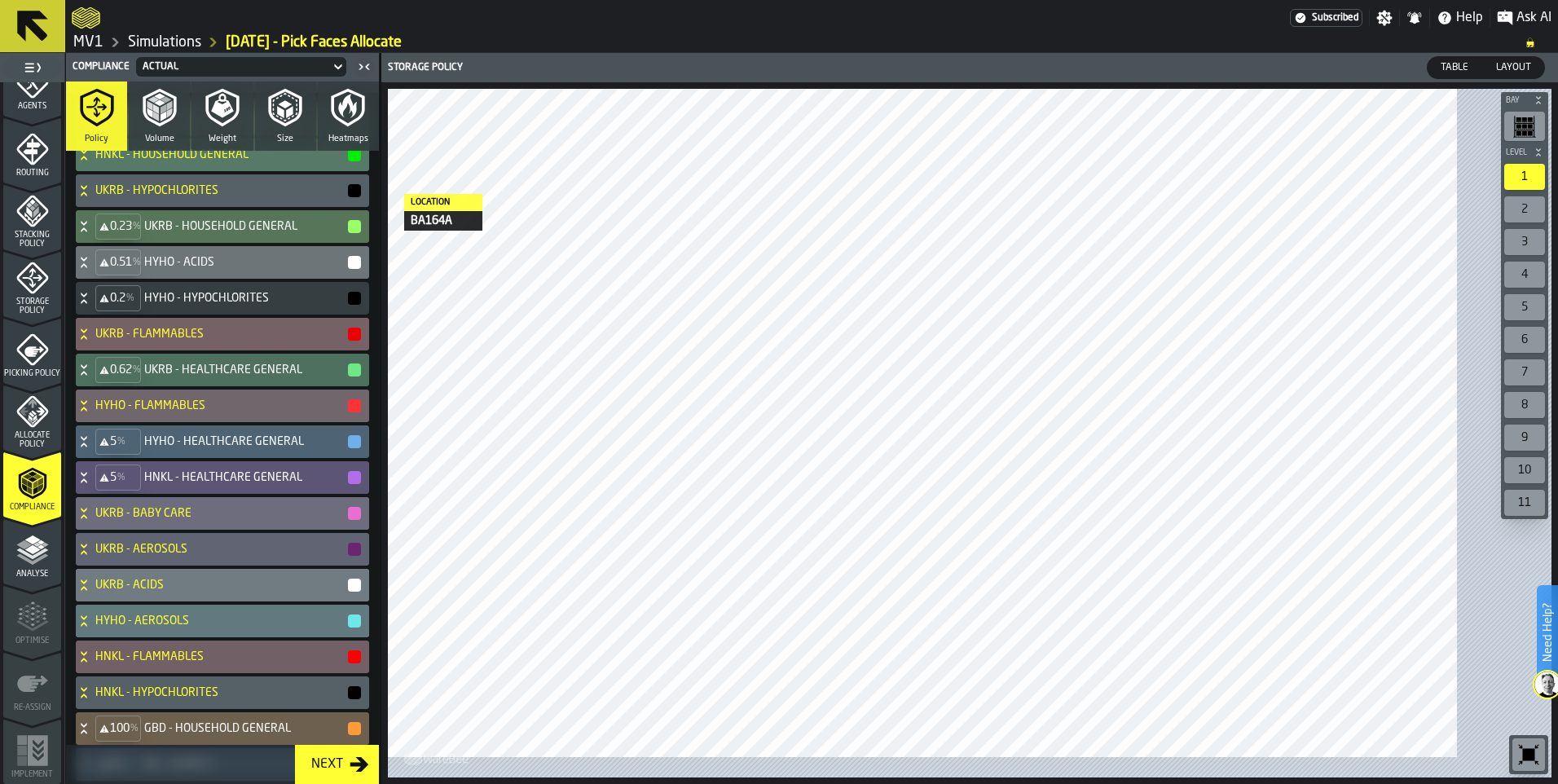
click at [92, 340] on icon at bounding box center [84, 334] width 17 height 13
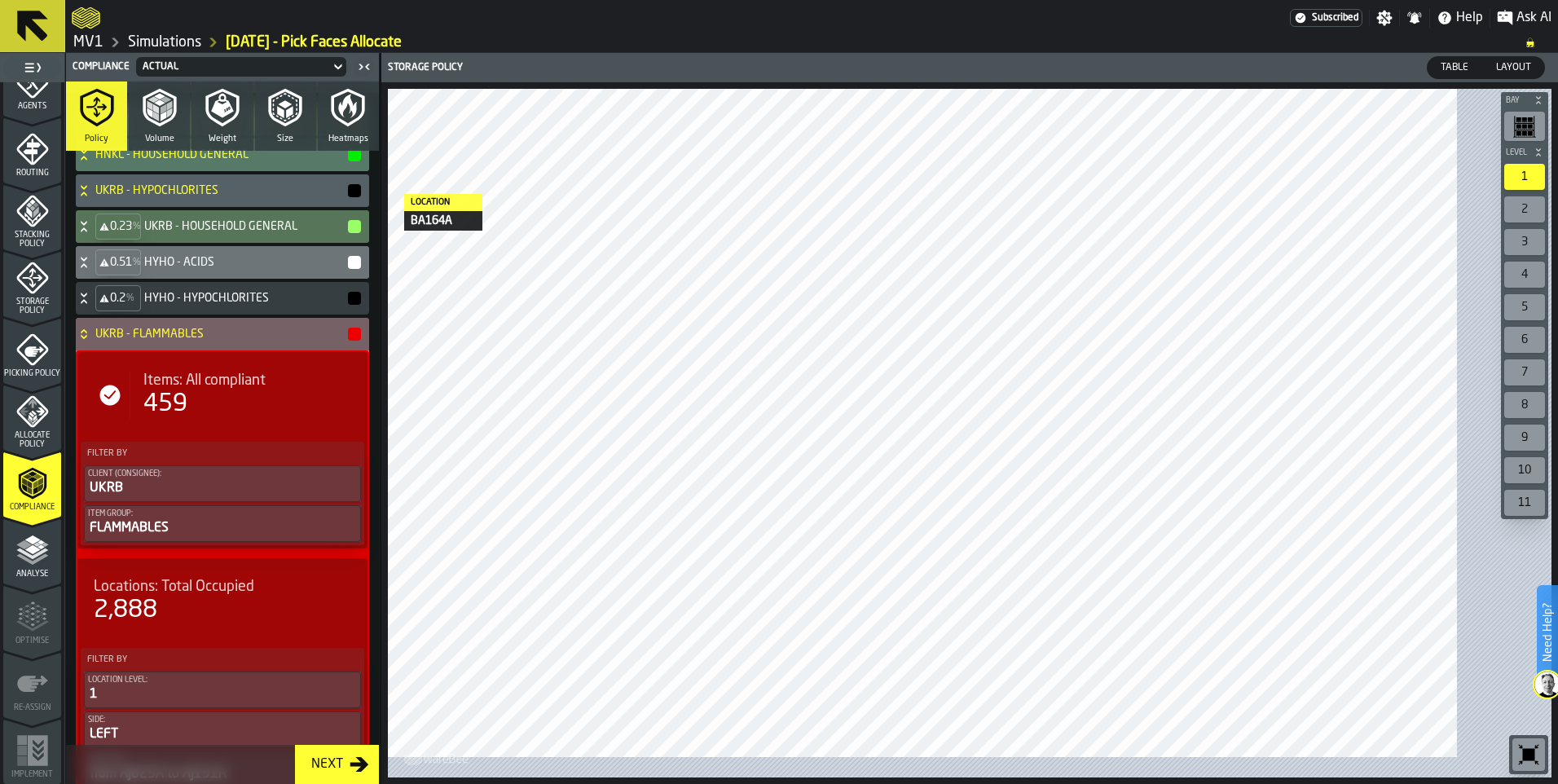
click at [92, 340] on icon at bounding box center [84, 334] width 17 height 13
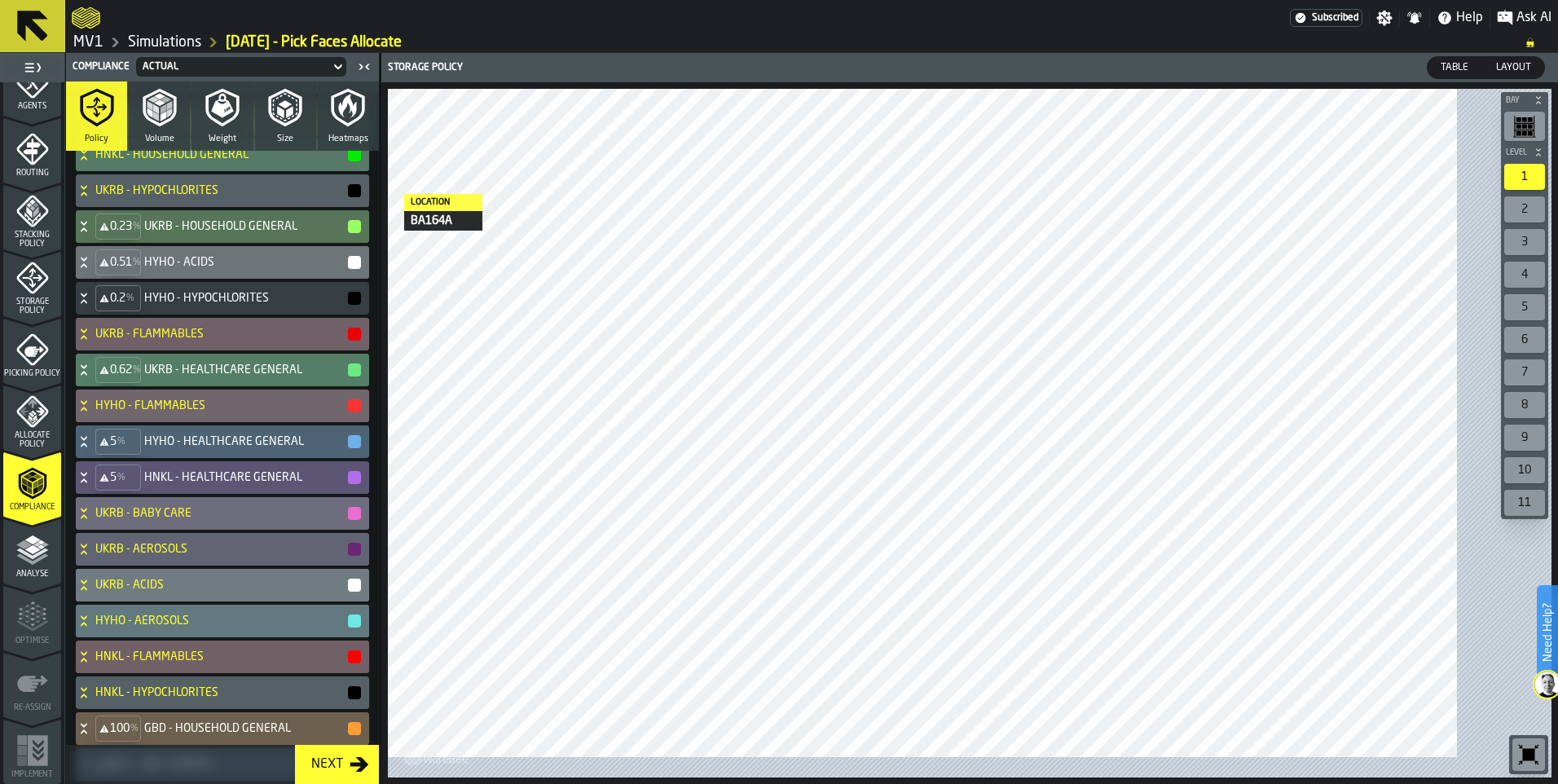
click at [87, 368] on icon at bounding box center [84, 366] width 6 height 4
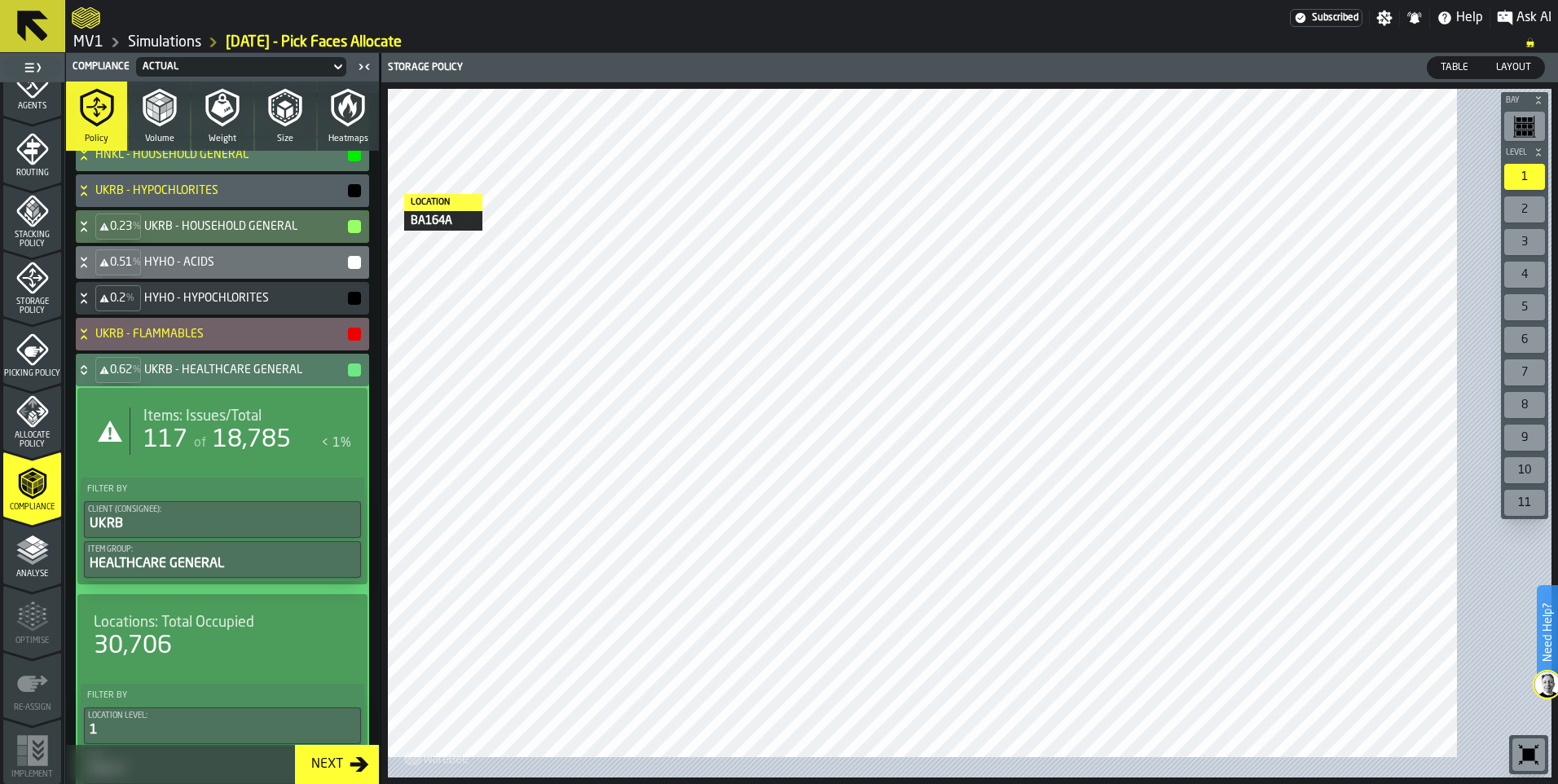
click at [236, 425] on span "Items: Issues/Total" at bounding box center [202, 416] width 118 height 18
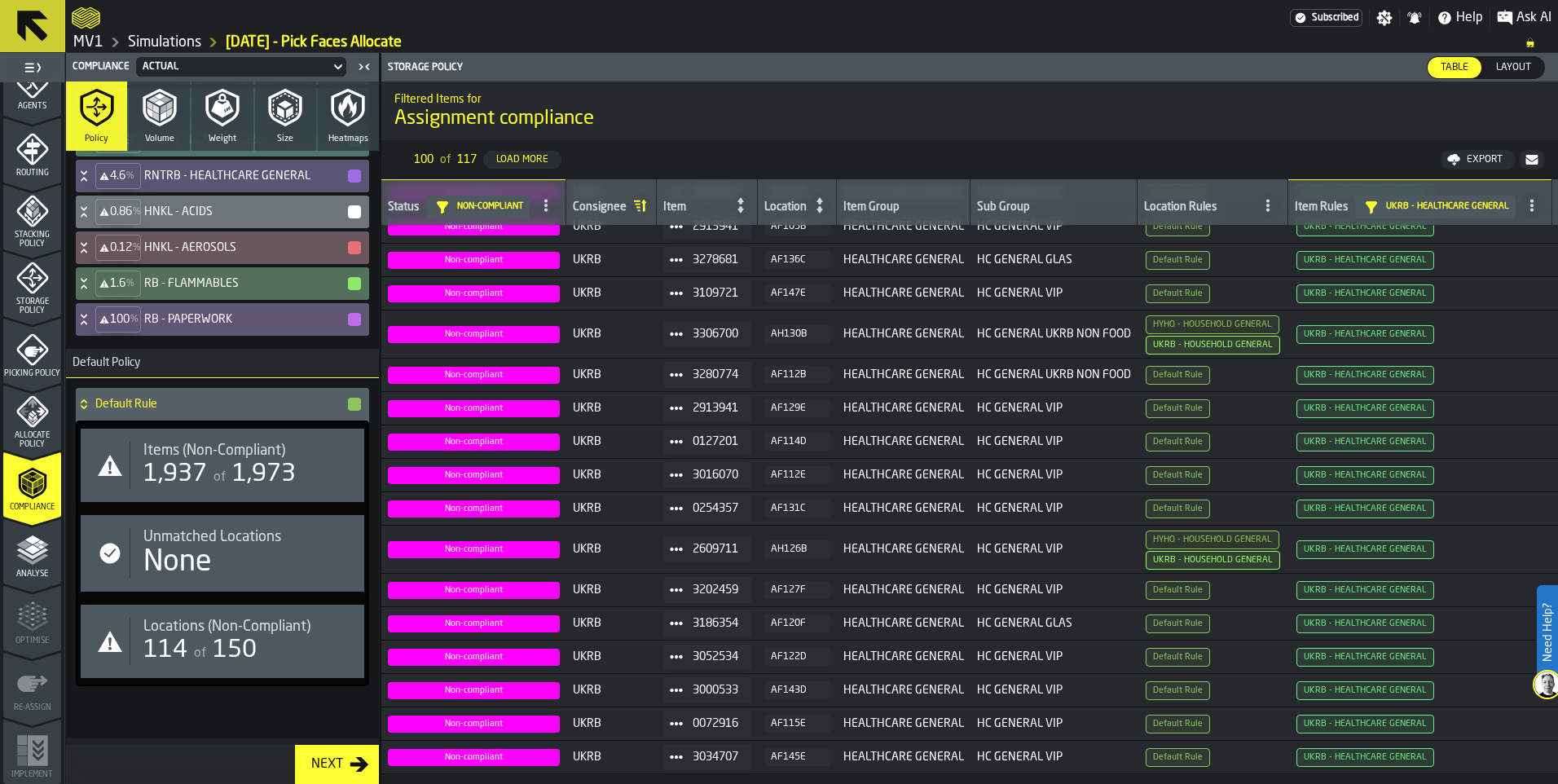
scroll to position [15925, 0]
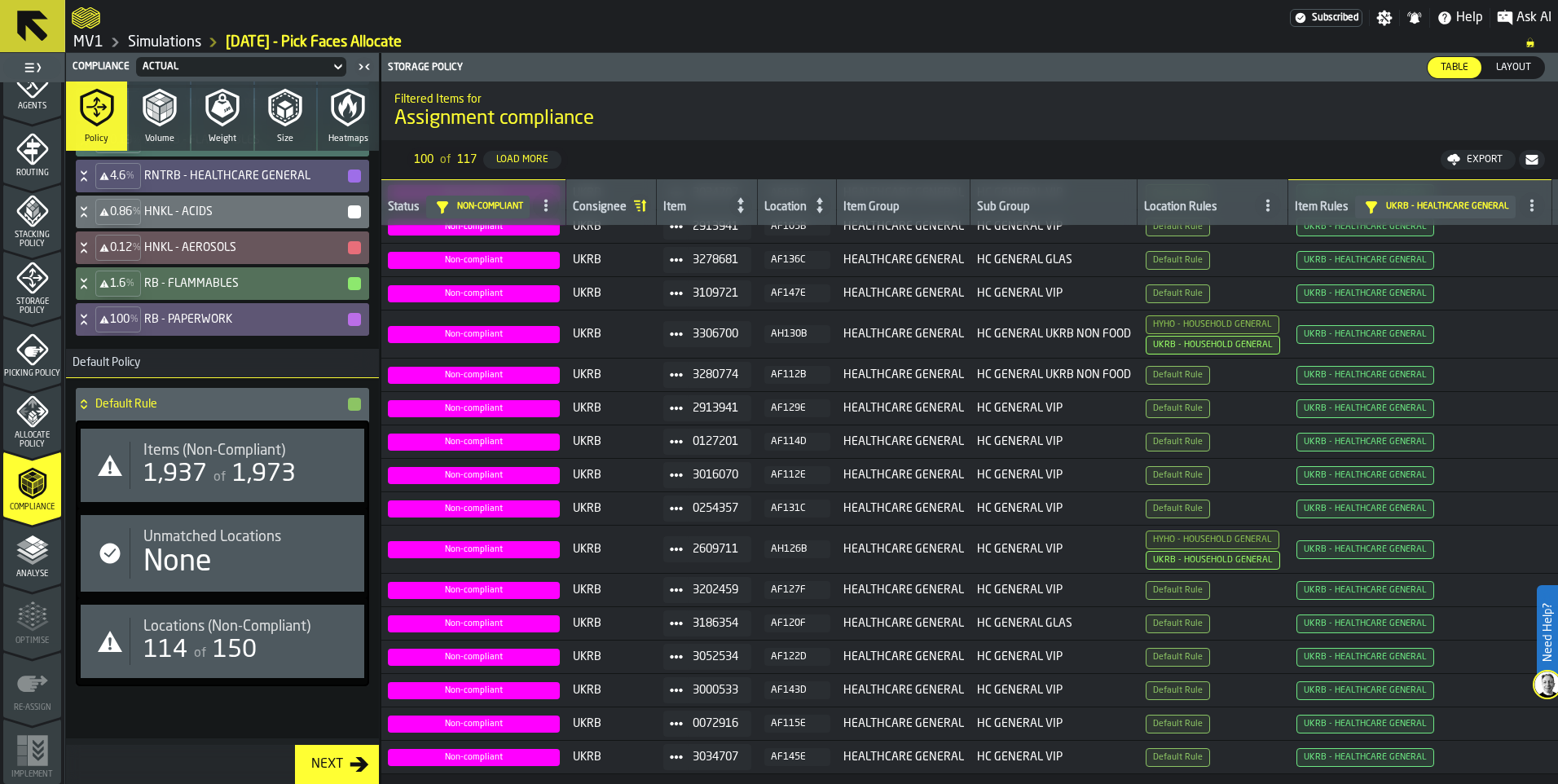
scroll to position [16414, 0]
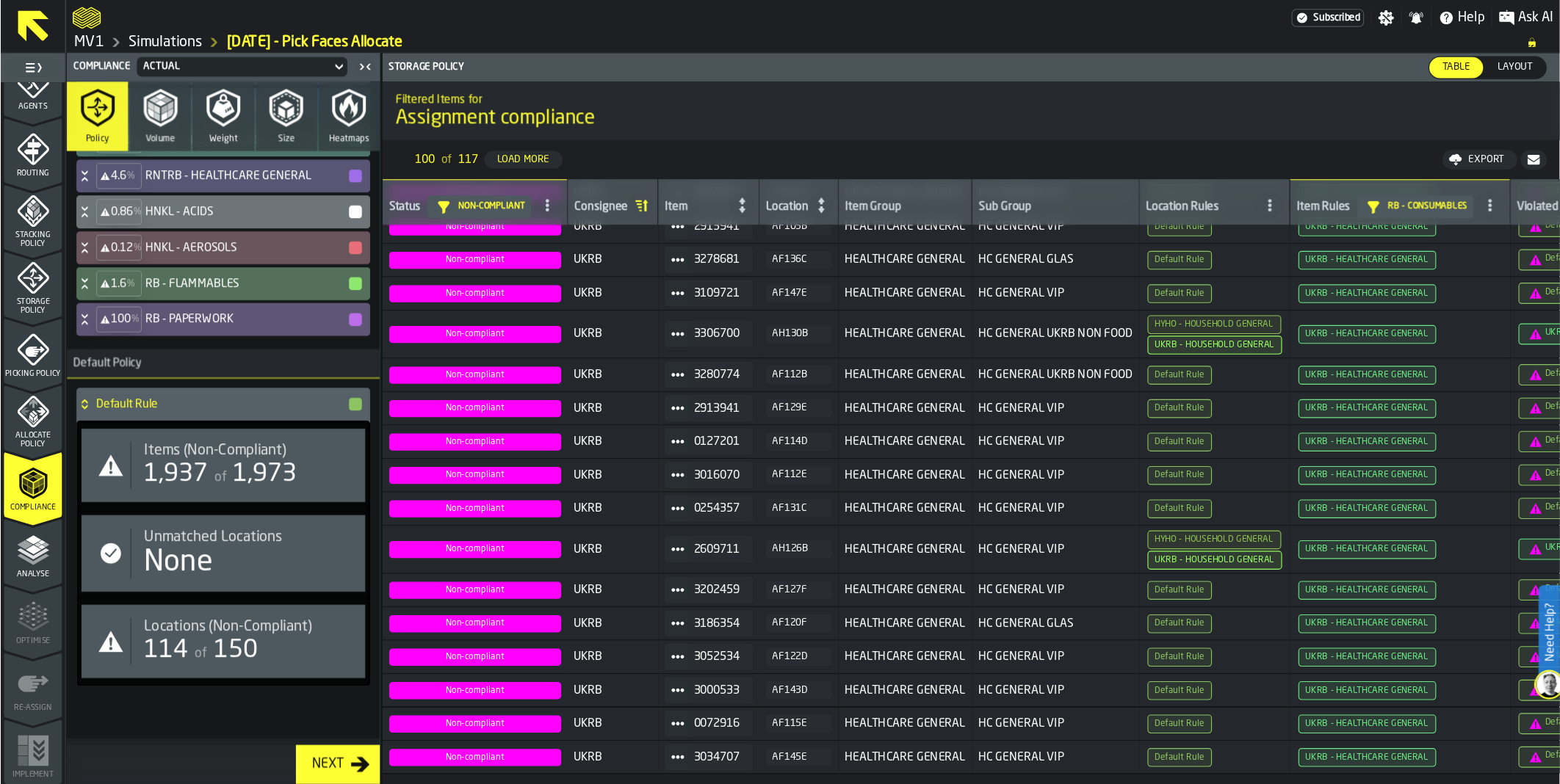
scroll to position [14797, 0]
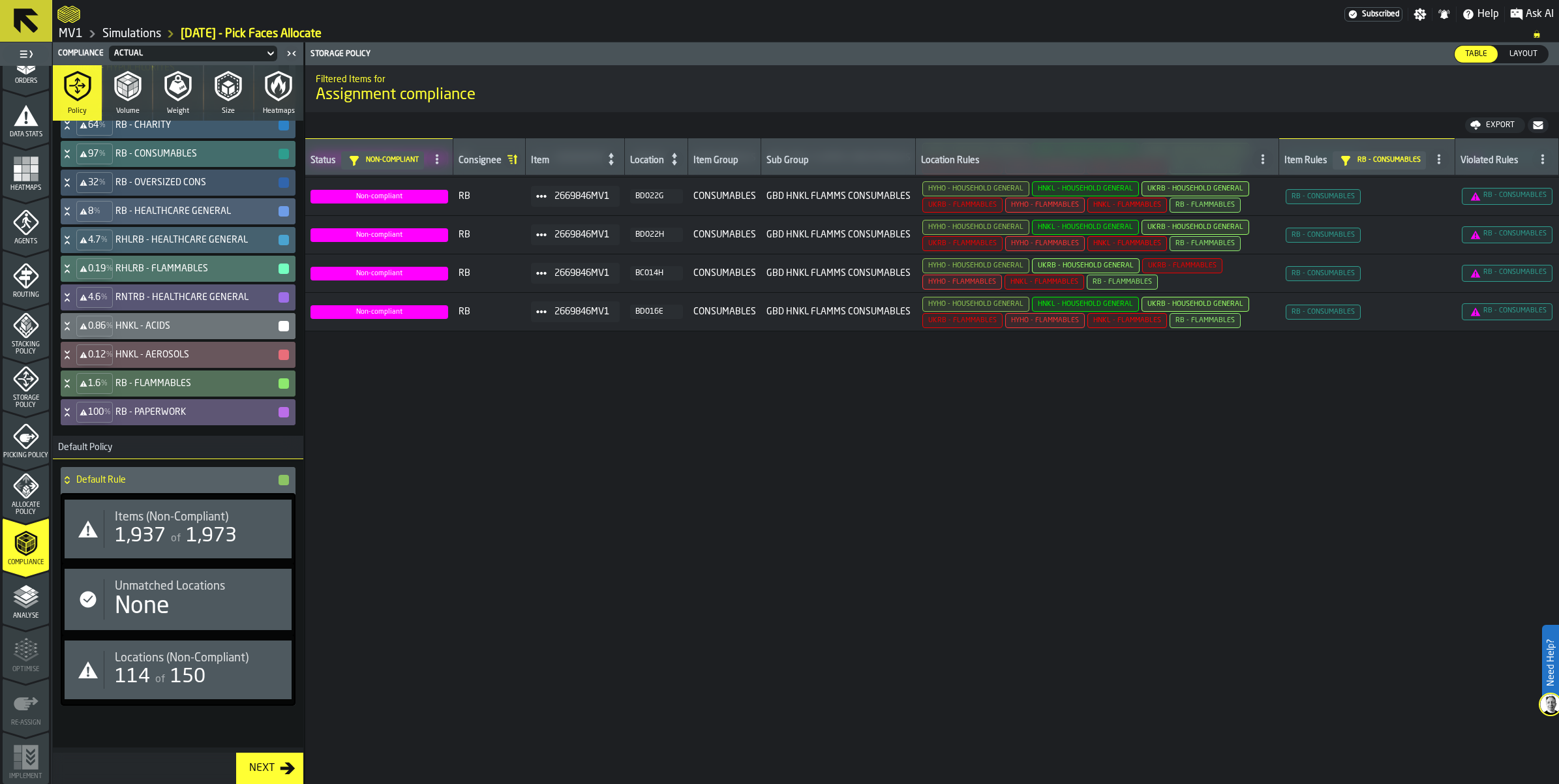
scroll to position [13301, 0]
click at [74, 349] on icon at bounding box center [67, 354] width 13 height 10
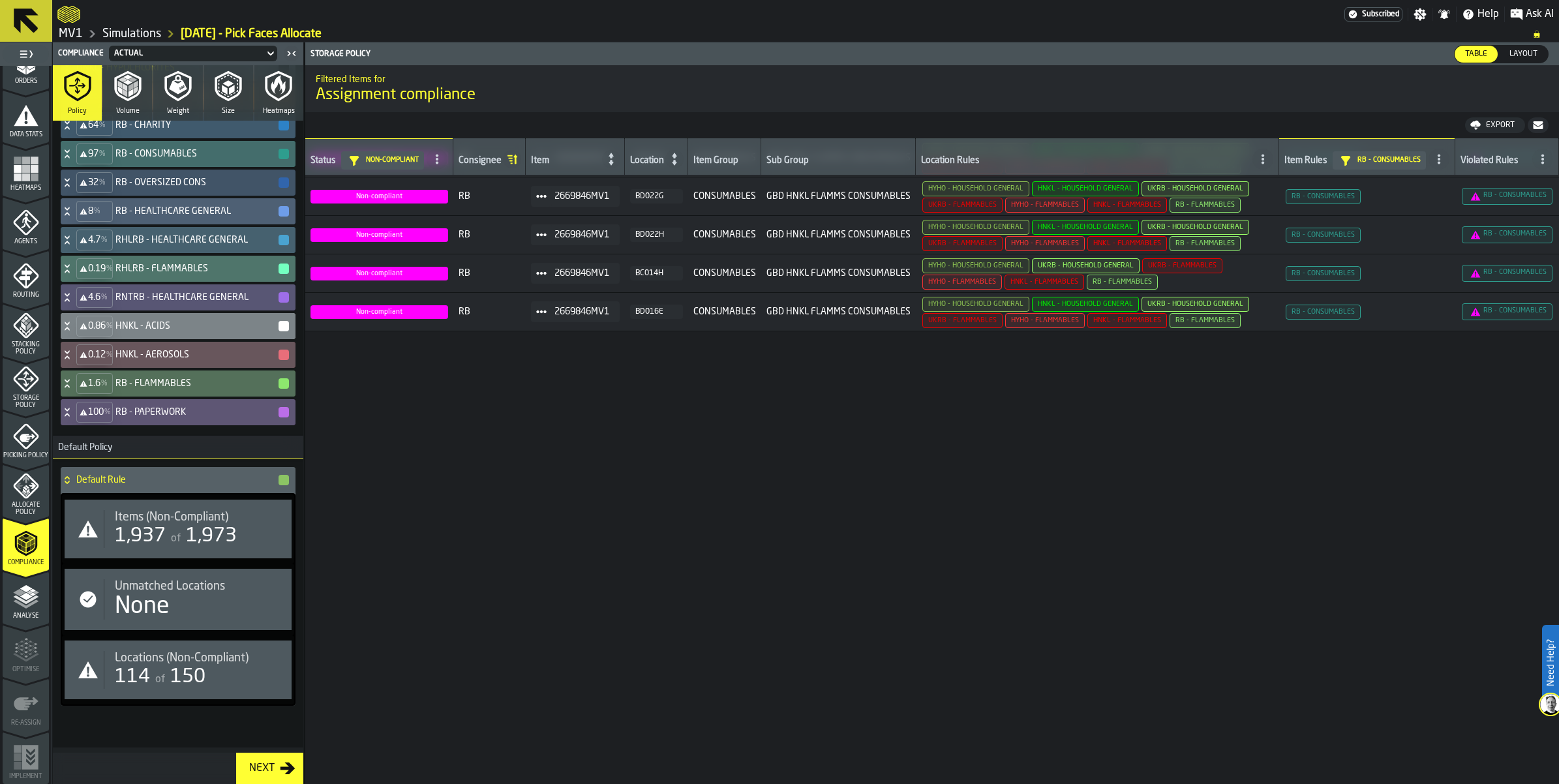
click at [93, 313] on div "0.86 % HNKL - ACIDS" at bounding box center [175, 325] width 229 height 26
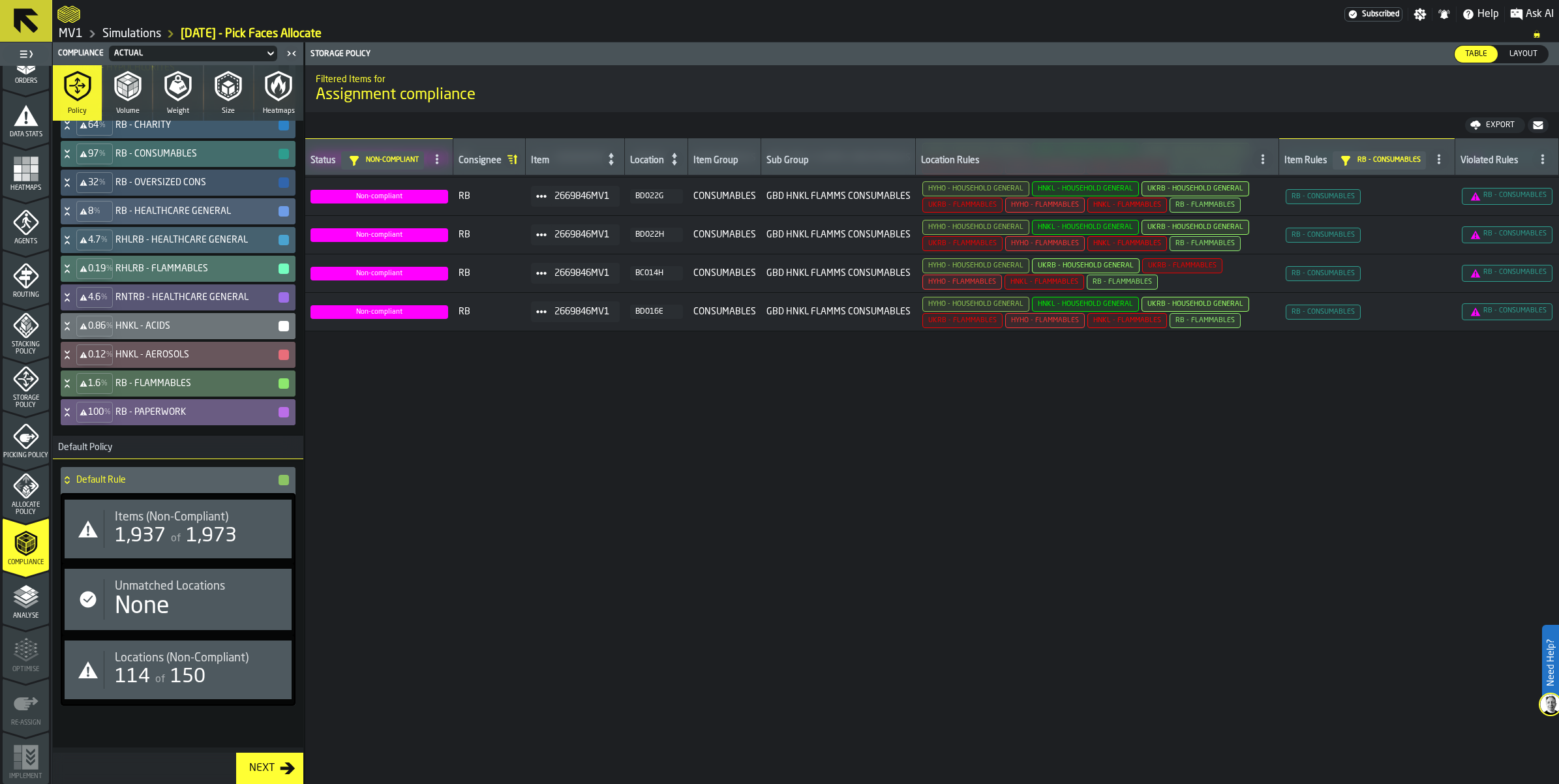
click at [74, 407] on icon at bounding box center [67, 412] width 13 height 10
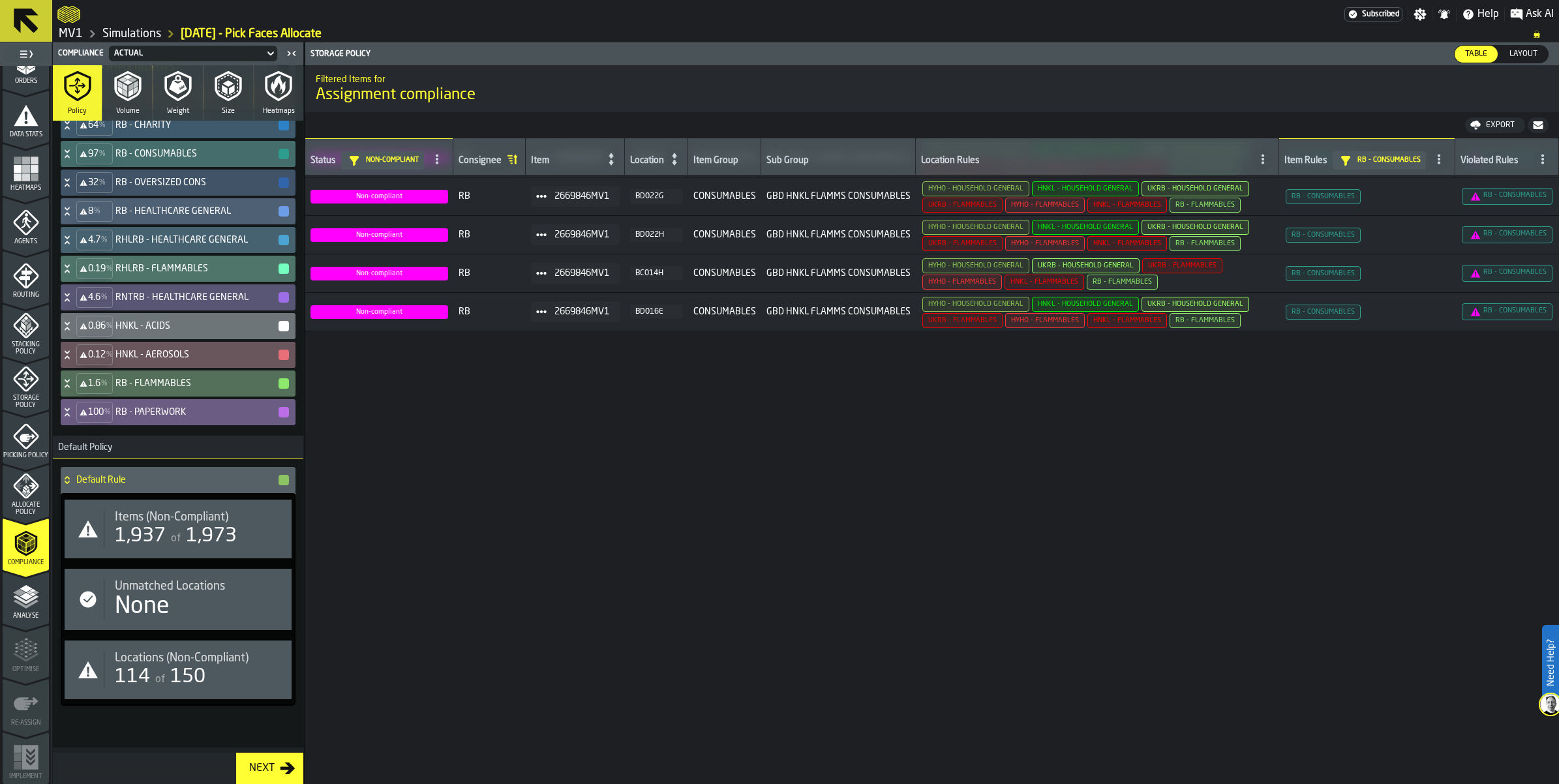
click at [92, 399] on div "100 % RB - PAPERWORK" at bounding box center [175, 412] width 229 height 26
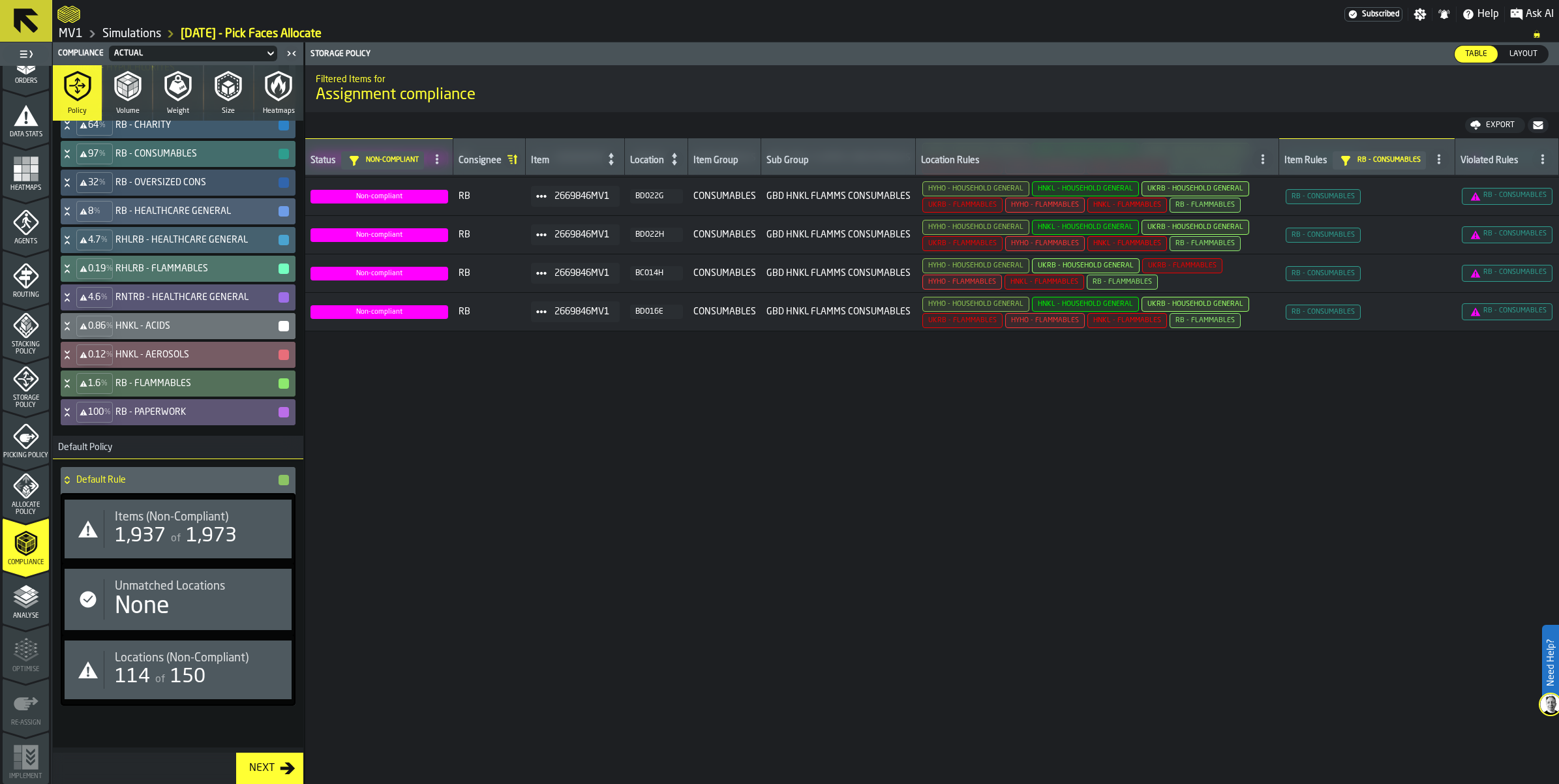
scroll to position [13220, 0]
click at [177, 524] on span "Items (Non-Compliant)" at bounding box center [171, 517] width 113 height 14
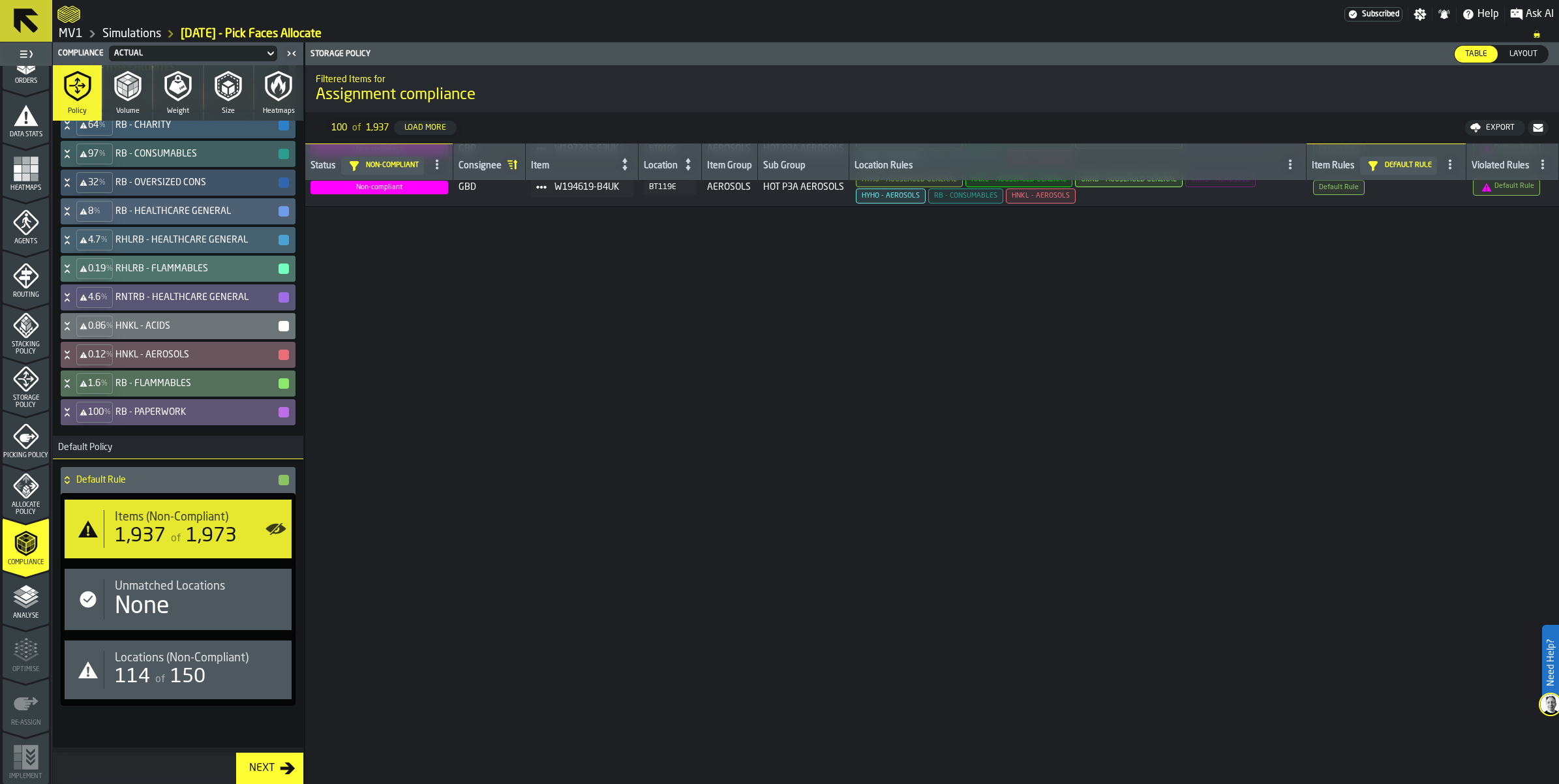
scroll to position [418, 0]
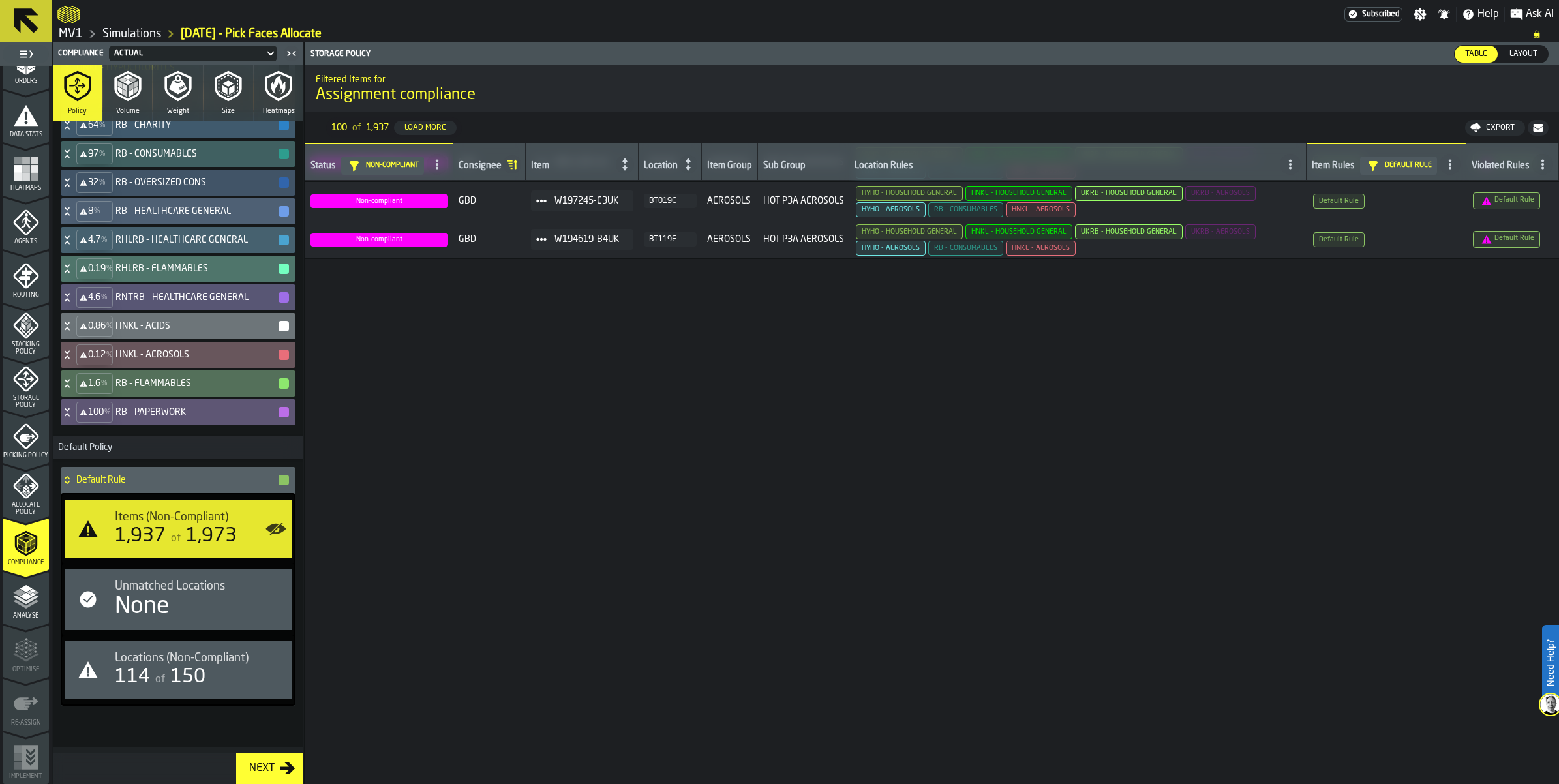
click at [30, 395] on span "Storage Policy" at bounding box center [26, 401] width 46 height 14
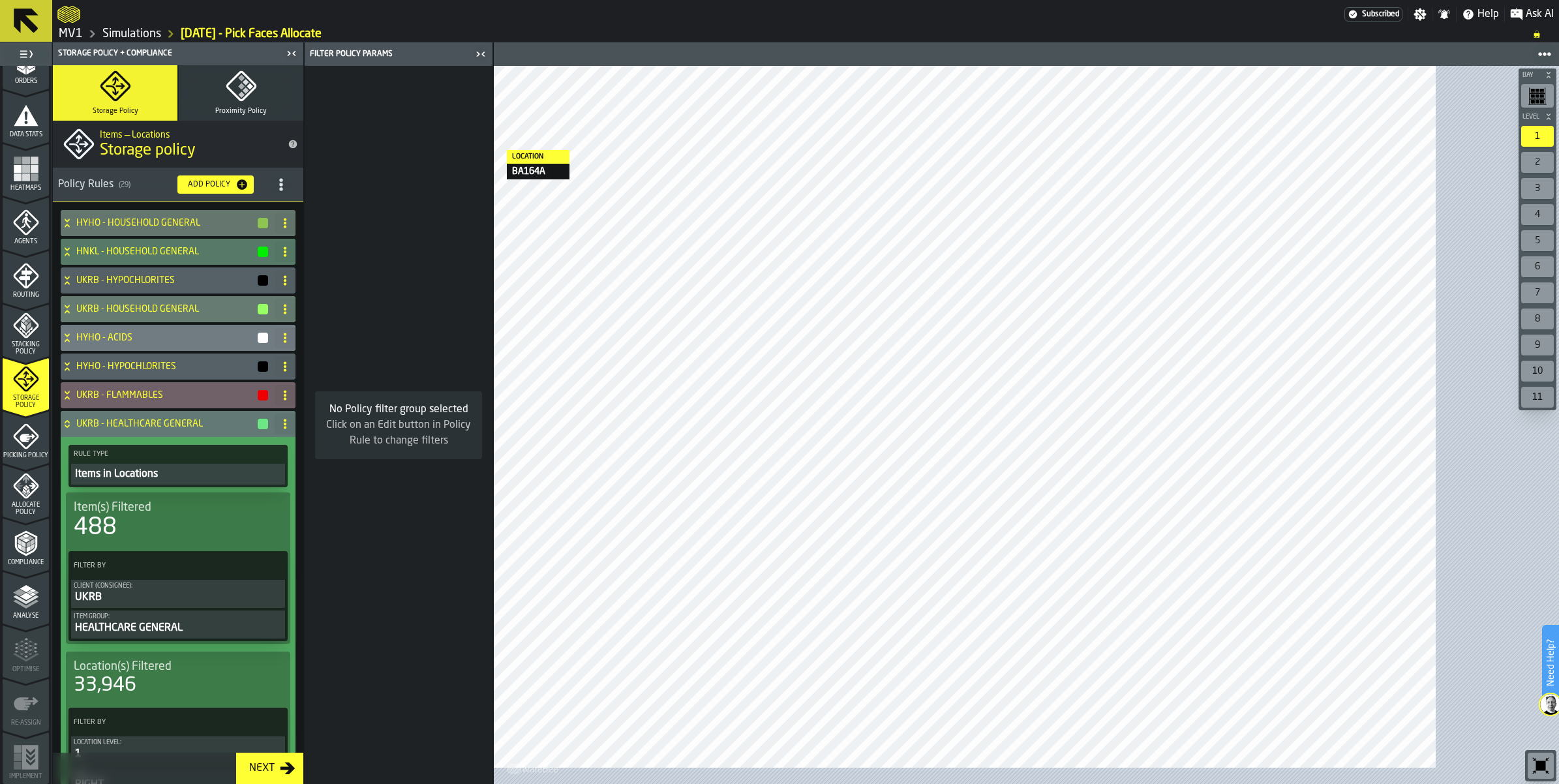
drag, startPoint x: 60, startPoint y: 454, endPoint x: 69, endPoint y: 370, distance: 84.5
click at [69, 370] on aside "1 Start 1.1 Layout 1.2 Assignment 1.3 Items 1.4 Orders 1.5 Data Stats 1.6 Heatm…" at bounding box center [247, 413] width 493 height 742
drag, startPoint x: 60, startPoint y: 396, endPoint x: 70, endPoint y: 331, distance: 65.8
click at [70, 331] on aside "1 Start 1.1 Layout 1.2 Assignment 1.3 Items 1.4 Orders 1.5 Data Stats 1.6 Heatm…" at bounding box center [247, 413] width 493 height 742
